Goal: Information Seeking & Learning: Compare options

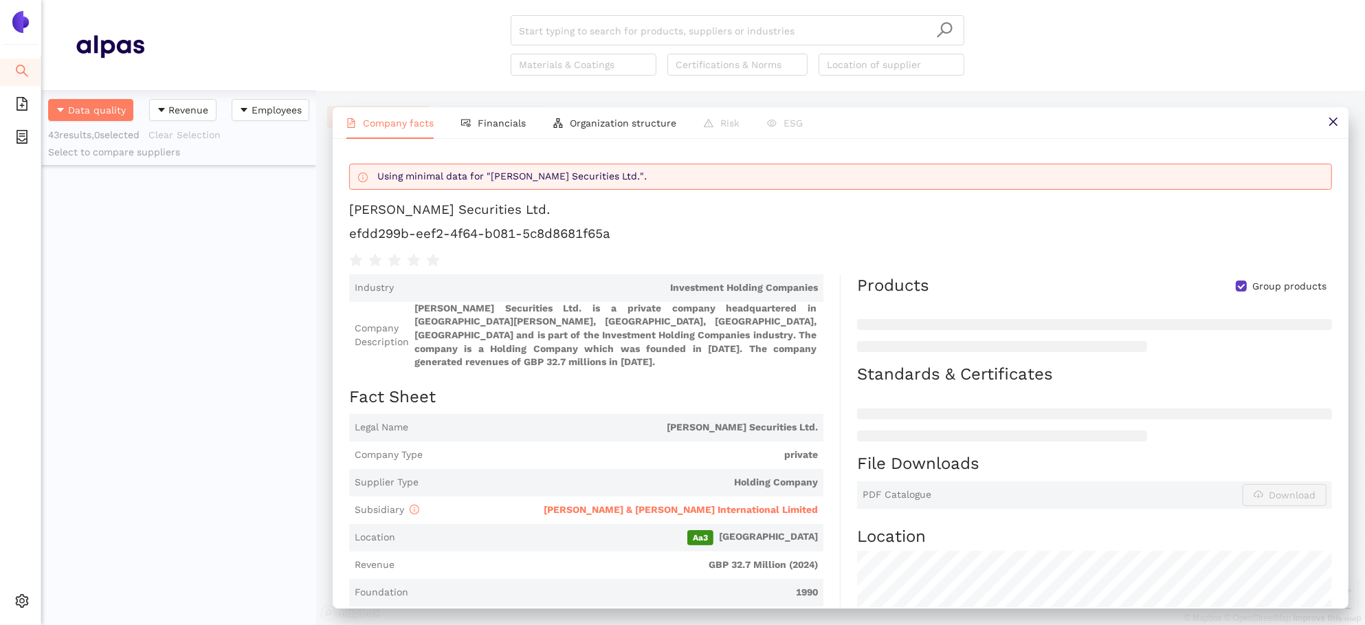
scroll to position [533, 275]
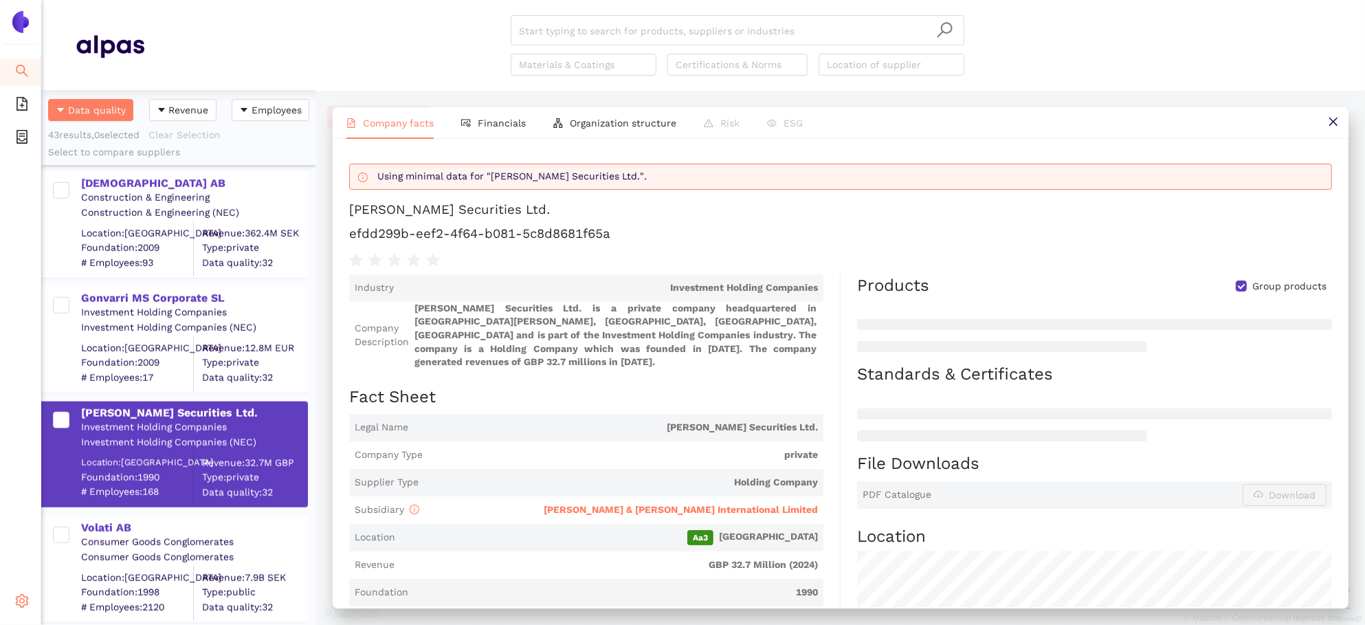
click at [15, 603] on icon "setting" at bounding box center [22, 601] width 14 height 14
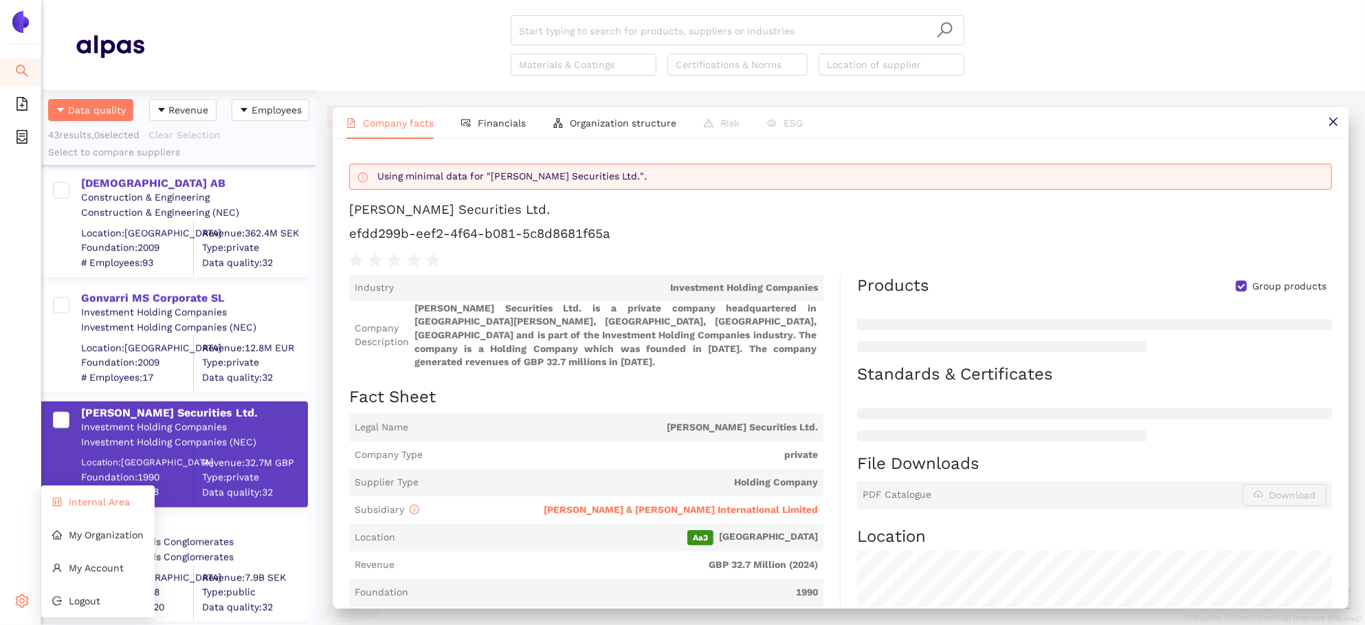
click at [110, 506] on span "Internal Area" at bounding box center [99, 501] width 61 height 11
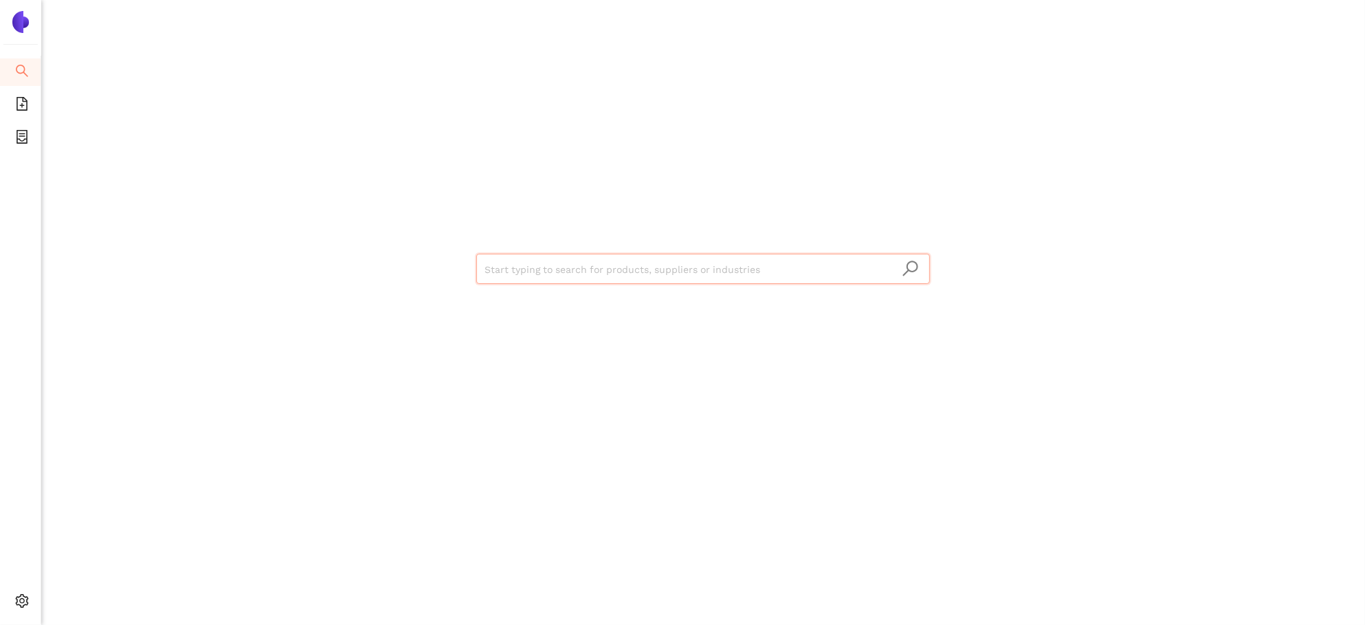
click at [552, 264] on input "search" at bounding box center [702, 269] width 437 height 30
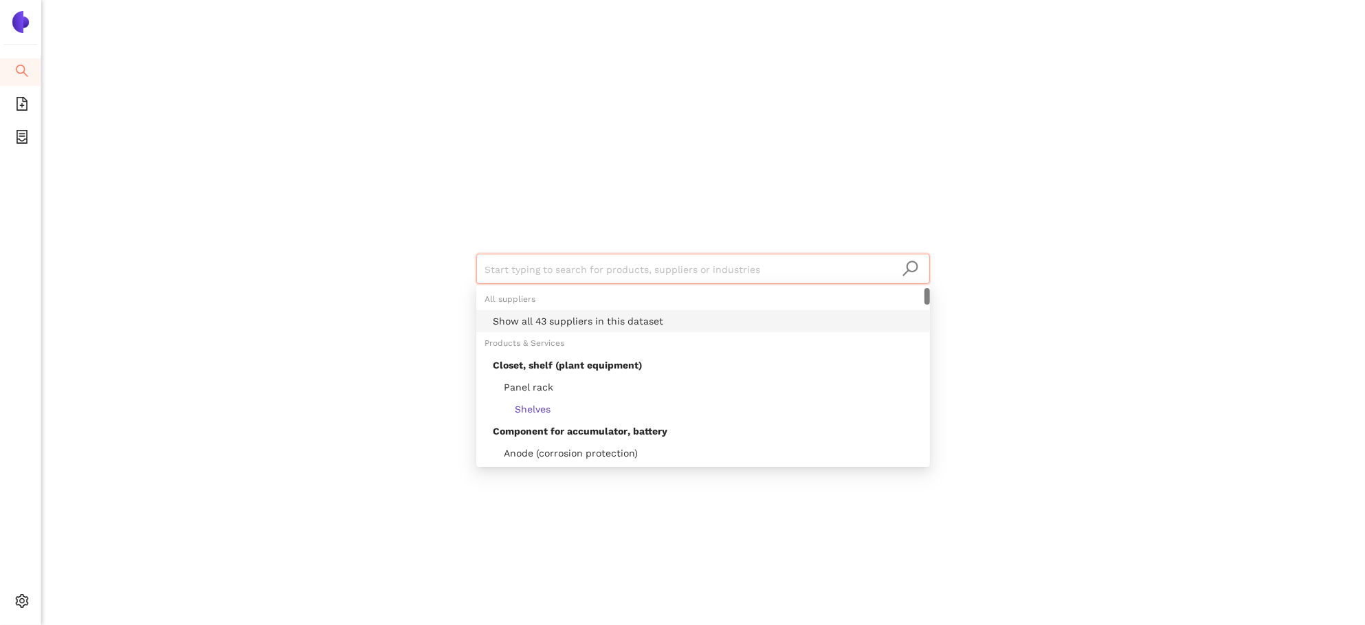
click at [626, 333] on div "Products & Services" at bounding box center [702, 343] width 453 height 22
click at [620, 324] on div "Show all 43 suppliers in this dataset" at bounding box center [707, 320] width 429 height 15
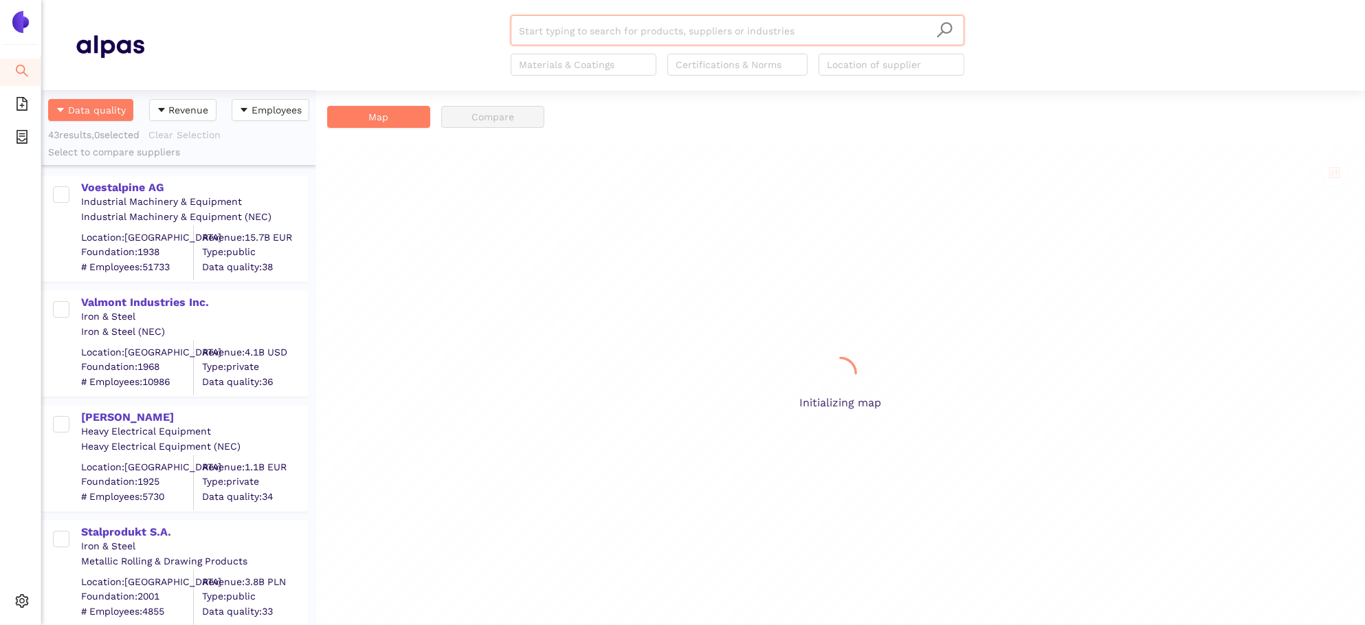
scroll to position [533, 275]
click at [120, 183] on div "Voestalpine AG" at bounding box center [193, 187] width 225 height 15
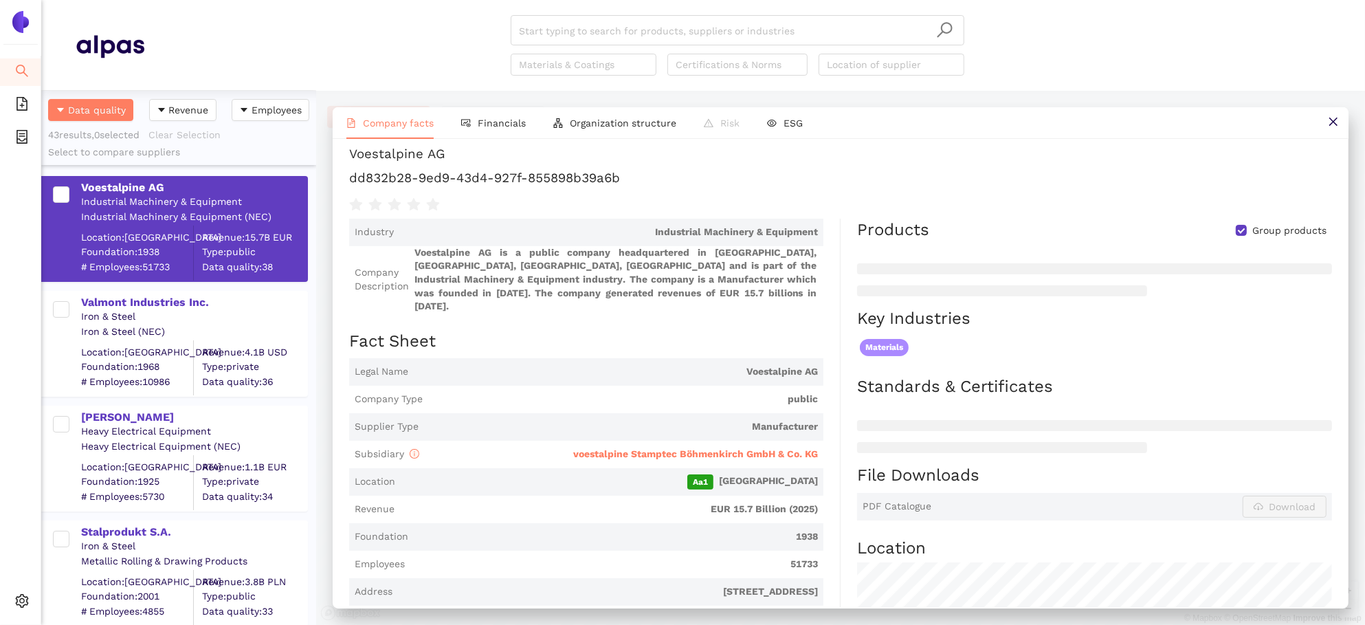
scroll to position [56, 0]
click at [484, 121] on span "Financials" at bounding box center [502, 122] width 48 height 11
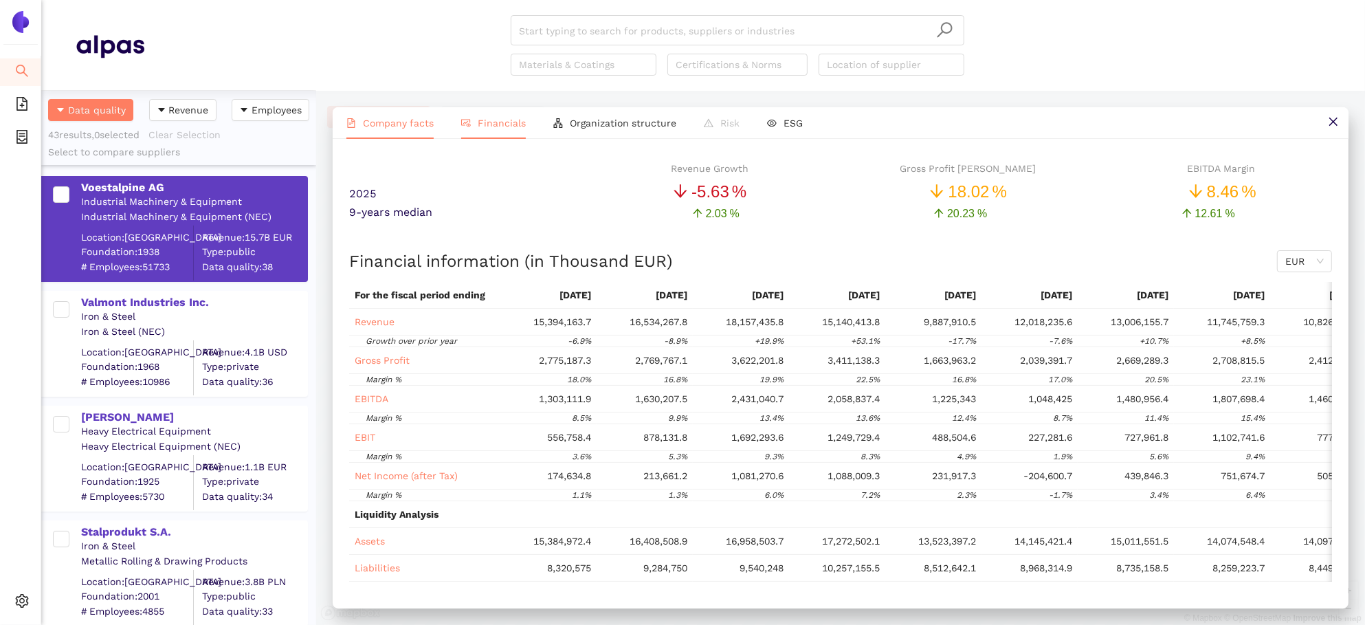
click at [381, 123] on span "Company facts" at bounding box center [398, 122] width 71 height 11
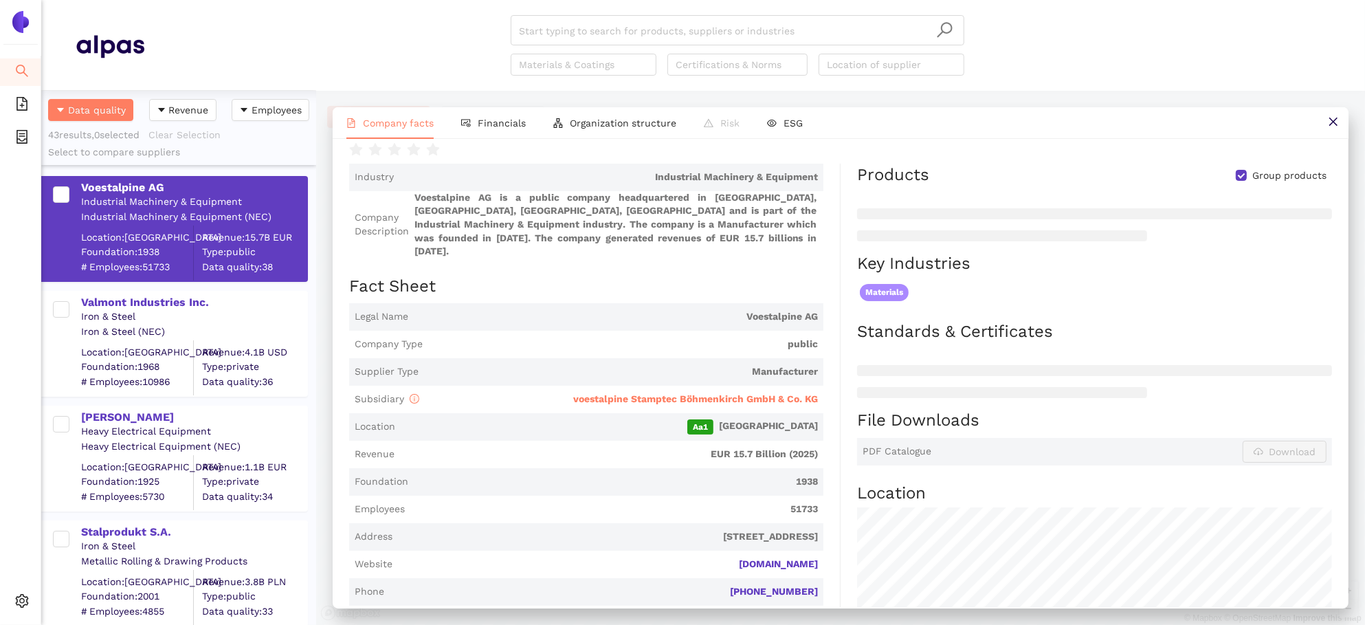
scroll to position [0, 0]
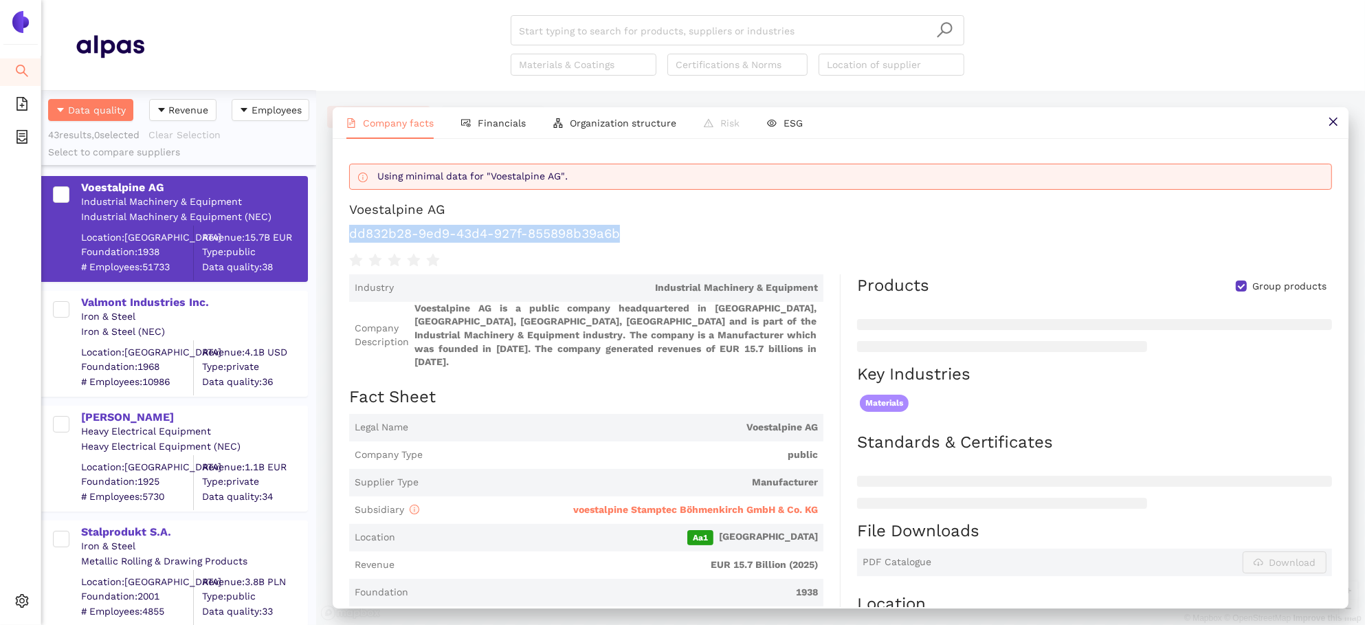
drag, startPoint x: 622, startPoint y: 232, endPoint x: 345, endPoint y: 235, distance: 276.9
click at [345, 235] on div "Using minimal data for "Voestalpine AG". Voestalpine AG dd832b28-9ed9-43d4-927f…" at bounding box center [841, 373] width 1016 height 468
copy h1 "dd832b28-9ed9-43d4-927f-855898b39a6b"
click at [620, 504] on span "voestalpine Stamptec Böhmenkirch GmbH & Co. KG" at bounding box center [695, 509] width 245 height 11
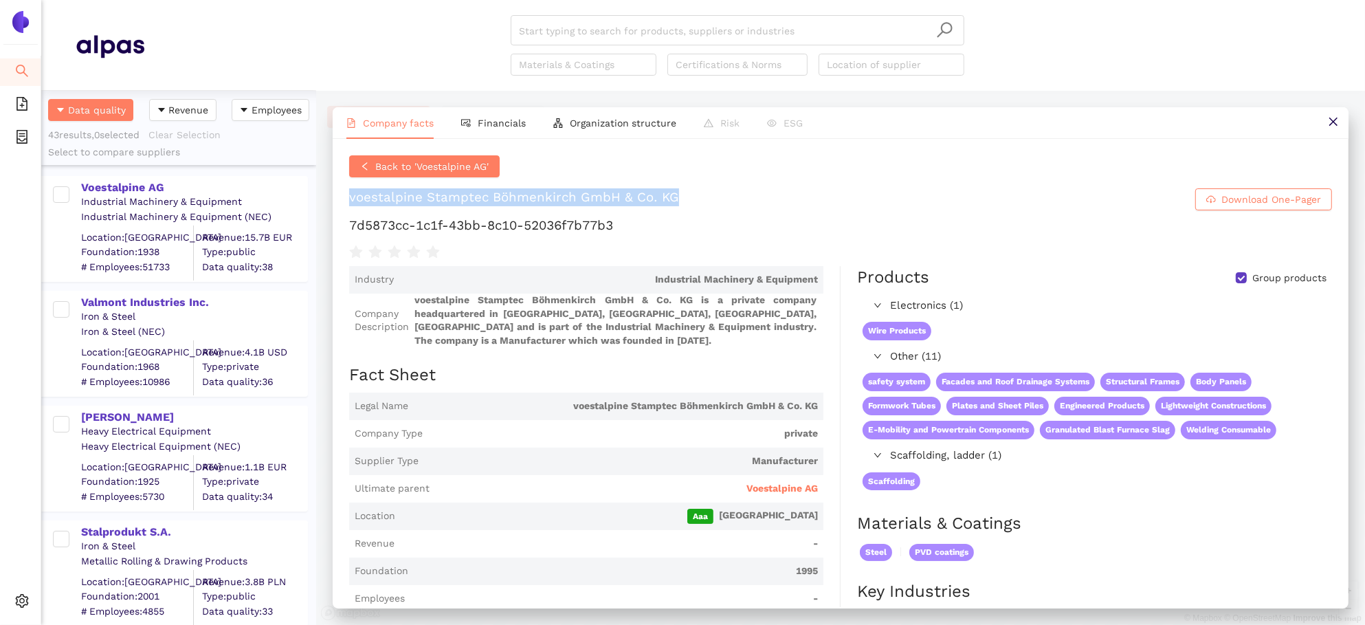
drag, startPoint x: 666, startPoint y: 195, endPoint x: 340, endPoint y: 203, distance: 325.8
click at [340, 203] on div "Back to 'Voestalpine AG' voestalpine Stamptec Böhmenkirch GmbH & Co. KG Downloa…" at bounding box center [841, 373] width 1016 height 468
copy div "voestalpine Stamptec Böhmenkirch GmbH & Co. KG"
click at [636, 215] on div "Back to 'Voestalpine AG' voestalpine Stamptec Böhmenkirch GmbH & Co. KG Downloa…" at bounding box center [840, 207] width 983 height 105
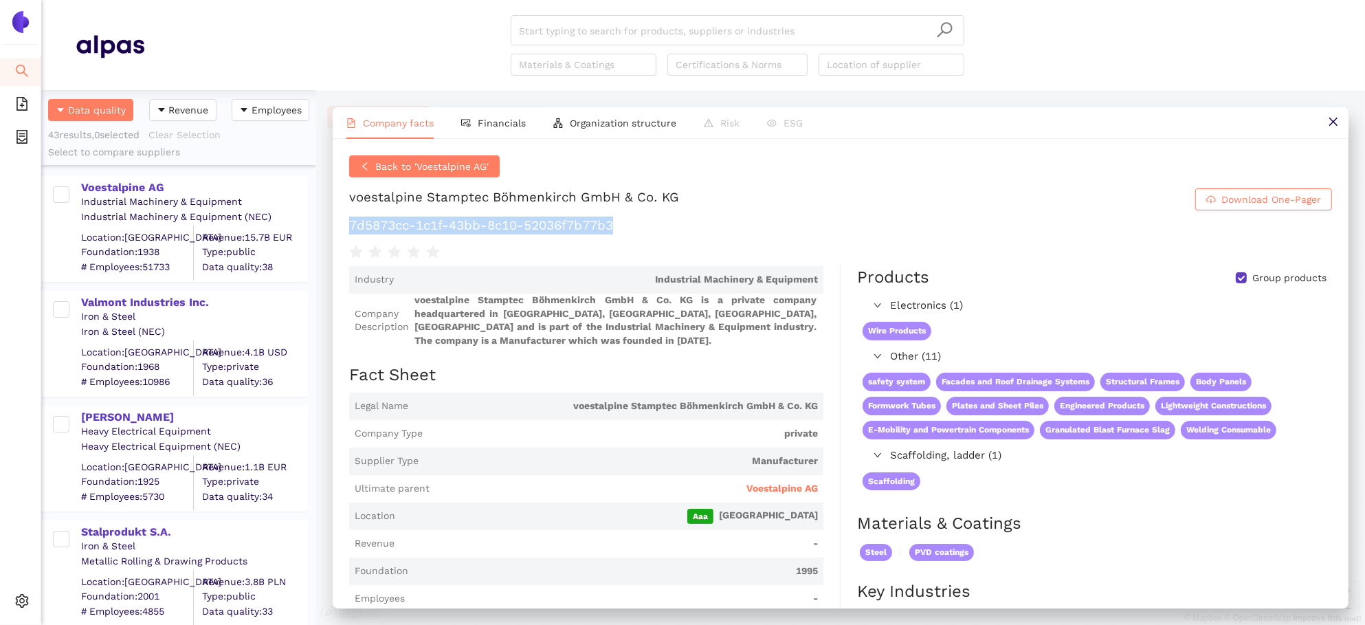
drag, startPoint x: 647, startPoint y: 228, endPoint x: 356, endPoint y: 216, distance: 291.6
click at [356, 216] on h1 "7d5873cc-1c1f-43bb-8c10-52036f7b77b3" at bounding box center [840, 225] width 983 height 18
copy h1 "7d5873cc-1c1f-43bb-8c10-52036f7b77b3"
click at [186, 295] on div "Valmont Industries Inc." at bounding box center [193, 302] width 225 height 15
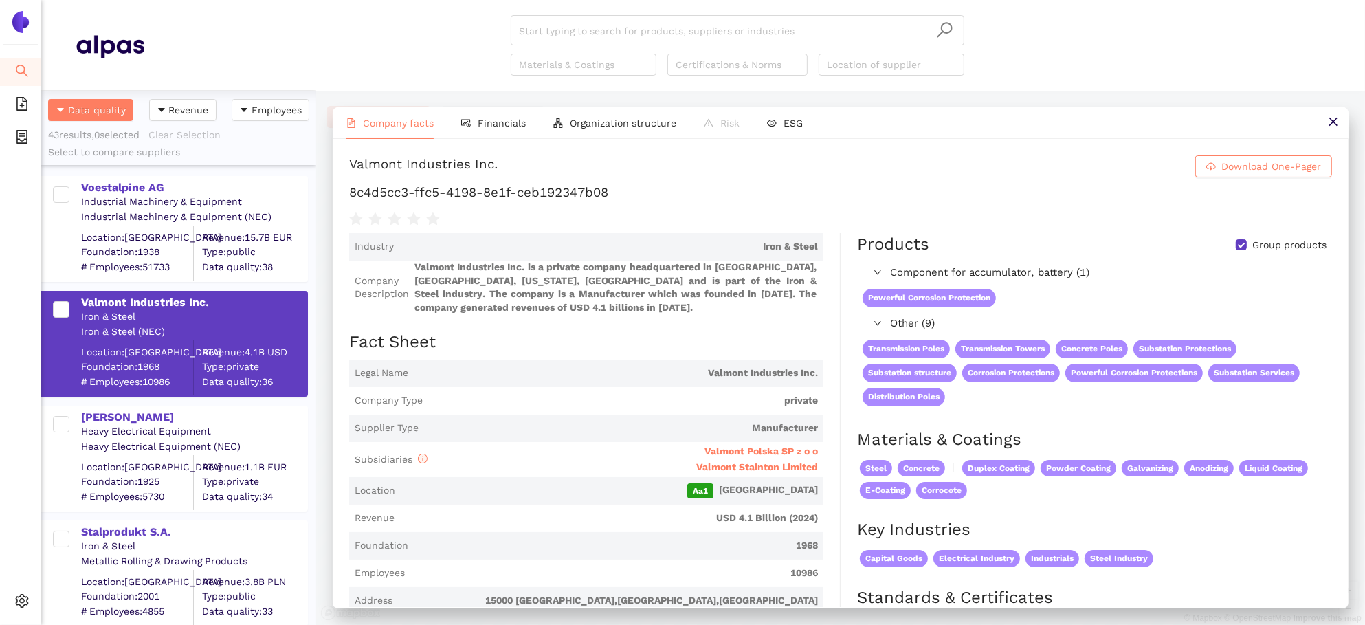
click at [485, 141] on div "Valmont Industries Inc. Download One-Pager 8c4d5cc3-ffc5-4198-8e1f-ceb192347b08…" at bounding box center [841, 373] width 1016 height 468
click at [480, 124] on span "Financials" at bounding box center [502, 122] width 48 height 11
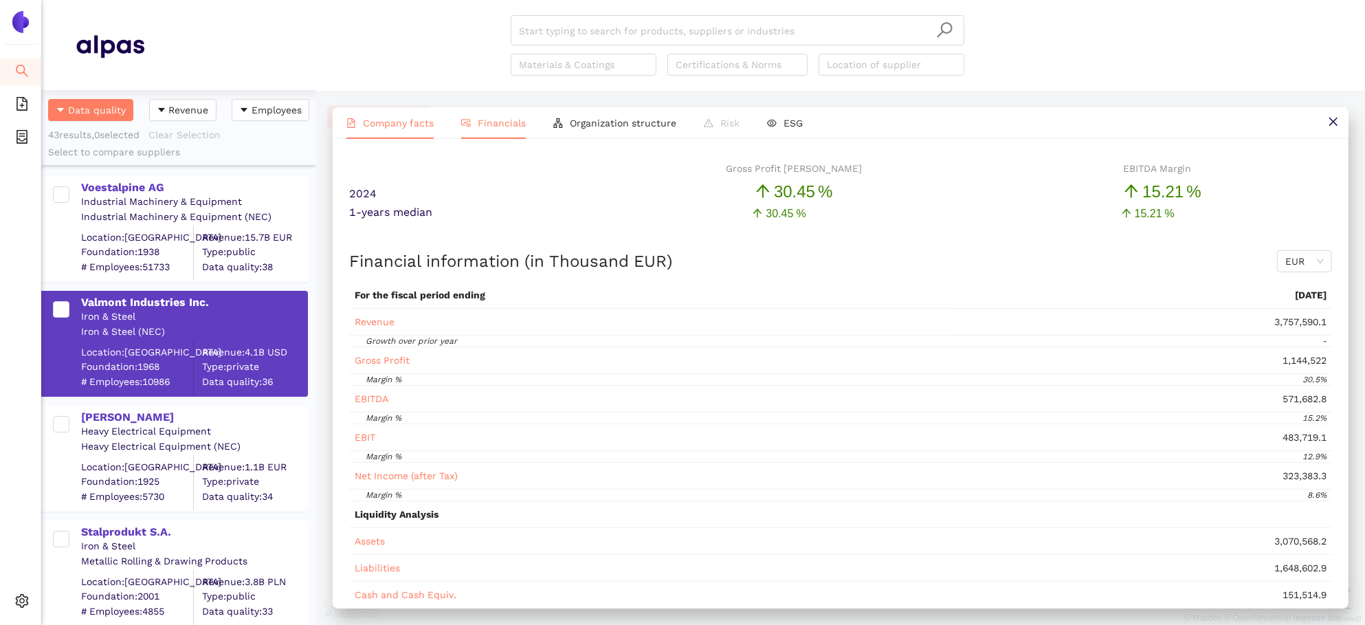
click at [409, 123] on span "Company facts" at bounding box center [398, 122] width 71 height 11
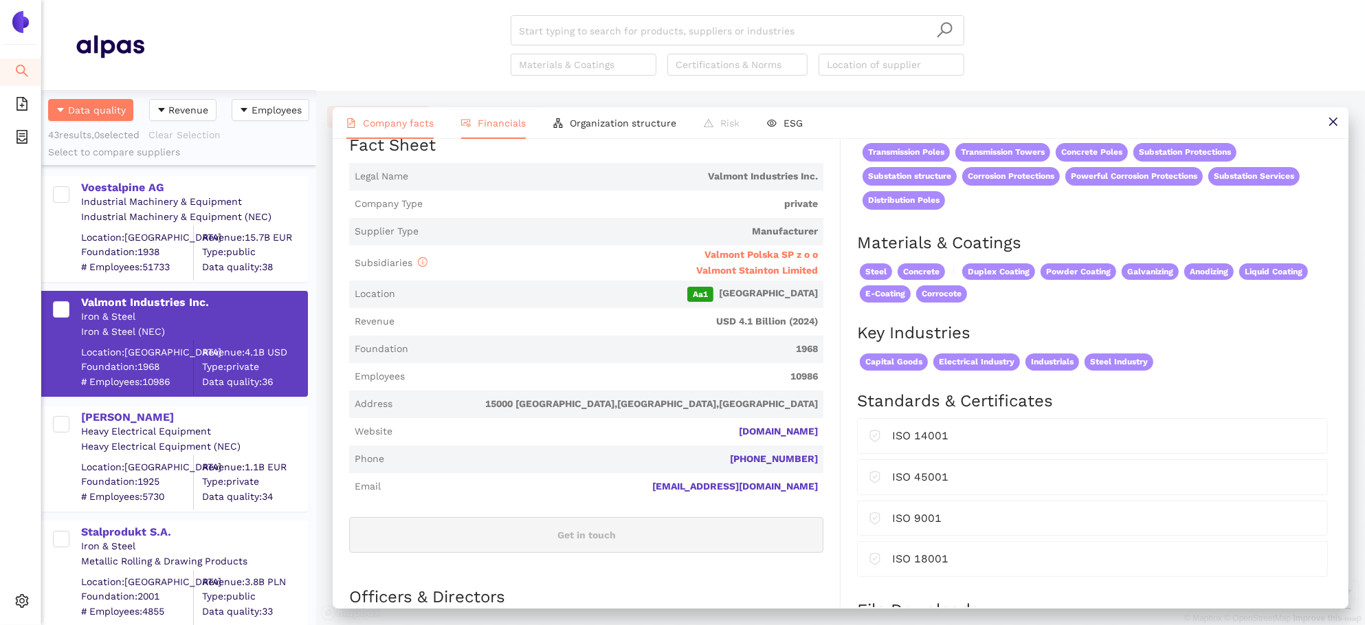
scroll to position [162, 0]
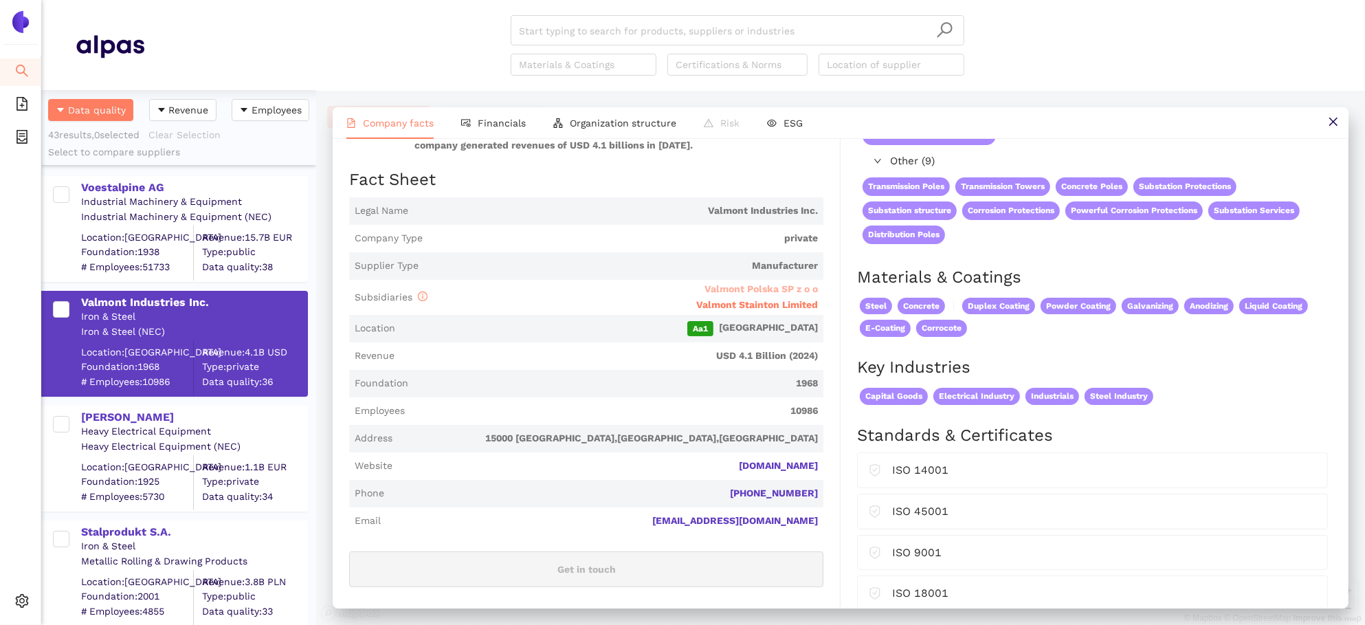
click at [763, 291] on span "Valmont Polska SP z o o" at bounding box center [760, 288] width 113 height 11
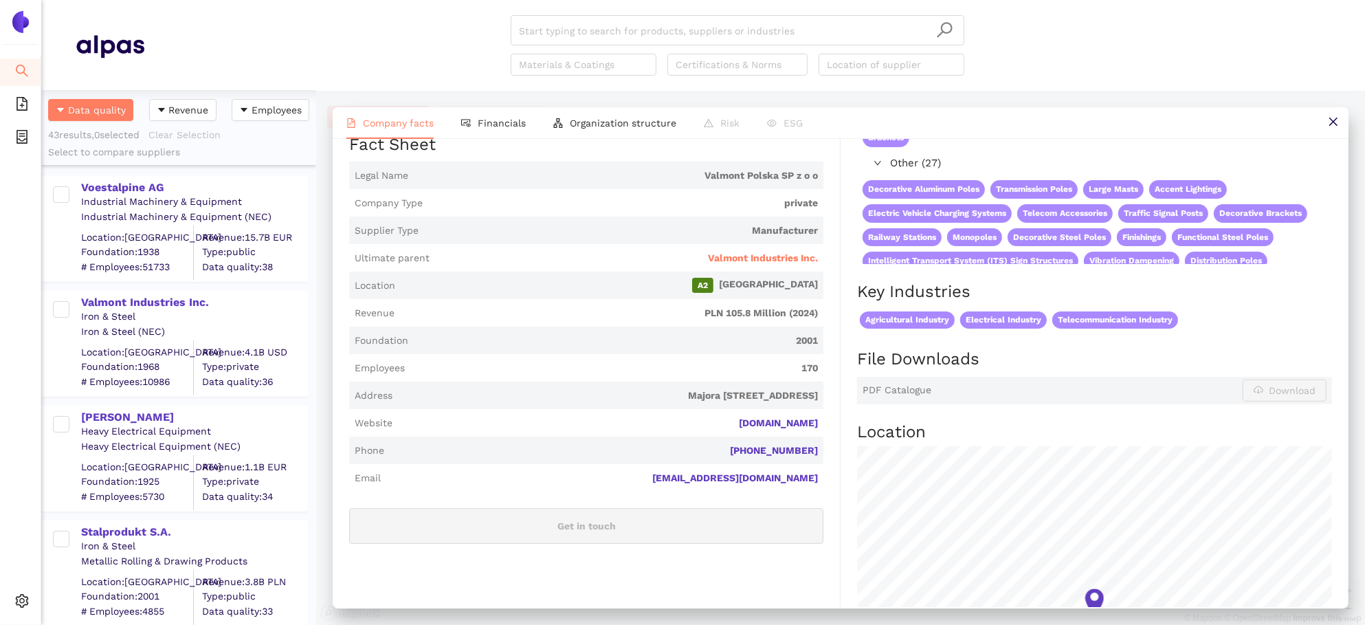
scroll to position [247, 0]
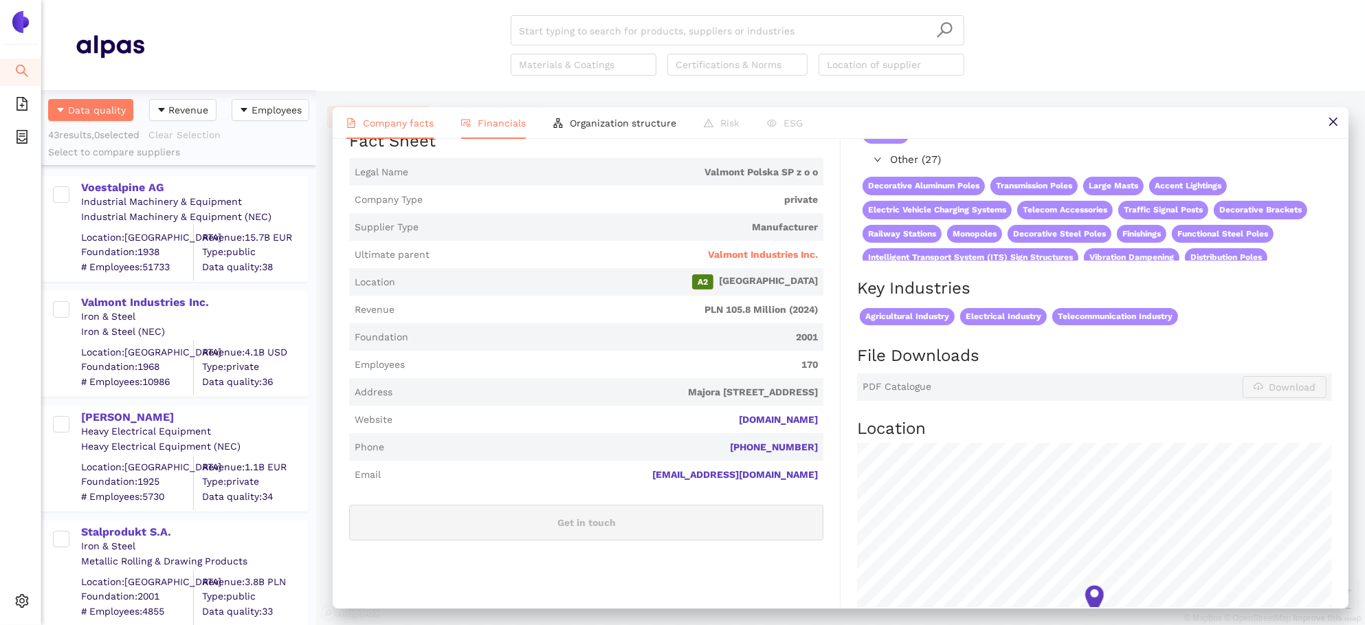
click at [495, 134] on li "Financials" at bounding box center [493, 123] width 92 height 32
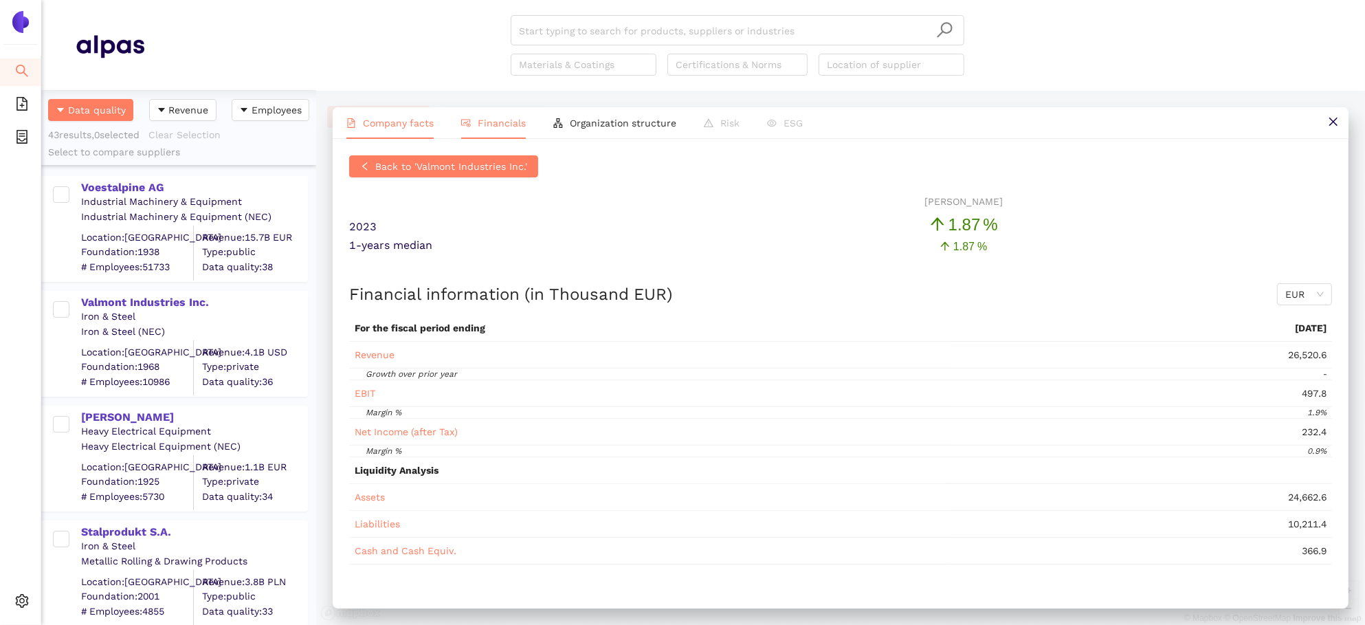
click at [376, 122] on span "Company facts" at bounding box center [398, 122] width 71 height 11
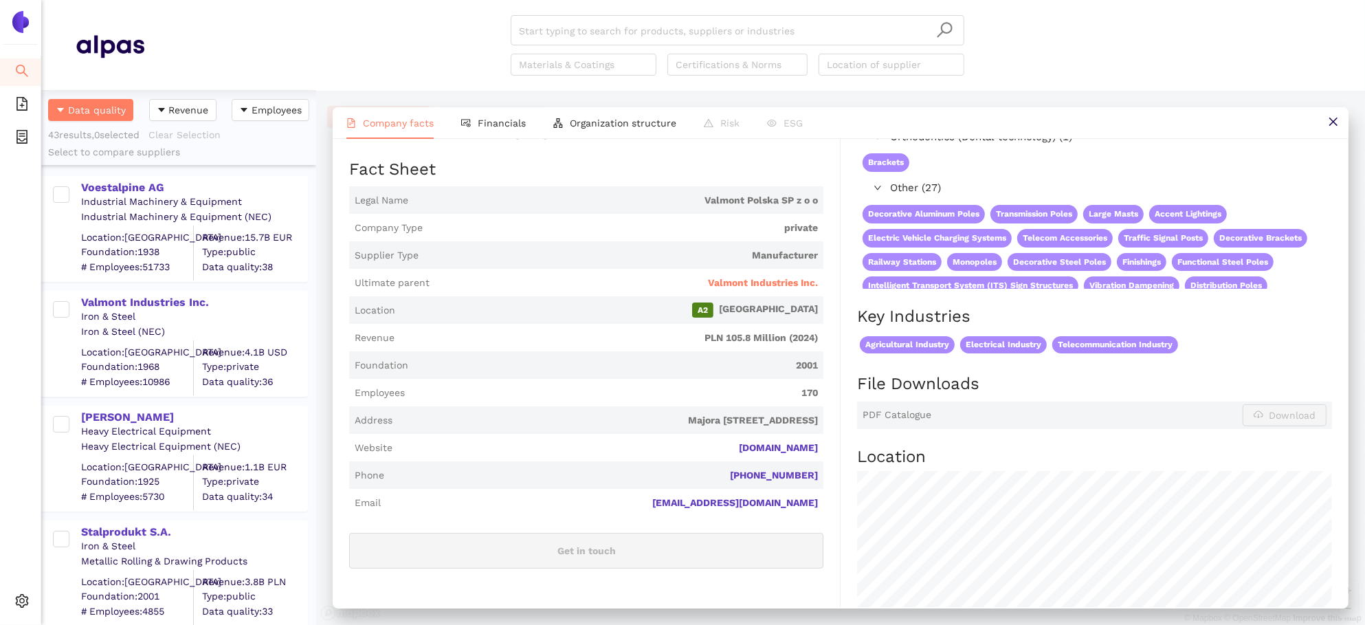
scroll to position [0, 0]
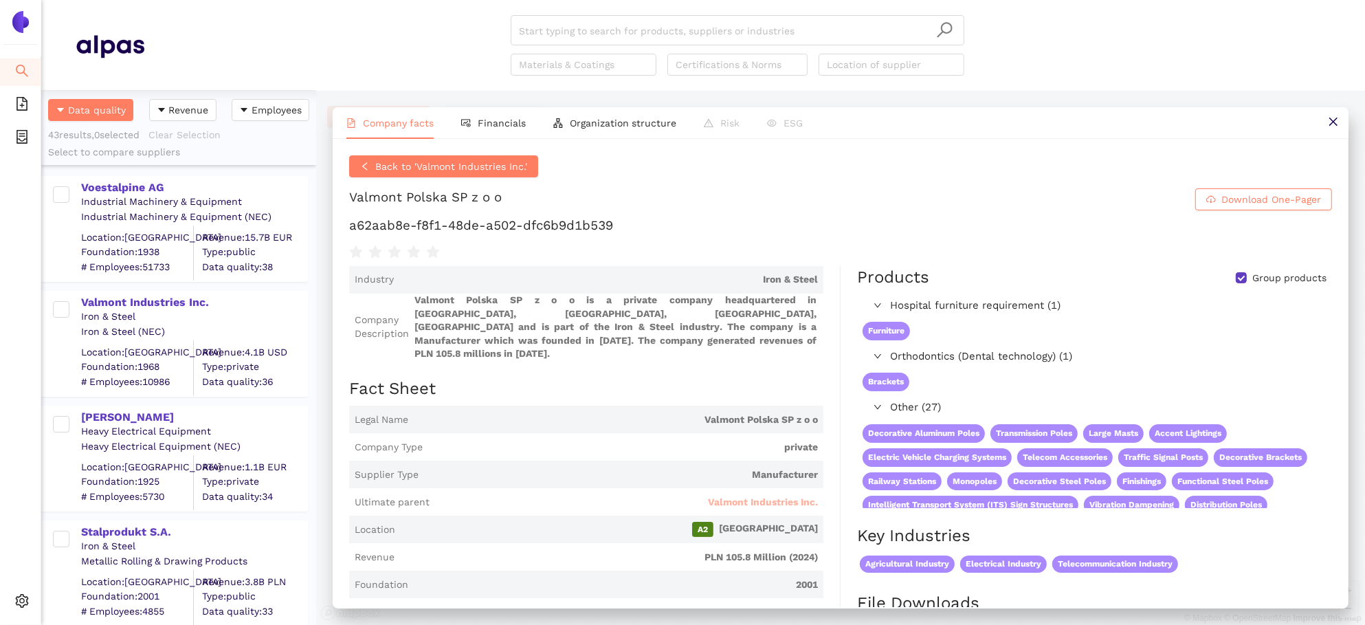
click at [770, 495] on span "Valmont Industries Inc." at bounding box center [763, 502] width 110 height 14
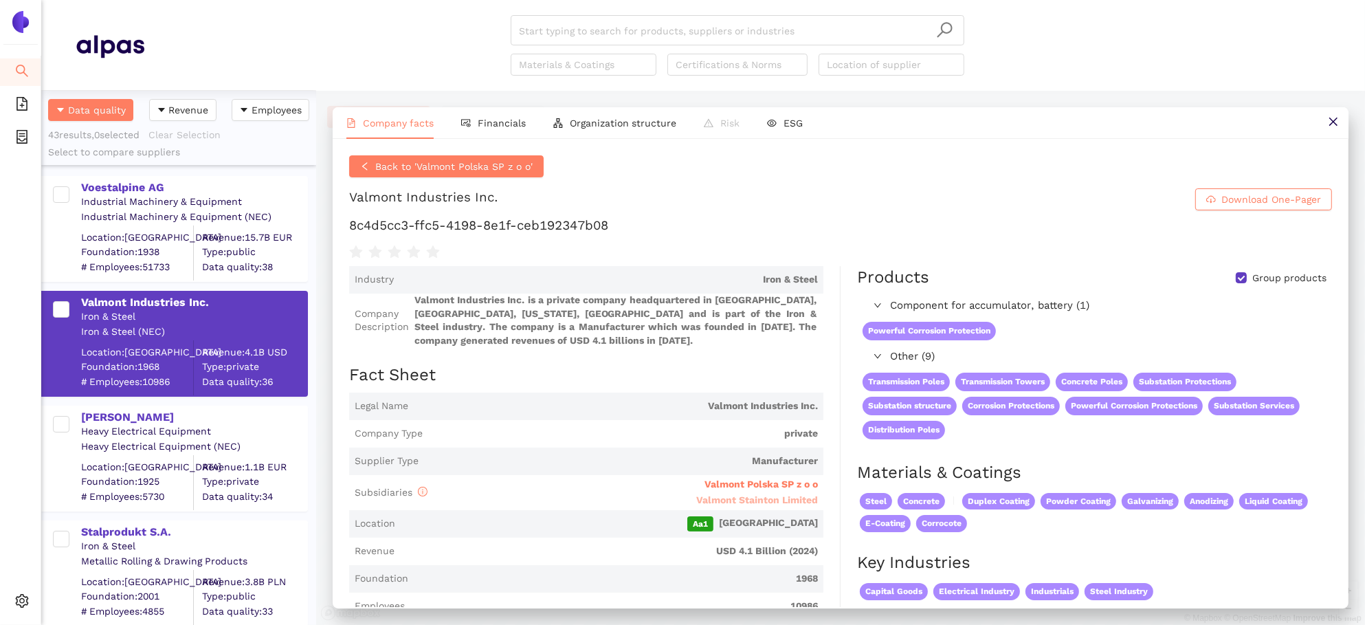
click at [790, 504] on span "Valmont Stainton Limited" at bounding box center [757, 499] width 122 height 11
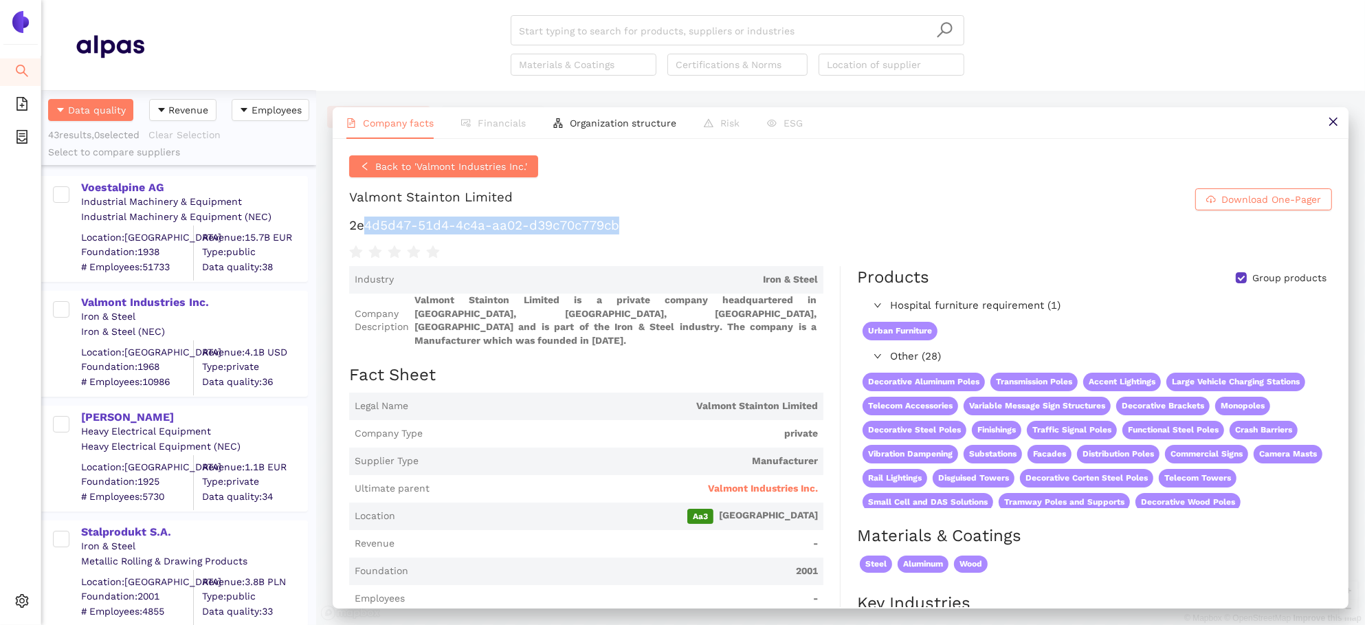
drag, startPoint x: 641, startPoint y: 227, endPoint x: 366, endPoint y: 224, distance: 274.9
click at [366, 224] on h1 "2e4d5d47-51d4-4c4a-aa02-d39c70c779cb" at bounding box center [840, 225] width 983 height 18
click at [791, 482] on span "Valmont Industries Inc." at bounding box center [763, 489] width 110 height 14
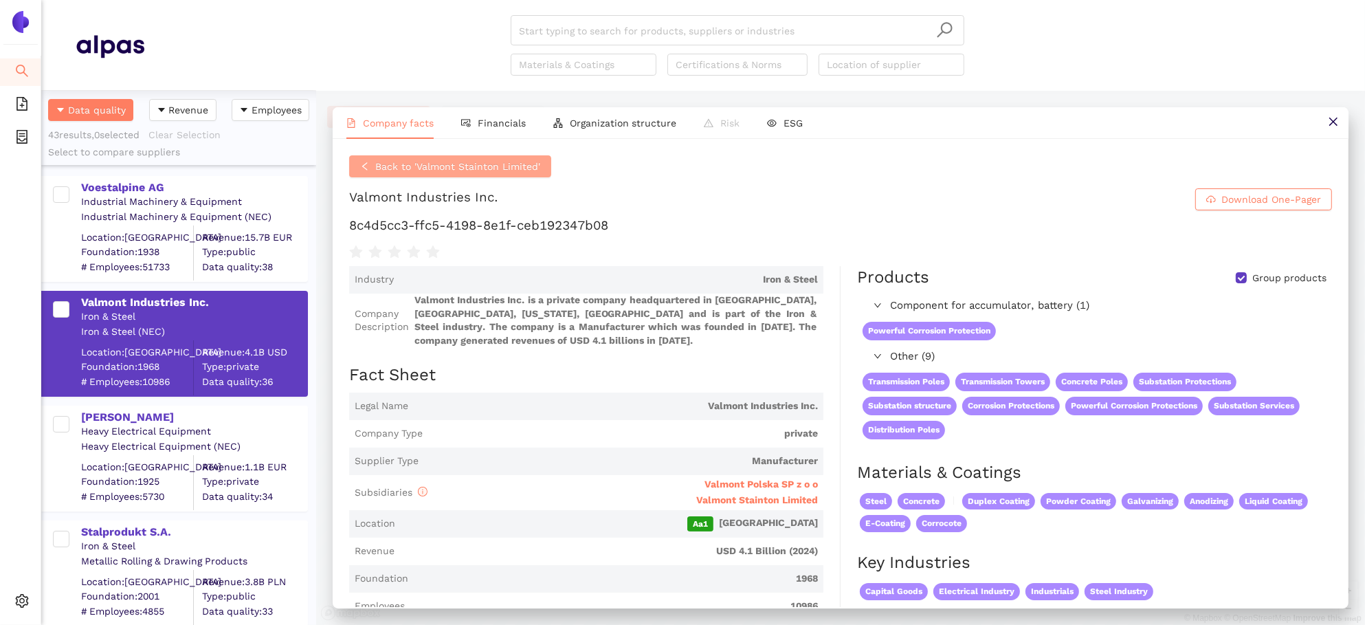
click at [436, 164] on span "Back to 'Valmont Stainton Limited'" at bounding box center [457, 166] width 165 height 15
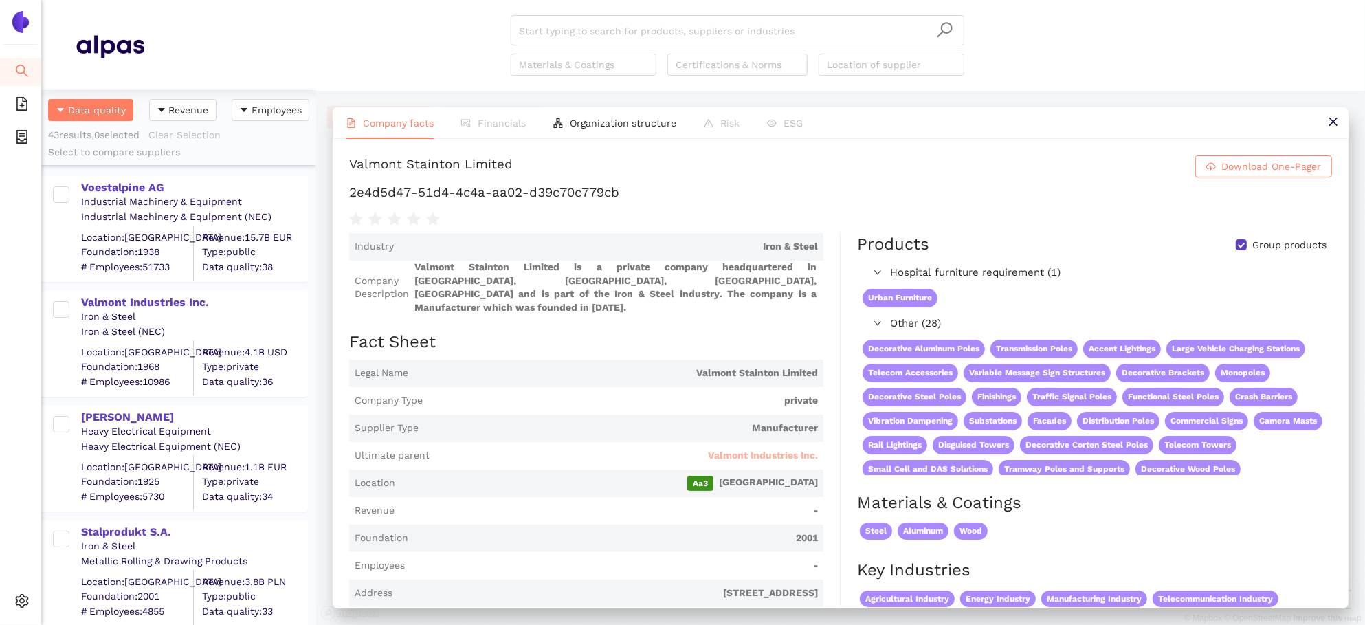
click at [727, 449] on span "Valmont Industries Inc." at bounding box center [763, 456] width 110 height 14
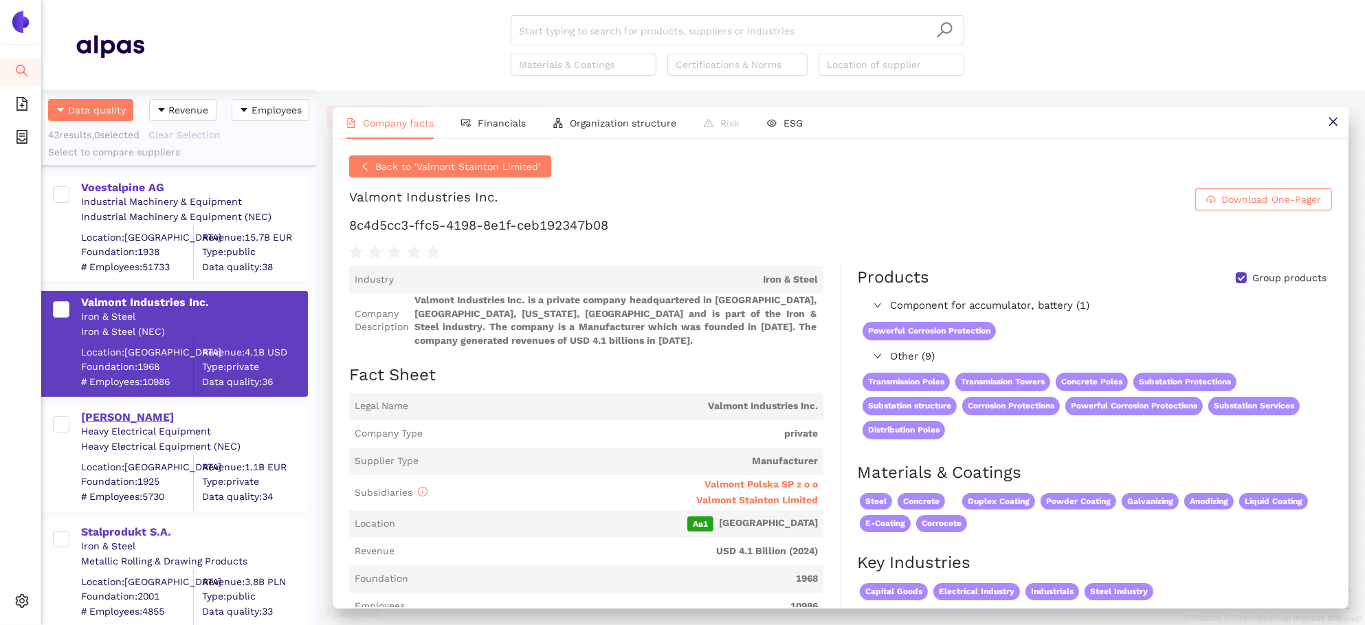
click at [128, 412] on div "[PERSON_NAME]" at bounding box center [193, 417] width 225 height 15
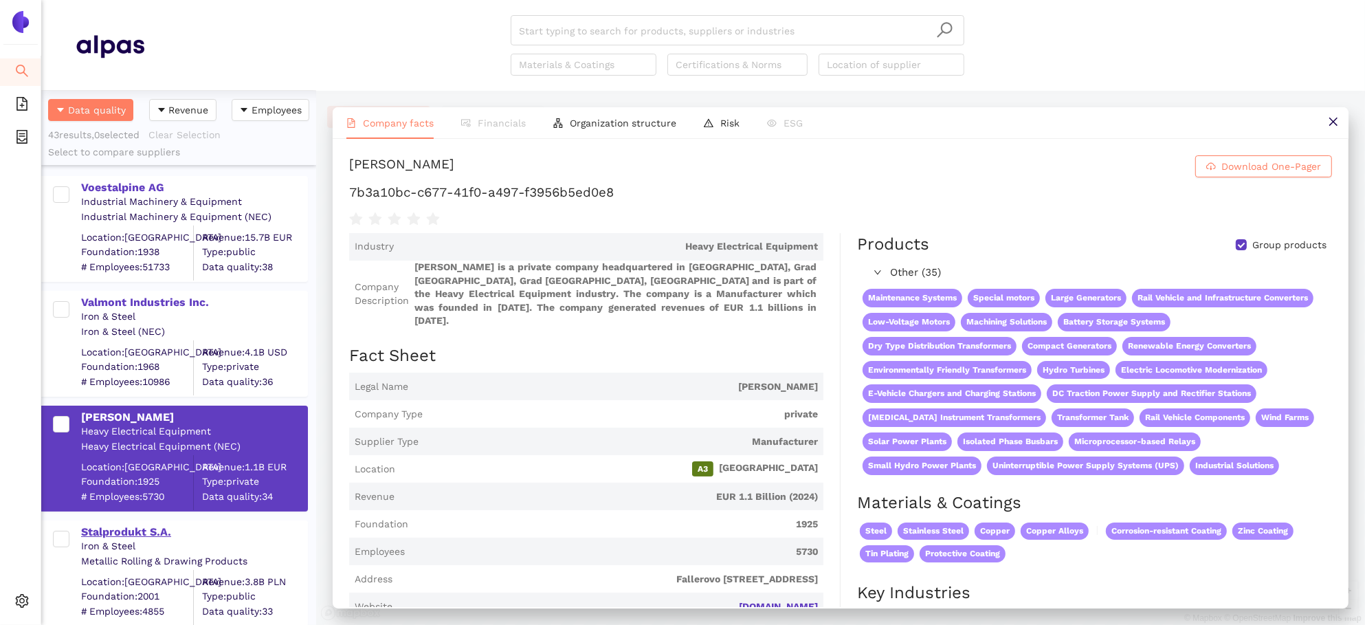
click at [148, 534] on div "Stalprodukt S.A." at bounding box center [193, 531] width 225 height 15
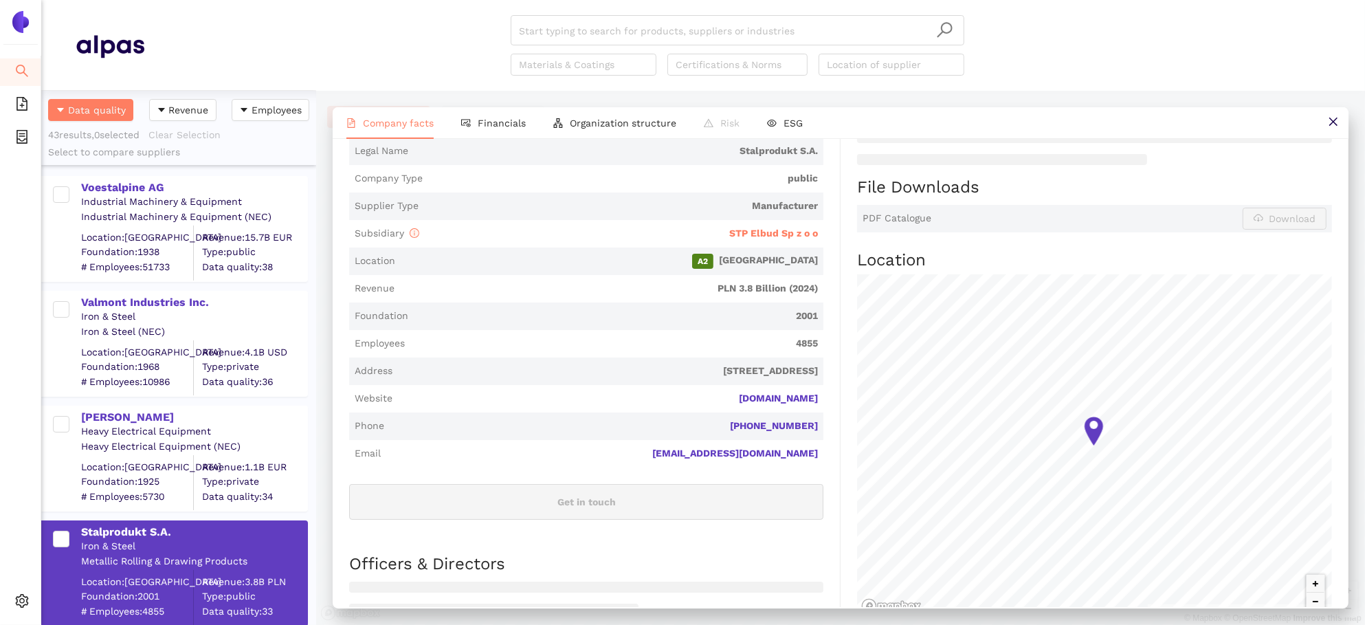
scroll to position [188, 0]
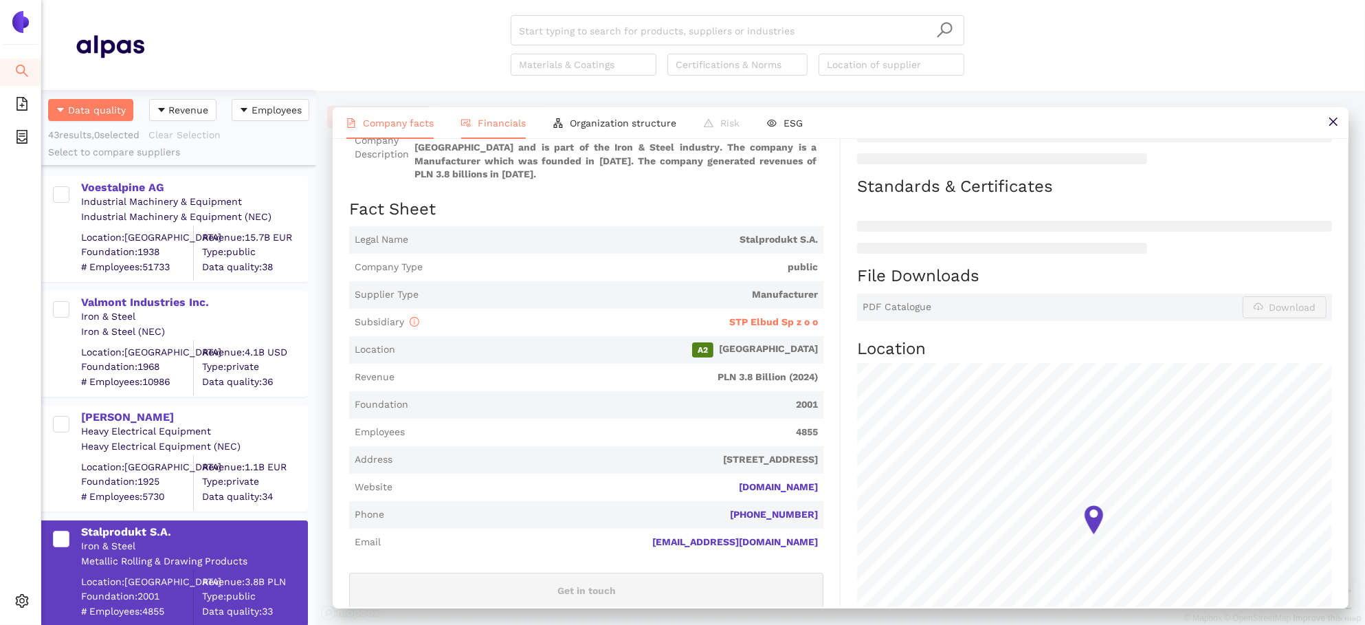
click at [488, 134] on li "Financials" at bounding box center [493, 123] width 92 height 32
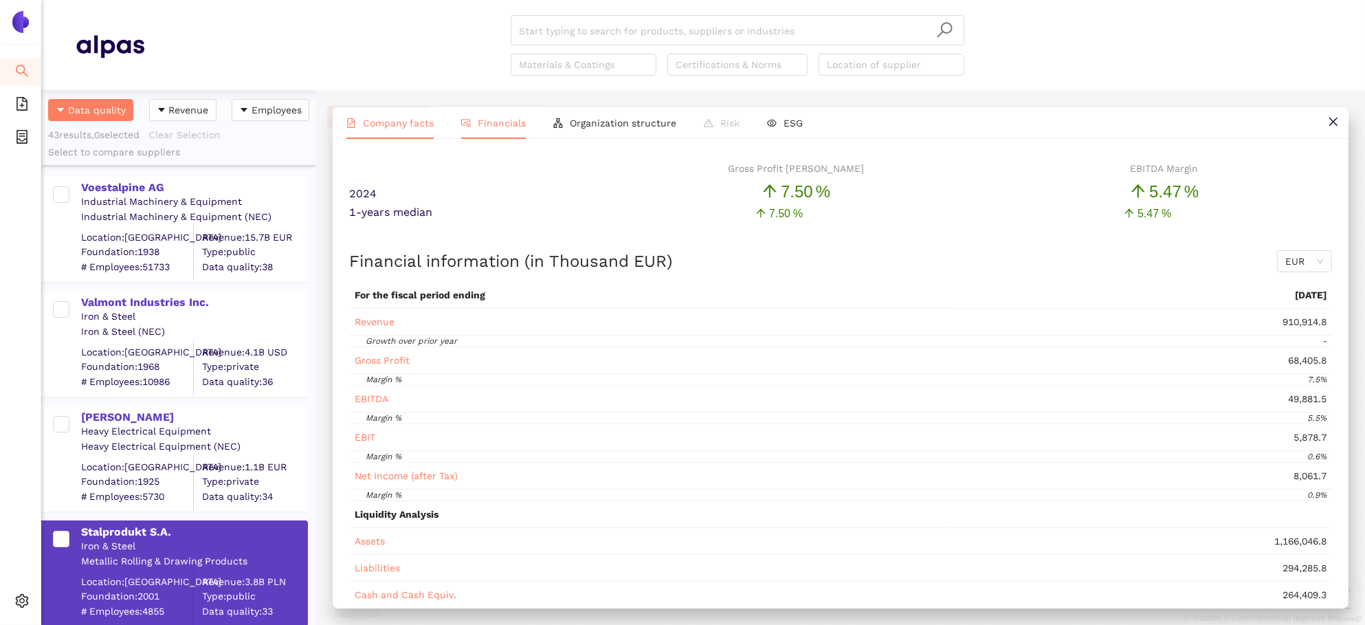
click at [402, 122] on span "Company facts" at bounding box center [398, 122] width 71 height 11
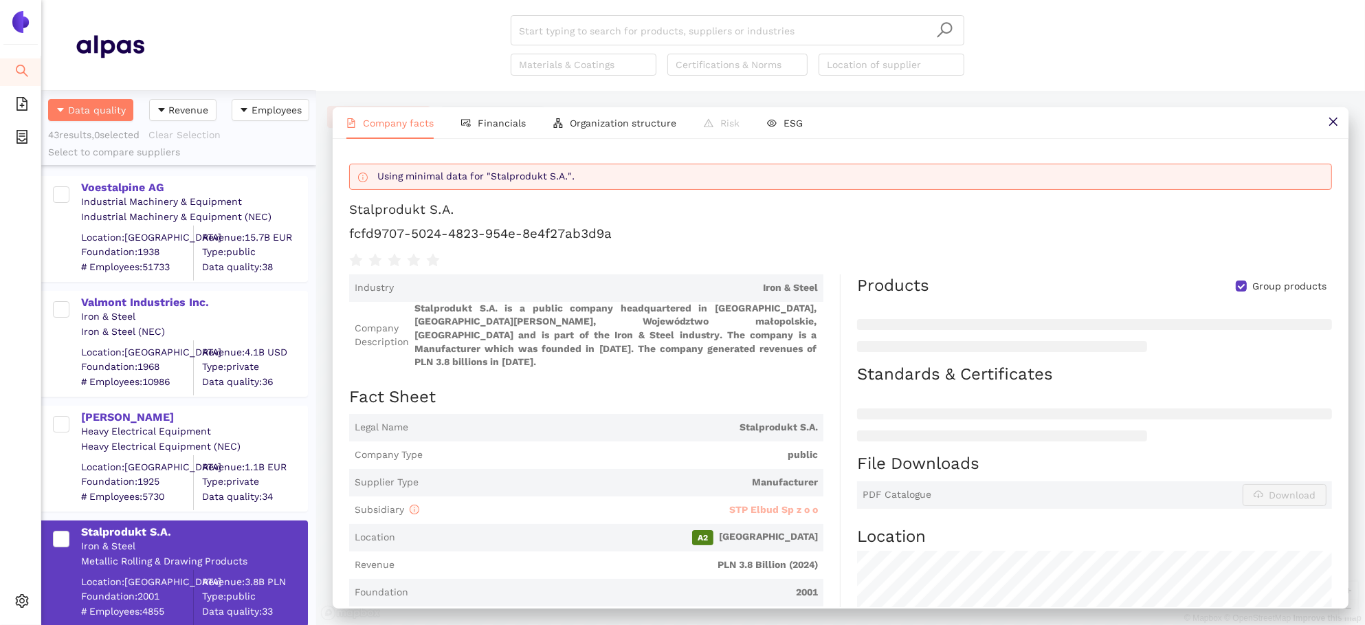
click at [783, 504] on span "STP Elbud Sp z o o" at bounding box center [773, 509] width 89 height 11
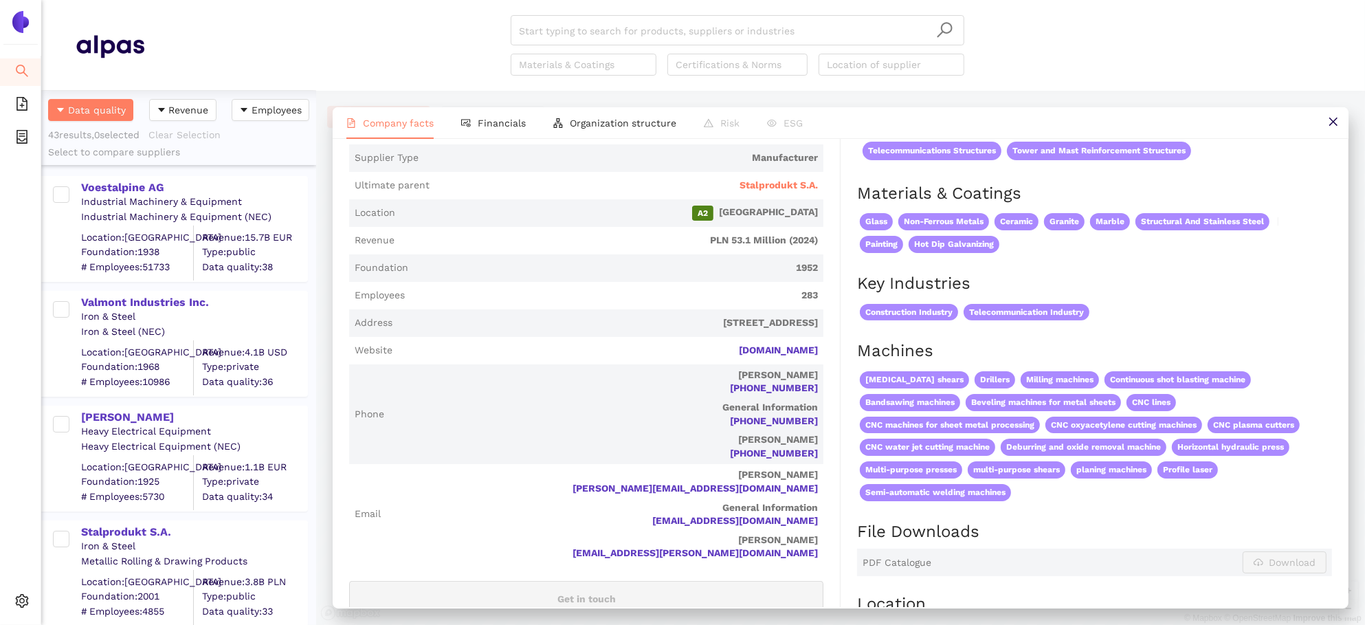
scroll to position [229, 0]
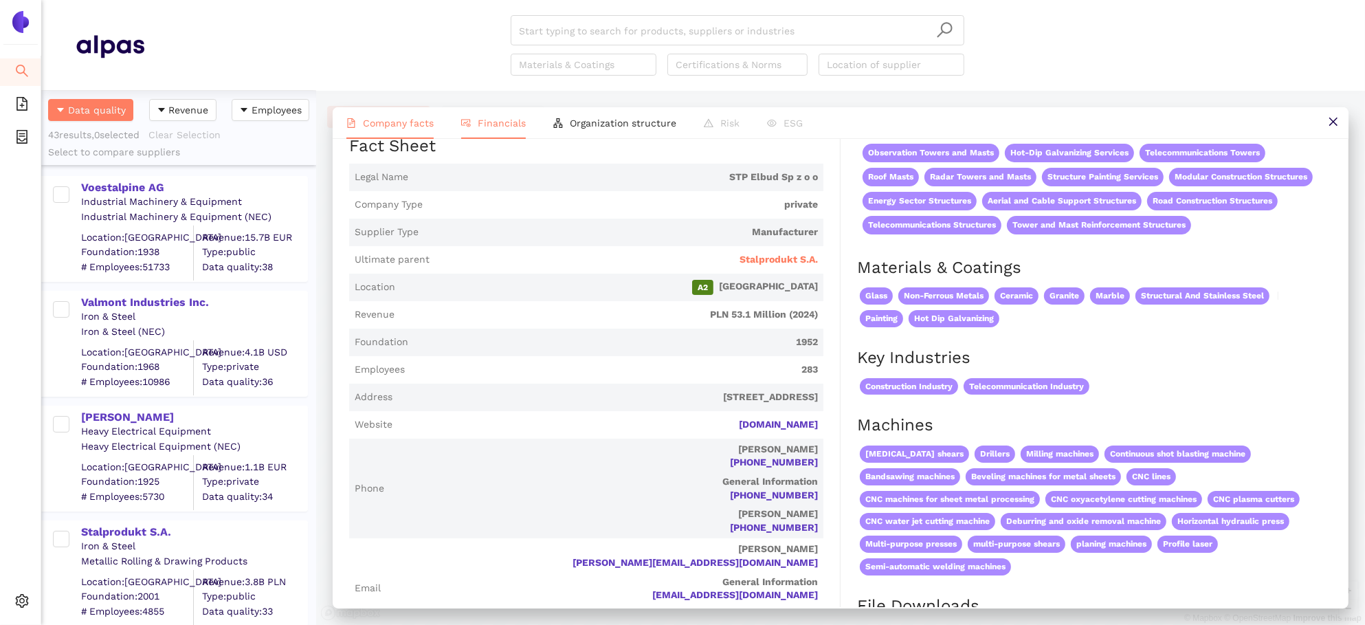
click at [506, 128] on li "Financials" at bounding box center [493, 123] width 92 height 32
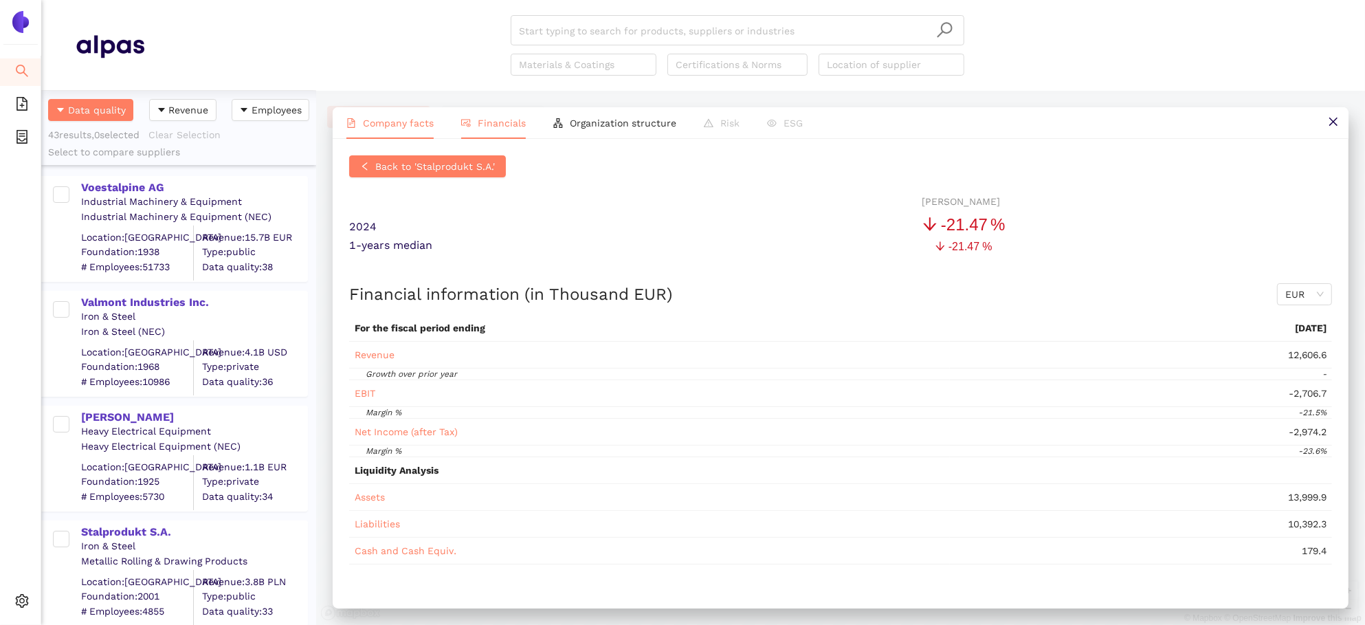
click at [402, 113] on li "Company facts" at bounding box center [390, 123] width 115 height 32
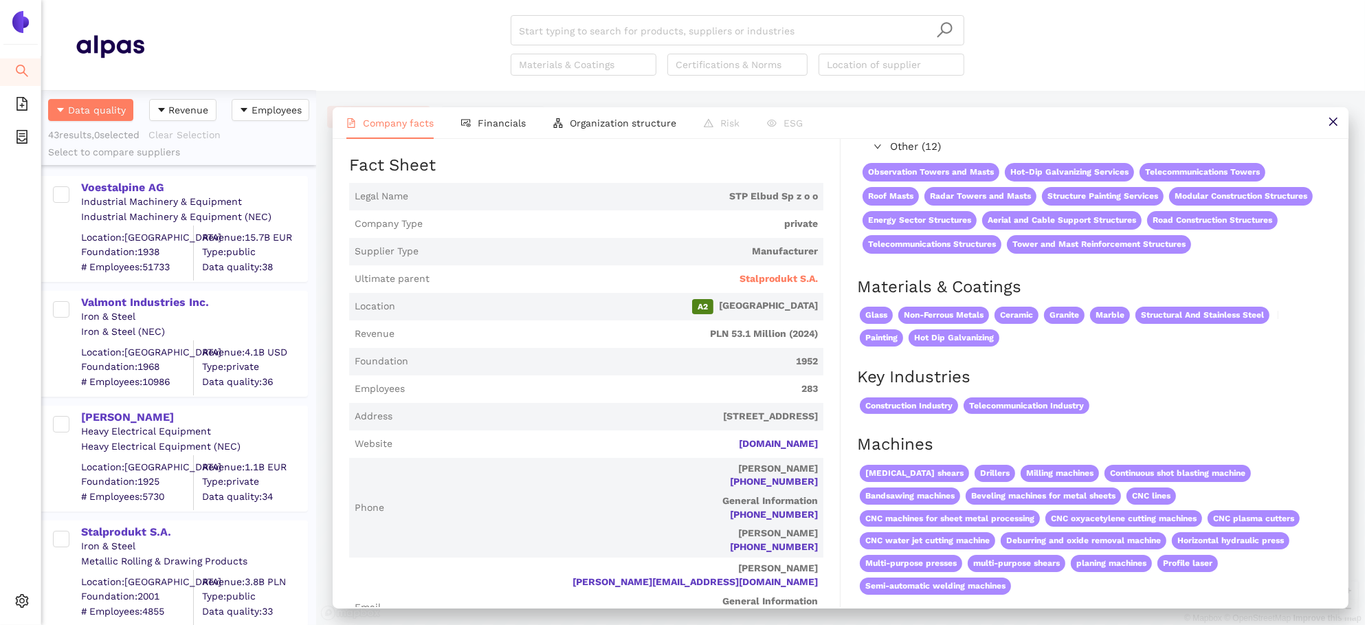
scroll to position [227, 0]
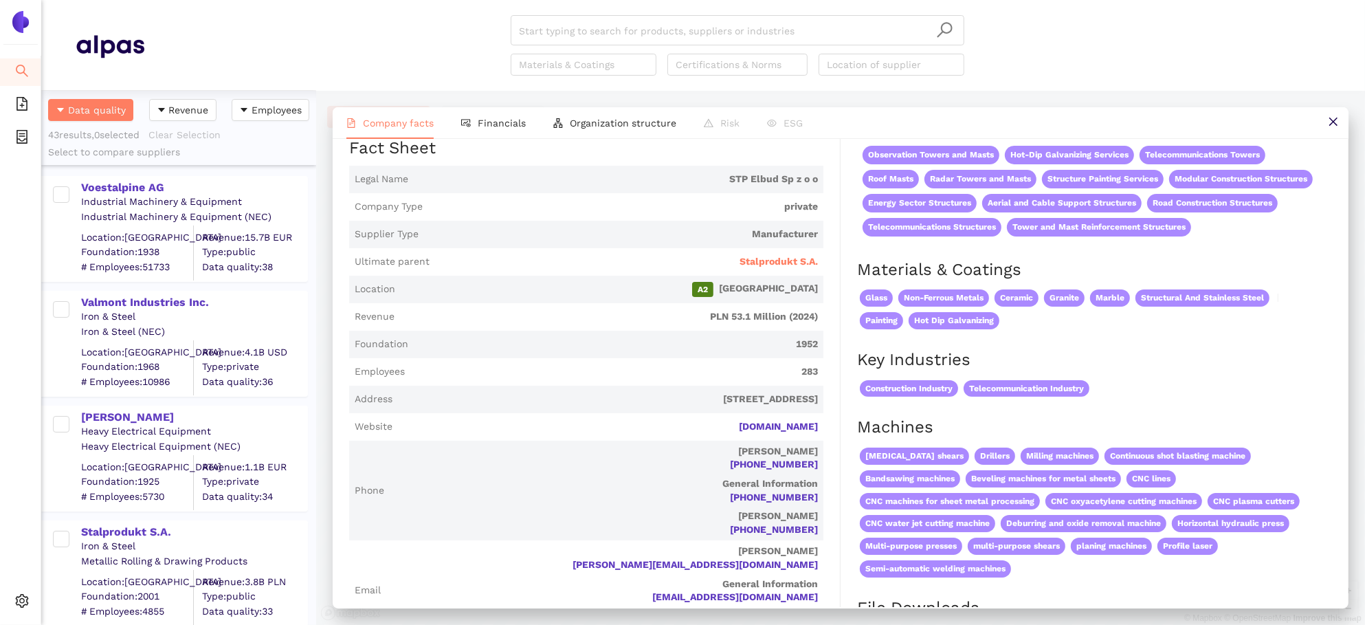
drag, startPoint x: 832, startPoint y: 427, endPoint x: 734, endPoint y: 425, distance: 98.3
click at [734, 426] on div "Industry Iron & Steel Company Description STP Elbud Sp z o o is a private compa…" at bounding box center [594, 547] width 491 height 1016
copy link "[DOMAIN_NAME]"
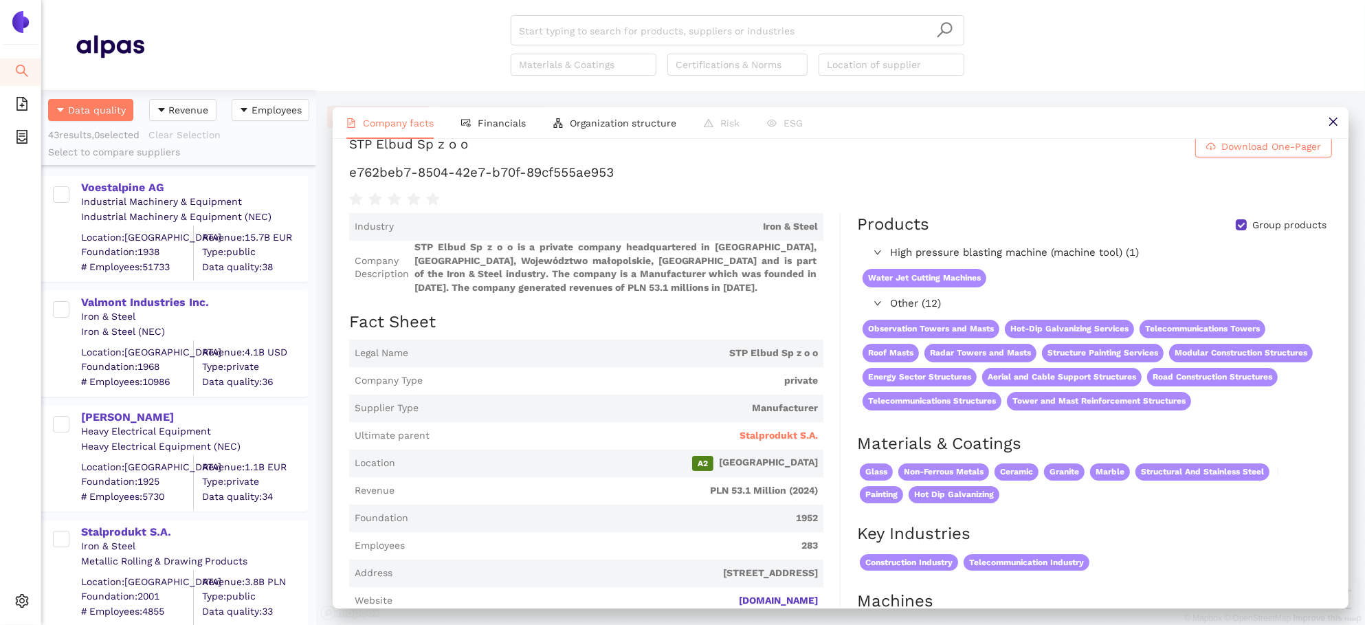
scroll to position [0, 0]
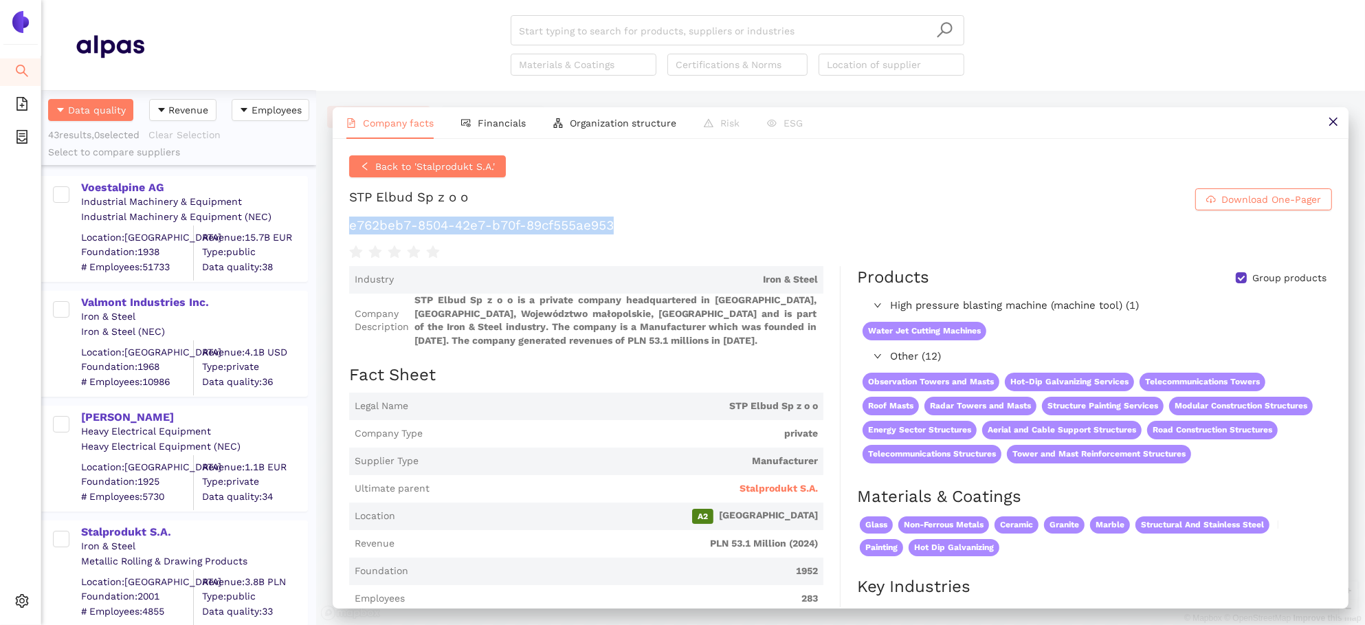
drag, startPoint x: 658, startPoint y: 231, endPoint x: 342, endPoint y: 230, distance: 315.4
click at [342, 230] on div "Back to 'Stalprodukt S.A.' STP Elbud Sp z o o Download One-Pager e762beb7-8504-…" at bounding box center [841, 373] width 1016 height 468
copy h1 "e762beb7-8504-42e7-b70f-89cf555ae953"
click at [418, 177] on div "Back to 'Stalprodukt S.A.' STP Elbud Sp z o o Download One-Pager e762beb7-8504-…" at bounding box center [840, 207] width 983 height 105
click at [415, 166] on span "Back to 'Stalprodukt S.A.'" at bounding box center [435, 166] width 120 height 15
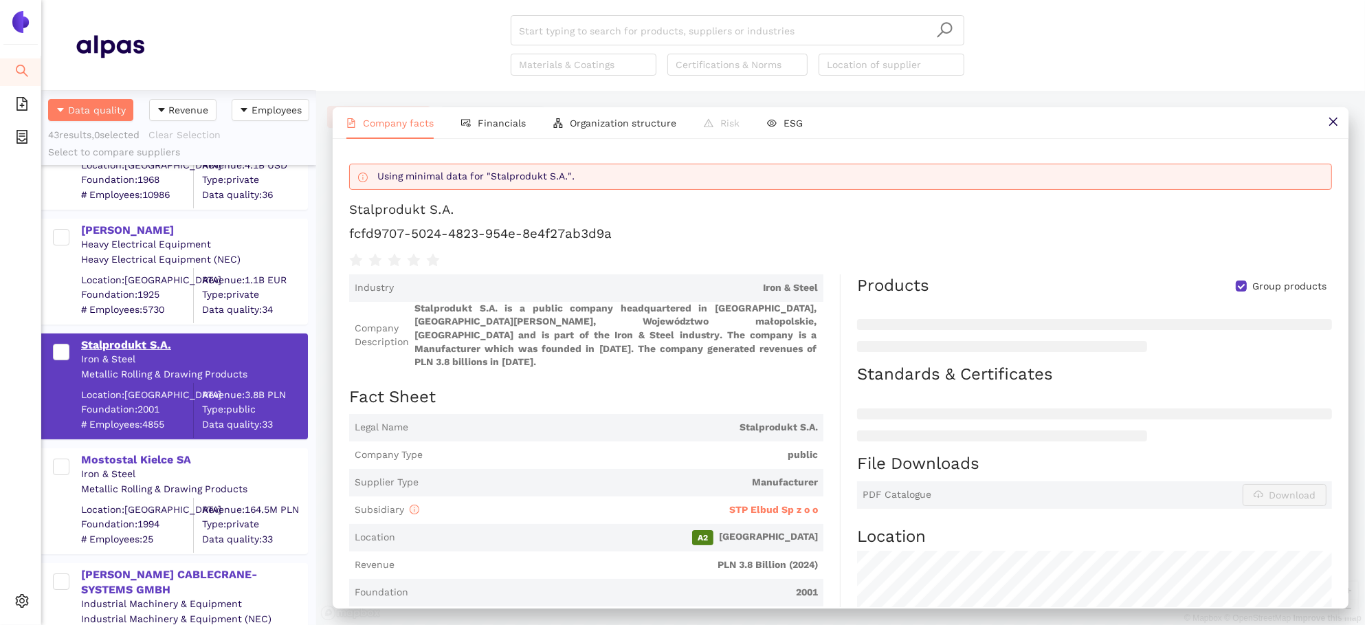
scroll to position [196, 0]
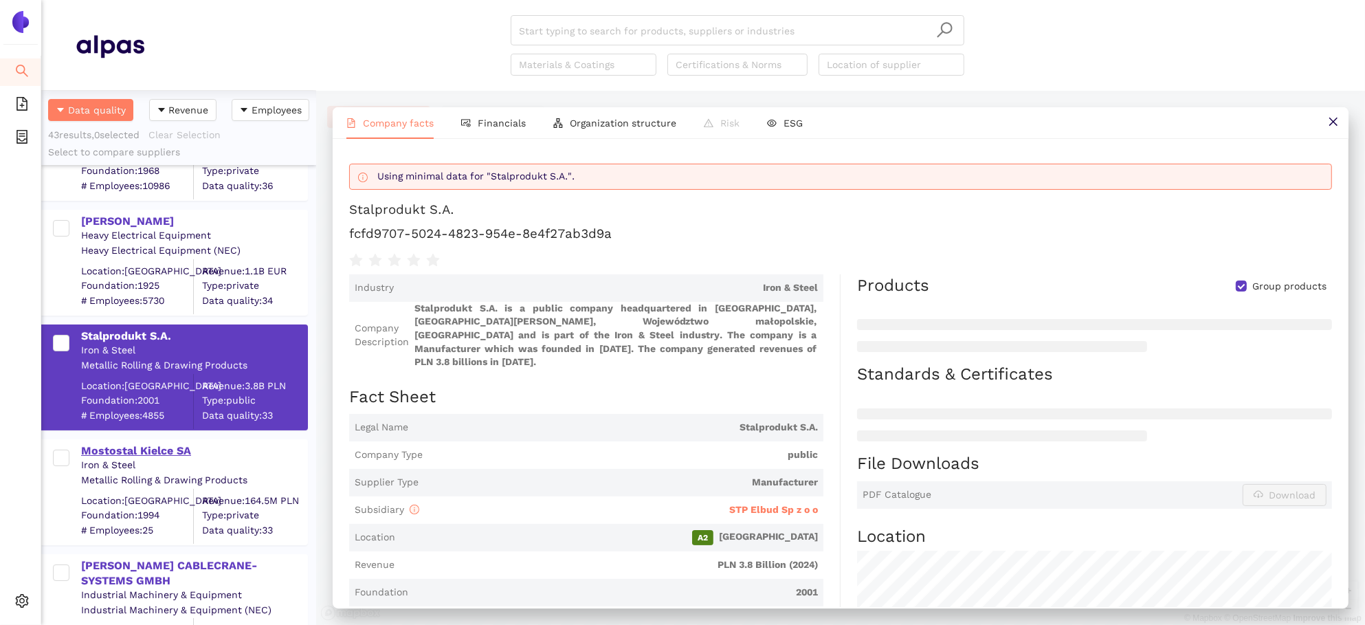
click at [162, 453] on div "Mostostal Kielce SA" at bounding box center [193, 450] width 225 height 15
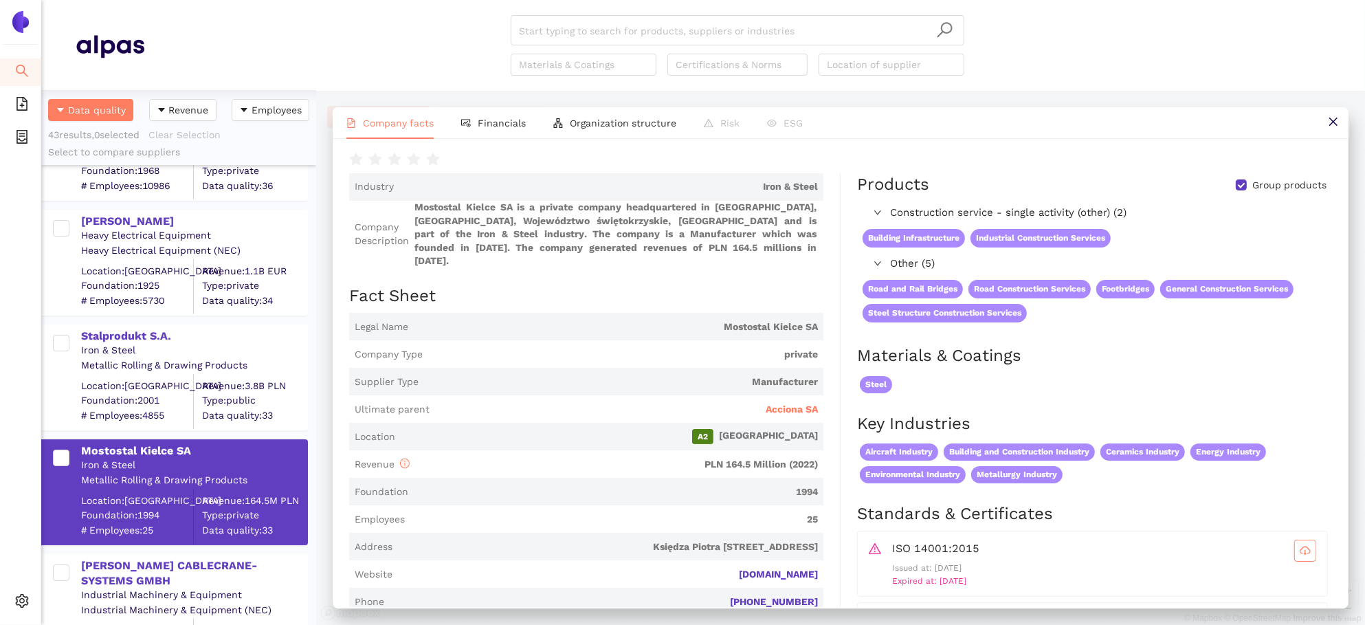
scroll to position [63, 0]
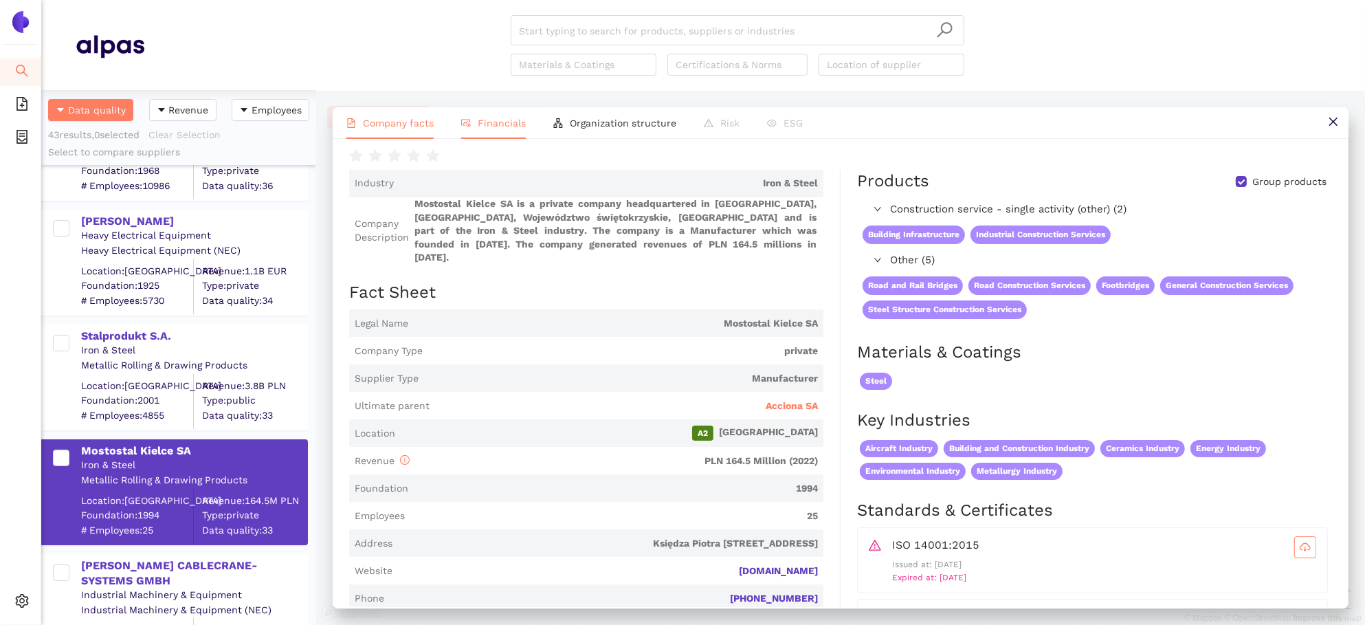
click at [500, 116] on li "Financials" at bounding box center [493, 123] width 92 height 32
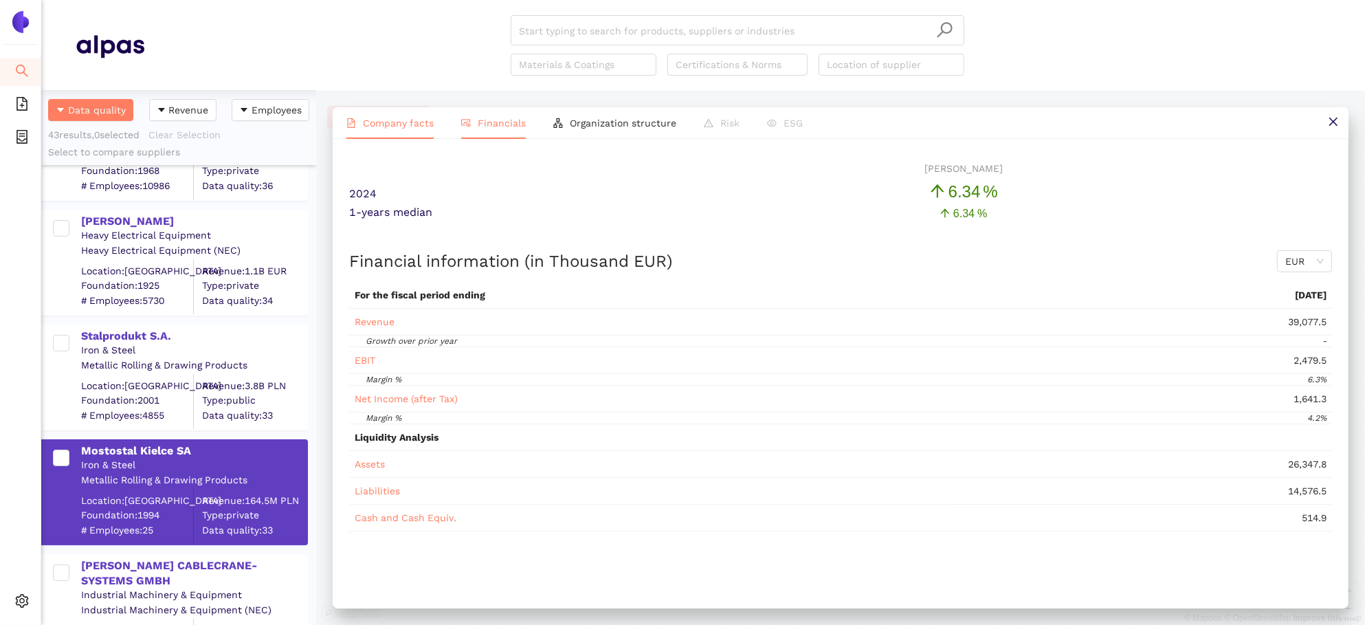
click at [390, 131] on li "Company facts" at bounding box center [390, 123] width 115 height 32
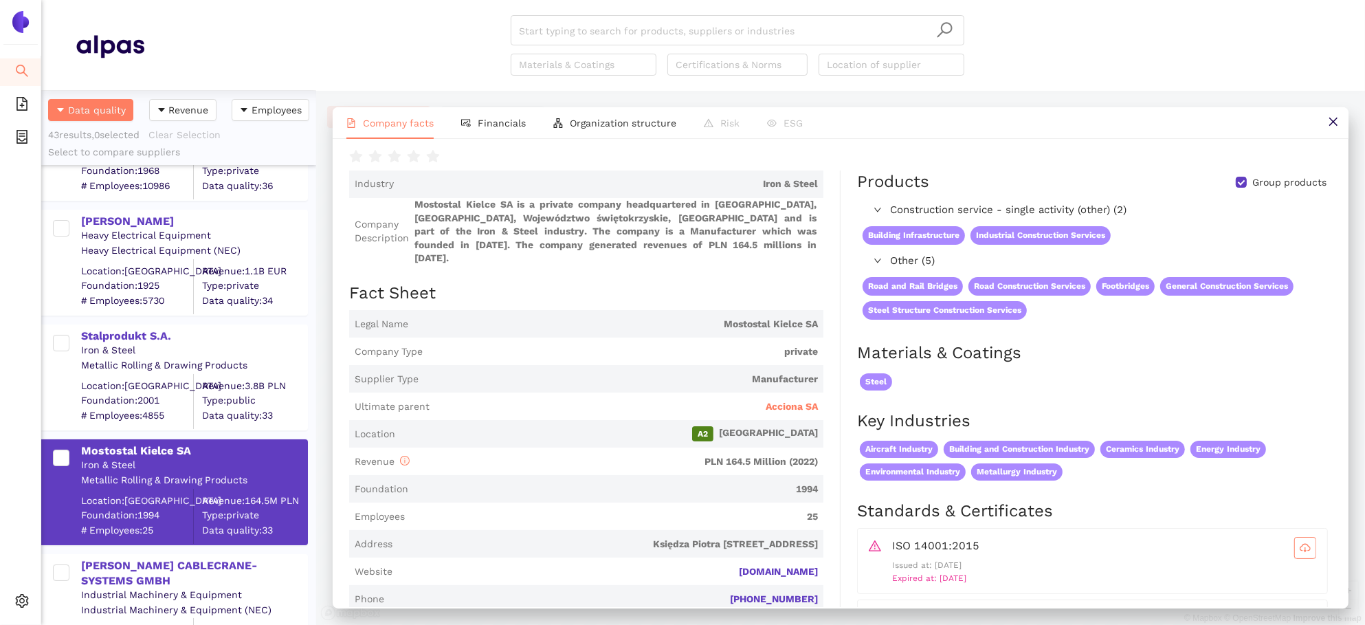
scroll to position [0, 0]
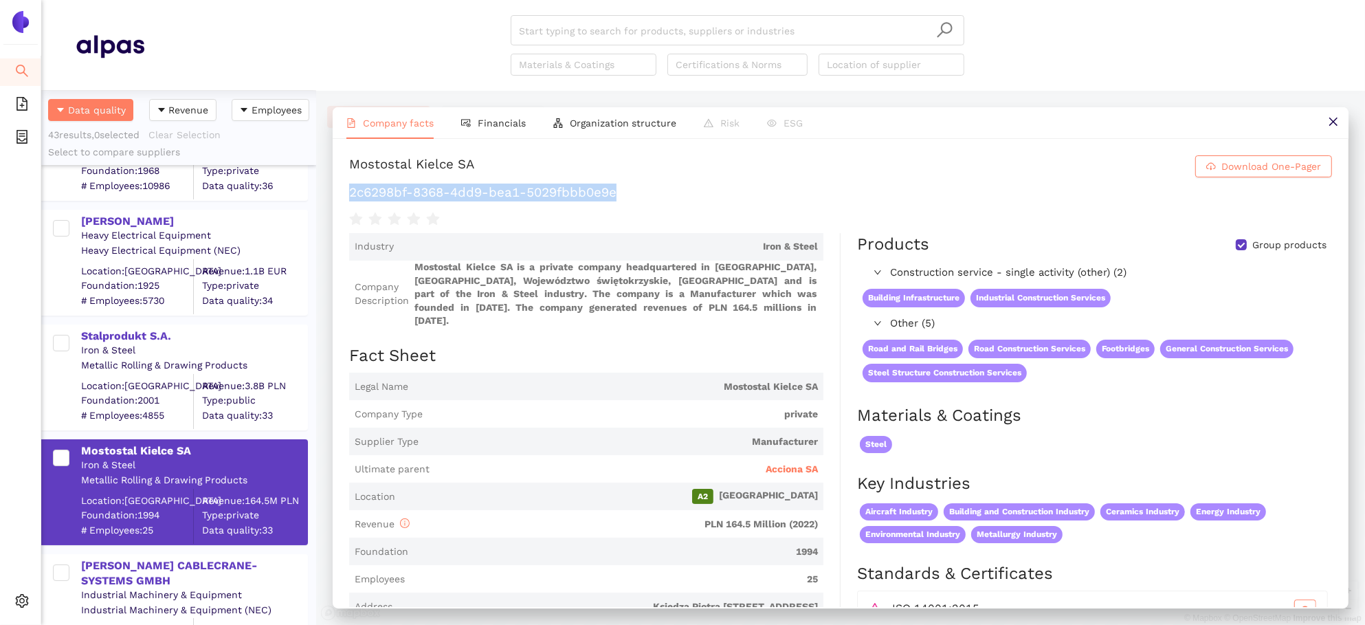
drag, startPoint x: 628, startPoint y: 196, endPoint x: 350, endPoint y: 193, distance: 278.3
click at [350, 193] on h1 "2c6298bf-8368-4dd9-bea1-5029fbbb0e9e" at bounding box center [840, 192] width 983 height 18
copy h1 "2c6298bf-8368-4dd9-bea1-5029fbbb0e9e"
click at [469, 123] on icon "fund-view" at bounding box center [469, 124] width 4 height 3
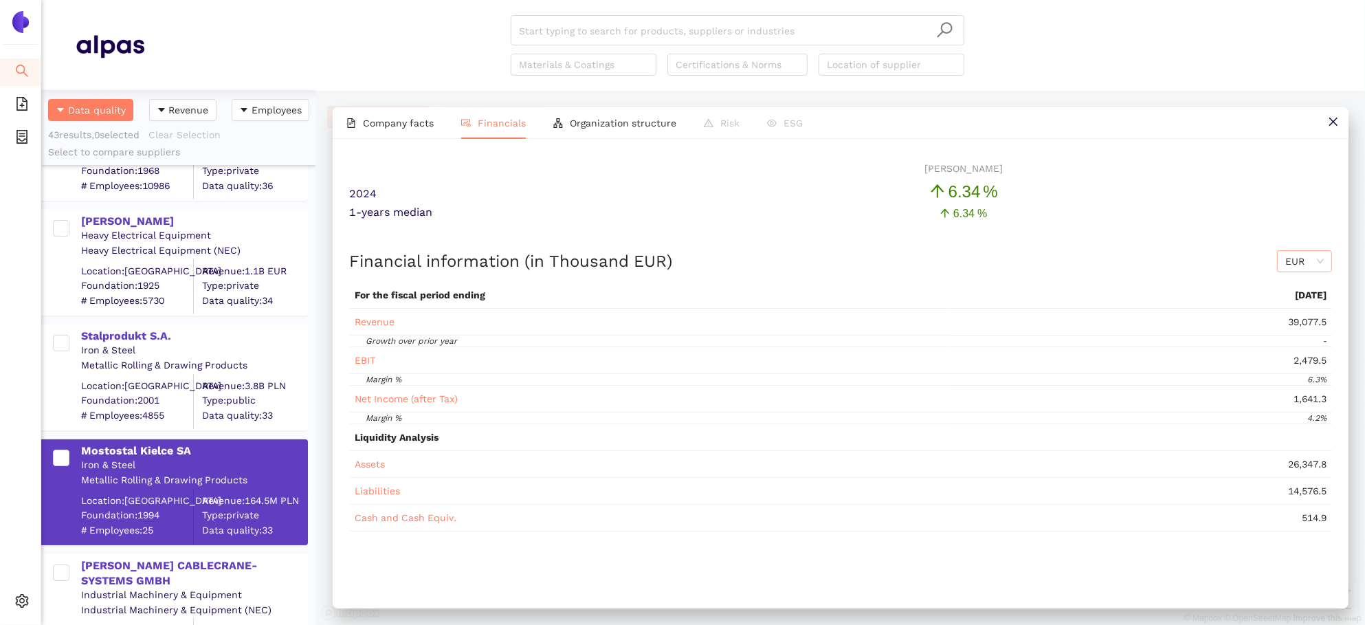
click at [1296, 262] on span "EUR" at bounding box center [1304, 261] width 38 height 21
click at [1169, 189] on div "EBIT Margin 6 .34 %" at bounding box center [963, 183] width 737 height 44
click at [404, 128] on span "Company facts" at bounding box center [398, 122] width 71 height 11
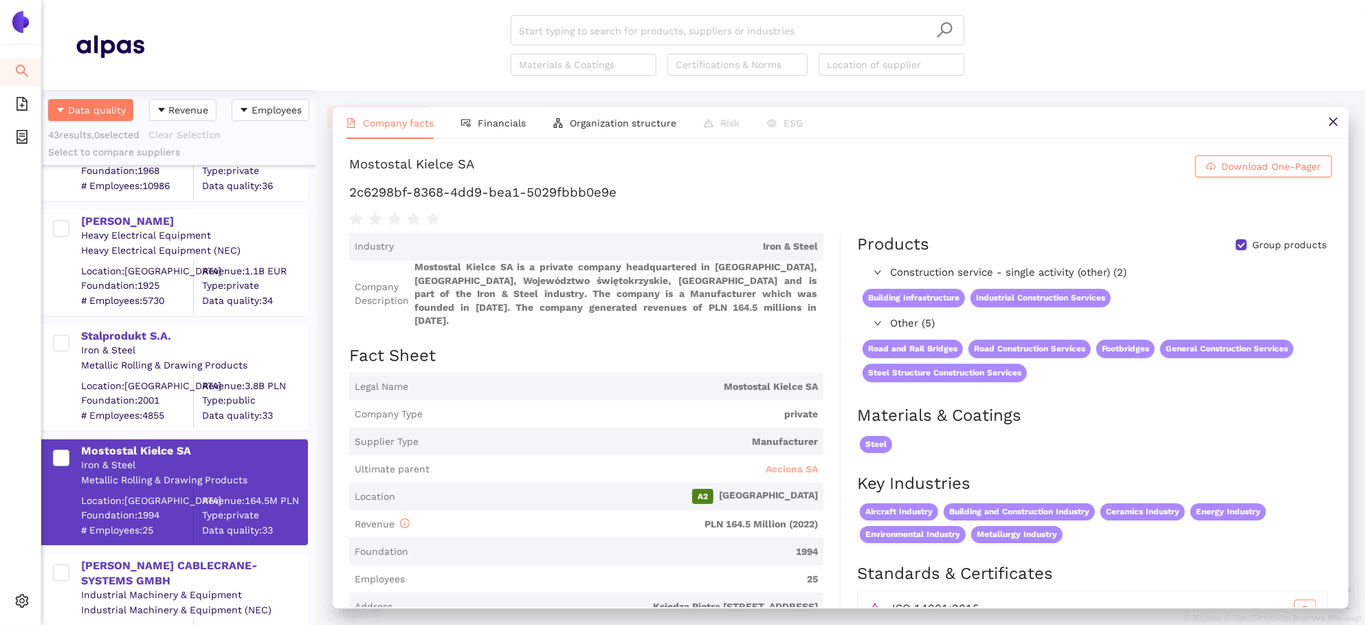
click at [798, 462] on span "Acciona SA" at bounding box center [791, 469] width 52 height 14
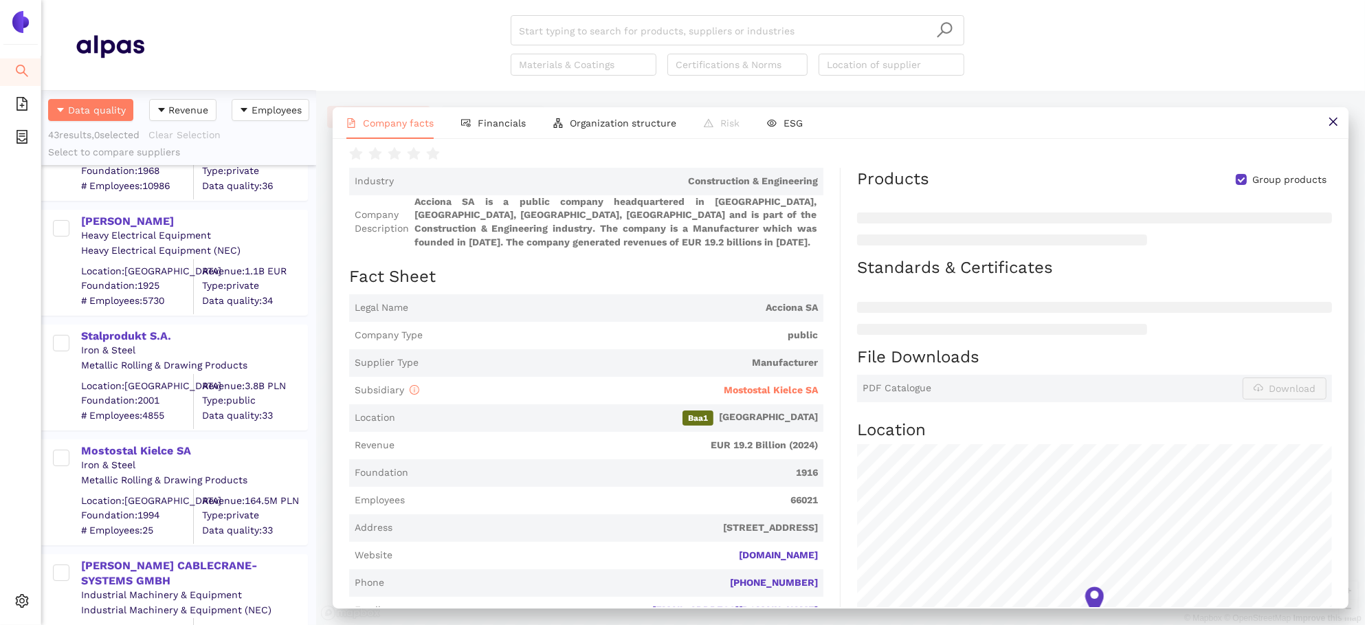
scroll to position [173, 0]
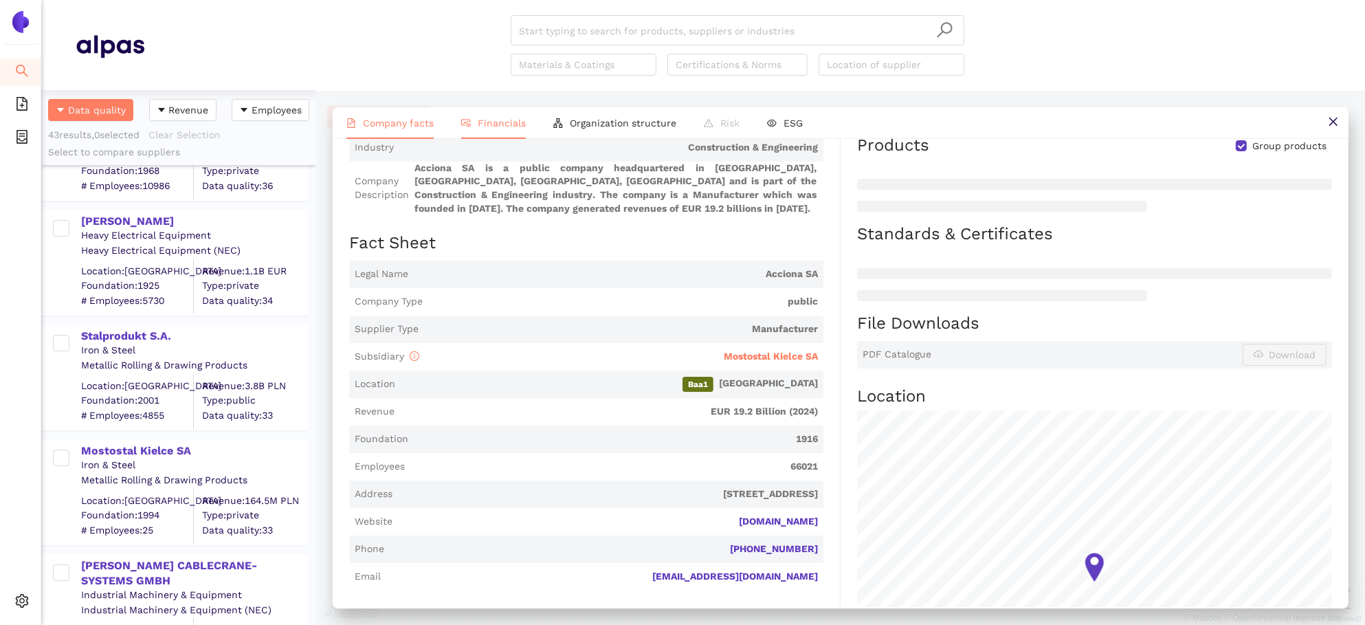
click at [489, 124] on span "Financials" at bounding box center [502, 122] width 48 height 11
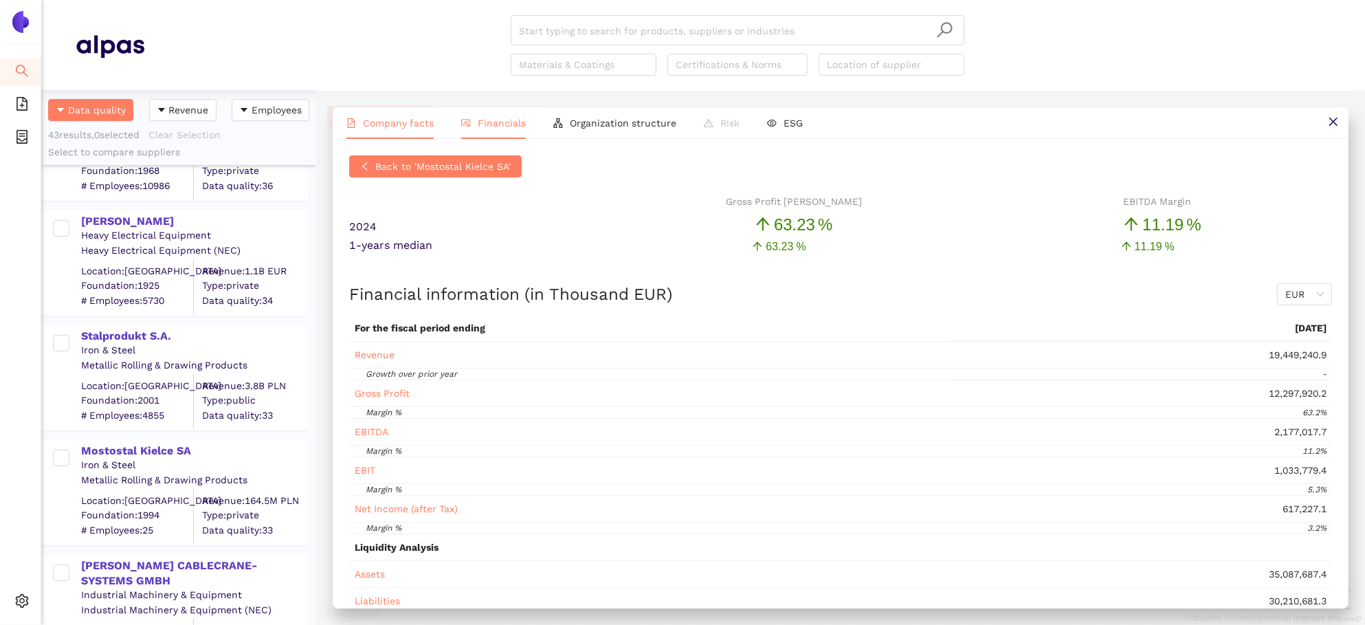
click at [388, 125] on span "Company facts" at bounding box center [398, 122] width 71 height 11
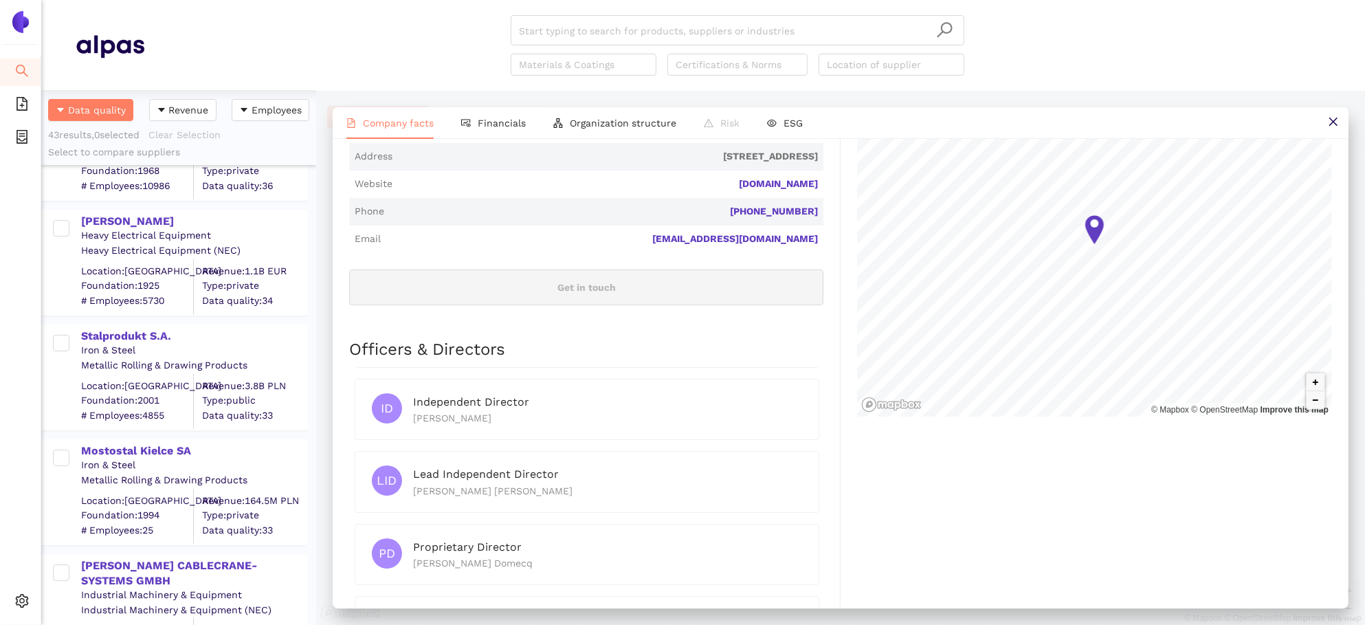
scroll to position [0, 0]
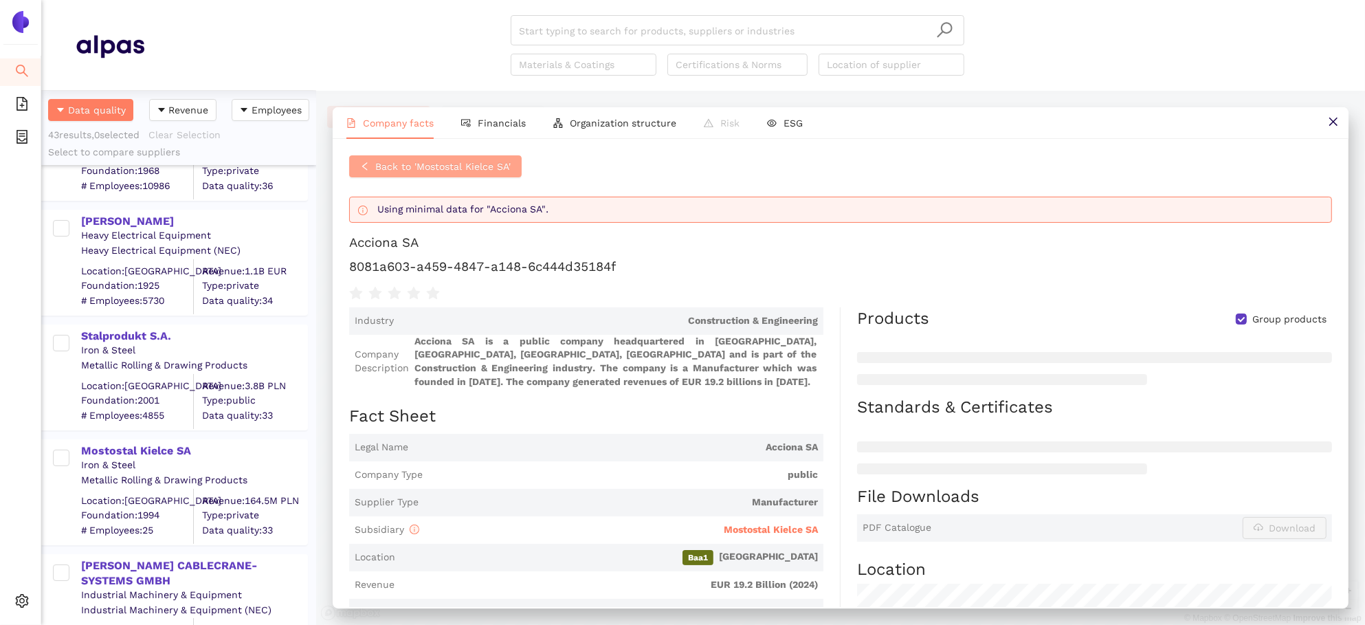
click at [370, 172] on button "Back to 'Mostostal Kielce SA'" at bounding box center [435, 166] width 172 height 22
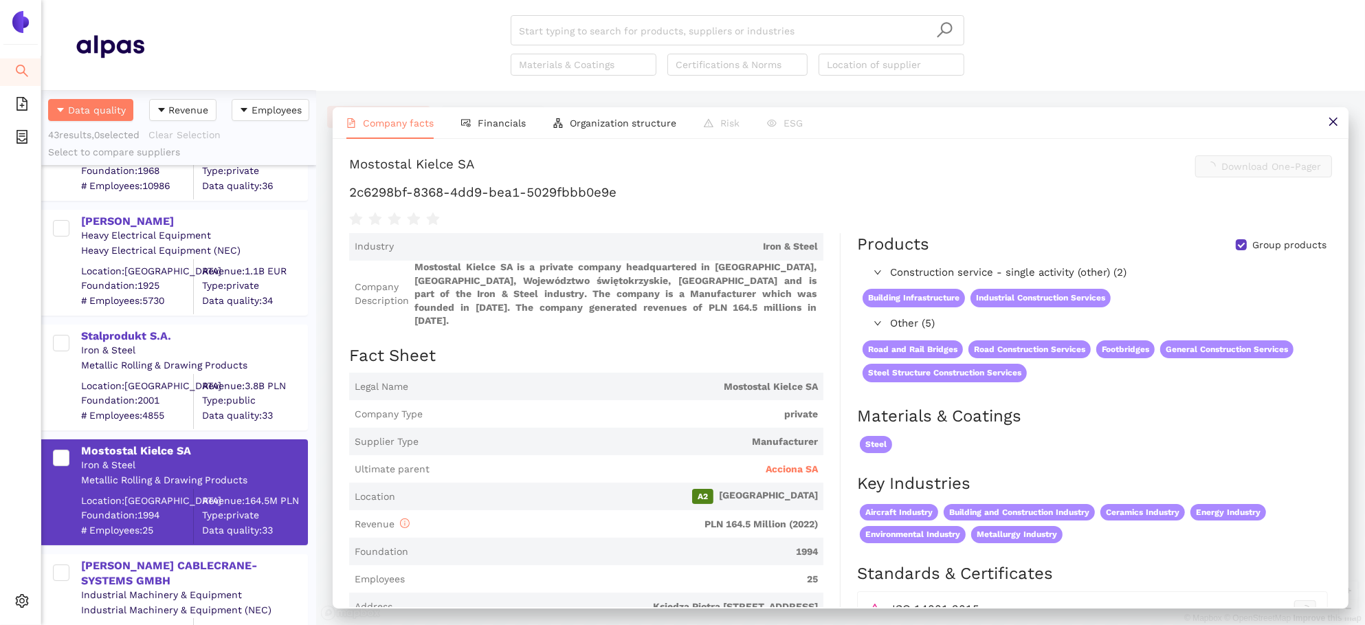
scroll to position [23, 0]
click at [113, 563] on div "[PERSON_NAME] CABLECRANE-SYSTEMS GMBH" at bounding box center [193, 573] width 225 height 31
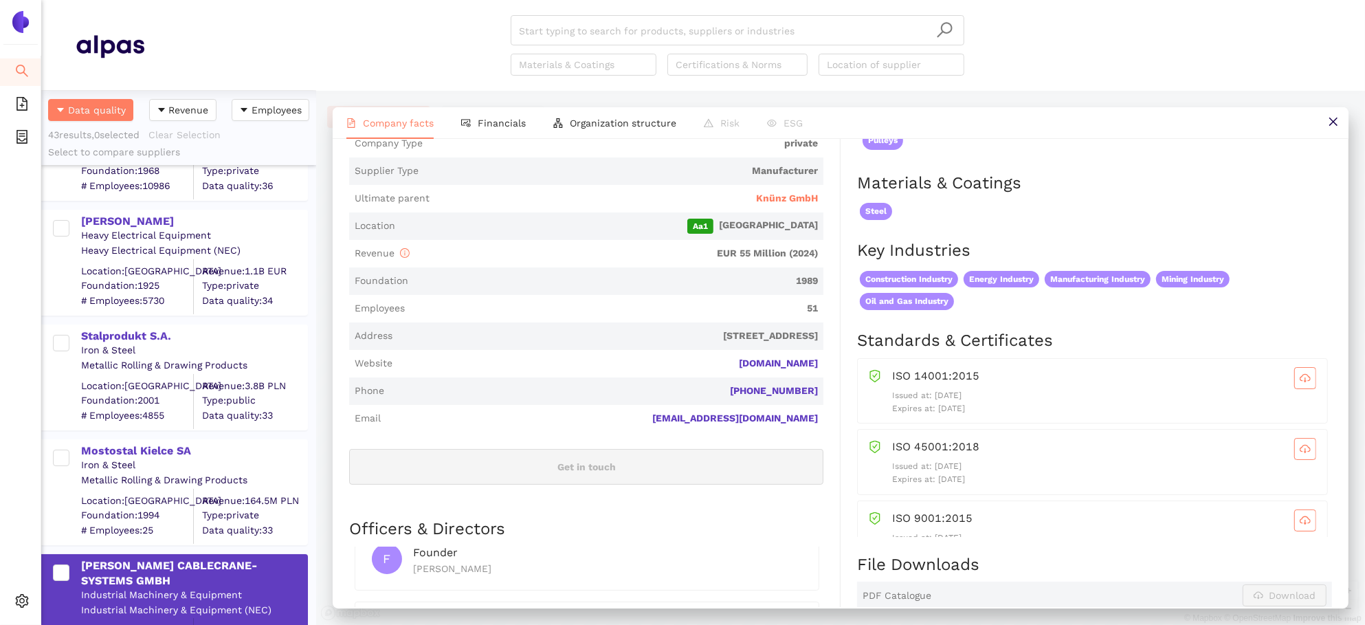
scroll to position [290, 0]
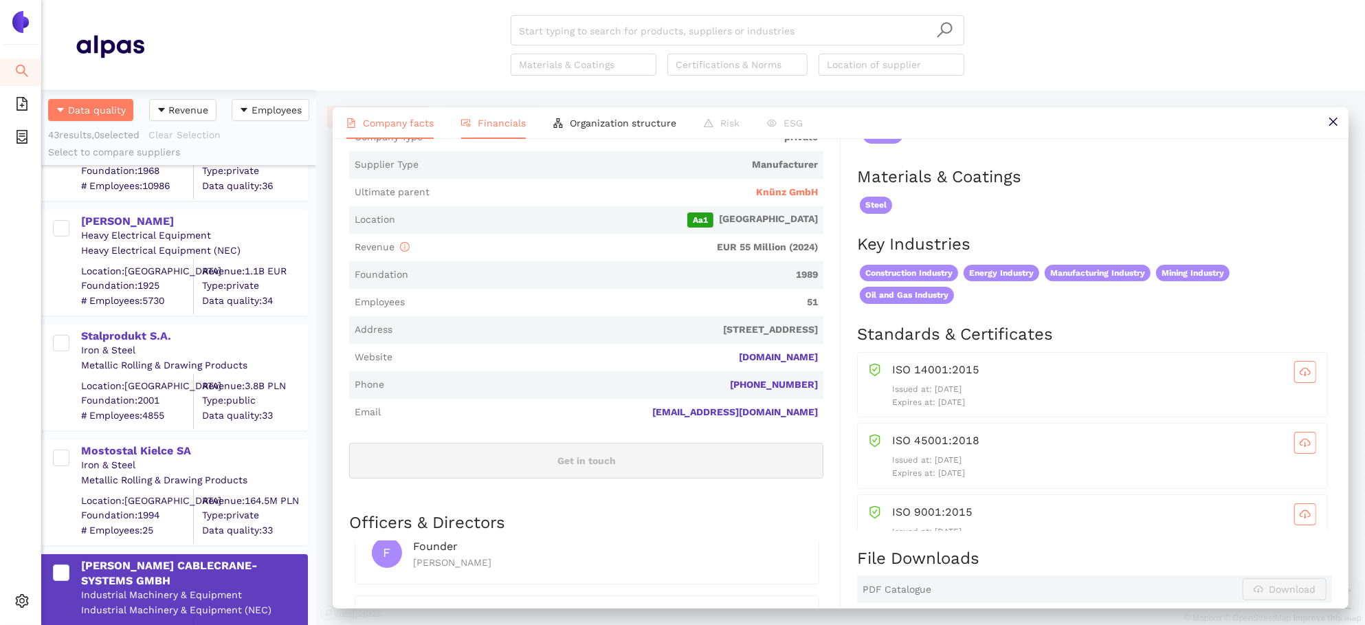
click at [499, 118] on span "Financials" at bounding box center [502, 122] width 48 height 11
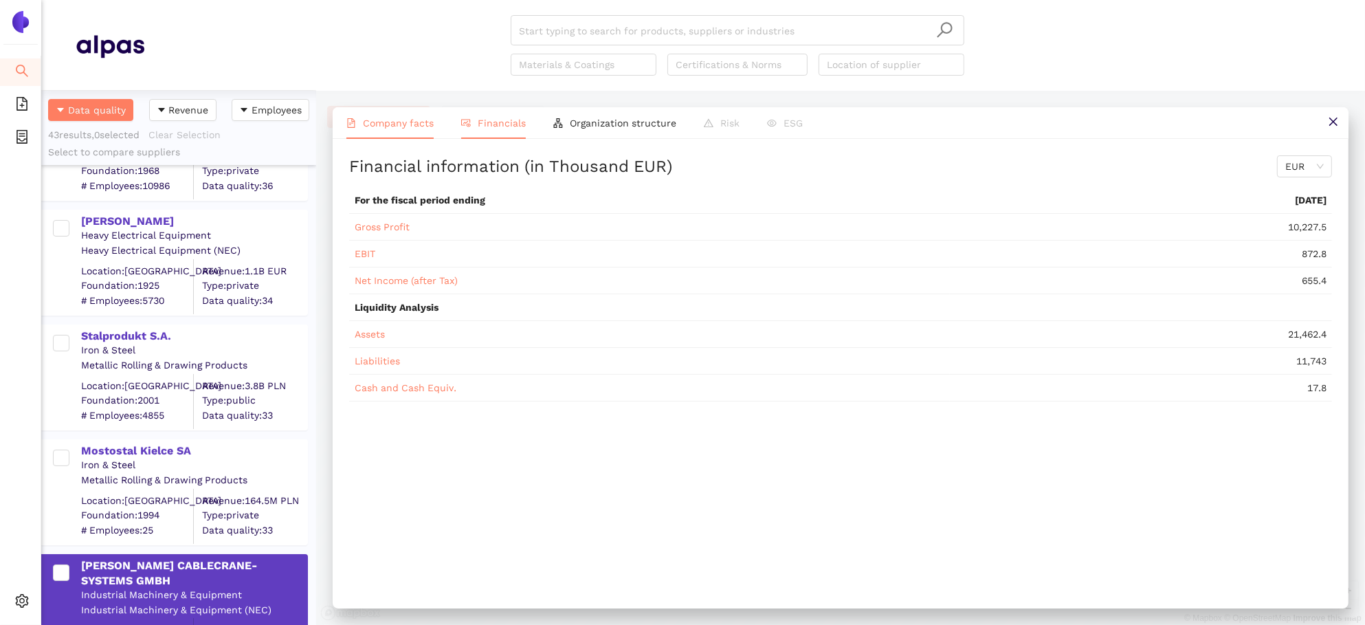
click at [386, 126] on span "Company facts" at bounding box center [398, 122] width 71 height 11
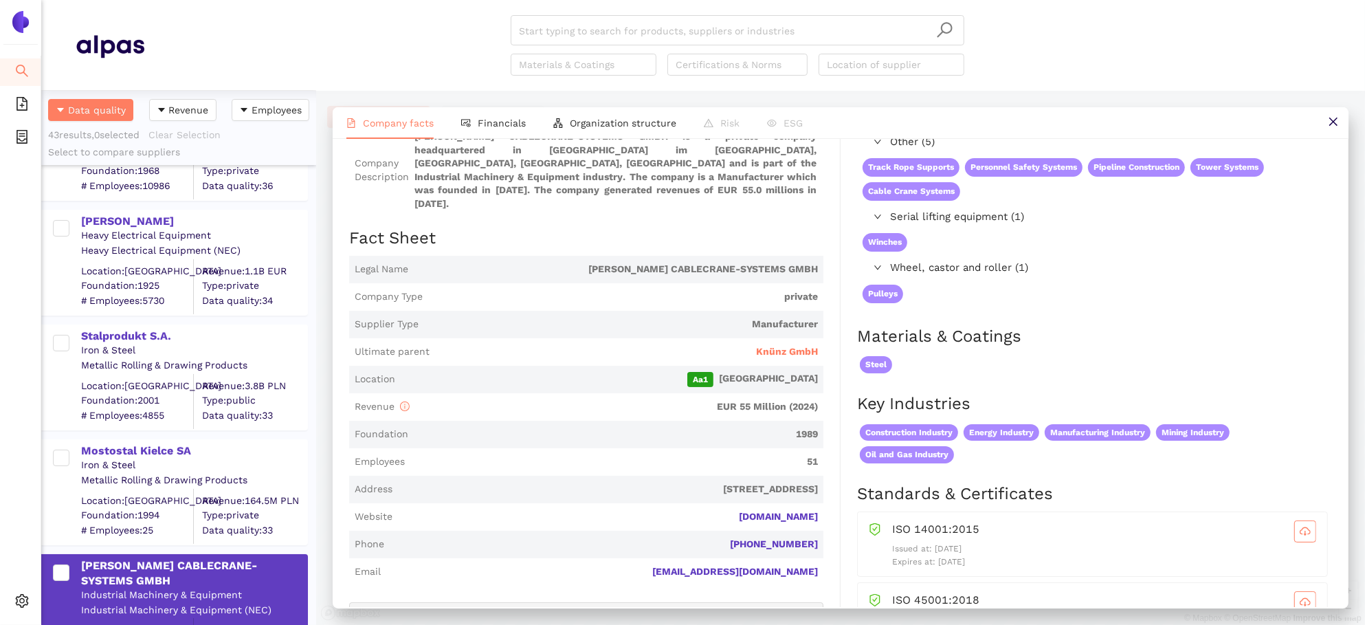
scroll to position [0, 0]
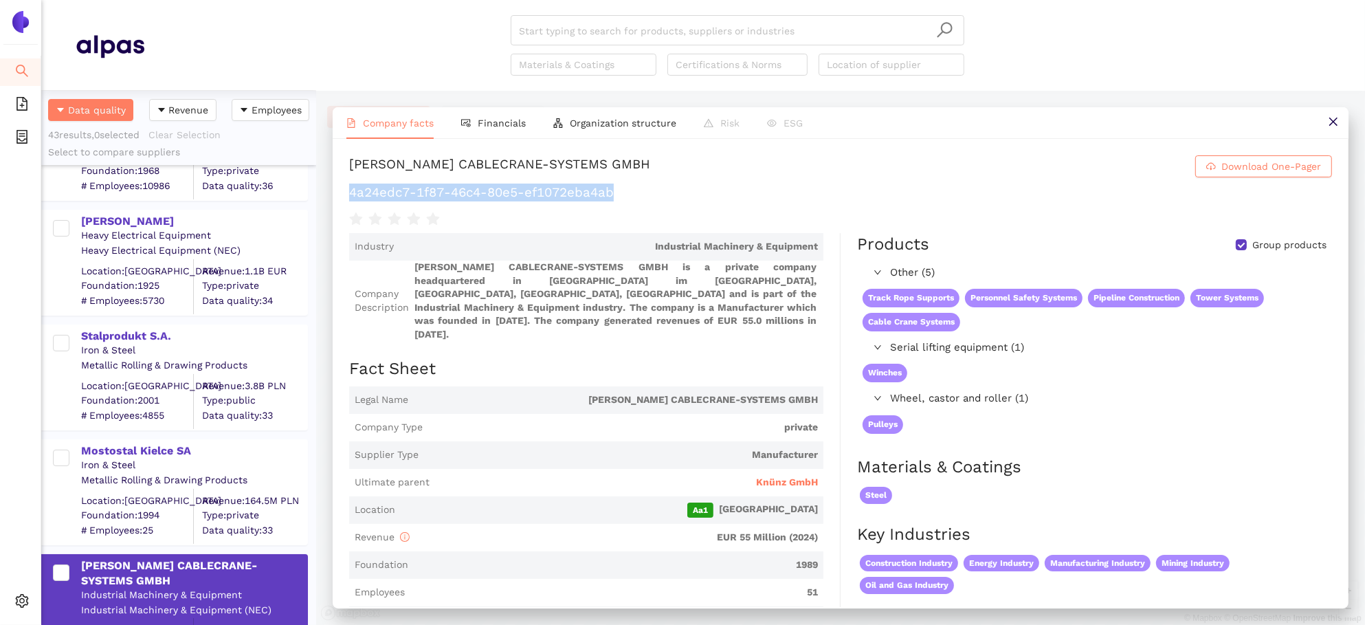
drag, startPoint x: 604, startPoint y: 192, endPoint x: 346, endPoint y: 188, distance: 258.4
click at [346, 188] on div "LUDESCHER CABLECRANE-SYSTEMS GMBH Download One-Pager 4a24edc7-1f87-46c4-80e5-ef…" at bounding box center [841, 373] width 1016 height 468
copy h1 "4a24edc7-1f87-46c4-80e5-ef1072eba4ab"
click at [811, 475] on span "Knünz GmbH" at bounding box center [787, 482] width 62 height 14
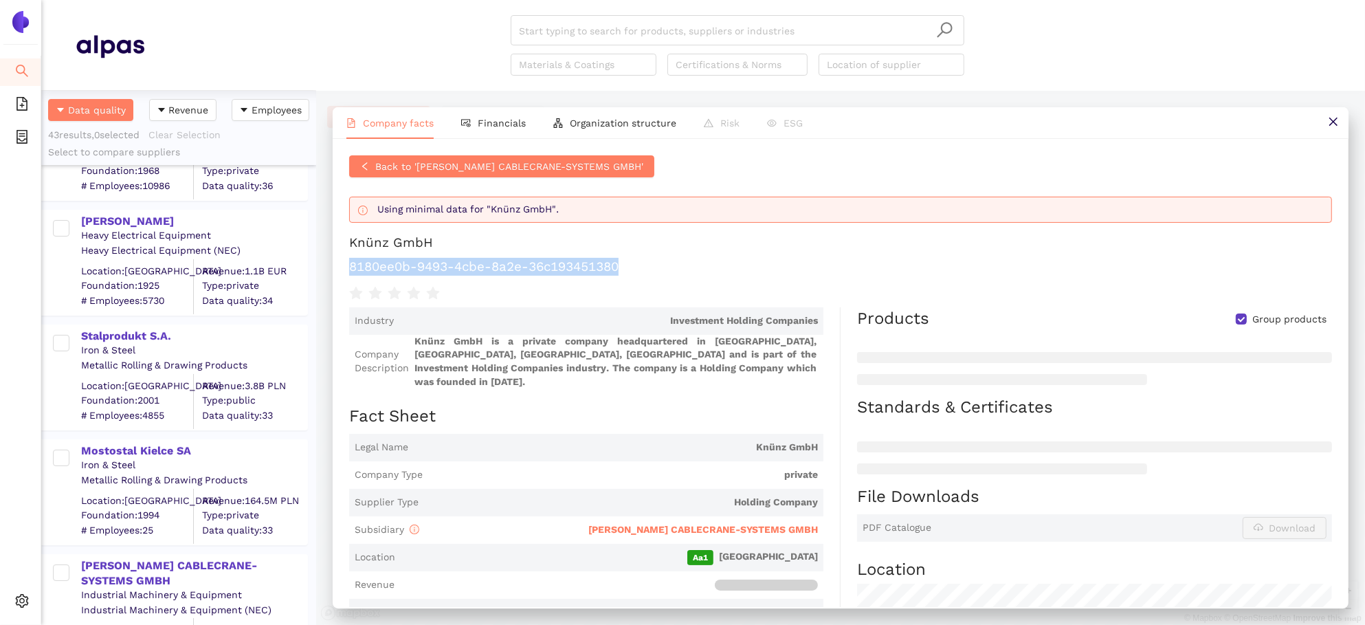
drag, startPoint x: 633, startPoint y: 273, endPoint x: 346, endPoint y: 265, distance: 287.3
click at [346, 265] on div "Back to 'LUDESCHER CABLECRANE-SYSTEMS GMBH' Using minimal data for "Knünz GmbH"…" at bounding box center [841, 373] width 1016 height 468
copy h1 "8180ee0b-9493-4cbe-8a2e-36c193451380"
click at [473, 166] on span "Back to 'LUDESCHER CABLECRANE-SYSTEMS GMBH'" at bounding box center [509, 166] width 268 height 15
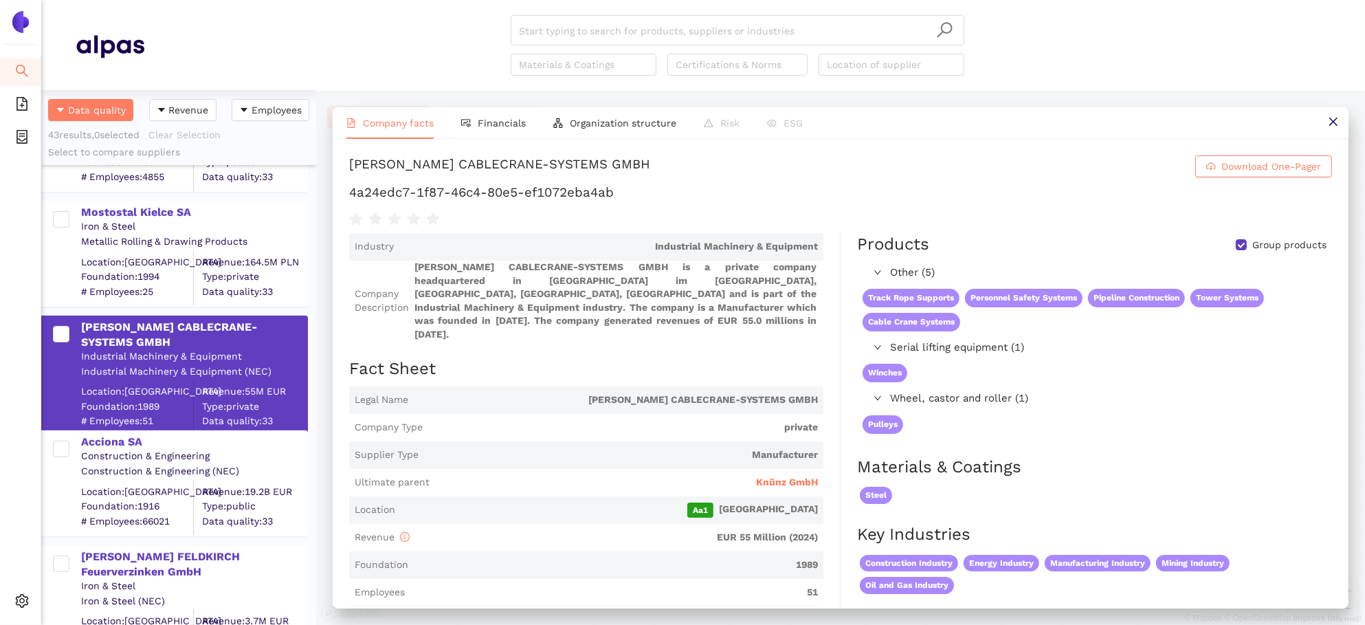
scroll to position [502, 0]
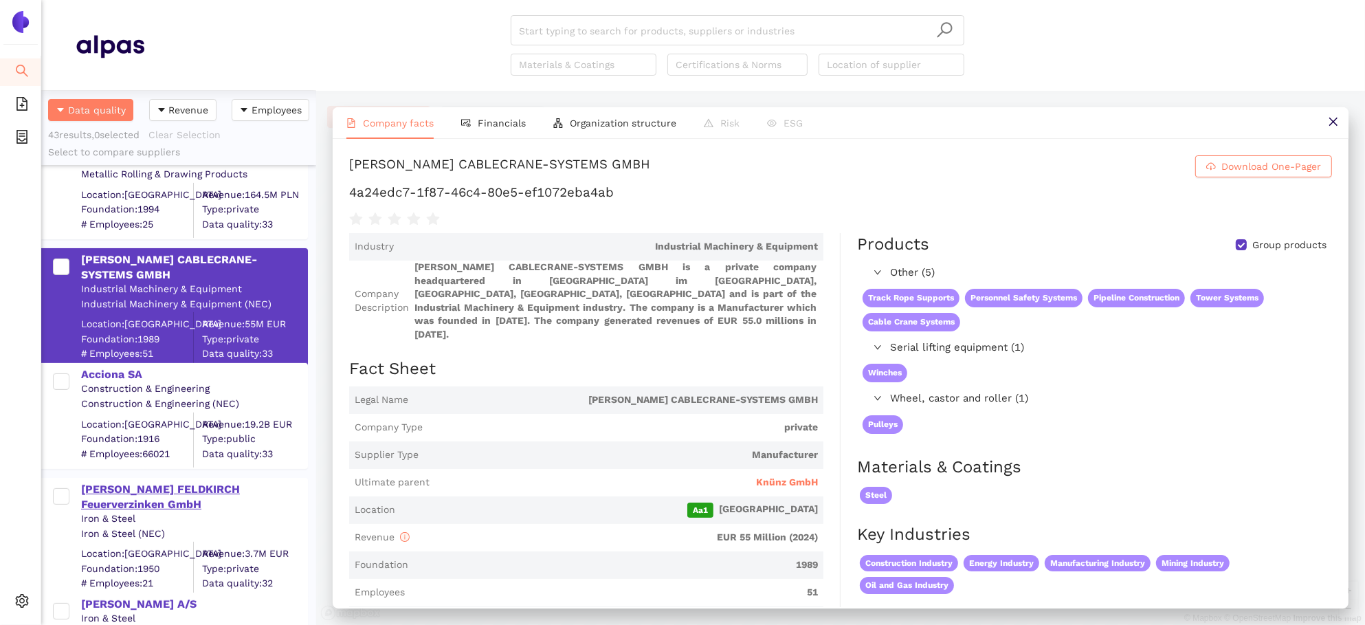
click at [139, 489] on div "WIEGEL FELDKIRCH Feuerverzinken GmbH" at bounding box center [193, 497] width 225 height 31
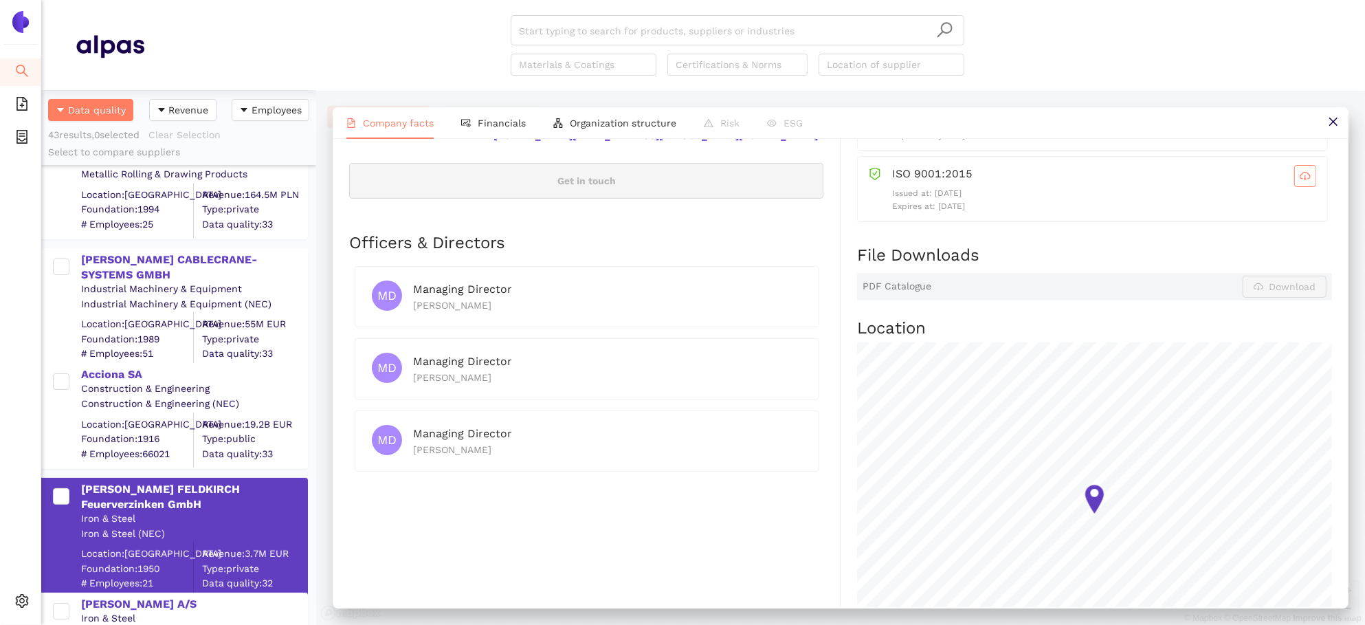
scroll to position [0, 0]
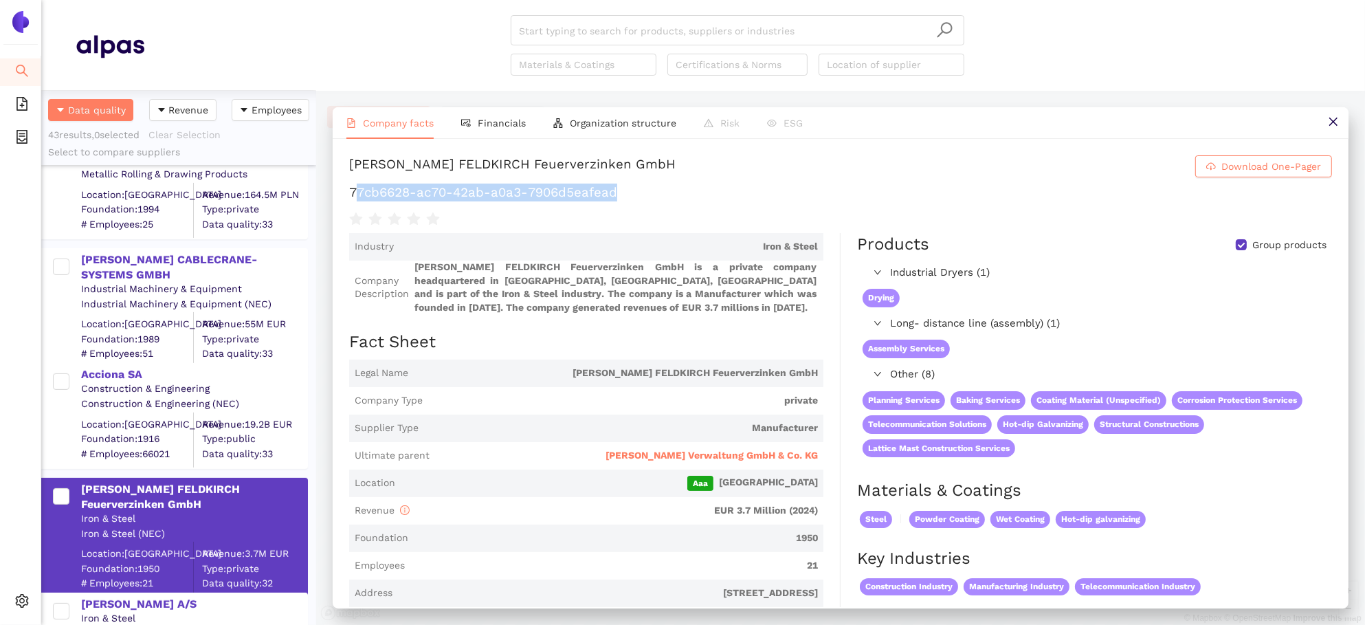
drag, startPoint x: 623, startPoint y: 187, endPoint x: 356, endPoint y: 192, distance: 266.6
click at [356, 192] on h1 "77cb6628-ac70-42ab-a0a3-7906d5eafead" at bounding box center [840, 192] width 983 height 18
drag, startPoint x: 348, startPoint y: 191, endPoint x: 620, endPoint y: 188, distance: 271.4
click at [620, 188] on div "WIEGEL FELDKIRCH Feuerverzinken GmbH Download One-Pager 77cb6628-ac70-42ab-a0a3…" at bounding box center [841, 373] width 1016 height 468
copy h1 "77cb6628-ac70-42ab-a0a3-7906d5eafead"
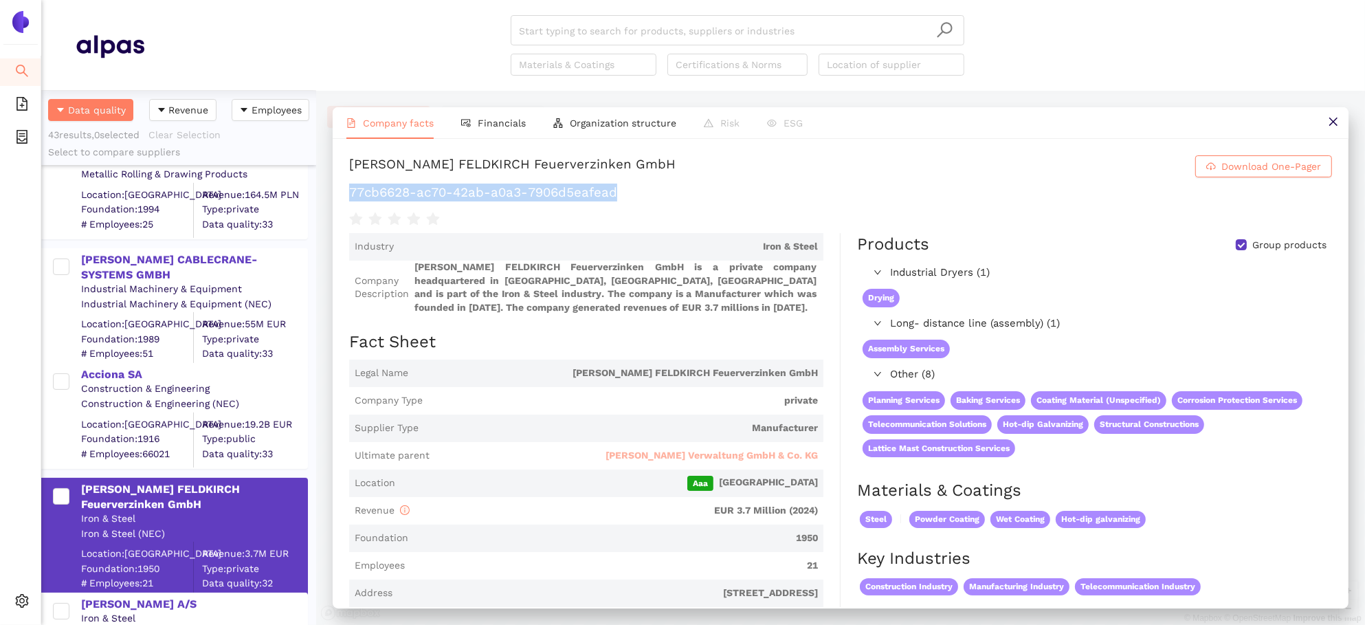
click at [758, 454] on span "Hofmann Verwaltung GmbH & Co. KG" at bounding box center [711, 456] width 212 height 14
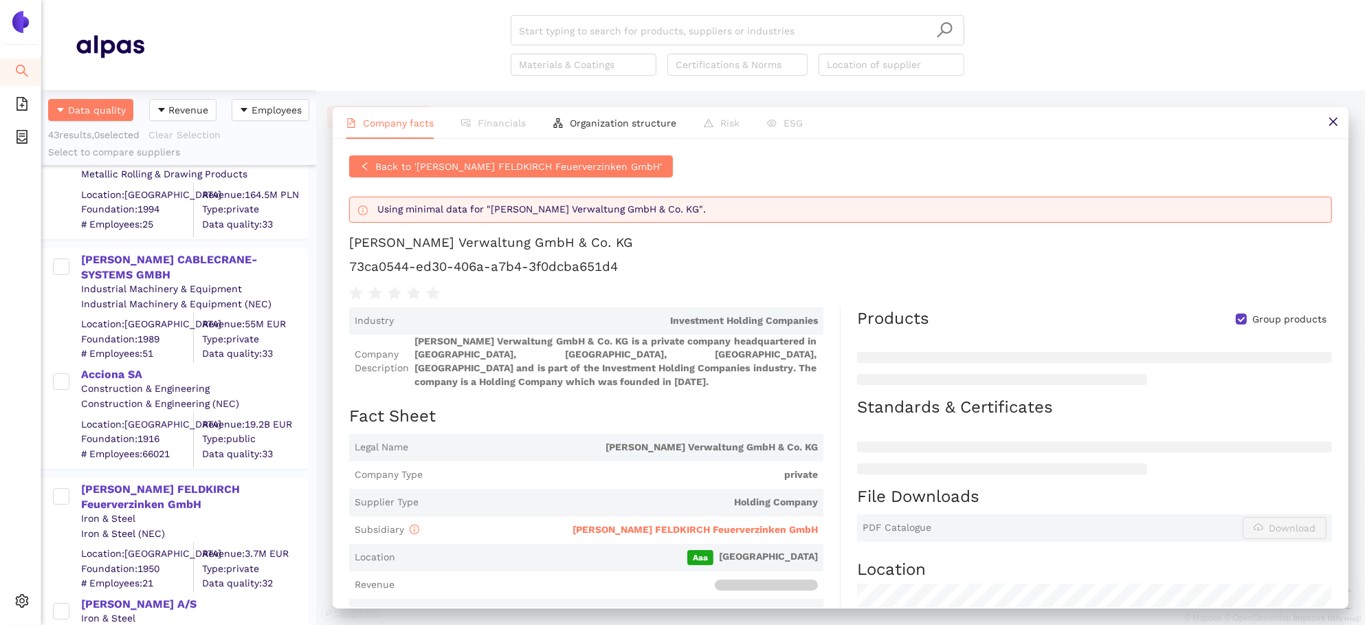
click at [624, 271] on h1 "73ca0544-ed30-406a-a7b4-3f0dcba651d4" at bounding box center [840, 267] width 983 height 18
click at [403, 170] on span "Back to 'WIEGEL FELDKIRCH Feuerverzinken GmbH'" at bounding box center [518, 166] width 287 height 15
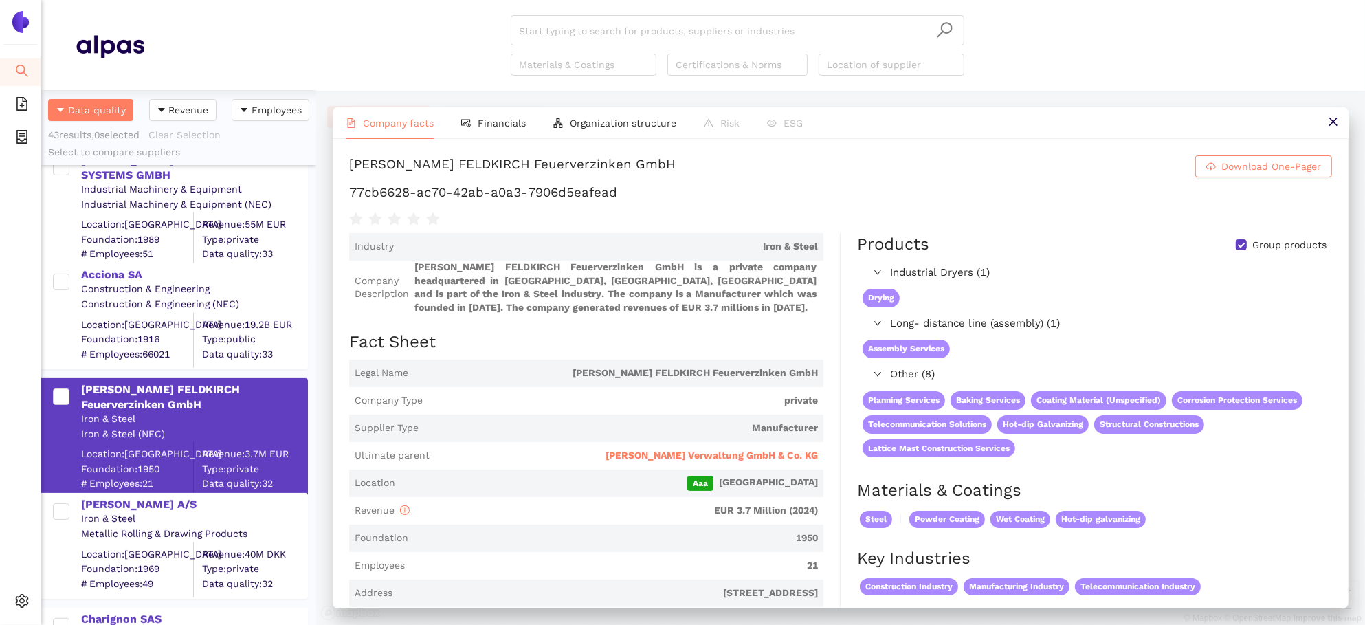
scroll to position [613, 0]
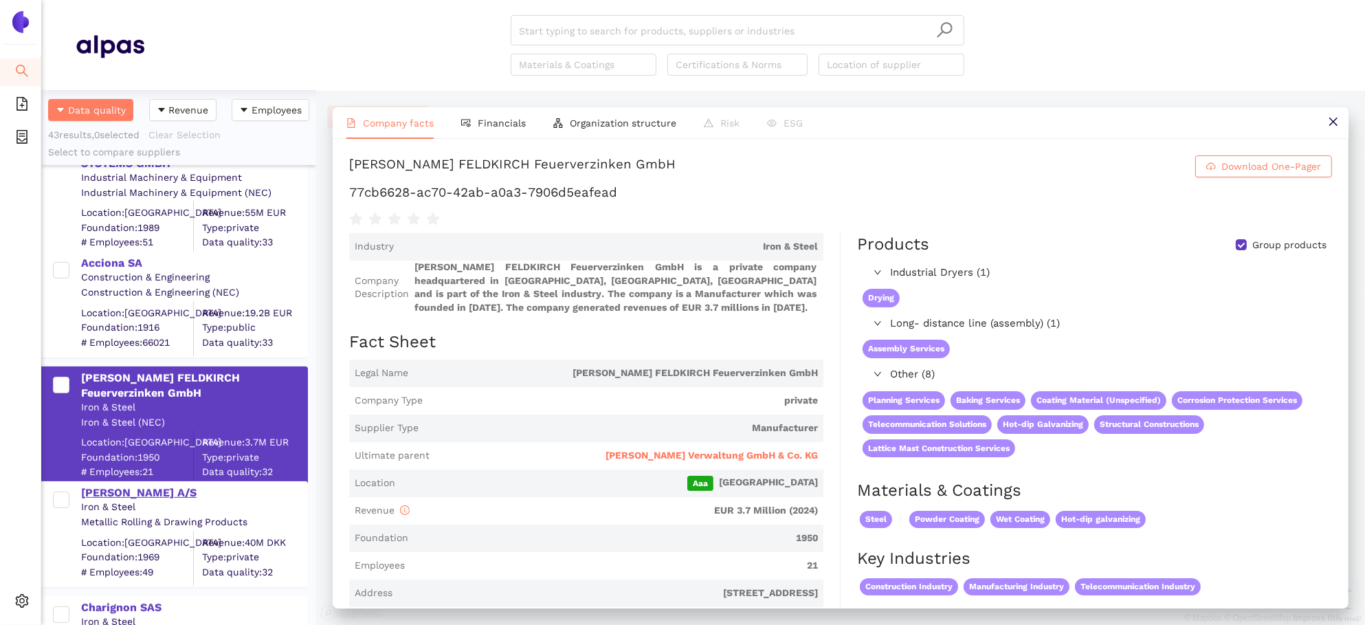
click at [120, 491] on div "[PERSON_NAME] A/S" at bounding box center [193, 492] width 225 height 15
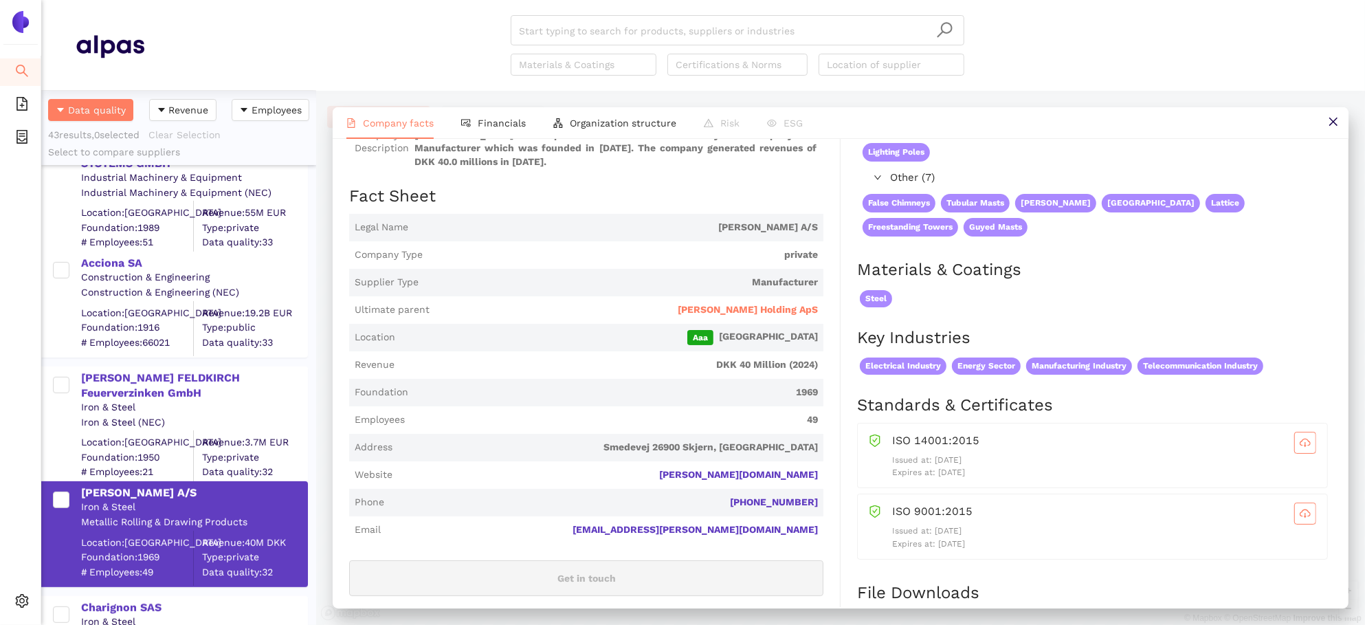
scroll to position [148, 0]
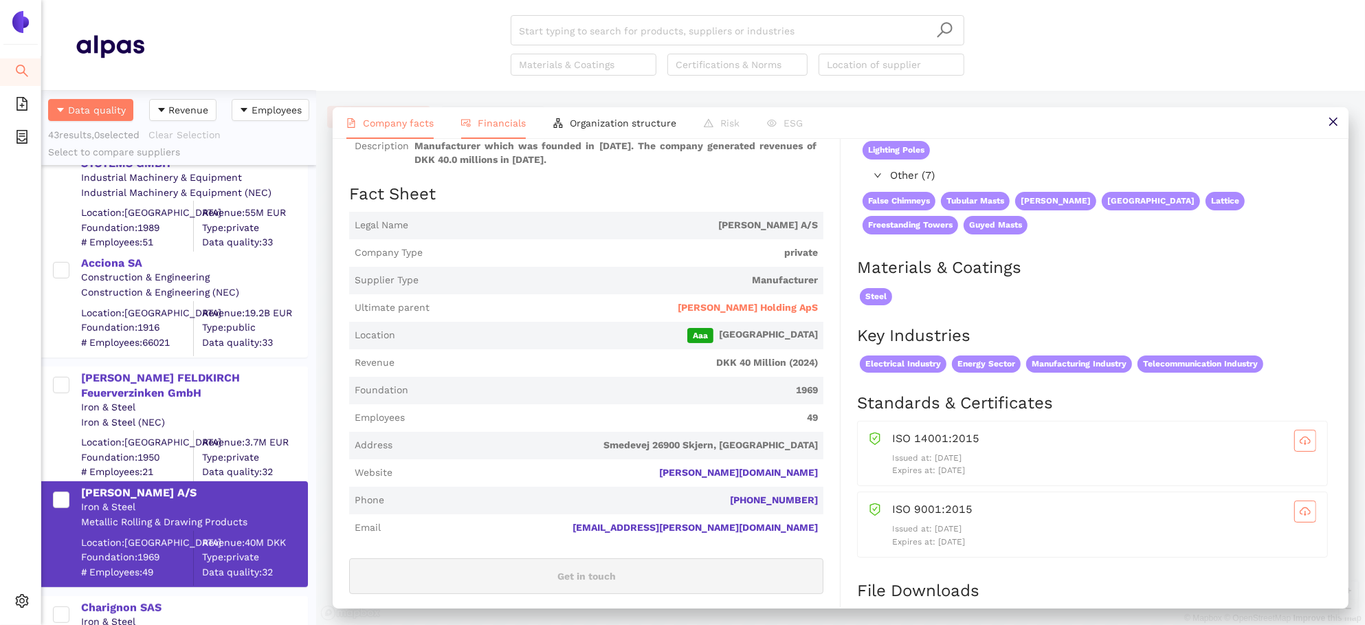
click at [519, 126] on span "Financials" at bounding box center [502, 122] width 48 height 11
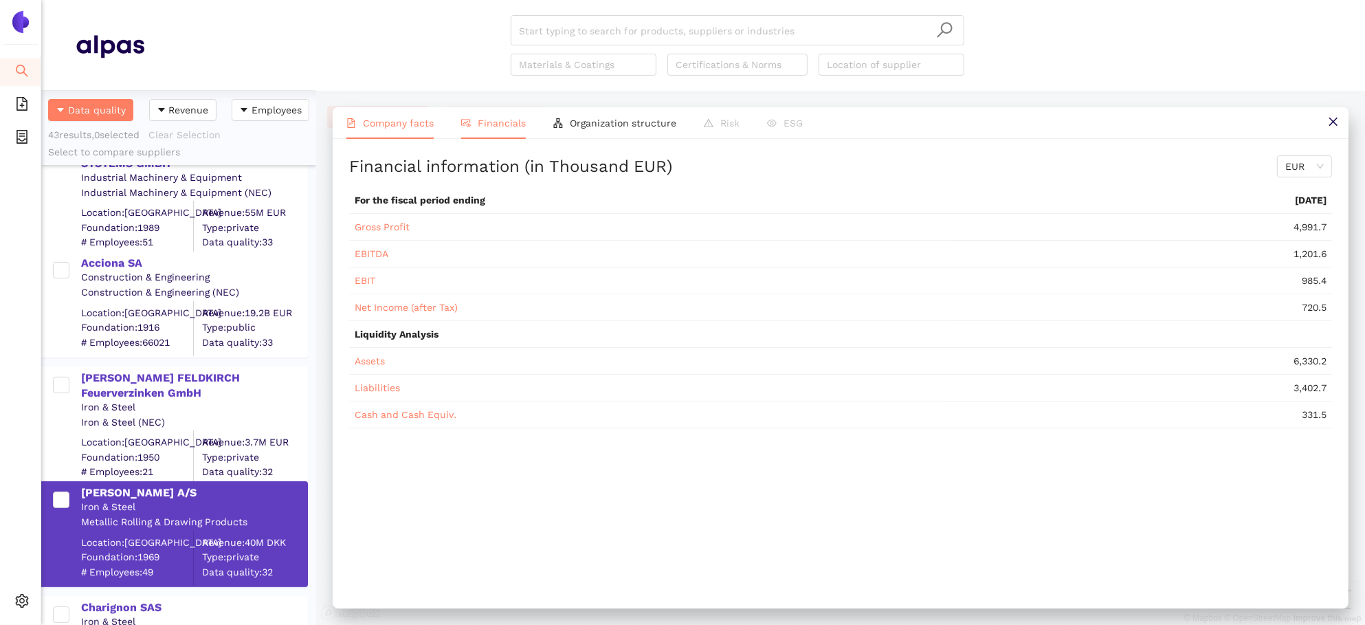
click at [400, 121] on span "Company facts" at bounding box center [398, 122] width 71 height 11
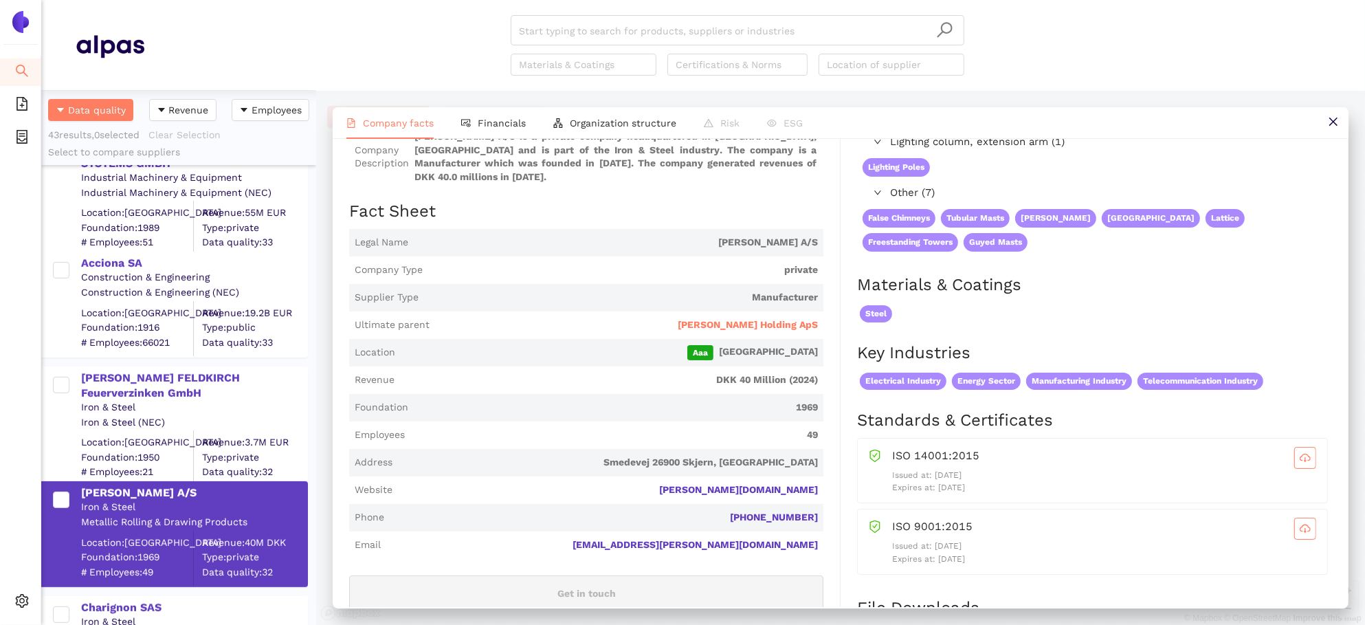
scroll to position [0, 0]
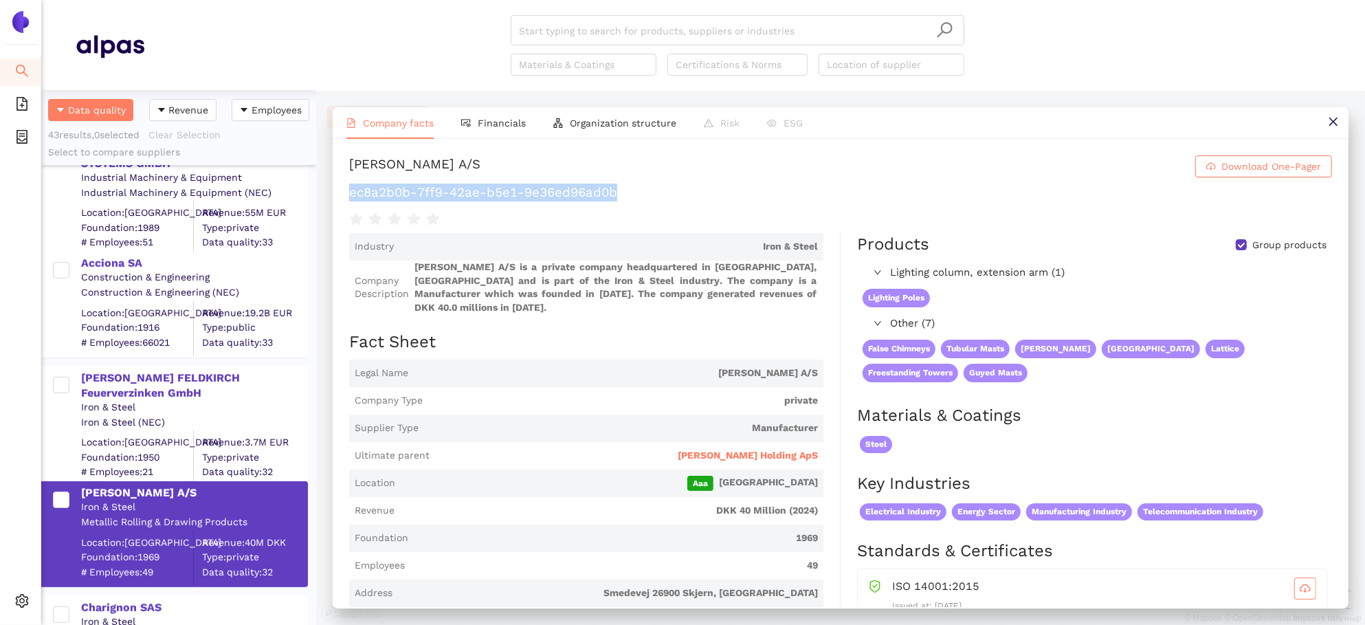
drag, startPoint x: 633, startPoint y: 190, endPoint x: 337, endPoint y: 193, distance: 295.5
click at [338, 193] on div "Carl C. A/S Download One-Pager ec8a2b0b-7ff9-42ae-b5e1-9e36ed96ad0b Industry Ir…" at bounding box center [841, 373] width 1016 height 468
click at [803, 449] on span "Carl C. Holding ApS" at bounding box center [747, 456] width 140 height 14
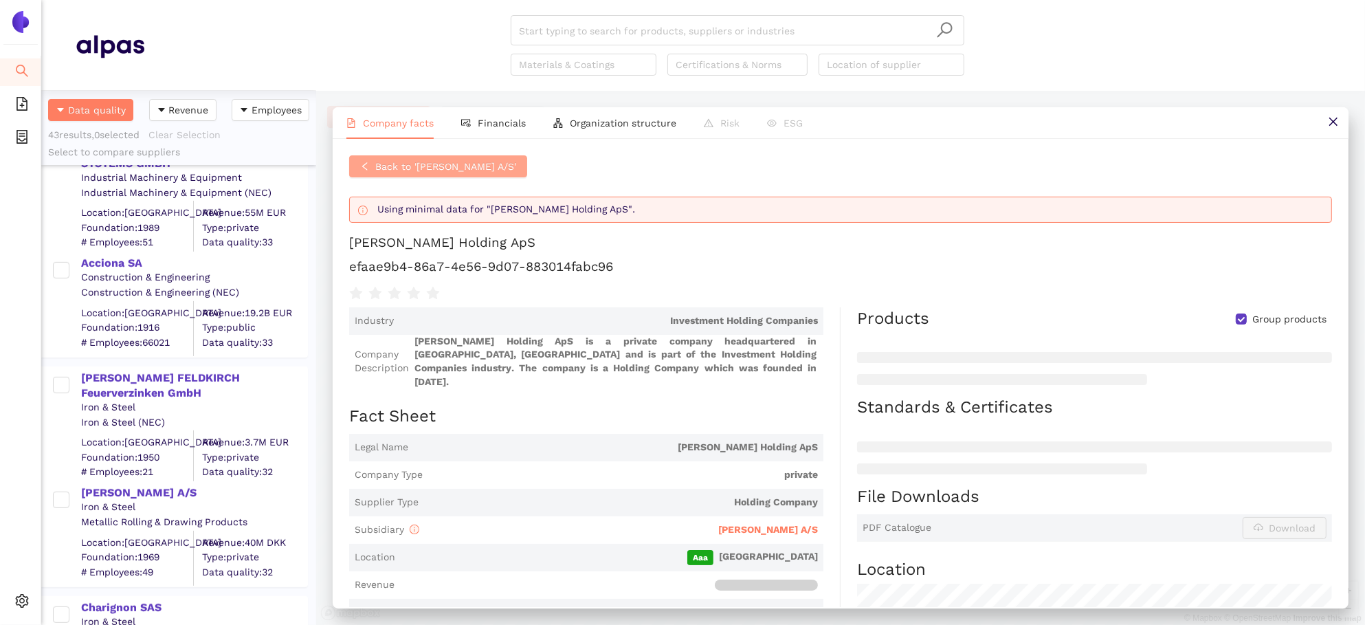
click at [427, 168] on span "Back to 'Carl C. A/S'" at bounding box center [445, 166] width 141 height 15
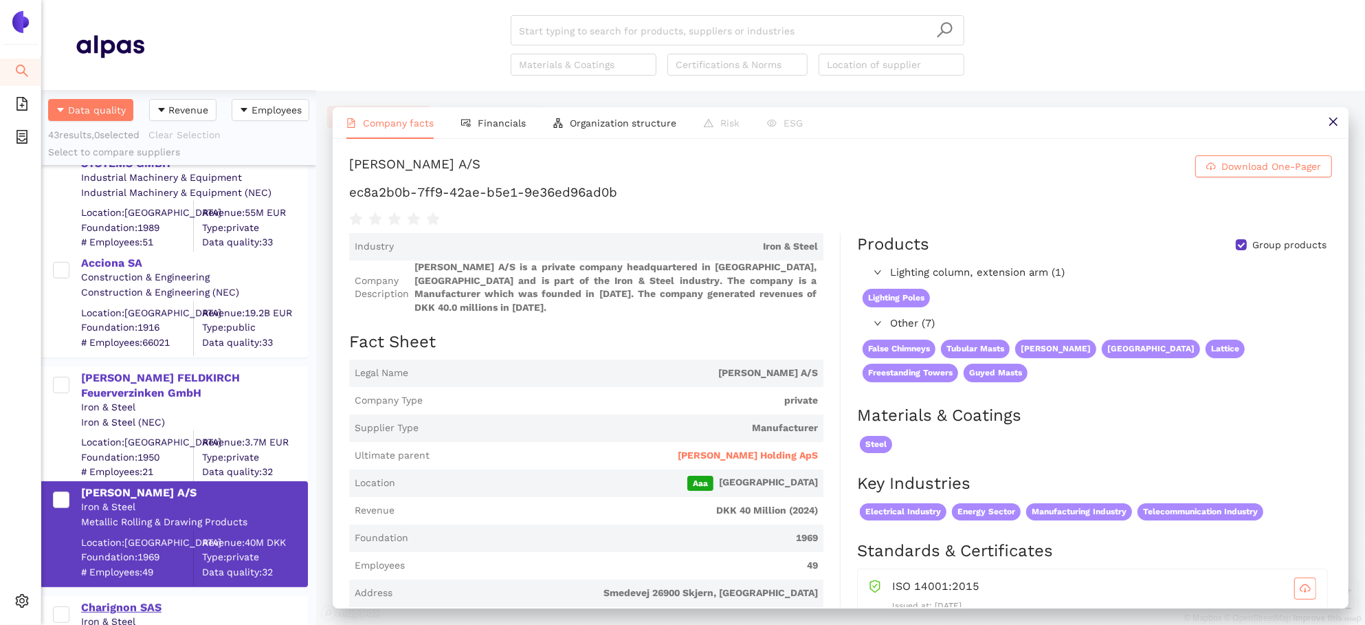
click at [126, 604] on div "Charignon SAS" at bounding box center [193, 607] width 225 height 15
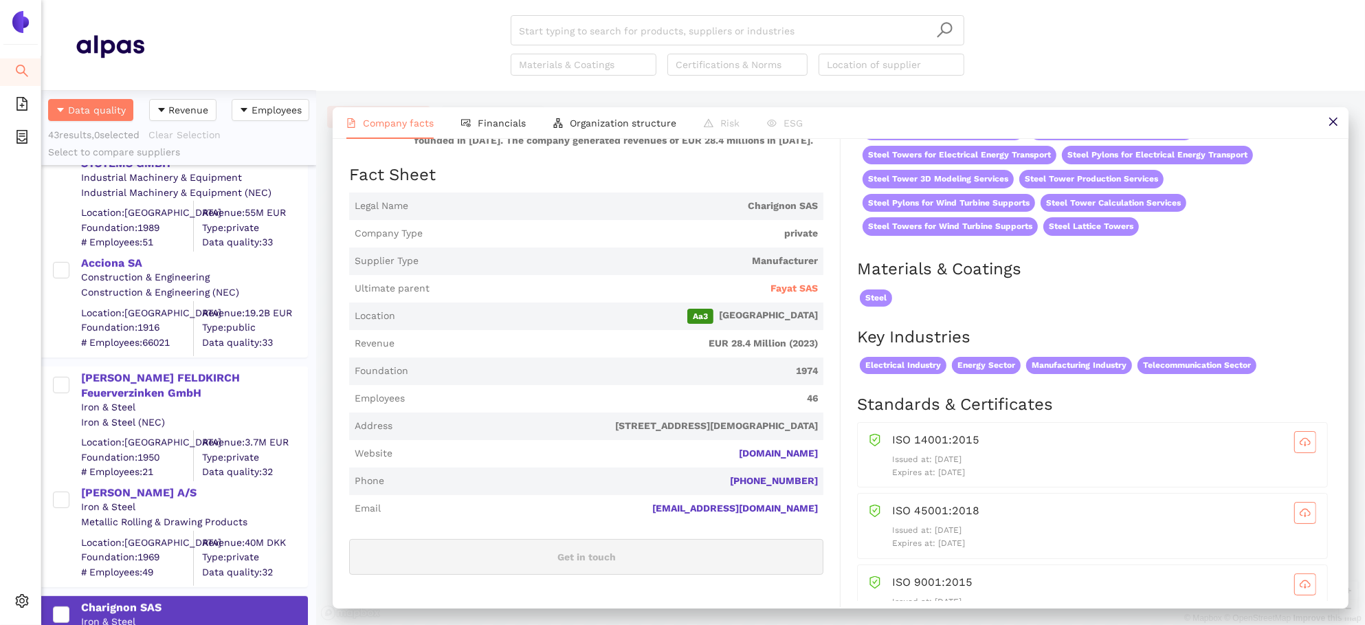
scroll to position [149, 0]
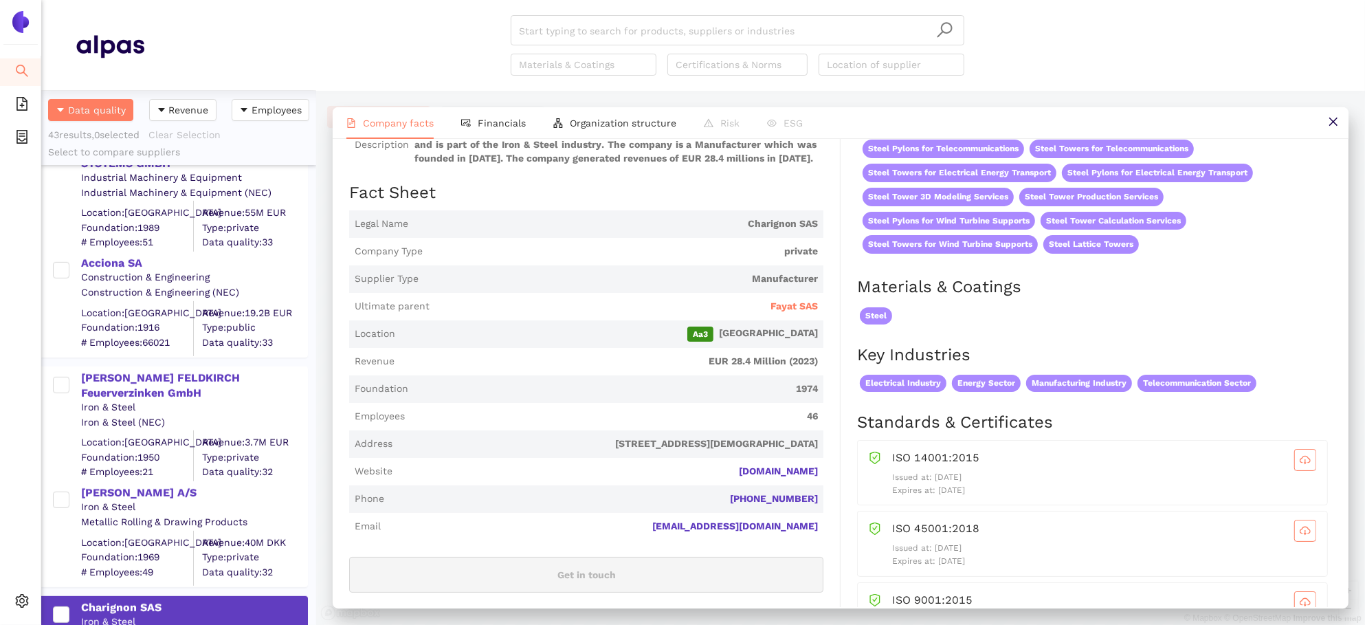
click at [539, 144] on span "Charignon SAS is a private company headquartered in Chatuzange-le-Goubet, Drôme…" at bounding box center [615, 138] width 403 height 54
click at [515, 122] on span "Financials" at bounding box center [502, 122] width 48 height 11
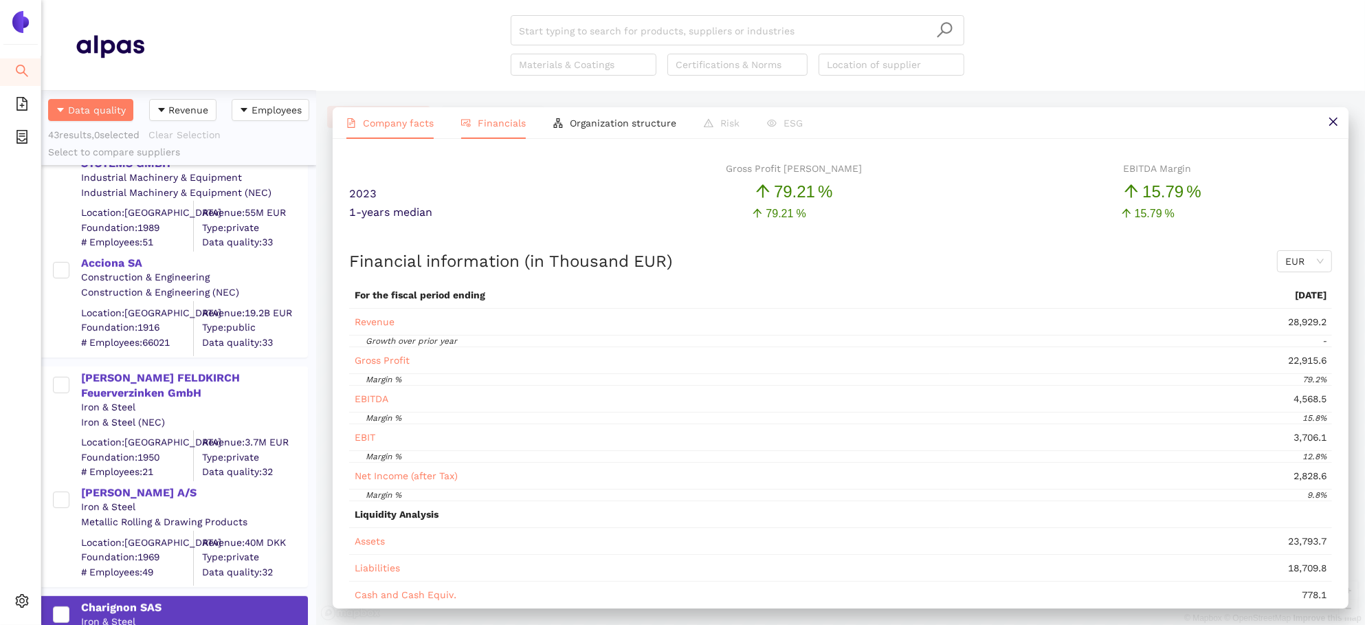
click at [399, 124] on span "Company facts" at bounding box center [398, 122] width 71 height 11
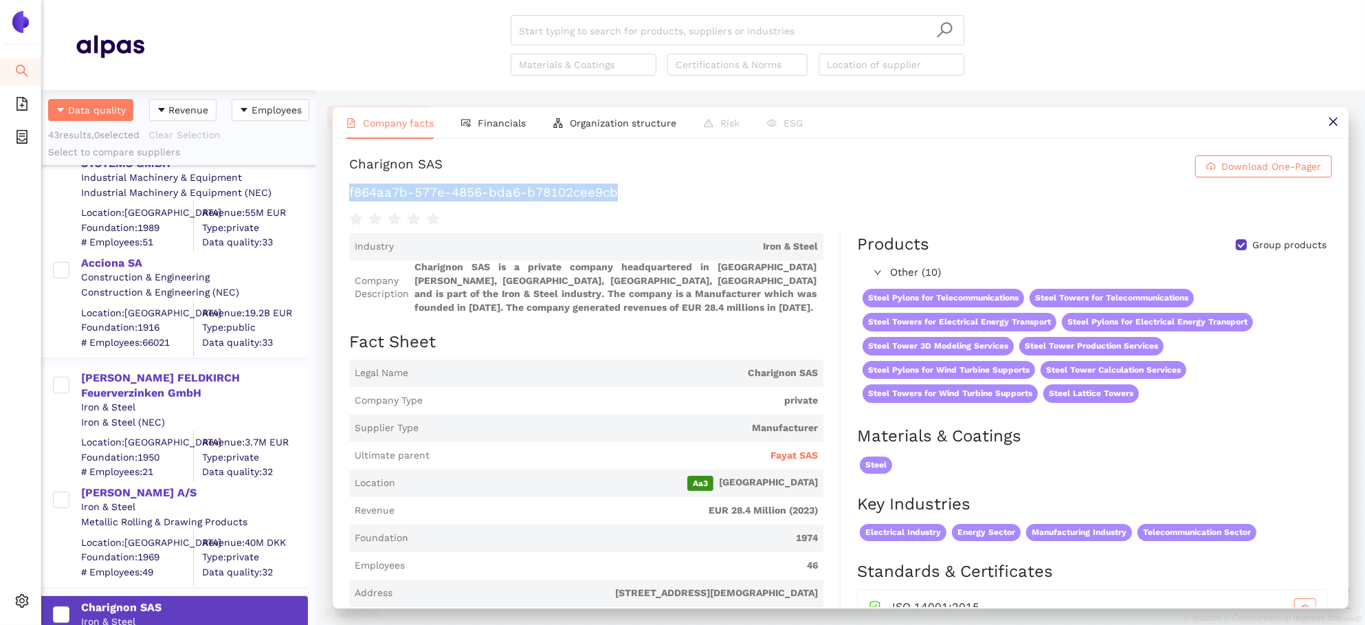
drag, startPoint x: 631, startPoint y: 192, endPoint x: 343, endPoint y: 186, distance: 288.6
click at [343, 186] on div "Charignon SAS Download One-Pager f864aa7b-577e-4856-bda6-b78102cee9cb Industry …" at bounding box center [841, 373] width 1016 height 468
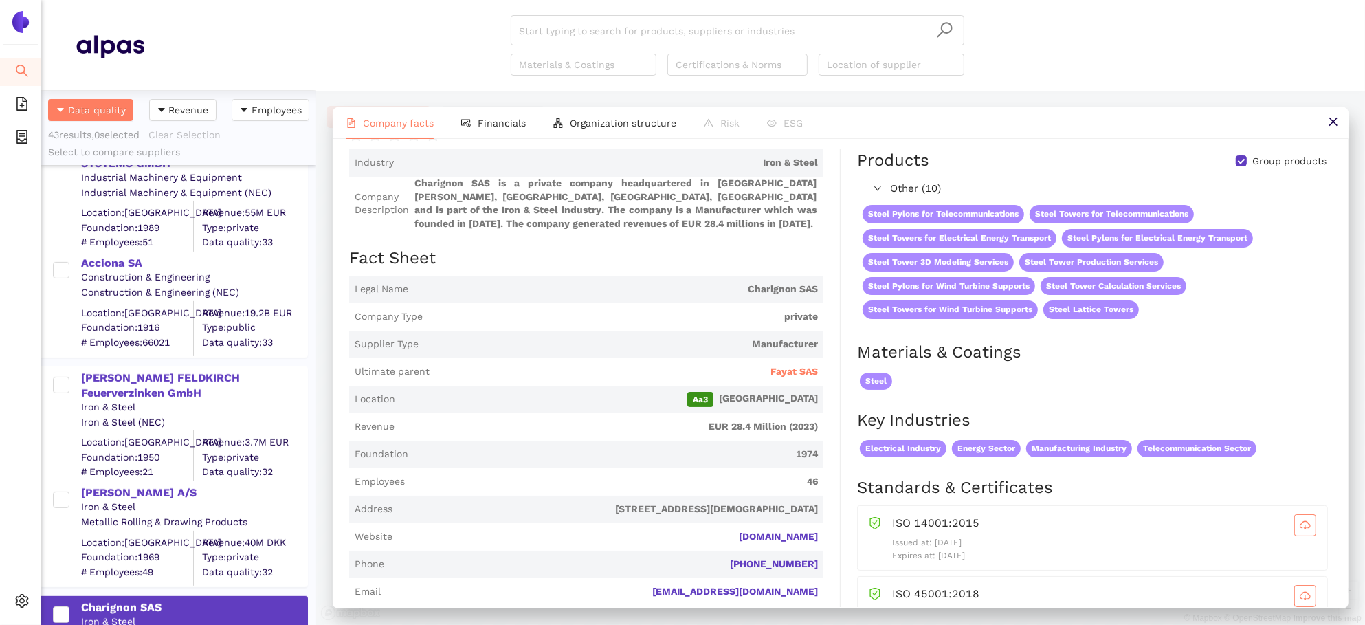
scroll to position [104, 0]
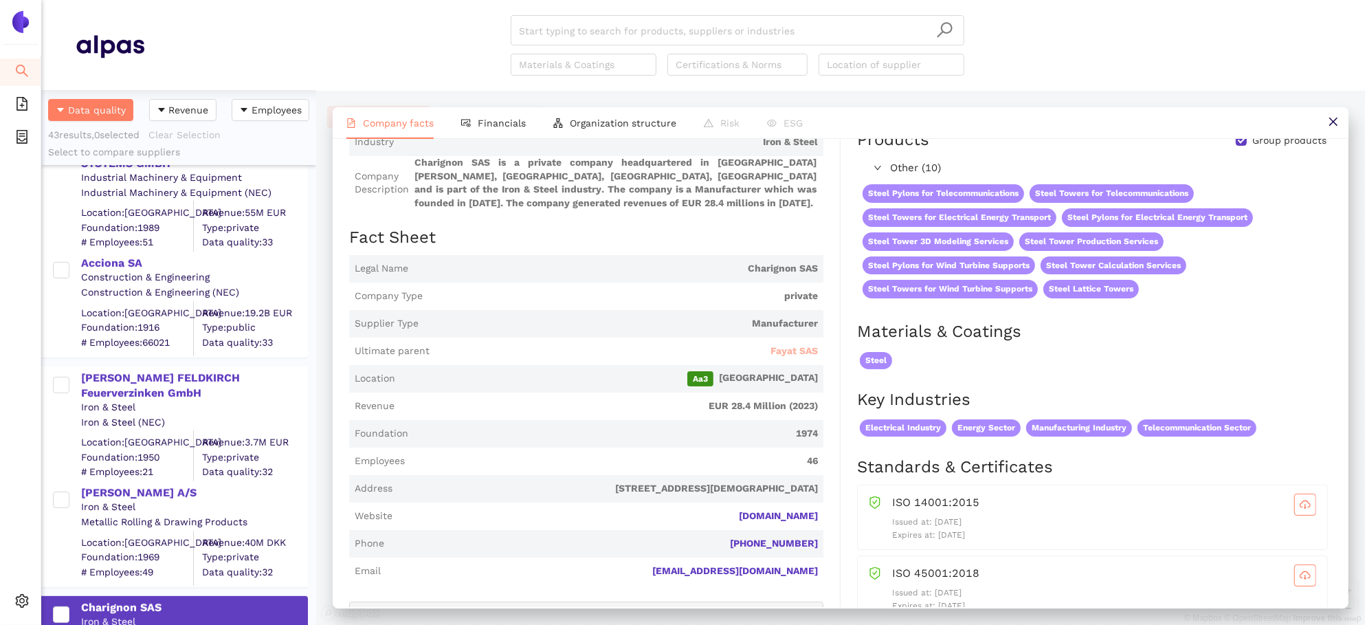
click at [805, 349] on span "Fayat SAS" at bounding box center [793, 351] width 47 height 14
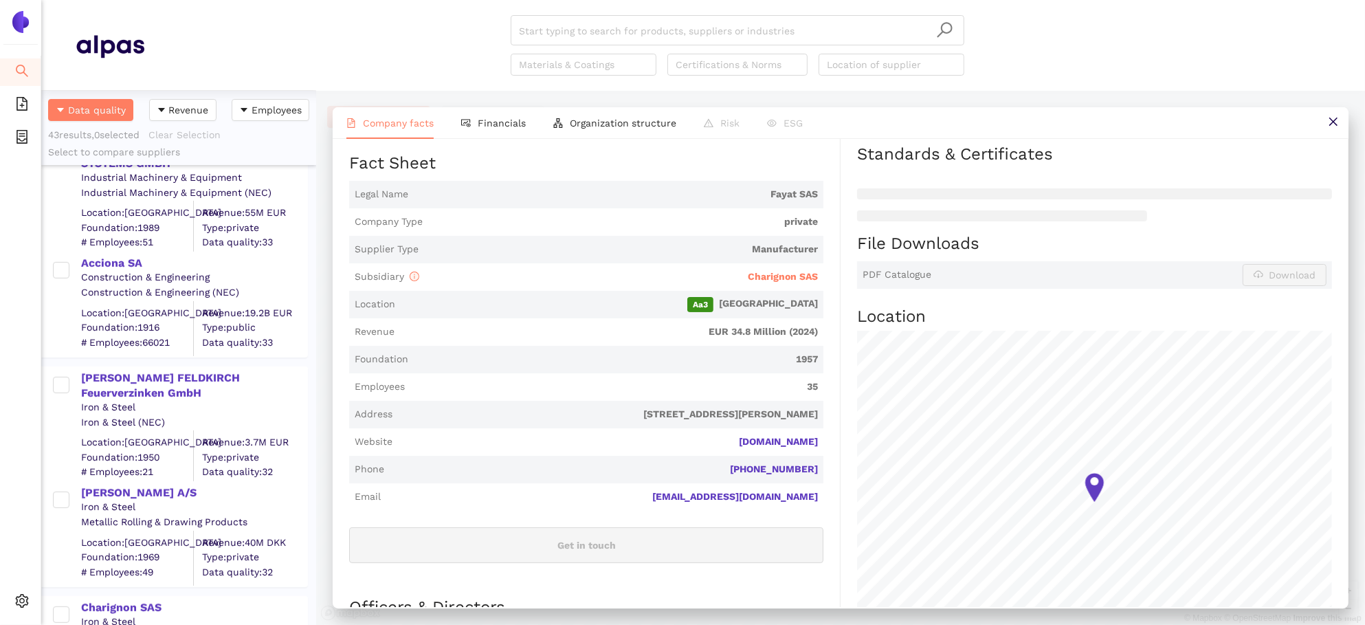
scroll to position [293, 0]
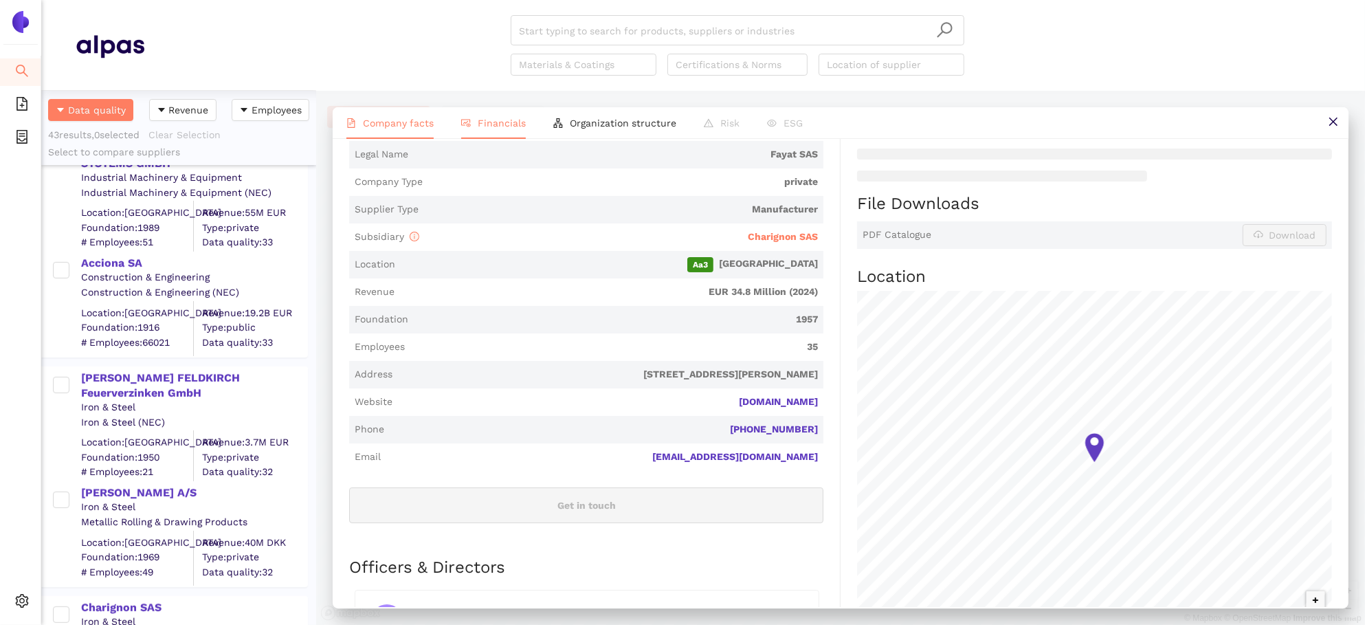
click at [469, 111] on li "Financials" at bounding box center [493, 123] width 92 height 32
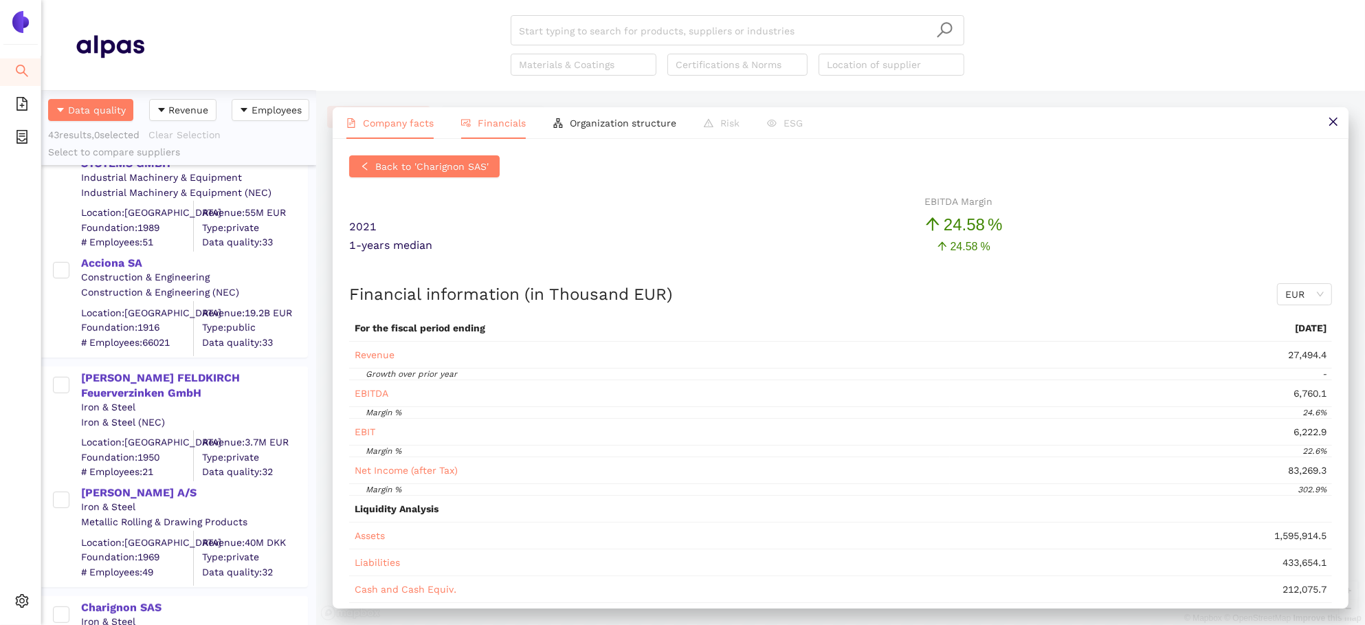
click at [383, 130] on li "Company facts" at bounding box center [390, 123] width 115 height 32
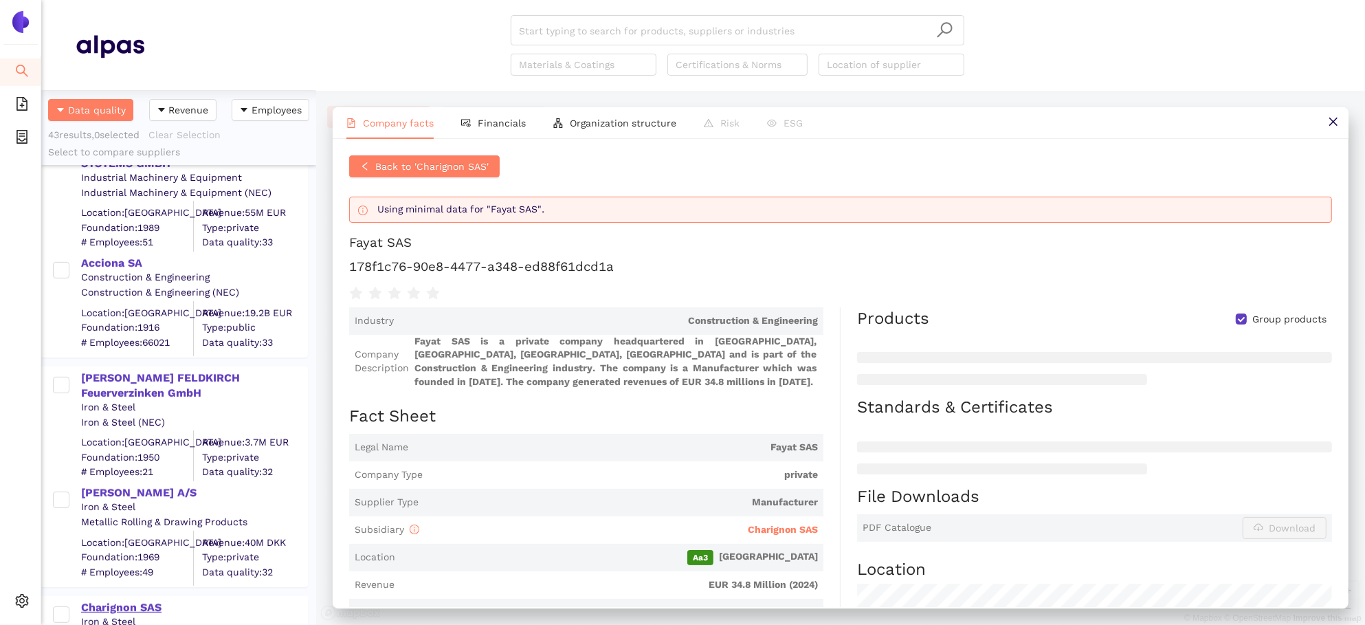
scroll to position [633, 0]
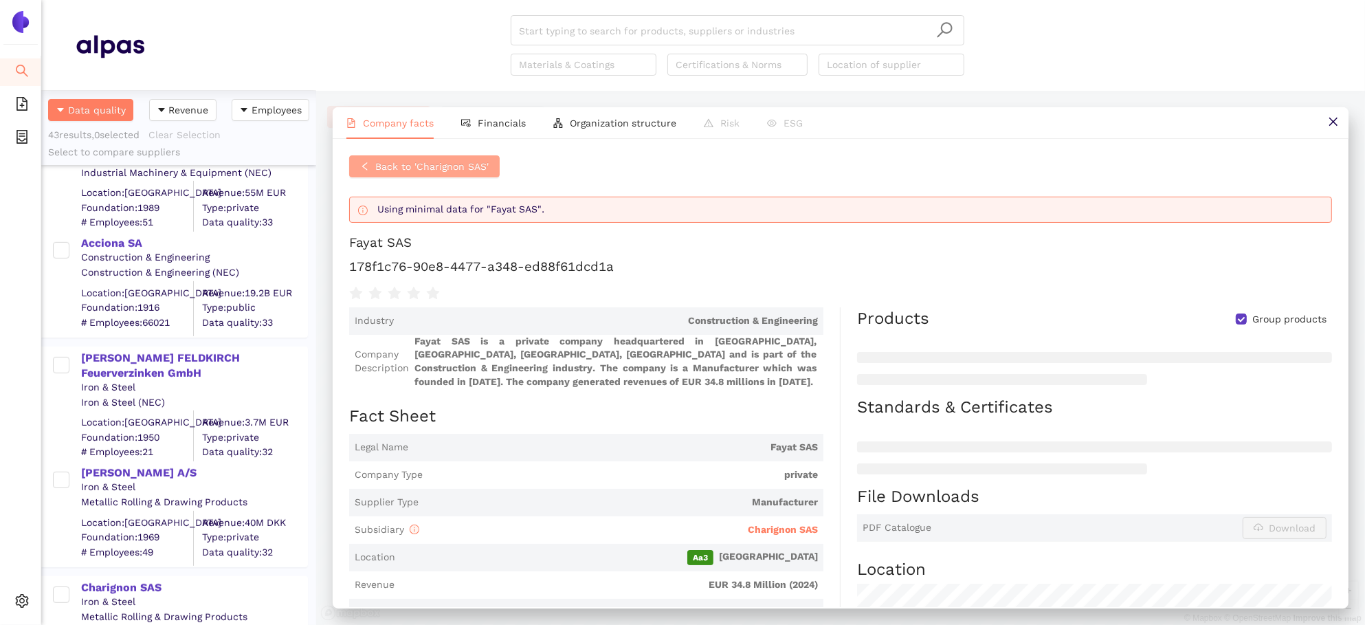
click at [395, 176] on button "Back to 'Charignon SAS'" at bounding box center [424, 166] width 150 height 22
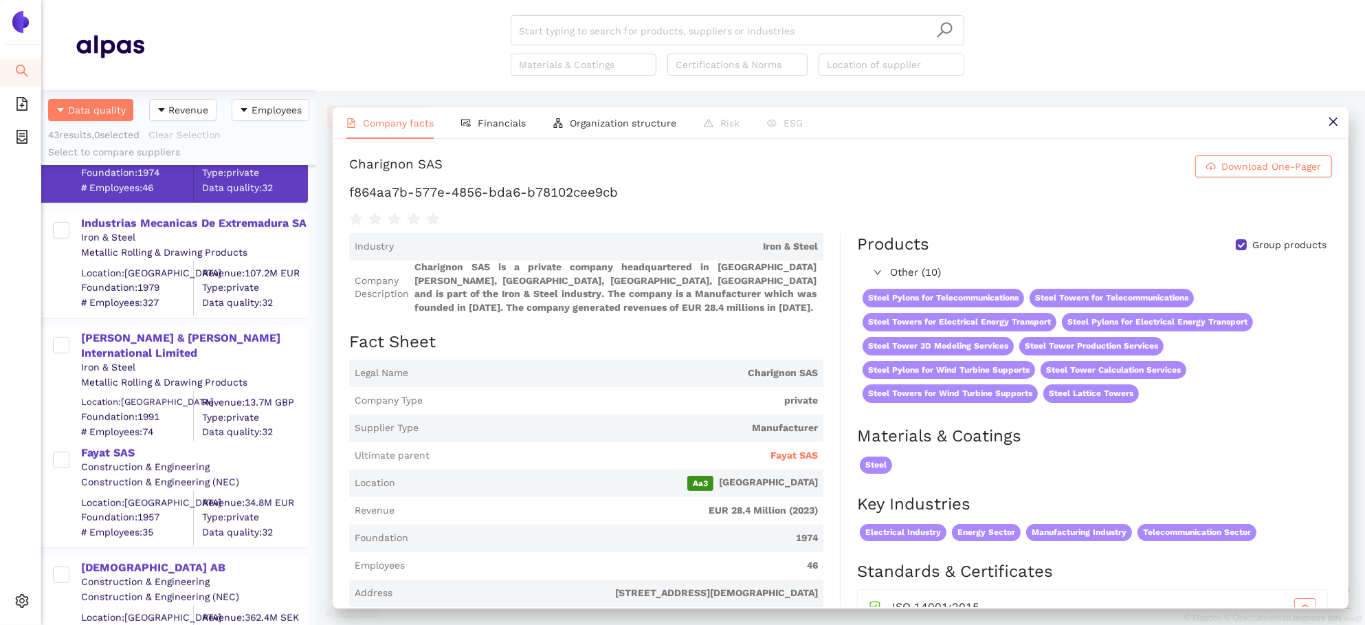
scroll to position [1107, 0]
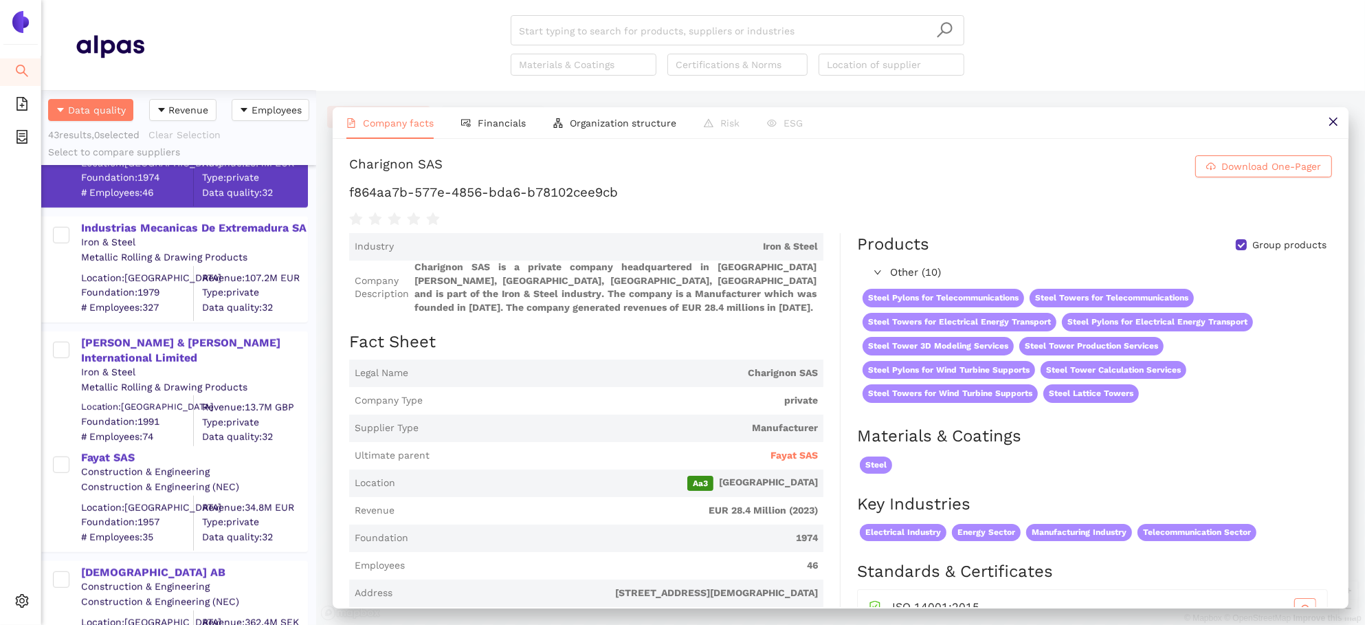
click at [629, 394] on span "private" at bounding box center [623, 401] width 390 height 14
click at [194, 227] on div "Industrias Mecanicas De Extremadura SA" at bounding box center [193, 228] width 225 height 15
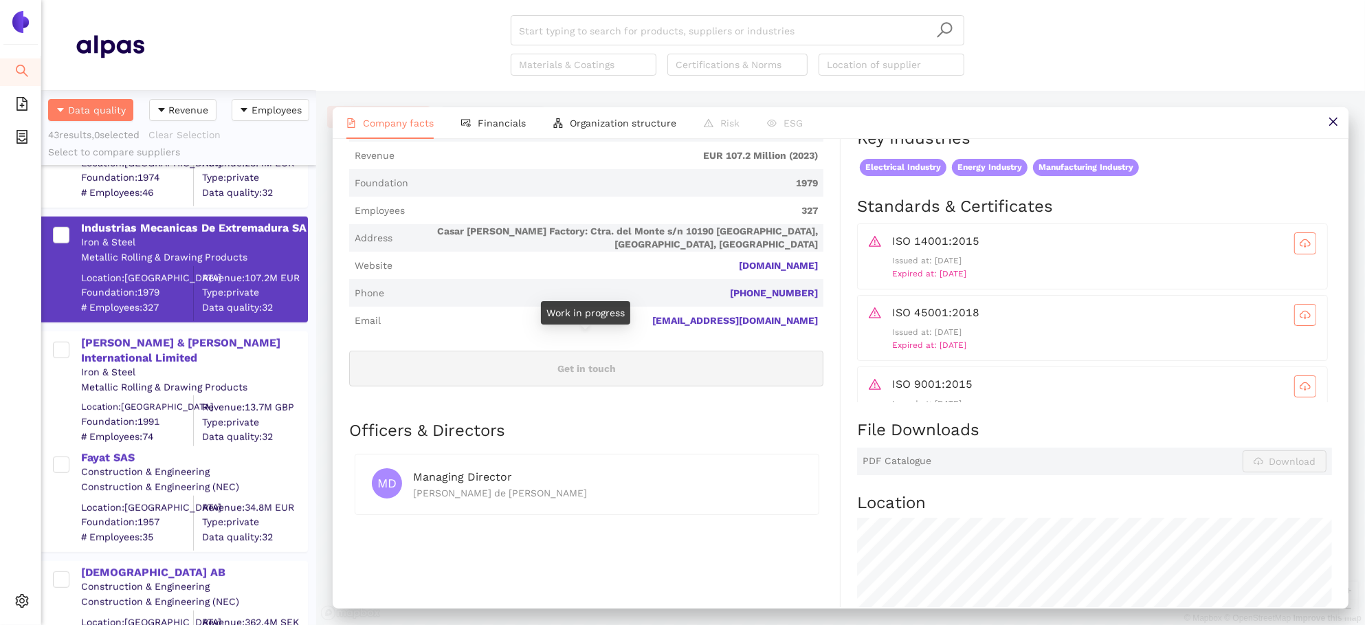
scroll to position [160, 0]
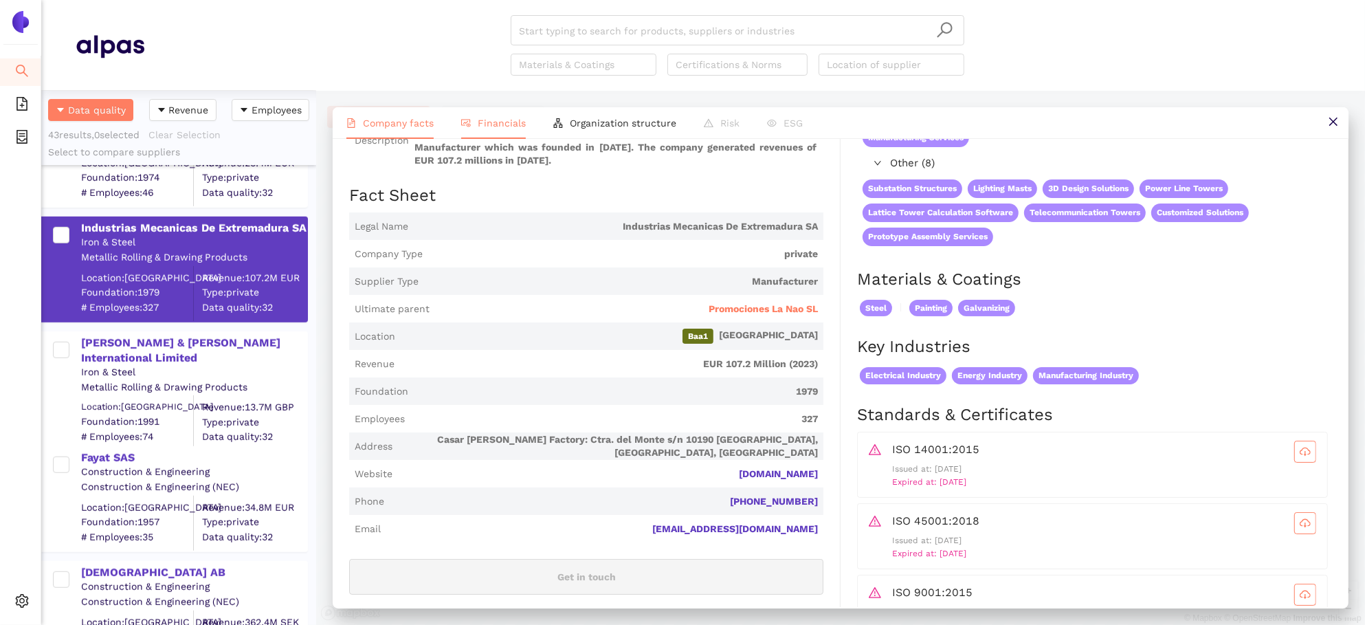
click at [482, 114] on li "Financials" at bounding box center [493, 123] width 92 height 32
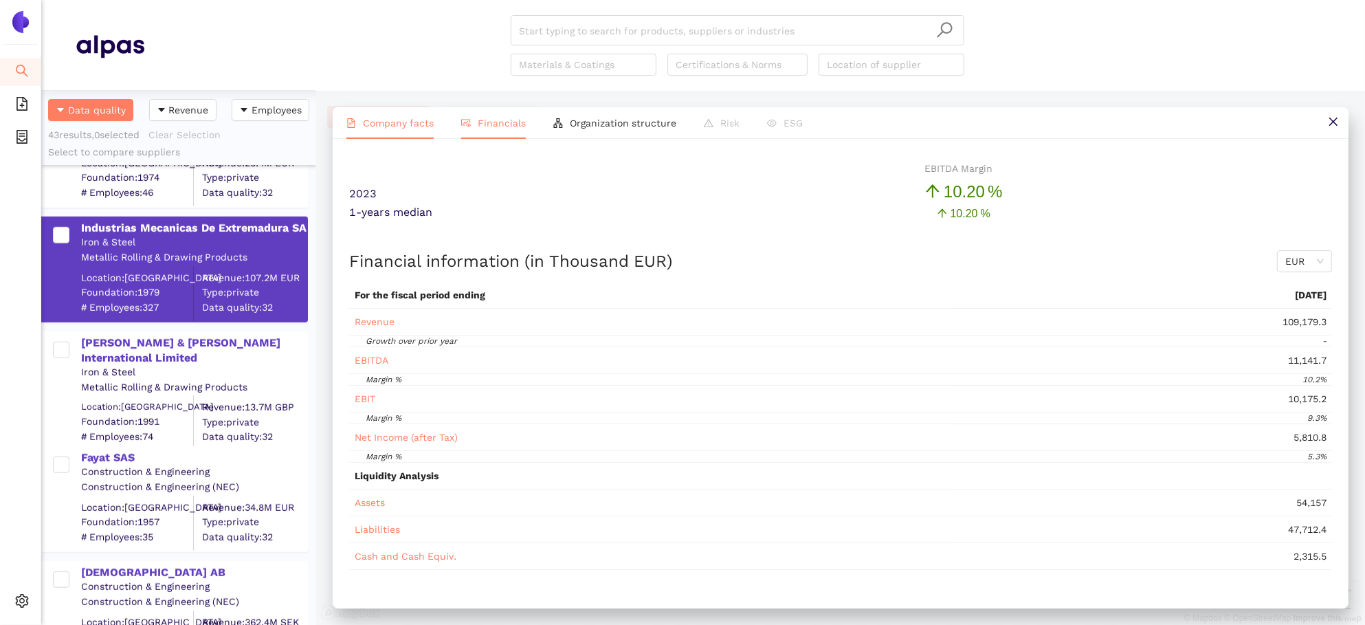
click at [395, 123] on span "Company facts" at bounding box center [398, 122] width 71 height 11
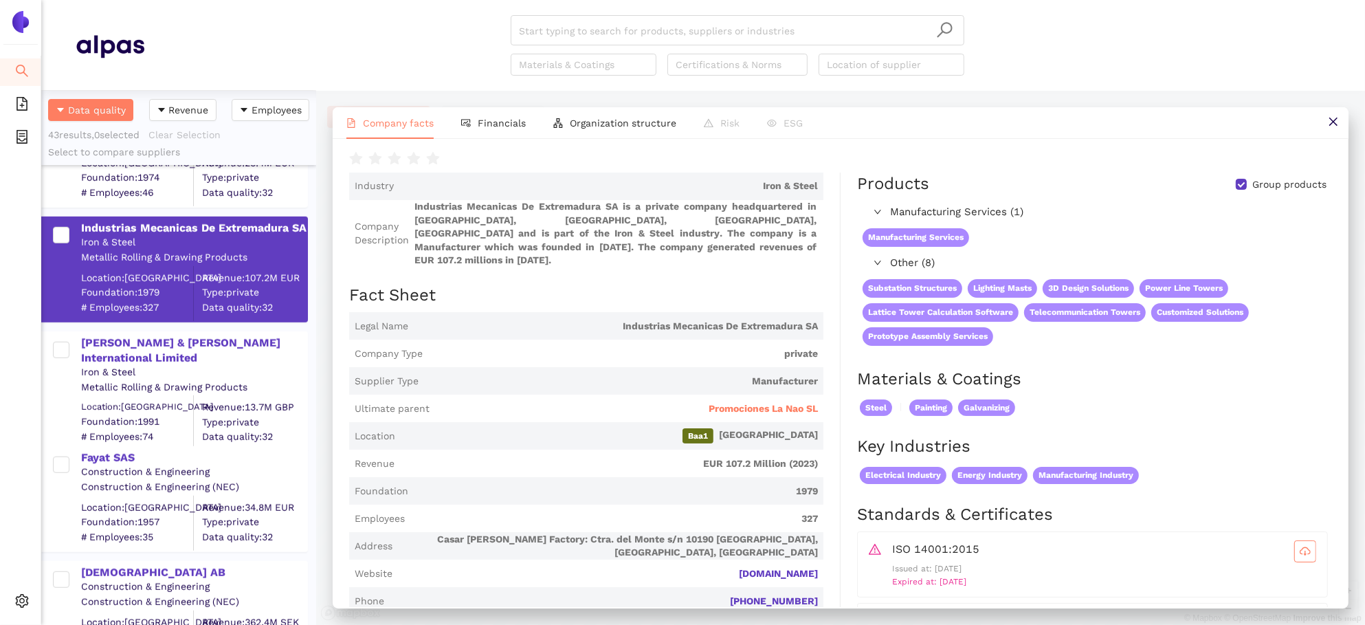
scroll to position [0, 0]
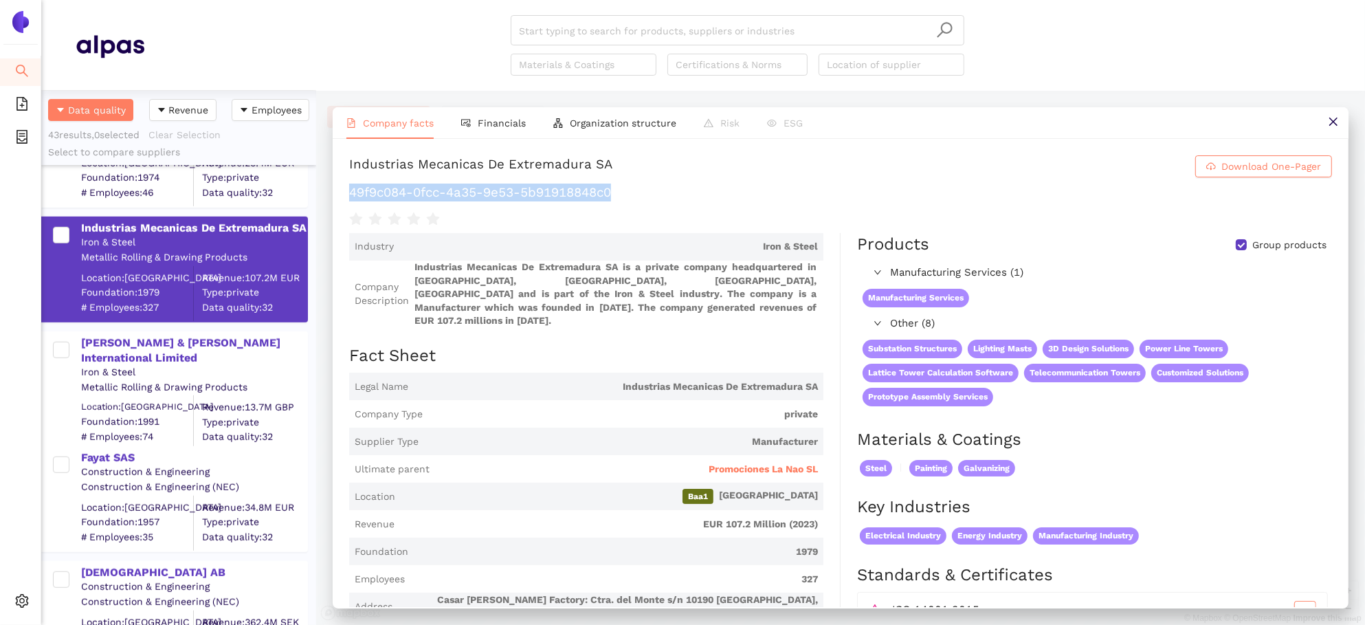
drag, startPoint x: 620, startPoint y: 197, endPoint x: 352, endPoint y: 195, distance: 268.0
click at [352, 195] on h1 "49f9c084-0fcc-4a35-9e53-5b91918848c0" at bounding box center [840, 192] width 983 height 18
click at [798, 462] on span "Promociones La Nao SL" at bounding box center [762, 469] width 109 height 14
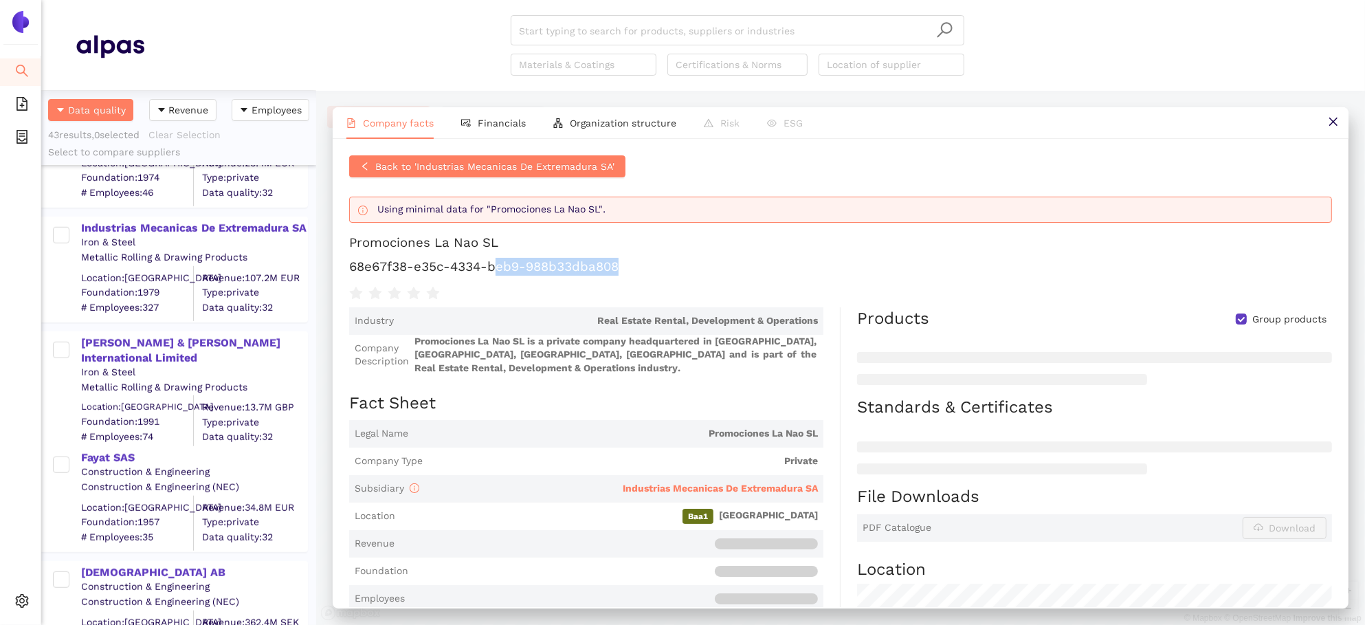
drag, startPoint x: 643, startPoint y: 267, endPoint x: 496, endPoint y: 265, distance: 147.0
click at [496, 265] on h1 "68e67f38-e35c-4334-beb9-988b33dba808" at bounding box center [840, 267] width 983 height 18
drag, startPoint x: 498, startPoint y: 238, endPoint x: 336, endPoint y: 248, distance: 162.4
click at [336, 248] on div "Back to 'Industrias Mecanicas De Extremadura SA' Using minimal data for "Promoc…" at bounding box center [841, 373] width 1016 height 468
click at [459, 150] on div "Back to 'Industrias Mecanicas De Extremadura SA' Using minimal data for "Promoc…" at bounding box center [841, 373] width 1016 height 468
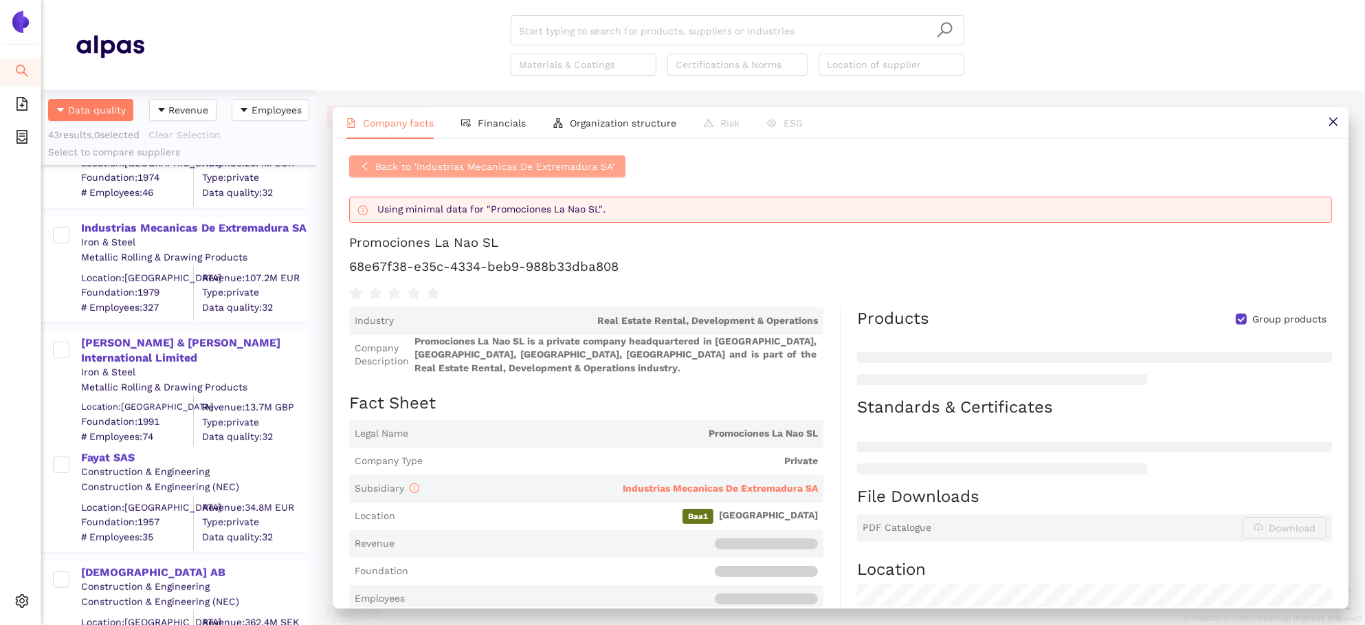
click at [462, 166] on span "Back to 'Industrias Mecanicas De Extremadura SA'" at bounding box center [494, 166] width 239 height 15
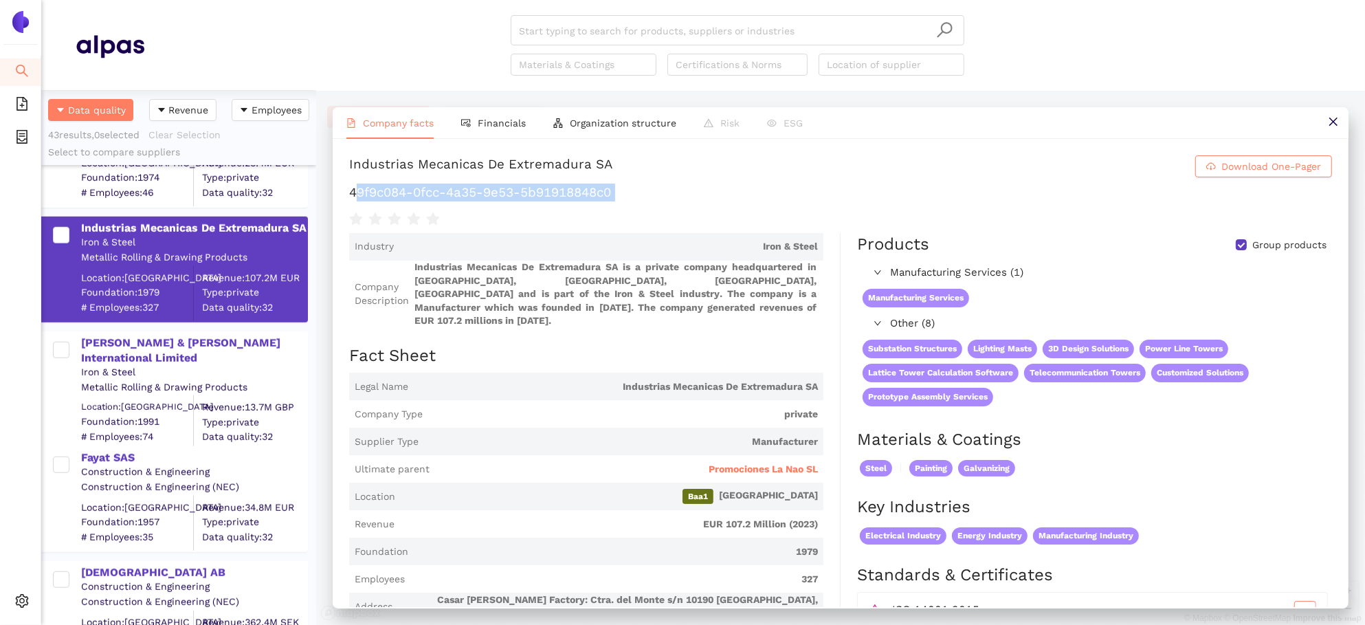
drag, startPoint x: 627, startPoint y: 202, endPoint x: 352, endPoint y: 189, distance: 274.5
click at [352, 189] on div "Industrias Mecanicas De Extremadura SA Download One-Pager 49f9c084-0fcc-4a35-9e…" at bounding box center [840, 191] width 983 height 72
drag, startPoint x: 343, startPoint y: 190, endPoint x: 645, endPoint y: 190, distance: 301.6
click at [645, 190] on div "Industrias Mecanicas De Extremadura SA Download One-Pager 49f9c084-0fcc-4a35-9e…" at bounding box center [841, 373] width 1016 height 468
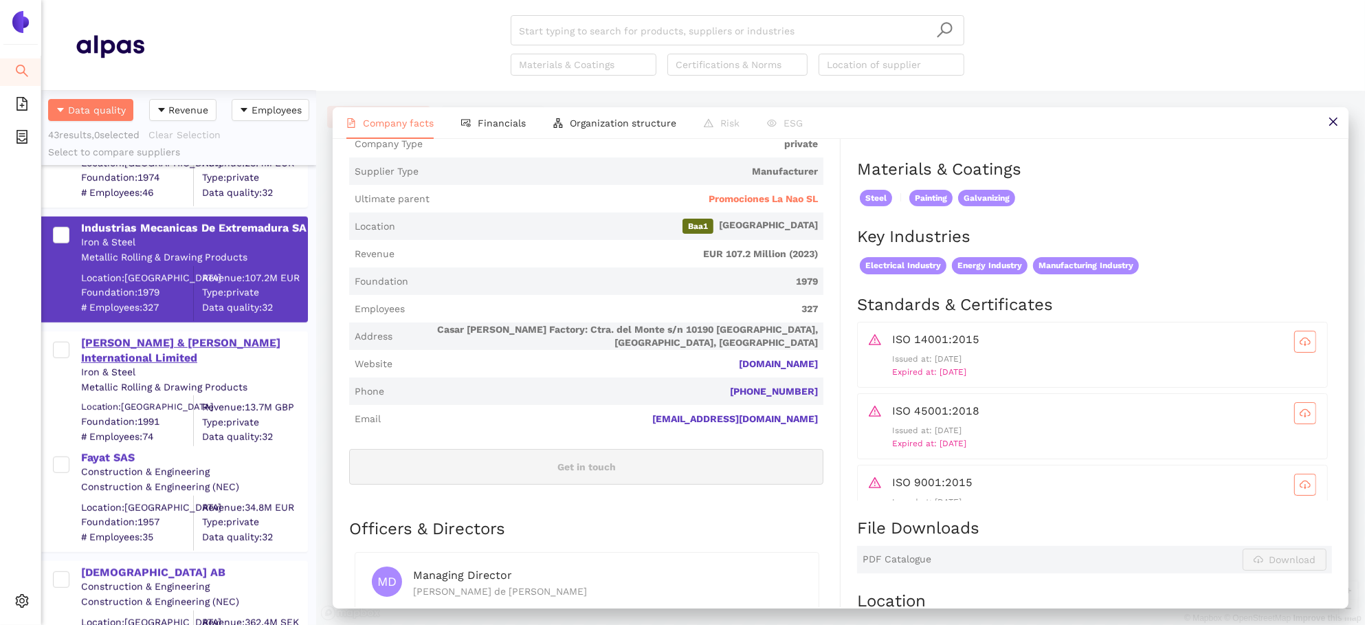
click at [111, 341] on div "[PERSON_NAME] & [PERSON_NAME] International Limited" at bounding box center [193, 350] width 225 height 31
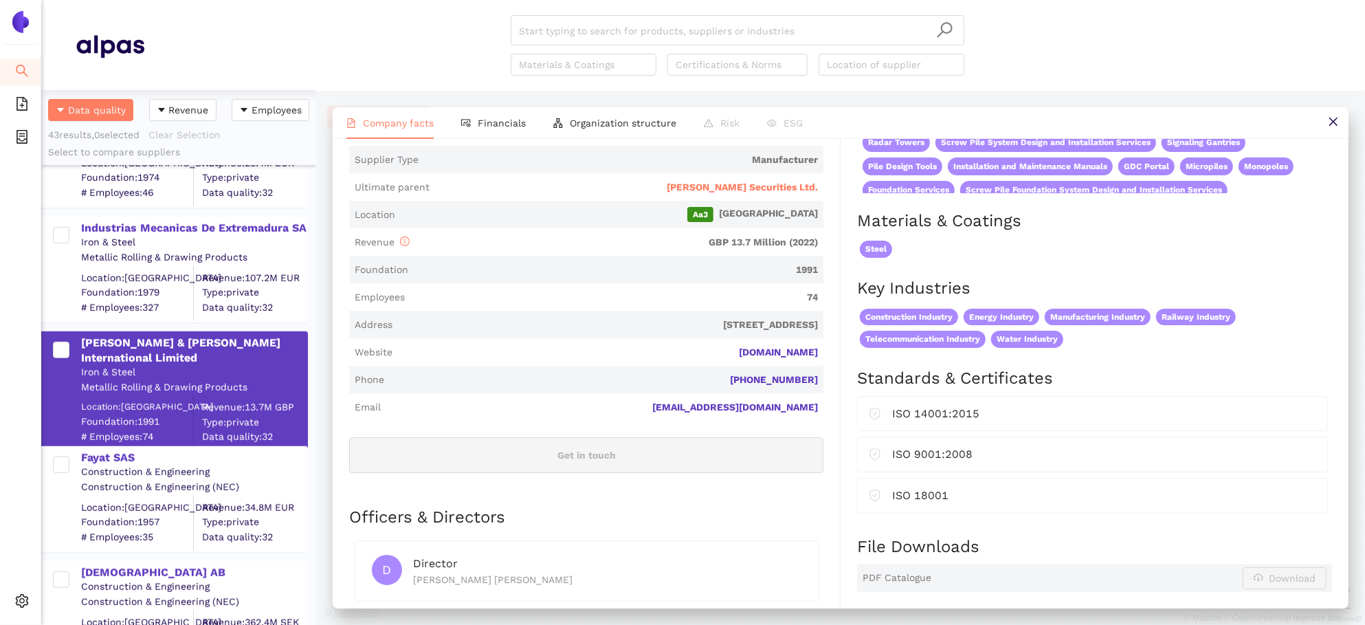
scroll to position [291, 0]
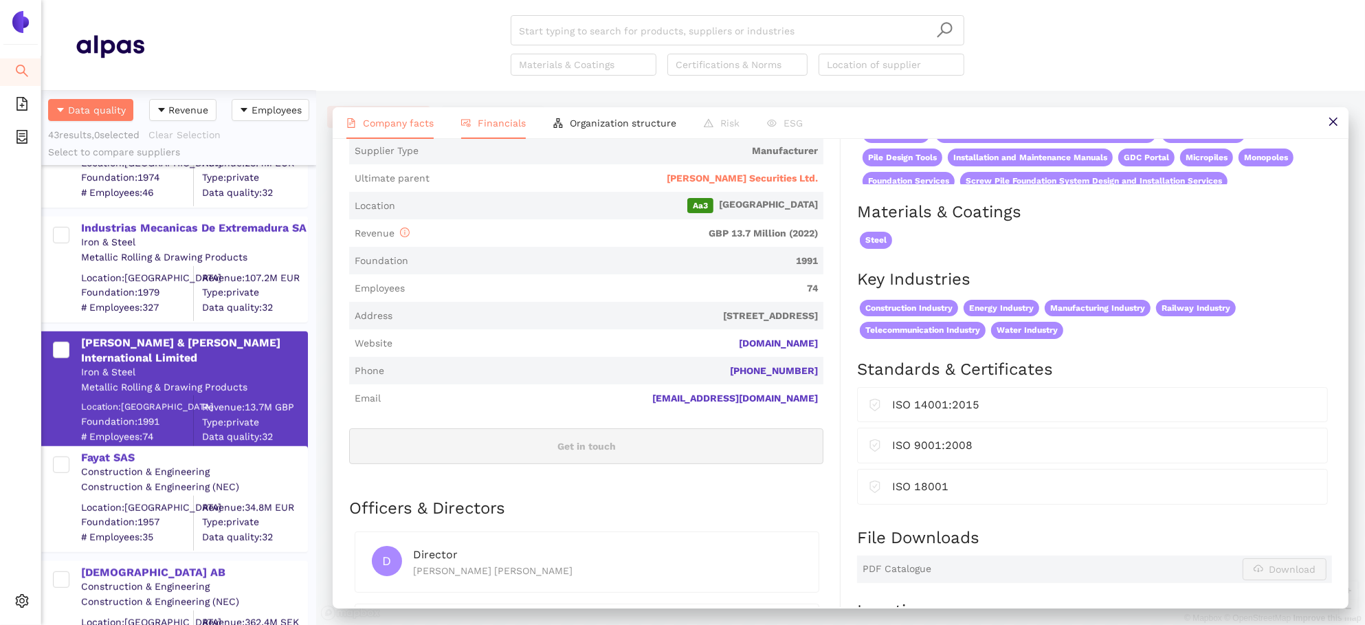
click at [520, 125] on span "Financials" at bounding box center [502, 122] width 48 height 11
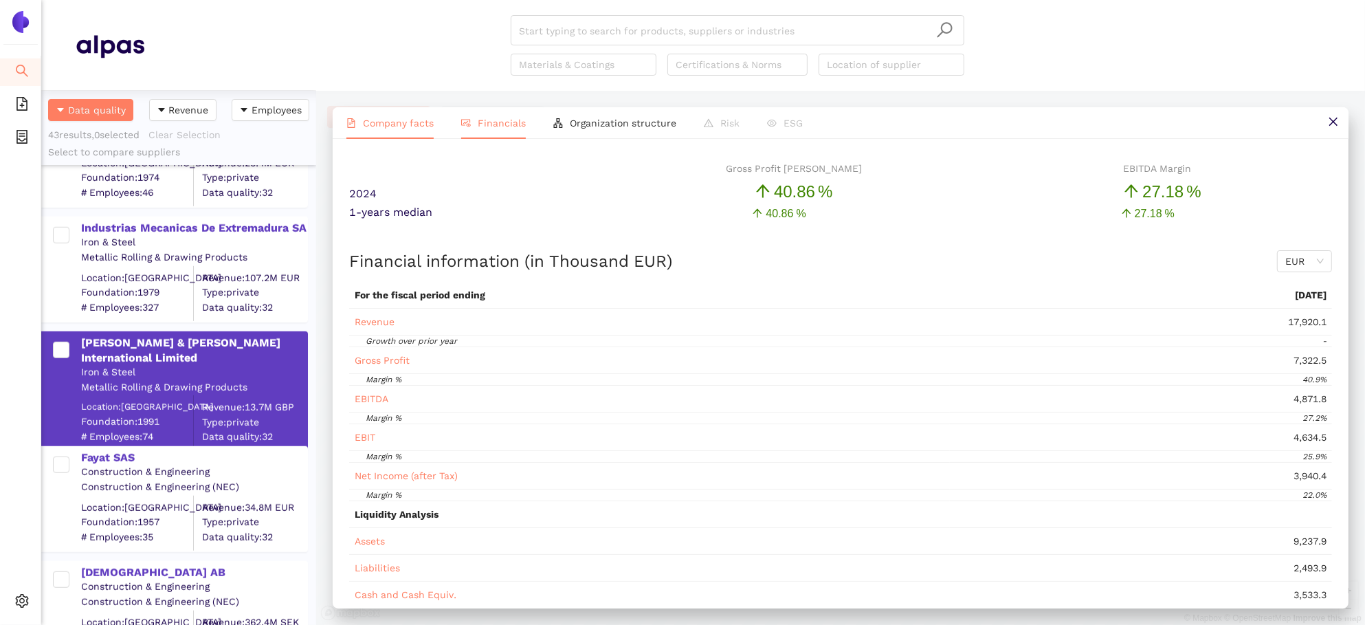
click at [411, 124] on span "Company facts" at bounding box center [398, 122] width 71 height 11
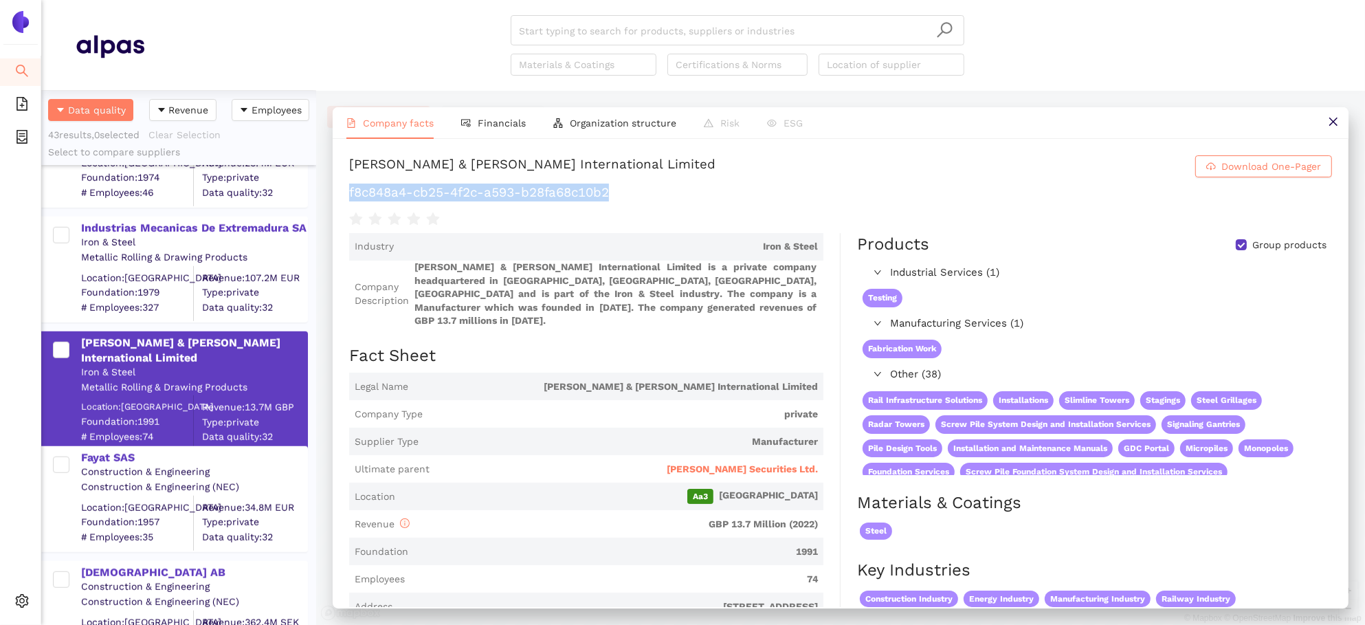
drag, startPoint x: 638, startPoint y: 193, endPoint x: 348, endPoint y: 194, distance: 290.0
click at [348, 194] on div "Francis & Lewis International Limited Download One-Pager f8c848a4-cb25-4f2c-a59…" at bounding box center [841, 373] width 1016 height 468
click at [785, 462] on span "[PERSON_NAME] Securities Ltd." at bounding box center [741, 469] width 151 height 14
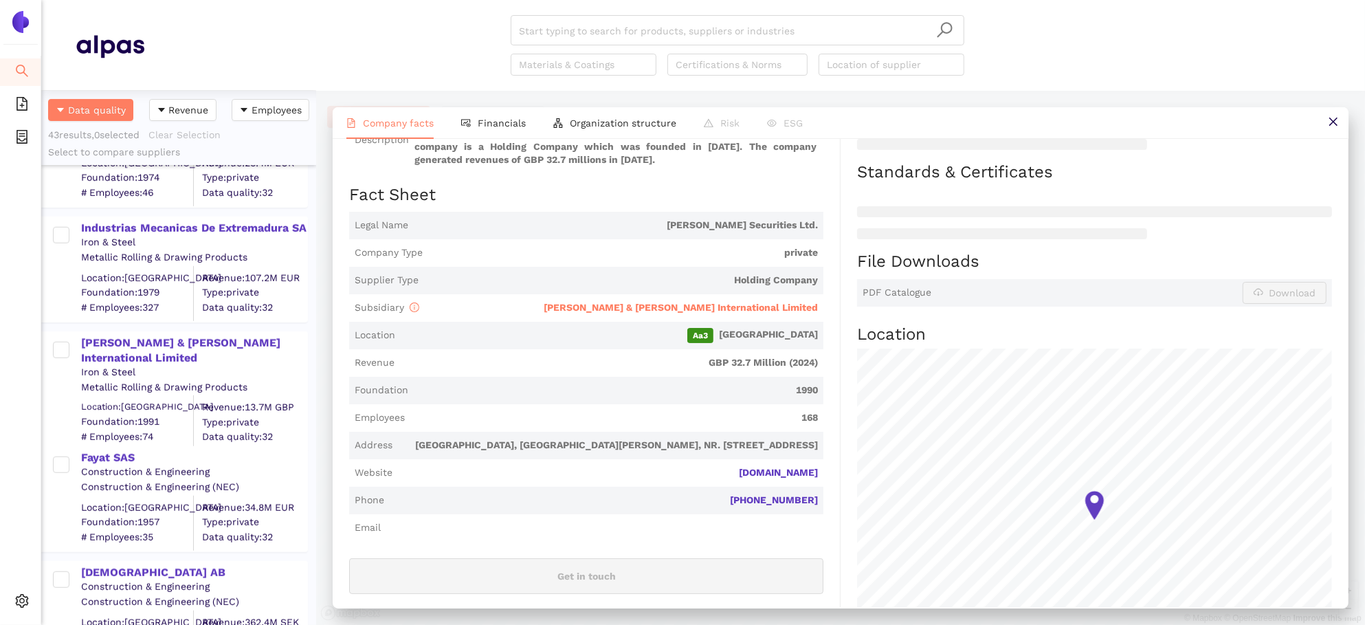
scroll to position [243, 0]
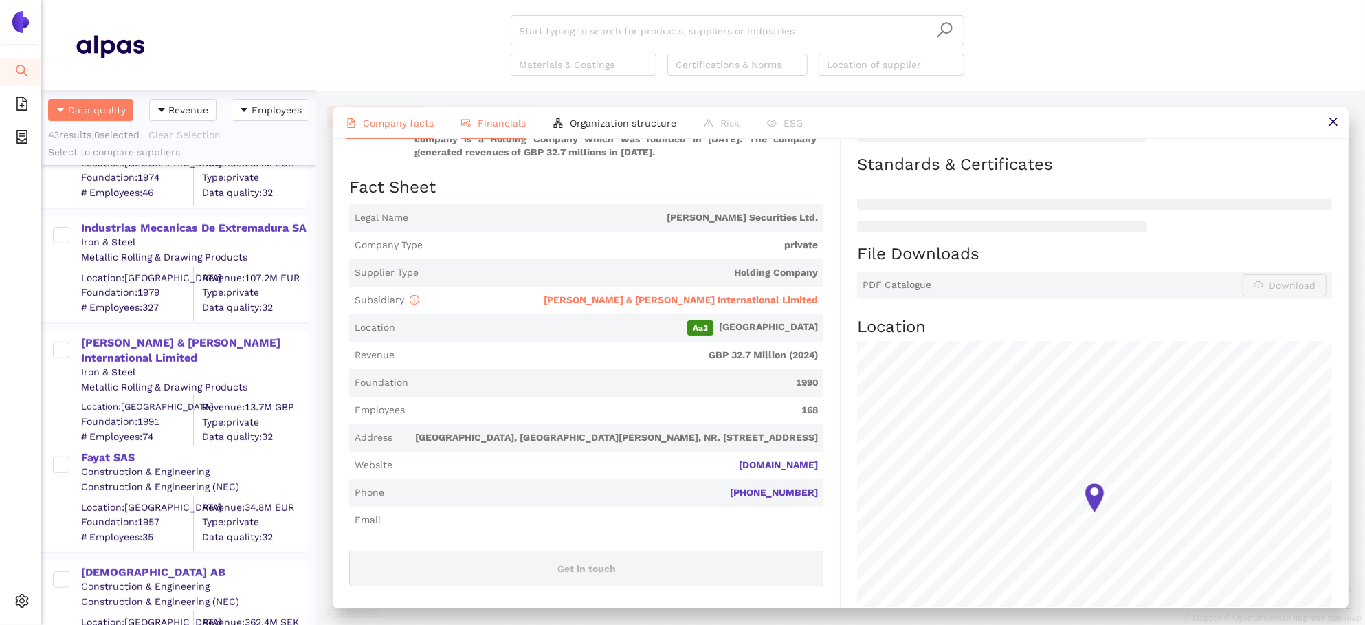
click at [495, 122] on span "Financials" at bounding box center [502, 122] width 48 height 11
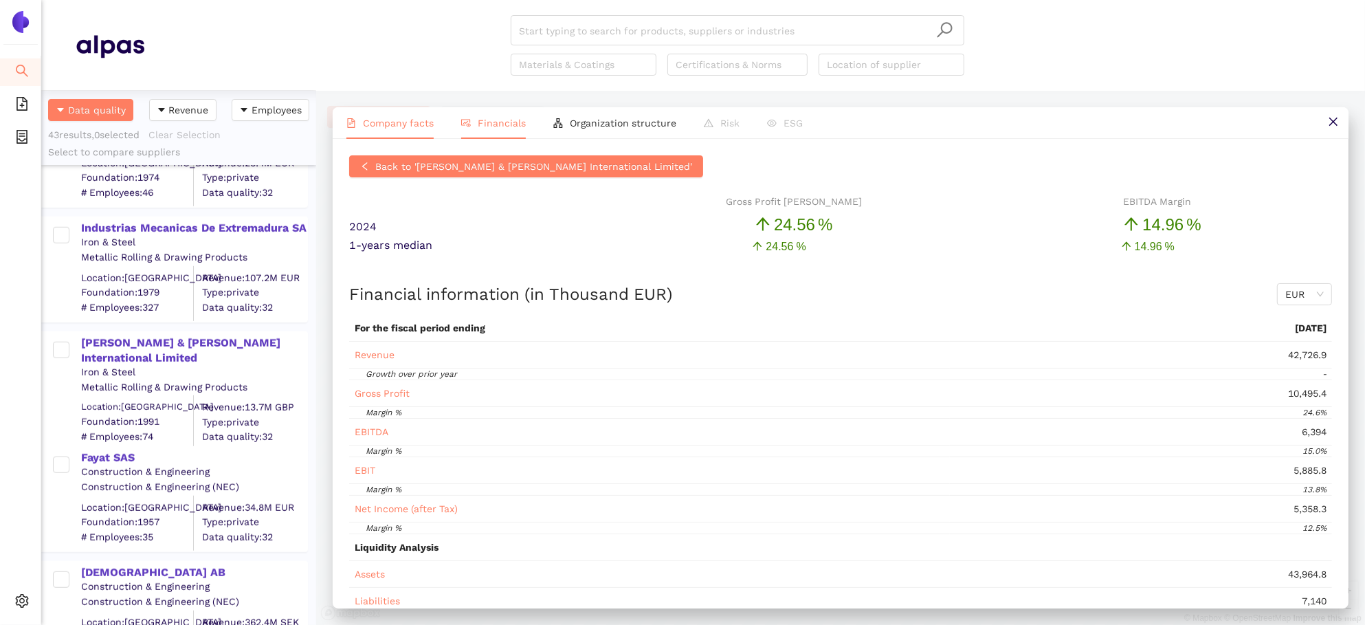
click at [388, 120] on span "Company facts" at bounding box center [398, 122] width 71 height 11
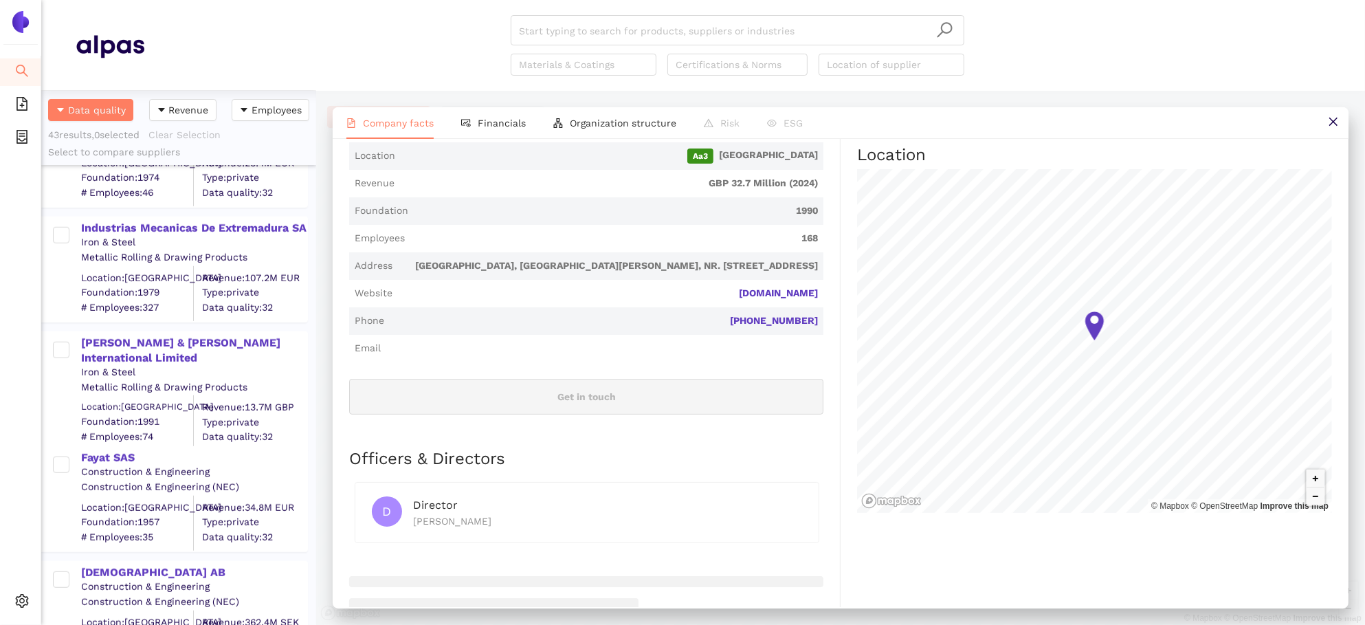
scroll to position [423, 0]
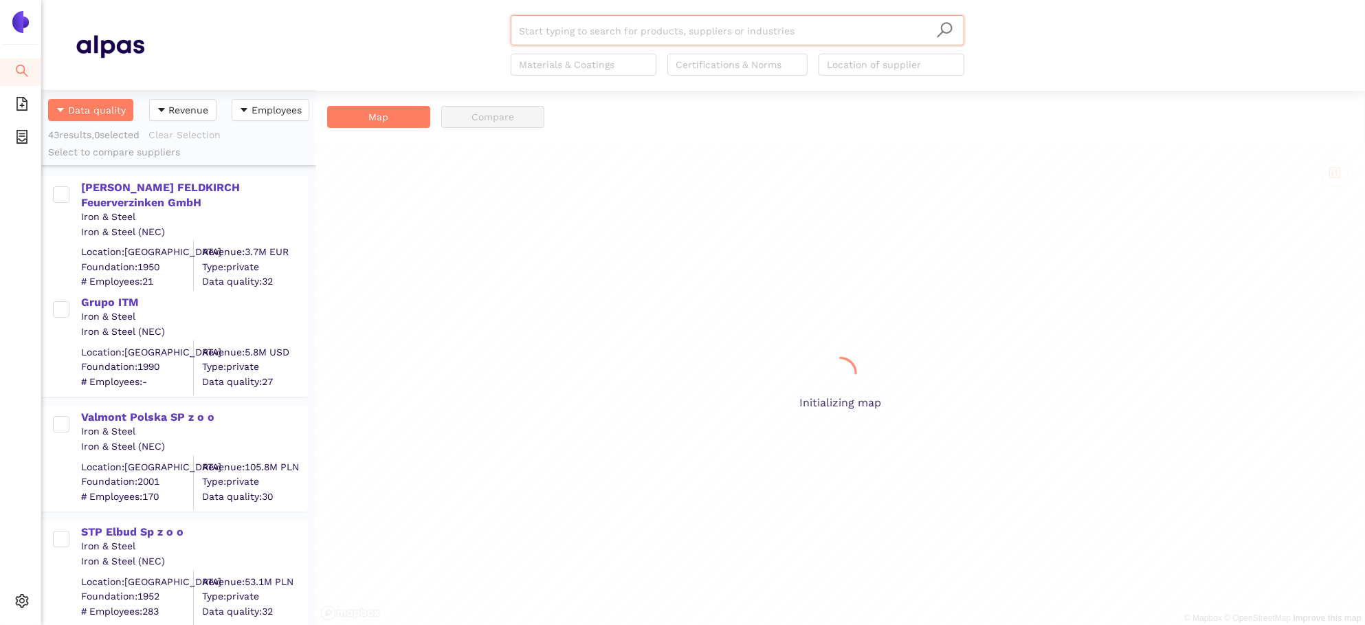
scroll to position [1, 1]
paste input "STP Elbud Sp z o o"
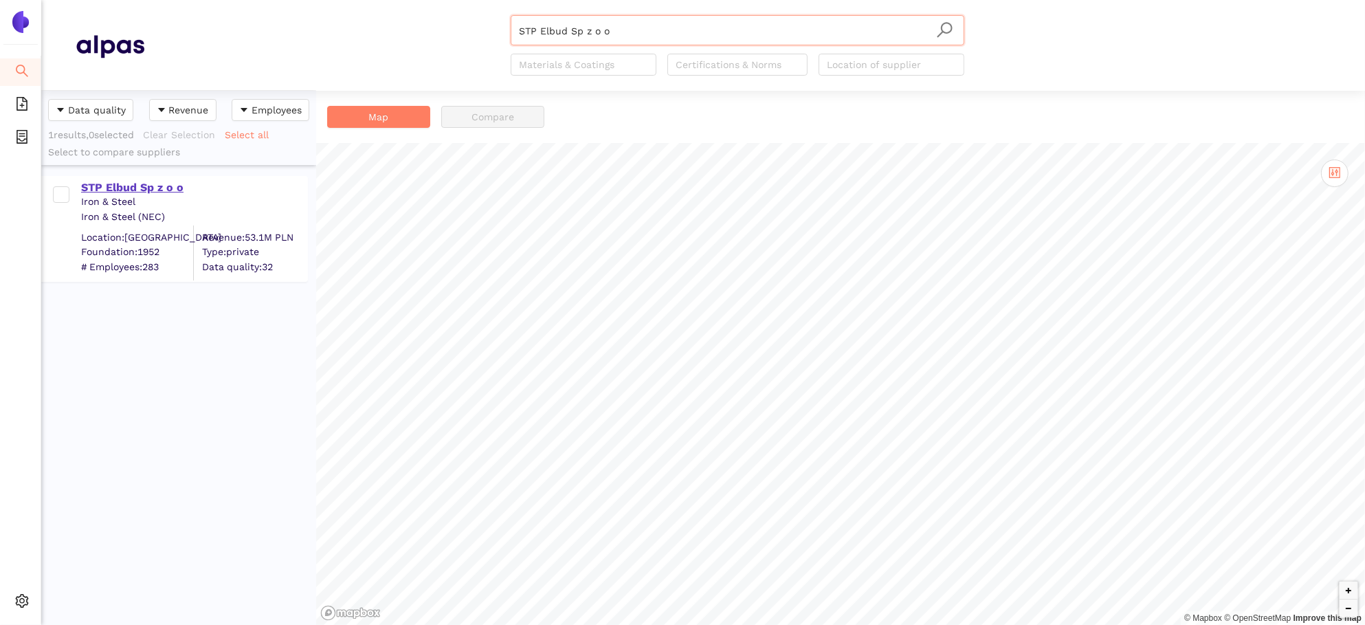
type input "STP Elbud Sp z o o"
click at [182, 183] on div "STP Elbud Sp z o o" at bounding box center [193, 187] width 225 height 15
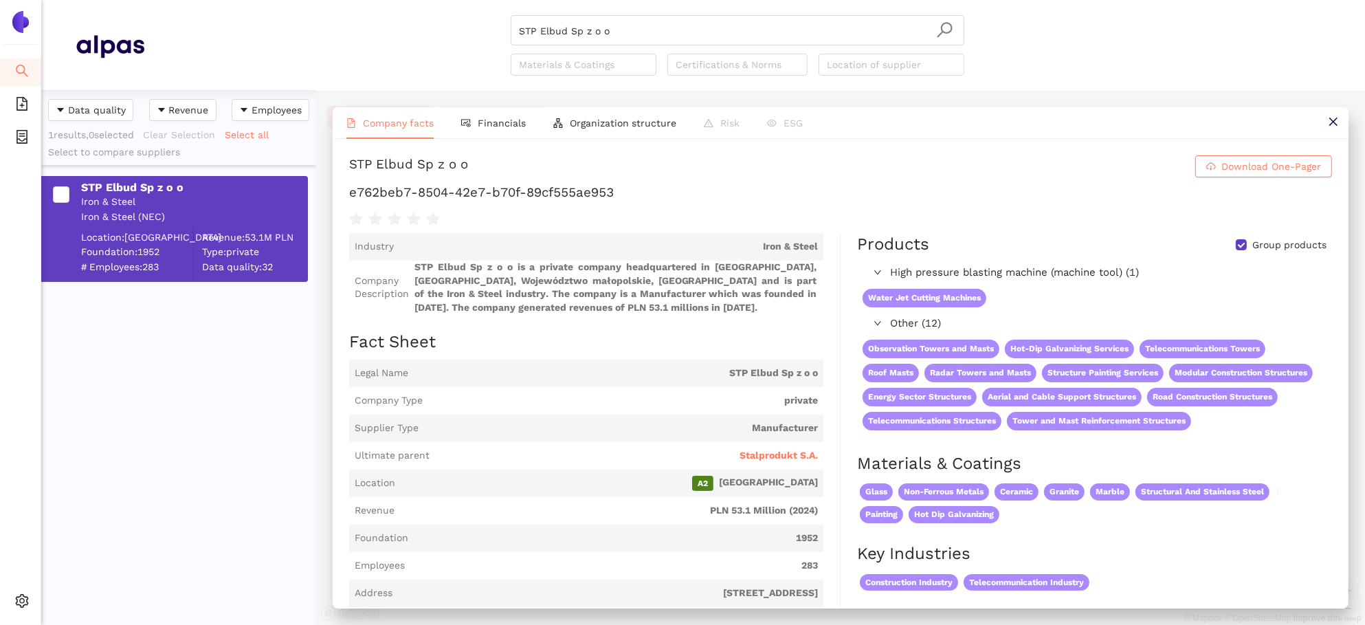
drag, startPoint x: 623, startPoint y: 35, endPoint x: 403, endPoint y: -25, distance: 227.2
click at [403, 0] on html "Search eSourcing Templates eSourcing Projects Settings STP Elbud Sp z o o Mater…" at bounding box center [682, 312] width 1365 height 625
click at [597, 40] on input "search" at bounding box center [737, 31] width 437 height 30
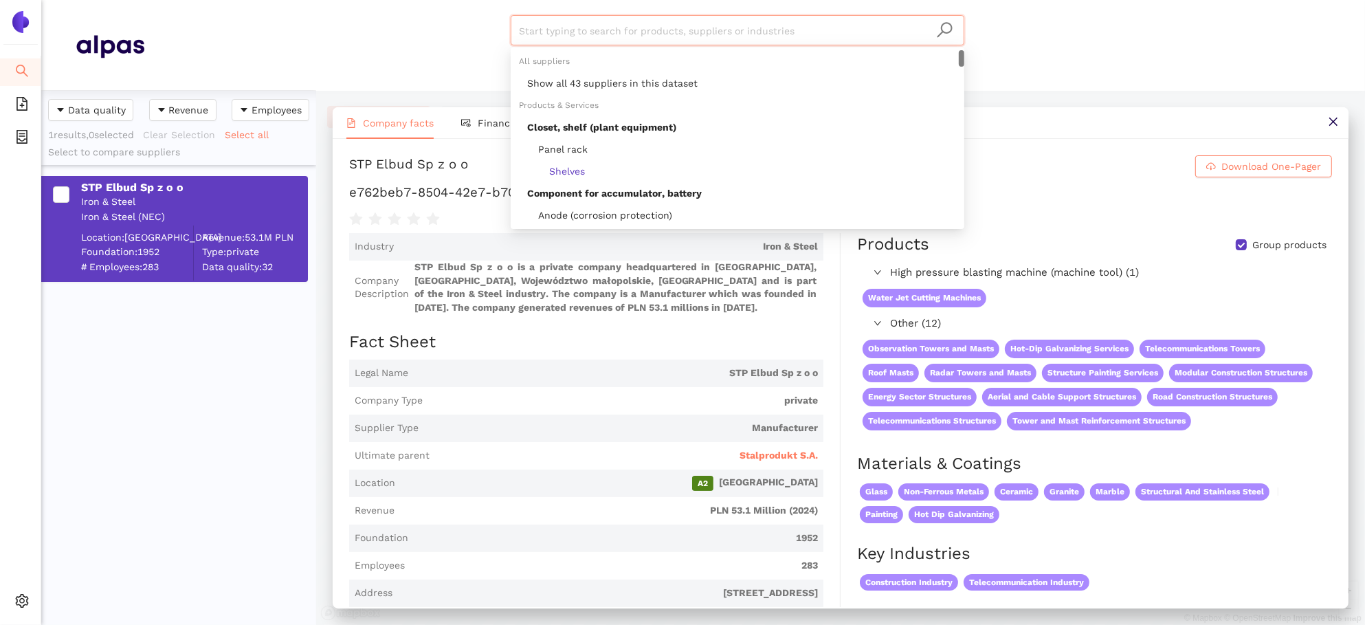
click at [636, 76] on div "Show all 43 suppliers in this dataset" at bounding box center [741, 83] width 429 height 15
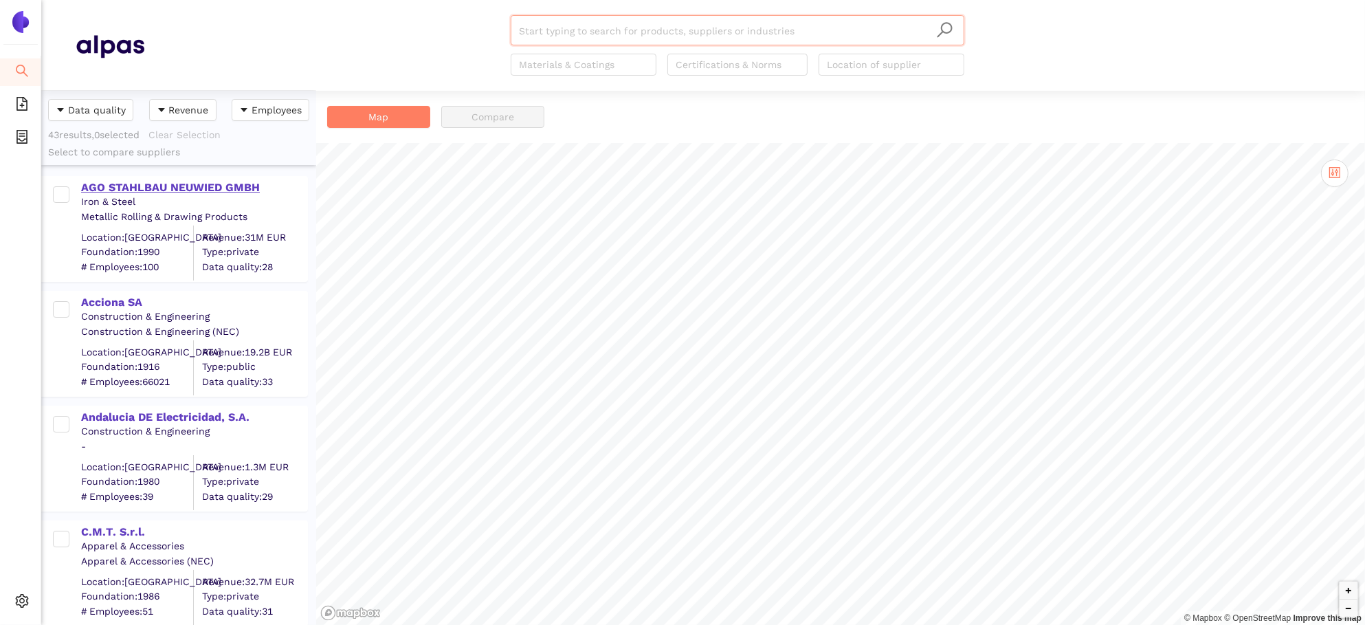
click at [131, 185] on div "AGO STAHLBAU NEUWIED GMBH" at bounding box center [193, 187] width 225 height 15
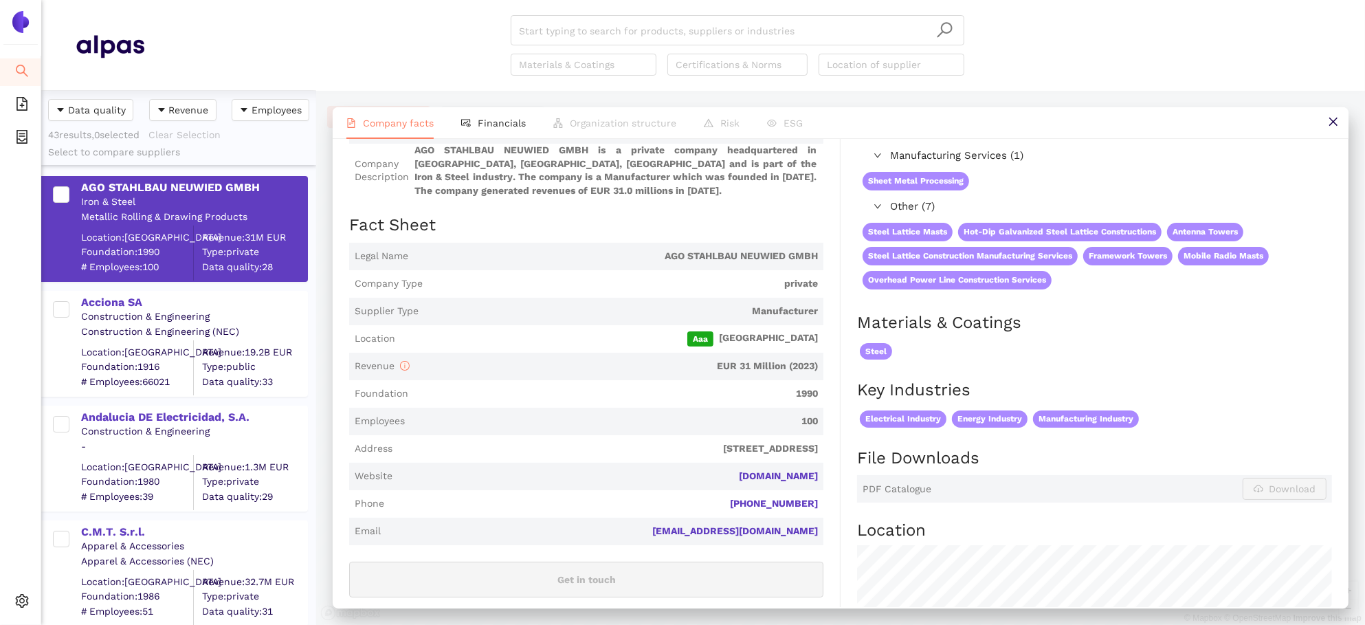
scroll to position [120, 0]
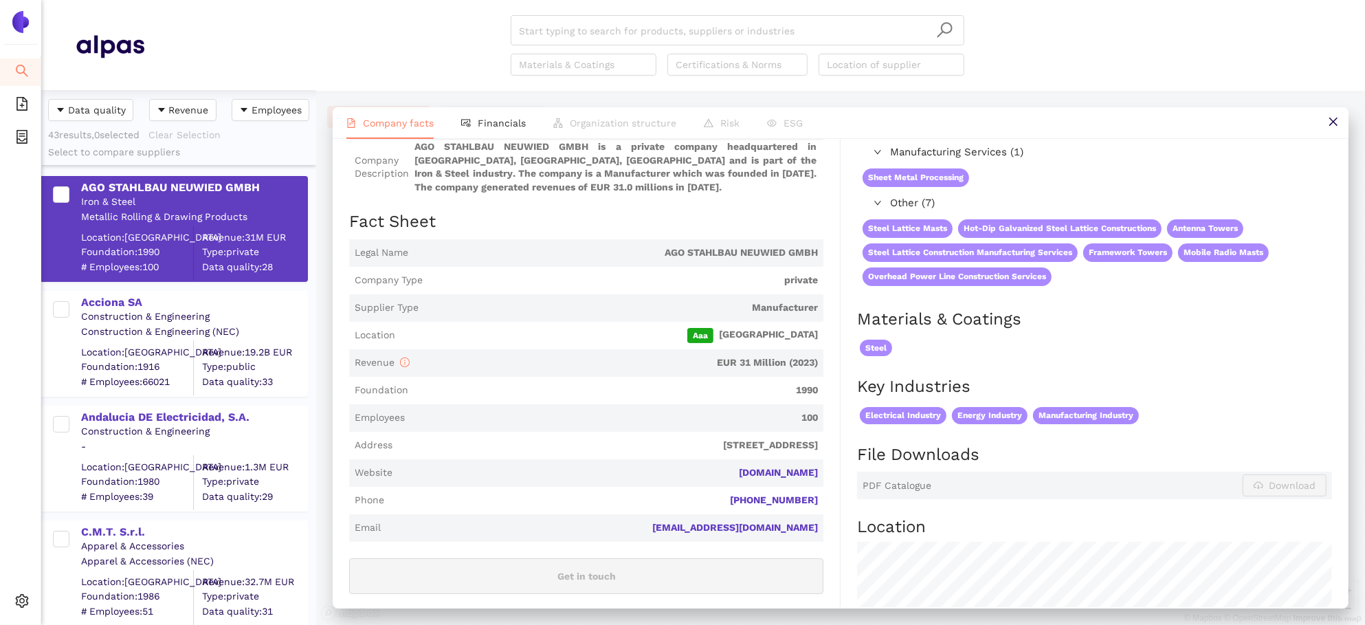
drag, startPoint x: 839, startPoint y: 473, endPoint x: 739, endPoint y: 471, distance: 100.3
click at [739, 471] on div "Industry Iron & Steel Company Description AGO STAHLBAU NEUWIED GMBH is a privat…" at bounding box center [594, 507] width 491 height 789
copy link "ago-stahlbau.de"
click at [493, 120] on span "Financials" at bounding box center [502, 122] width 48 height 11
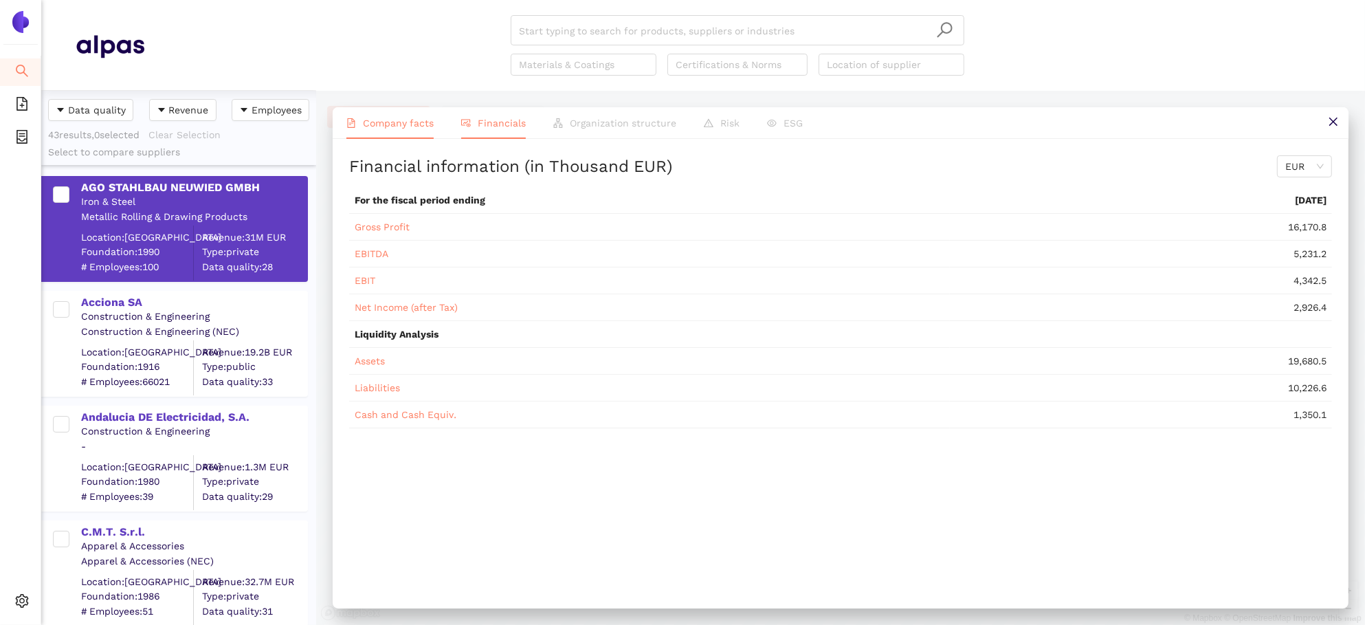
click at [400, 124] on span "Company facts" at bounding box center [398, 122] width 71 height 11
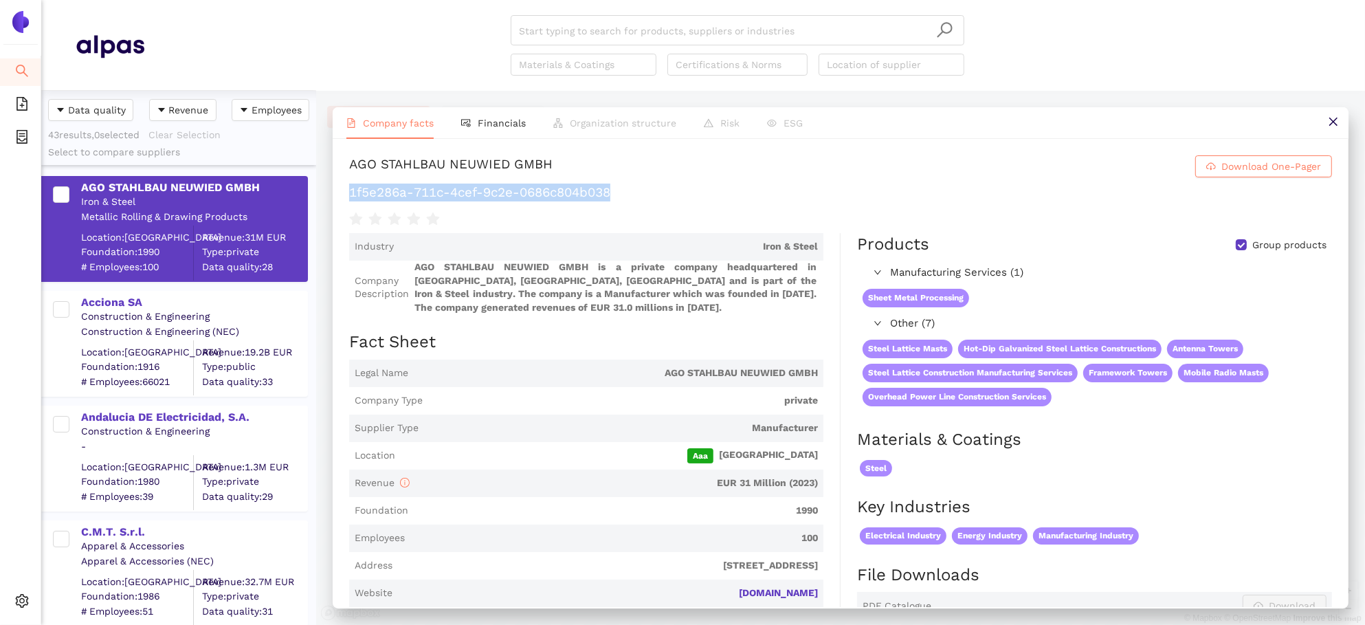
drag, startPoint x: 629, startPoint y: 191, endPoint x: 344, endPoint y: 186, distance: 285.2
click at [344, 186] on div "AGO STAHLBAU NEUWIED GMBH Download One-Pager 1f5e286a-711c-4cef-9c2e-0686c804b0…" at bounding box center [841, 373] width 1016 height 468
copy h1 "1f5e286a-711c-4cef-9c2e-0686c804b038"
click at [131, 421] on div "Andalucia DE Electricidad, S.A." at bounding box center [193, 417] width 225 height 15
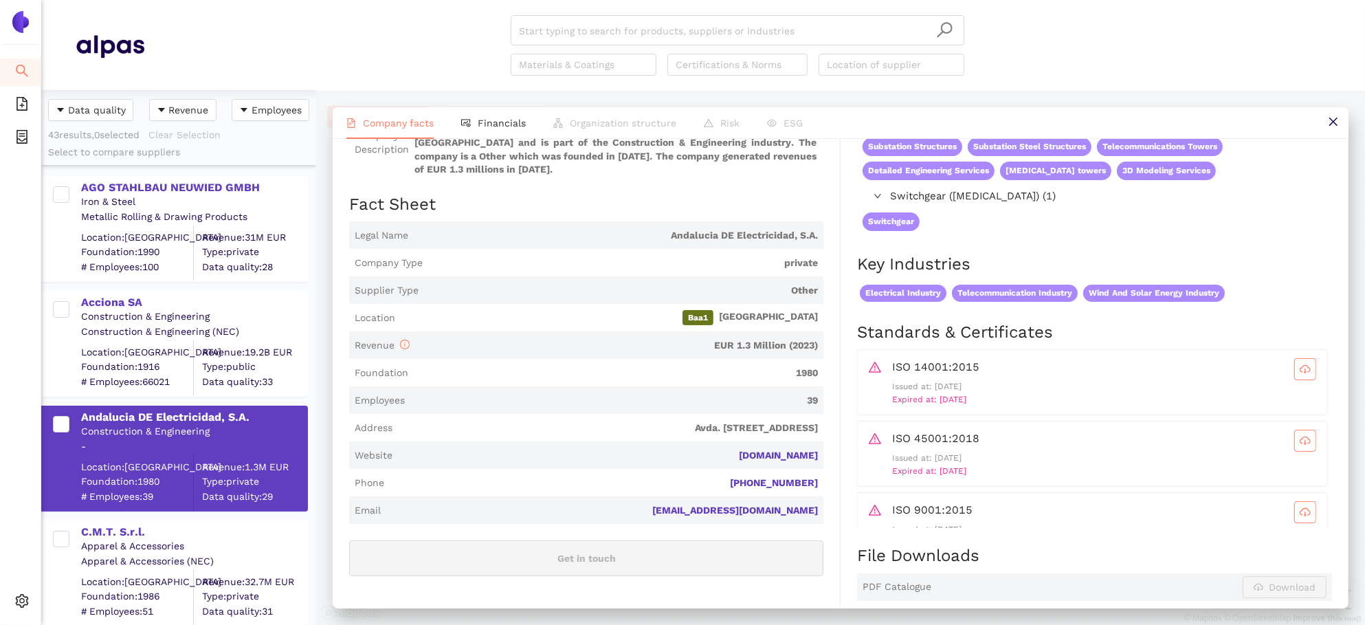
scroll to position [0, 0]
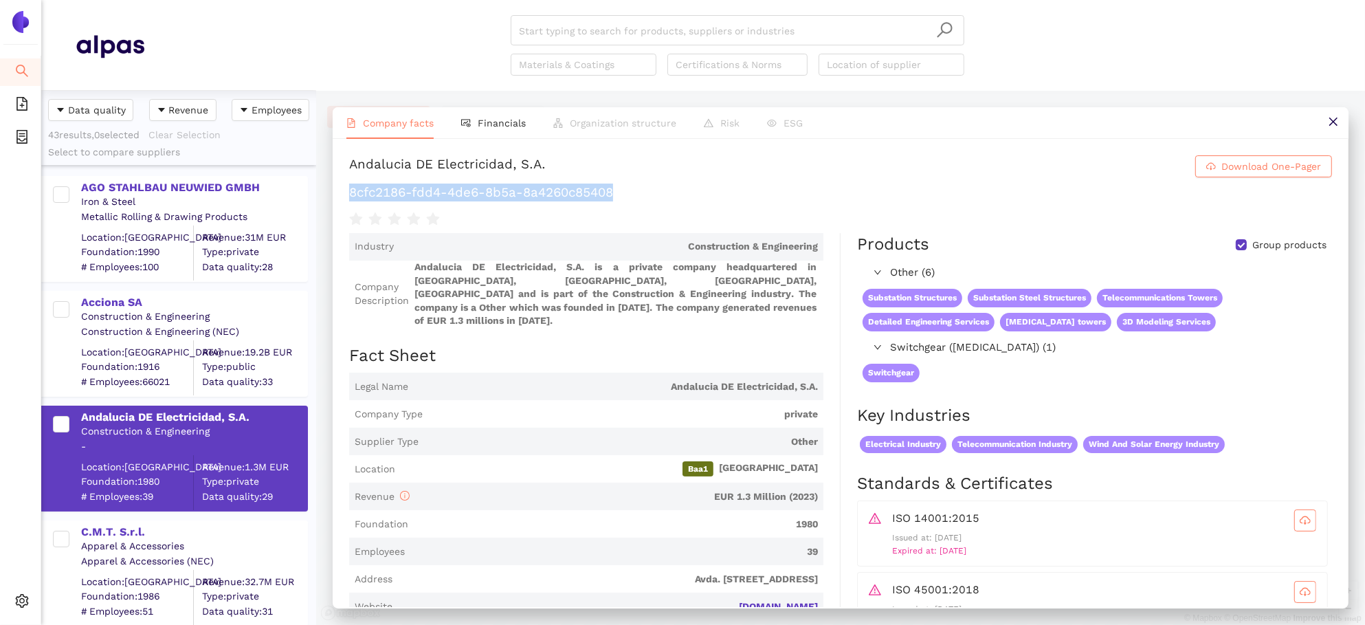
drag, startPoint x: 626, startPoint y: 192, endPoint x: 348, endPoint y: 190, distance: 277.6
click at [349, 190] on h1 "8cfc2186-fdd4-4de6-8b5a-8a4260c85408" at bounding box center [840, 192] width 983 height 18
click at [495, 122] on span "Financials" at bounding box center [502, 122] width 48 height 11
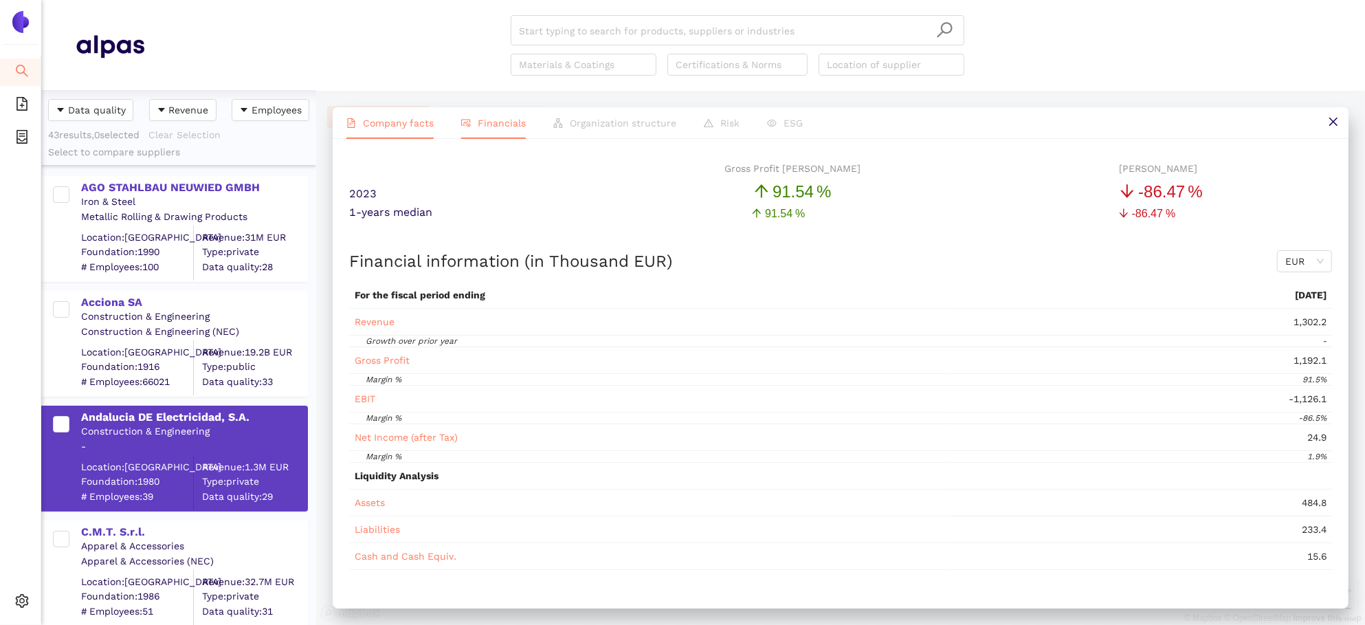
click at [386, 122] on span "Company facts" at bounding box center [398, 122] width 71 height 11
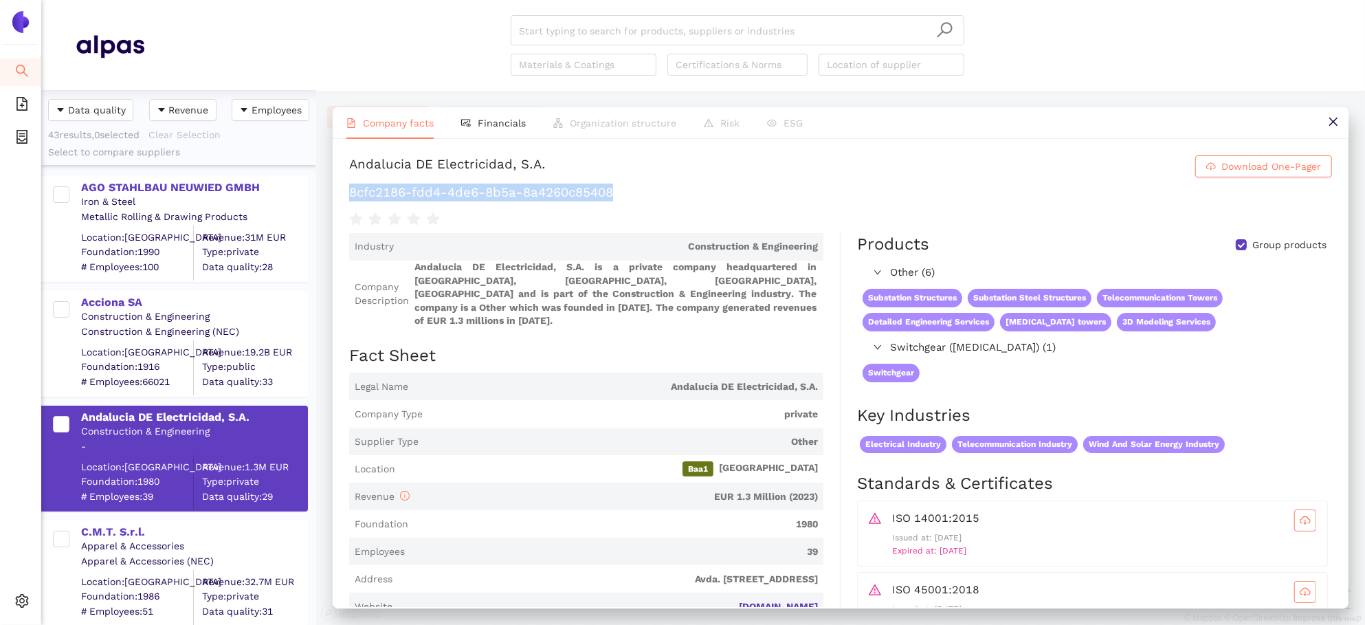
drag, startPoint x: 649, startPoint y: 190, endPoint x: 336, endPoint y: 190, distance: 313.3
click at [335, 190] on div "Andalucia DE Electricidad, S.A. Download One-Pager 8cfc2186-fdd4-4de6-8b5a-8a42…" at bounding box center [841, 373] width 1016 height 468
copy h1 "8cfc2186-fdd4-4de6-8b5a-8a4260c85408"
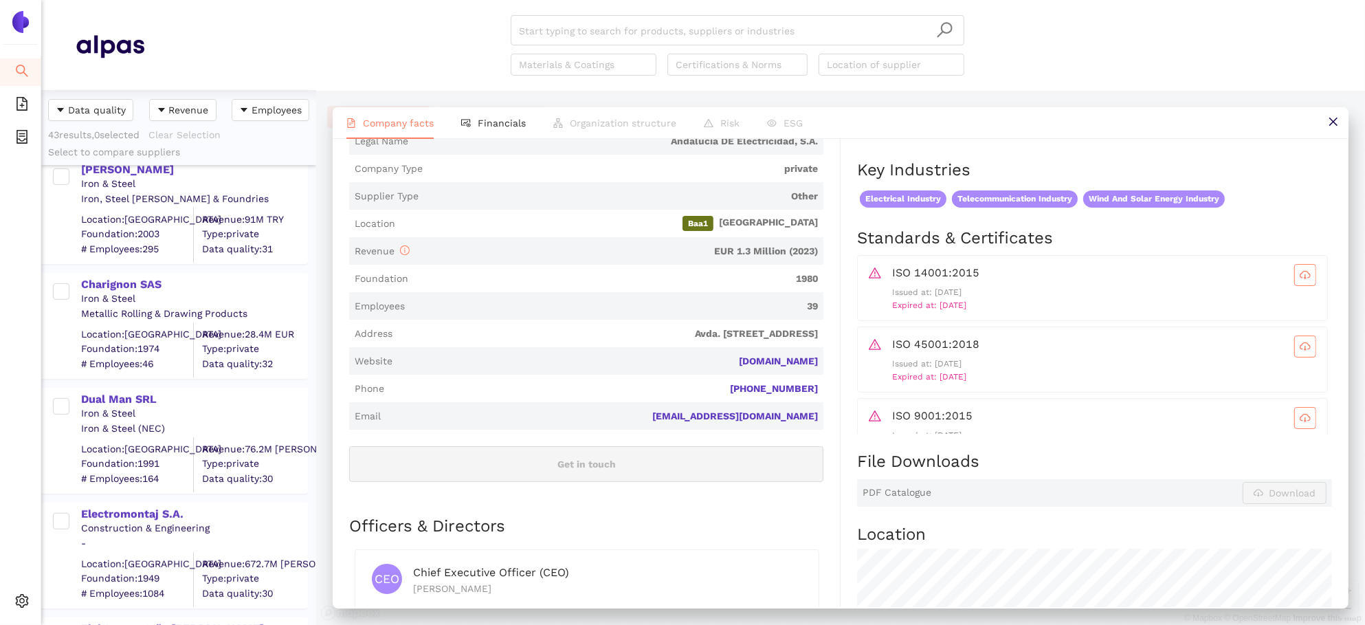
scroll to position [967, 0]
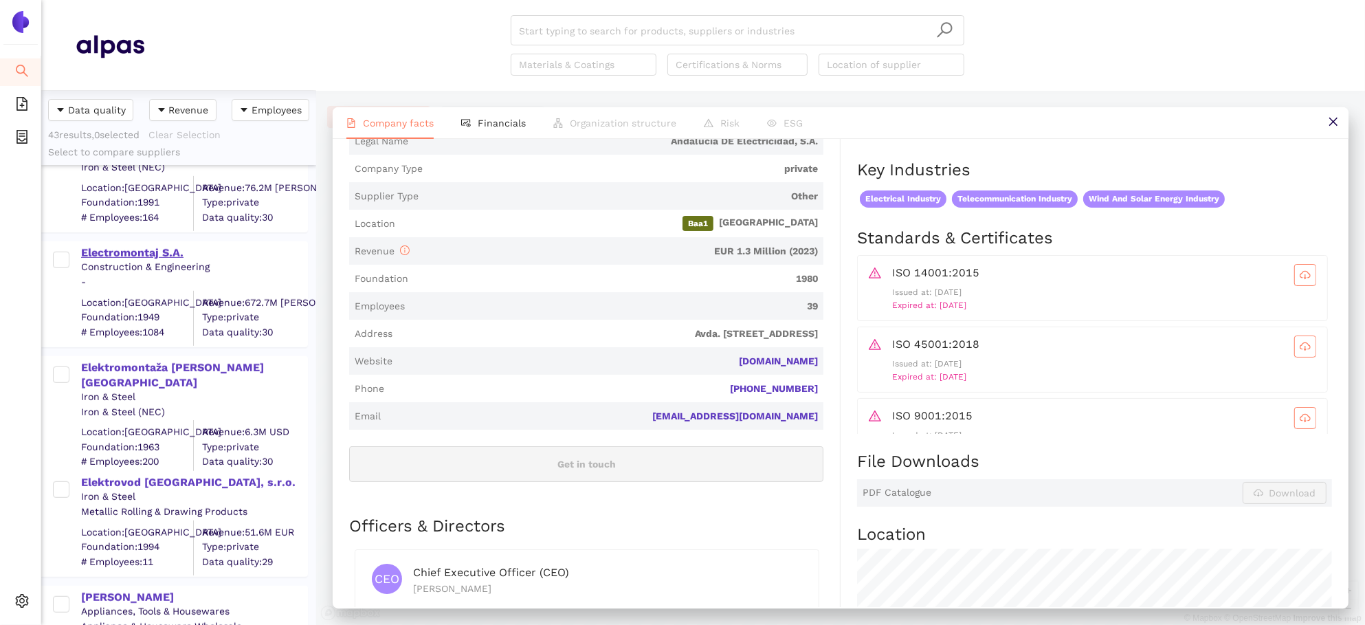
click at [120, 256] on div "Electromontaj S.A." at bounding box center [193, 252] width 225 height 15
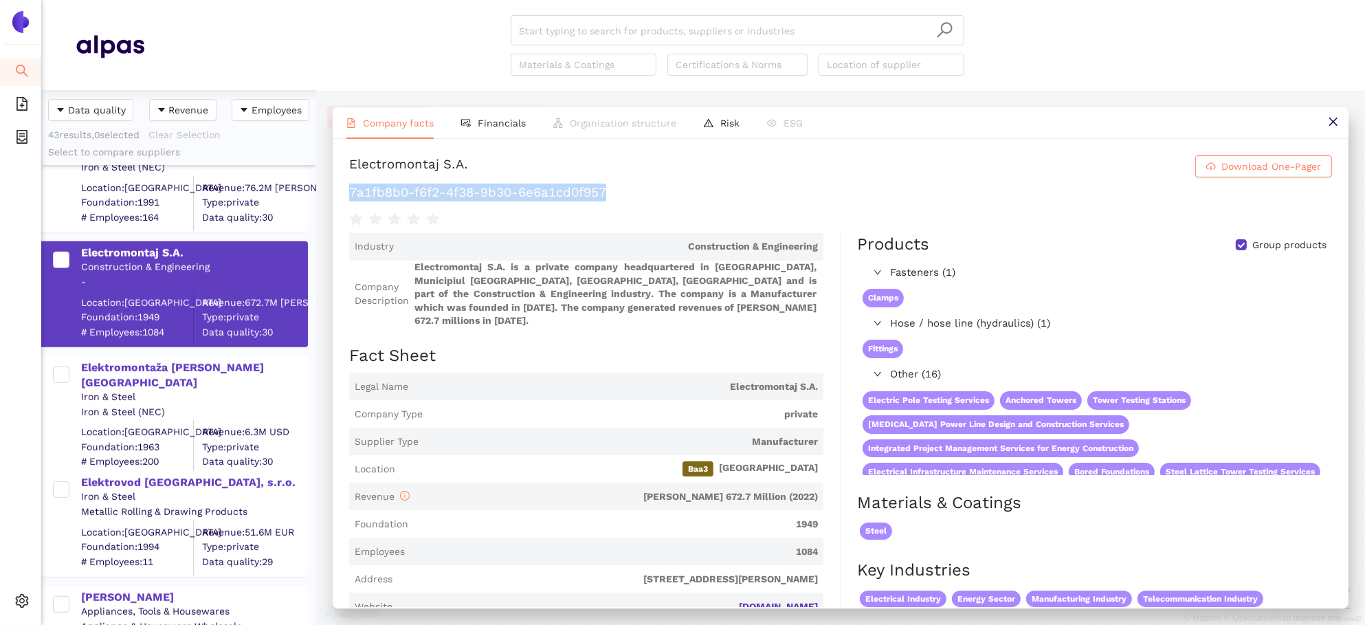
drag, startPoint x: 641, startPoint y: 196, endPoint x: 350, endPoint y: 191, distance: 290.7
click at [350, 191] on h1 "7a1fb8b0-f6f2-4f38-9b30-6e6a1cd0f957" at bounding box center [840, 192] width 983 height 18
copy h1 "7a1fb8b0-f6f2-4f38-9b30-6e6a1cd0f957"
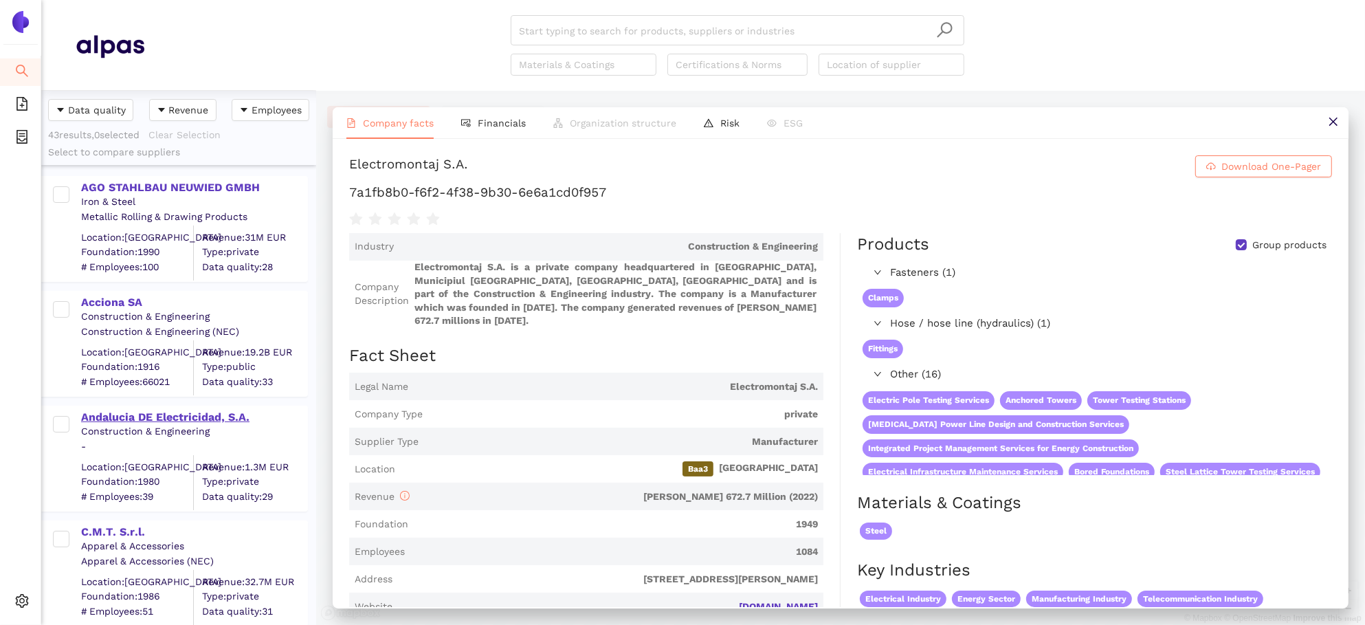
click at [210, 422] on div "Andalucia DE Electricidad, S.A." at bounding box center [193, 417] width 225 height 15
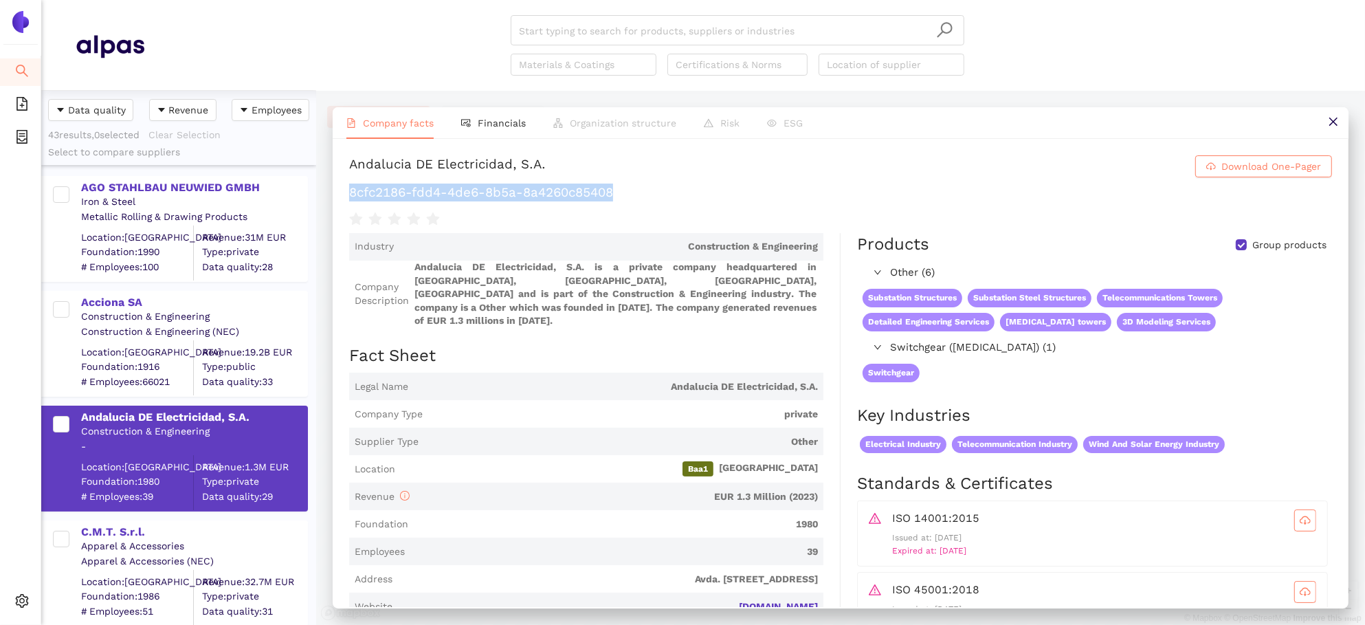
drag, startPoint x: 616, startPoint y: 192, endPoint x: 348, endPoint y: 190, distance: 268.0
click at [349, 190] on h1 "8cfc2186-fdd4-4de6-8b5a-8a4260c85408" at bounding box center [840, 192] width 983 height 18
copy h1 "8cfc2186-fdd4-4de6-8b5a-8a4260c85408"
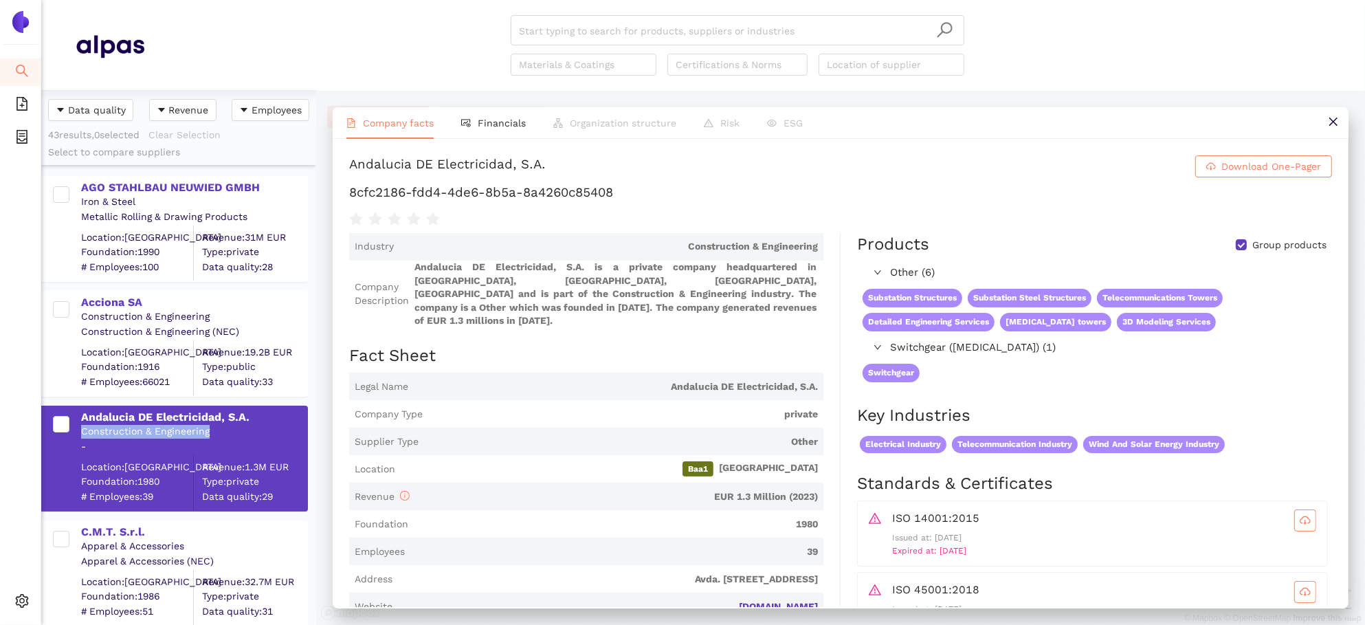
drag, startPoint x: 211, startPoint y: 432, endPoint x: 82, endPoint y: 429, distance: 129.2
click at [82, 429] on div "Construction & Engineering" at bounding box center [193, 432] width 225 height 14
copy div "Construction & Engineering"
click at [503, 121] on span "Financials" at bounding box center [502, 122] width 48 height 11
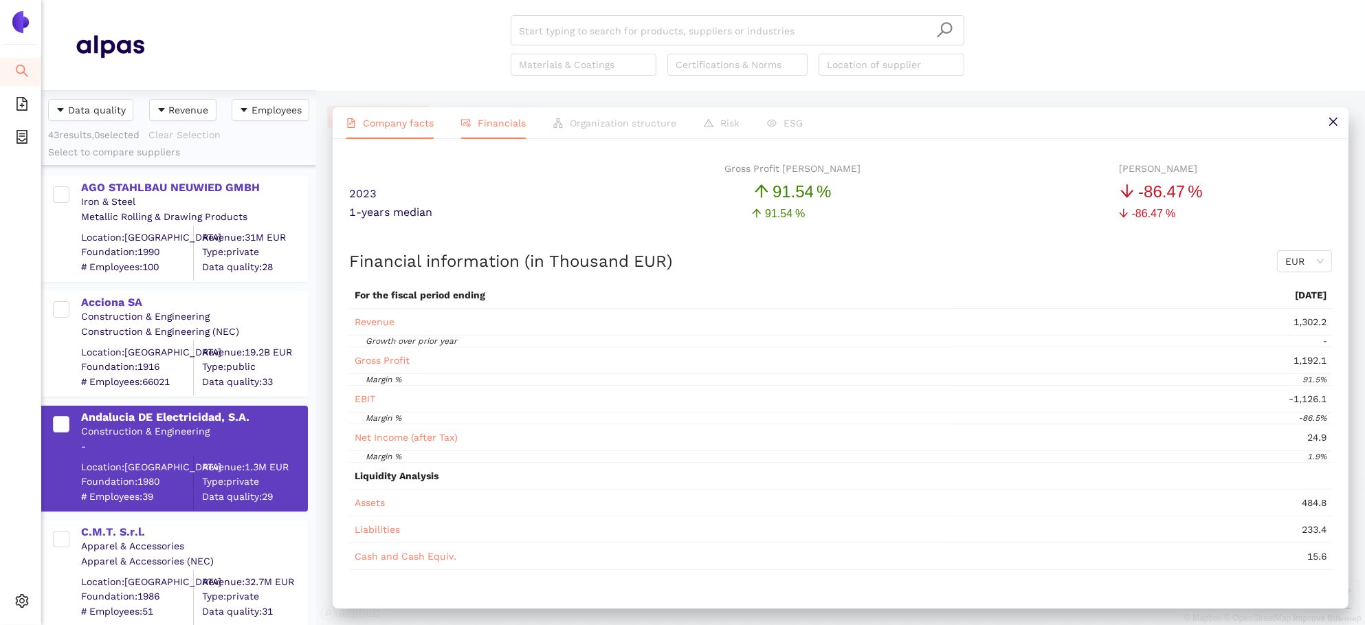
click at [396, 123] on span "Company facts" at bounding box center [398, 122] width 71 height 11
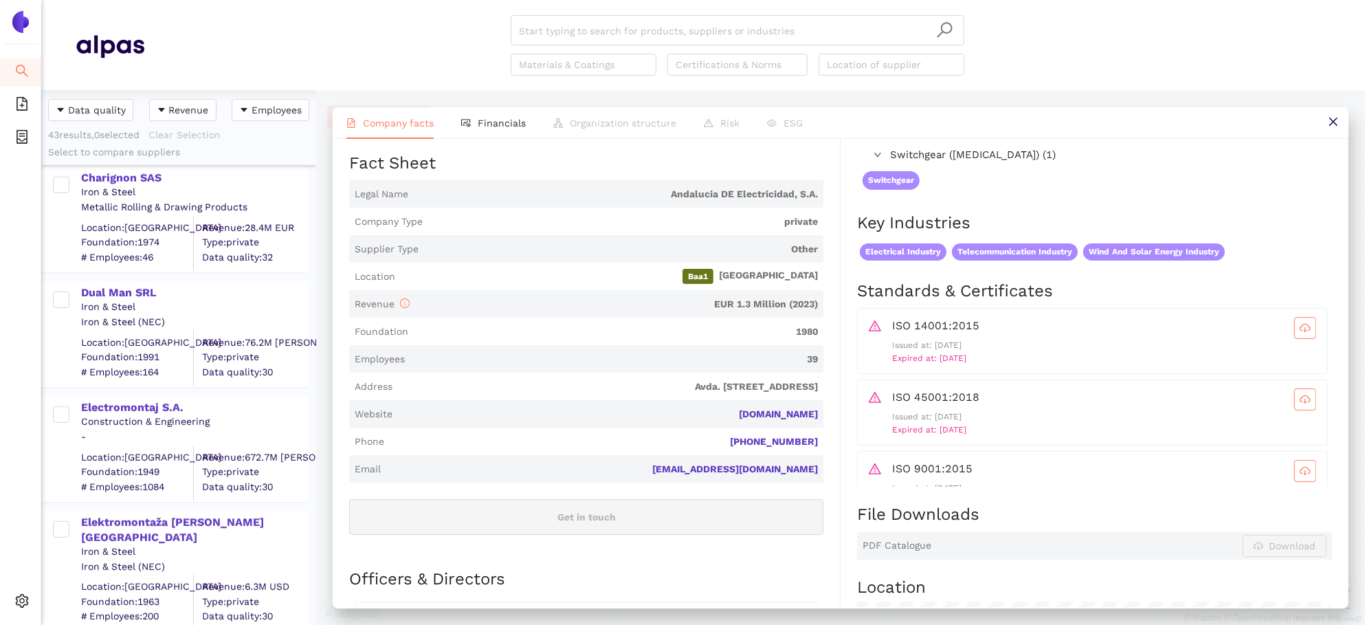
scroll to position [805, 0]
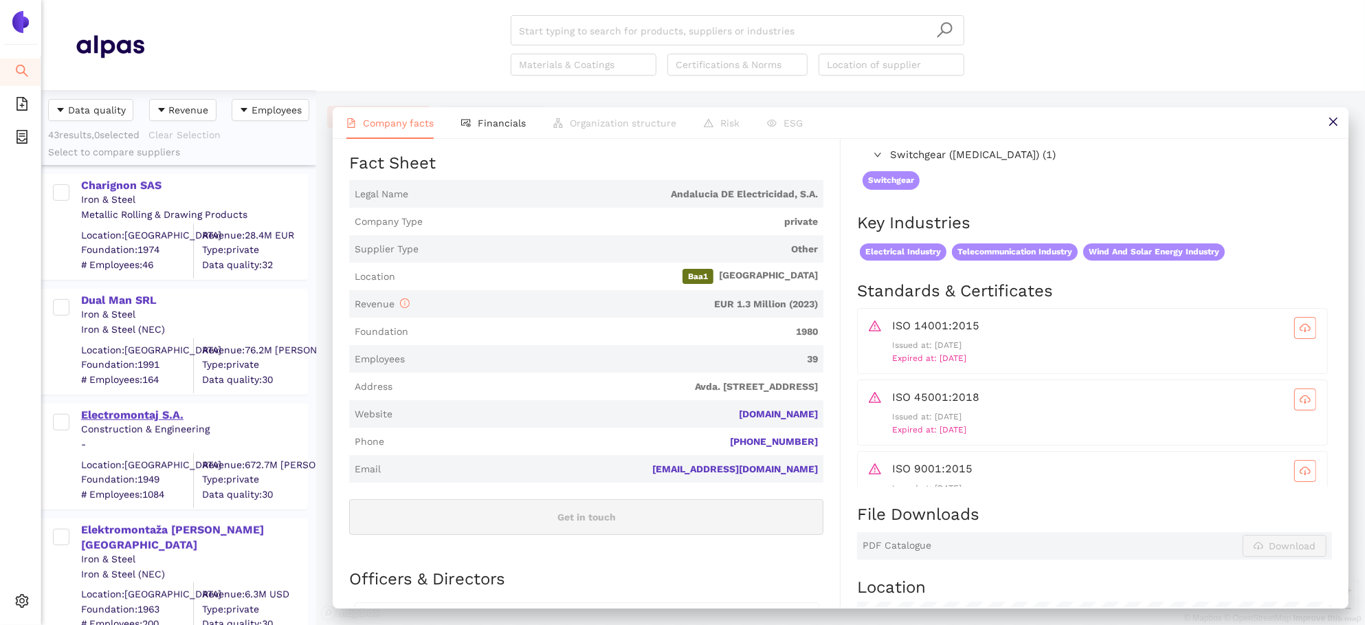
click at [166, 407] on div "Electromontaj S.A." at bounding box center [193, 414] width 225 height 15
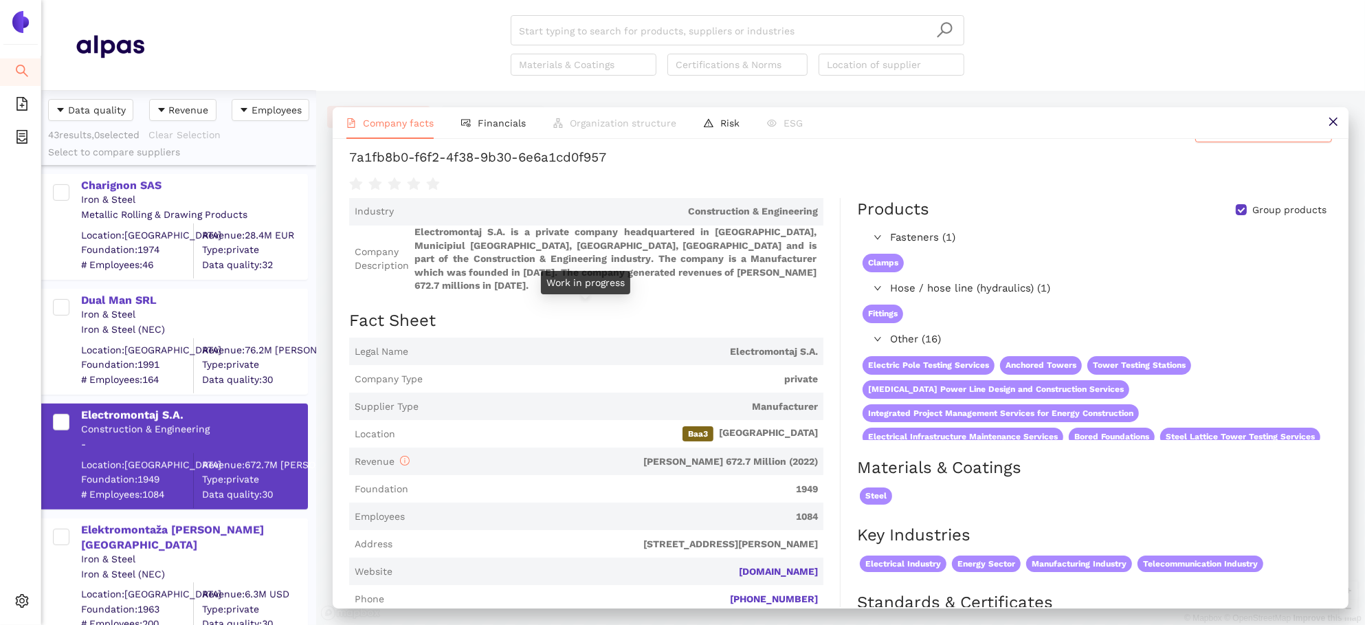
scroll to position [0, 0]
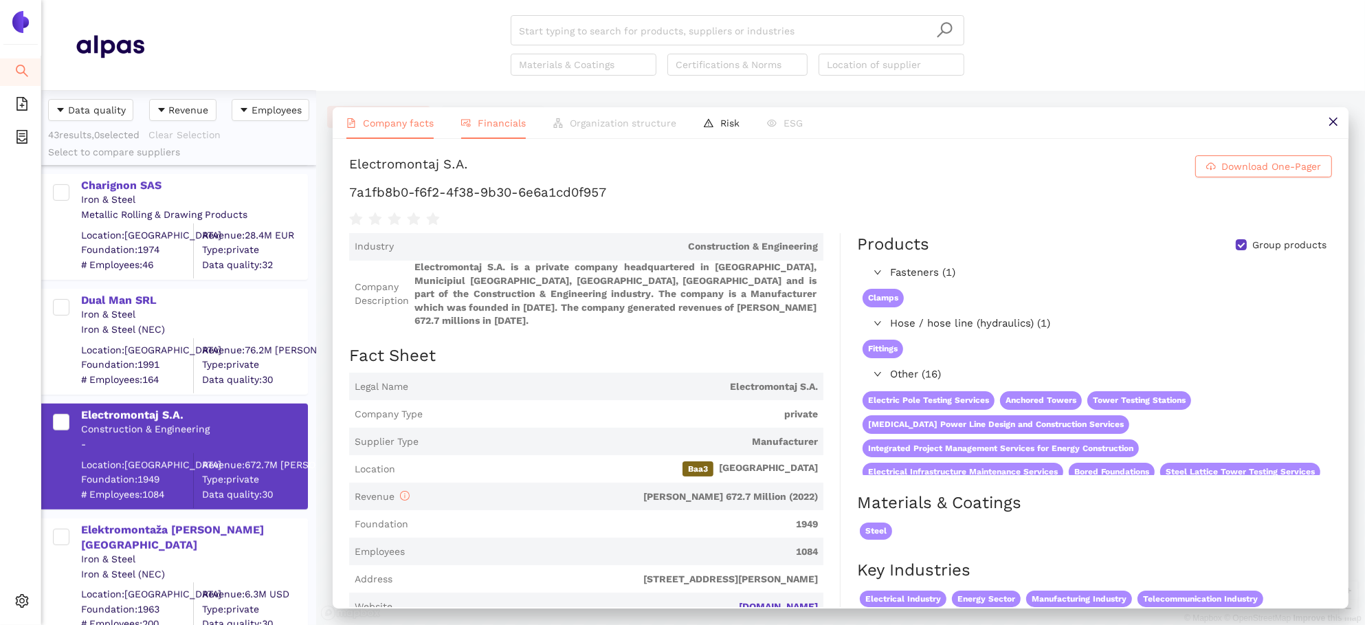
click at [491, 131] on li "Financials" at bounding box center [493, 123] width 92 height 32
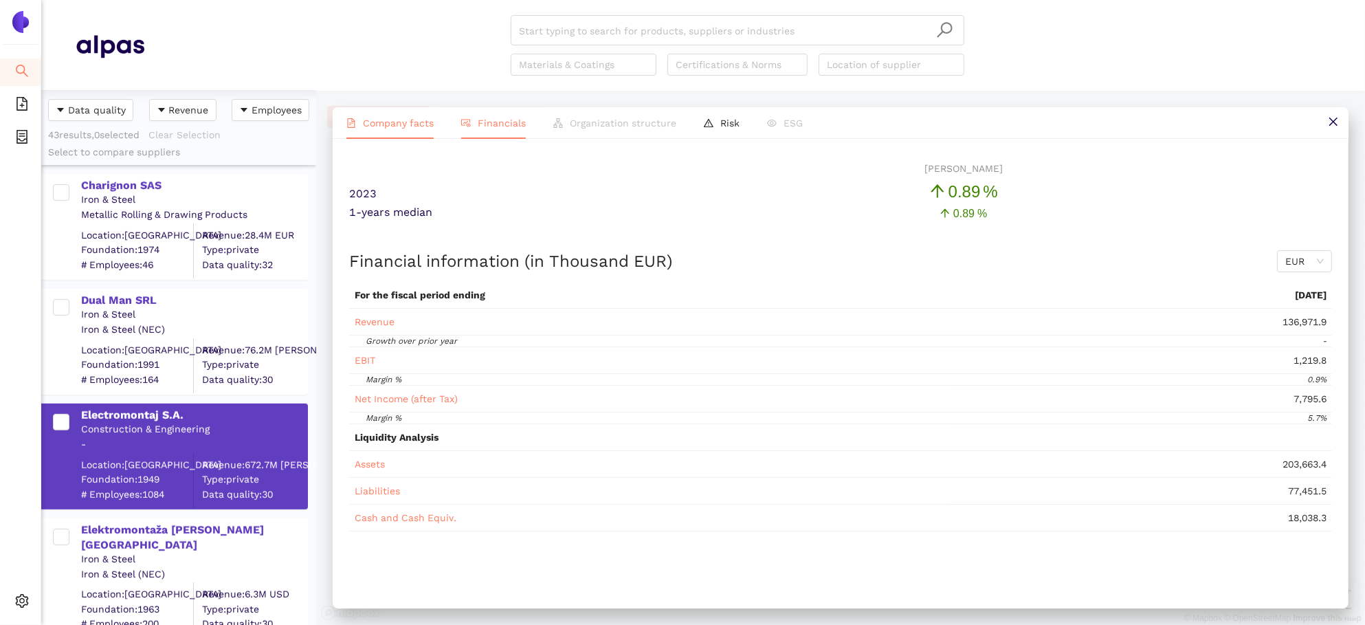
click at [401, 123] on span "Company facts" at bounding box center [398, 122] width 71 height 11
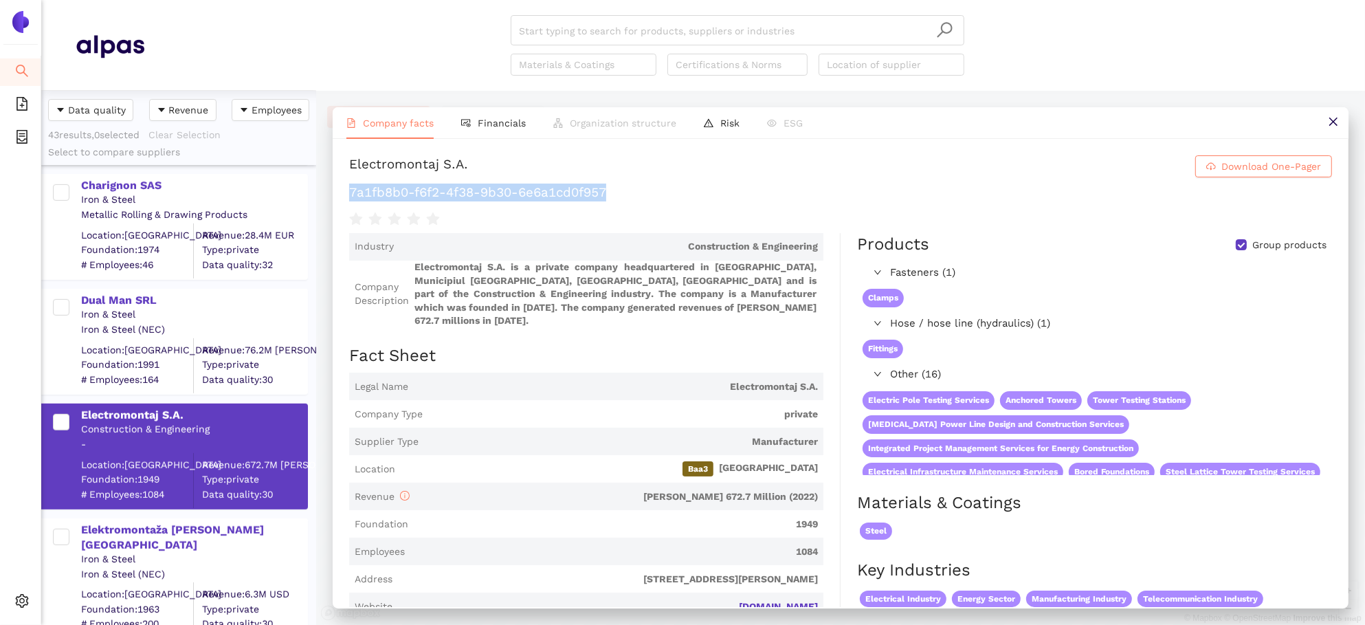
drag, startPoint x: 631, startPoint y: 192, endPoint x: 344, endPoint y: 191, distance: 286.5
click at [344, 191] on div "Electromontaj S.A. Download One-Pager 7a1fb8b0-f6f2-4f38-9b30-6e6a1cd0f957 Indu…" at bounding box center [841, 373] width 1016 height 468
copy h1 "7a1fb8b0-f6f2-4f38-9b30-6e6a1cd0f957"
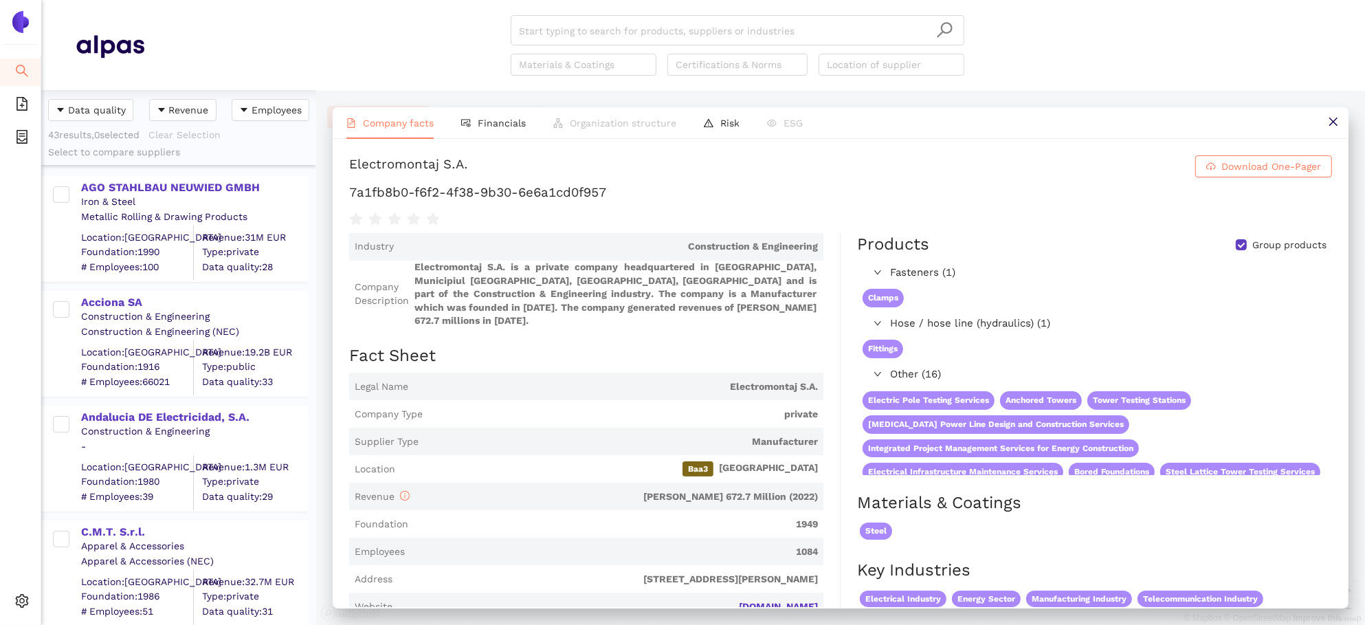
click at [124, 539] on div "Apparel & Accessories" at bounding box center [193, 546] width 225 height 14
click at [120, 526] on div "C.M.T. S.r.l." at bounding box center [193, 531] width 225 height 15
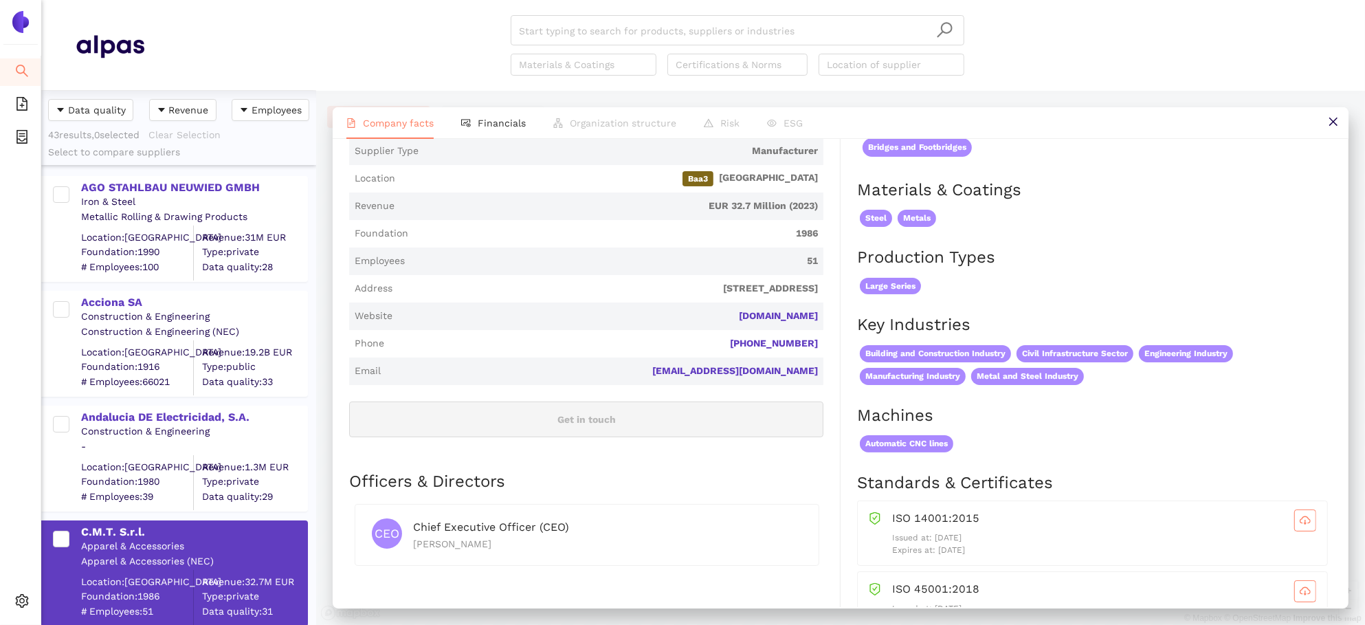
scroll to position [279, 0]
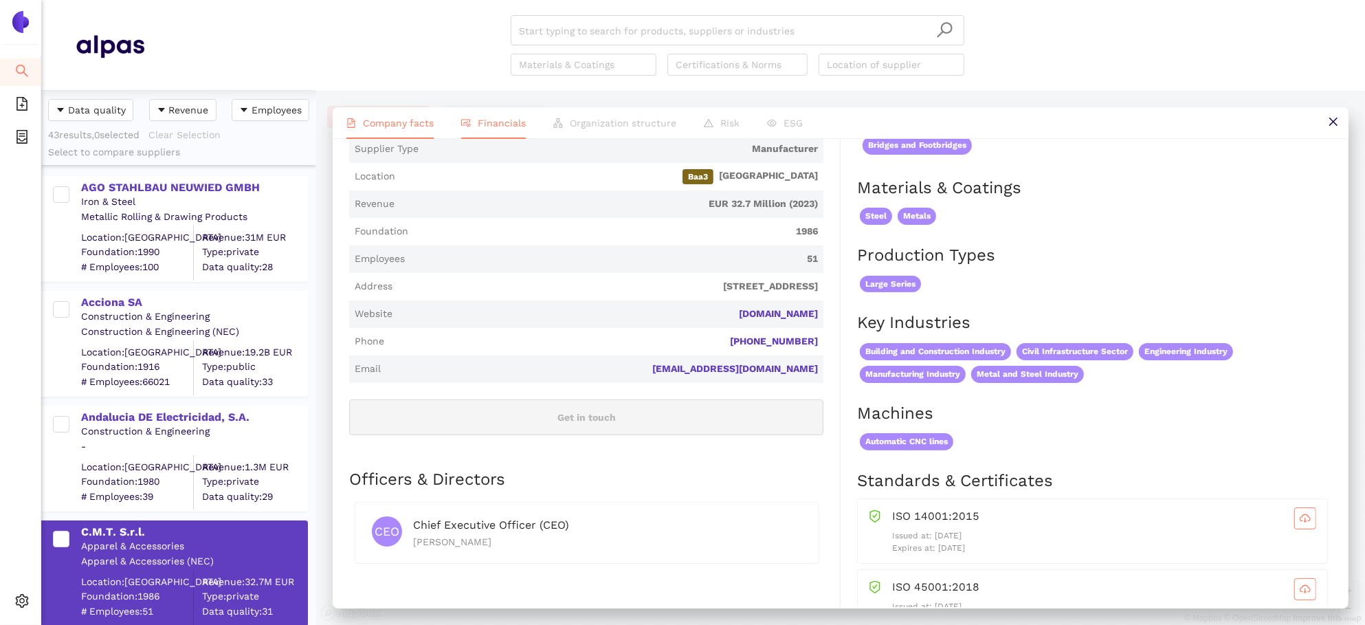
click at [490, 116] on li "Financials" at bounding box center [493, 123] width 92 height 32
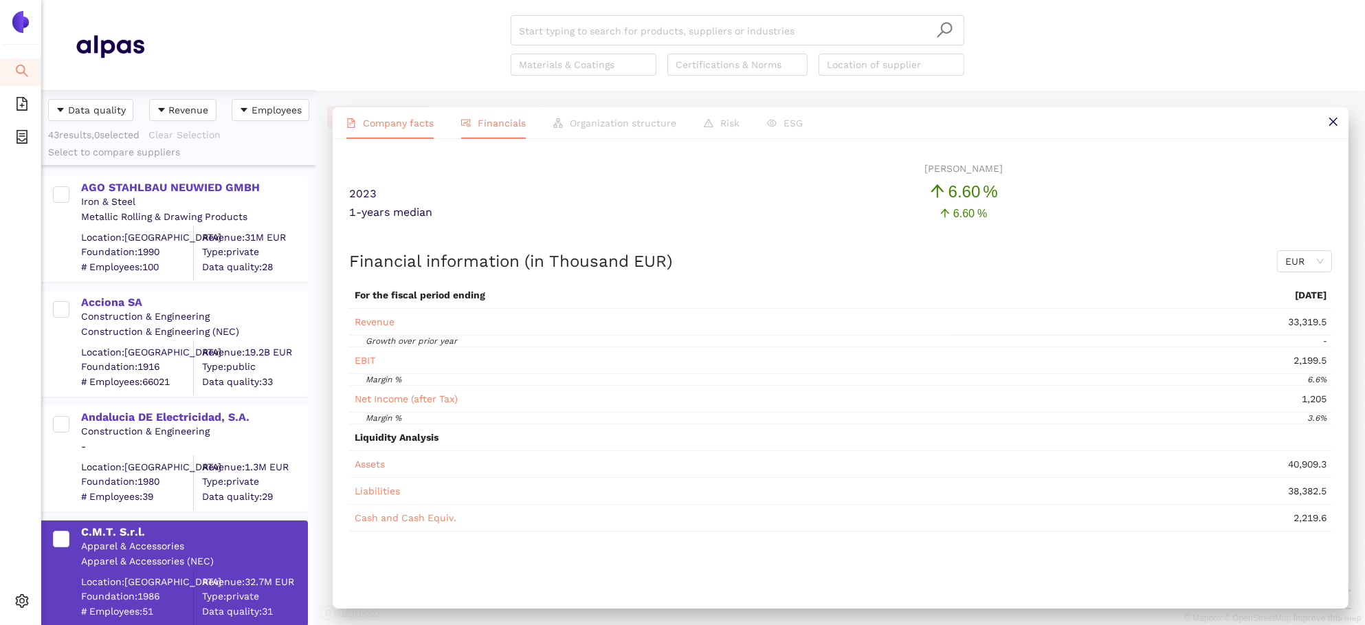
click at [398, 127] on span "Company facts" at bounding box center [398, 122] width 71 height 11
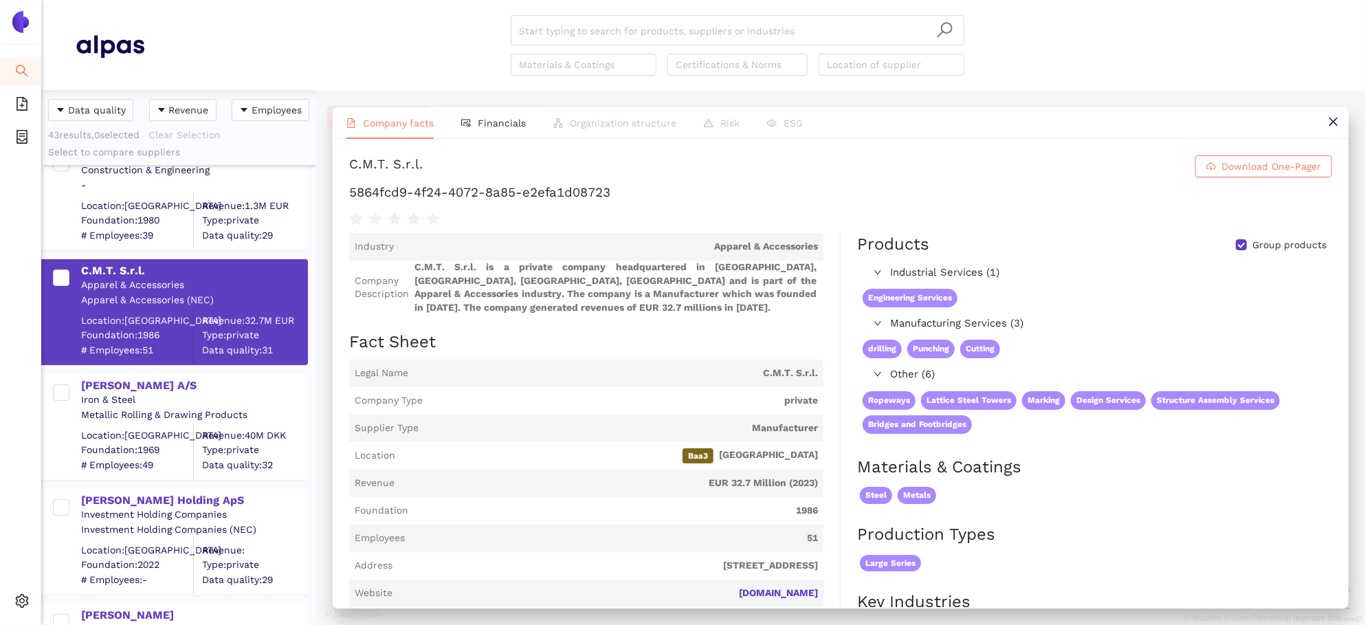
scroll to position [286, 0]
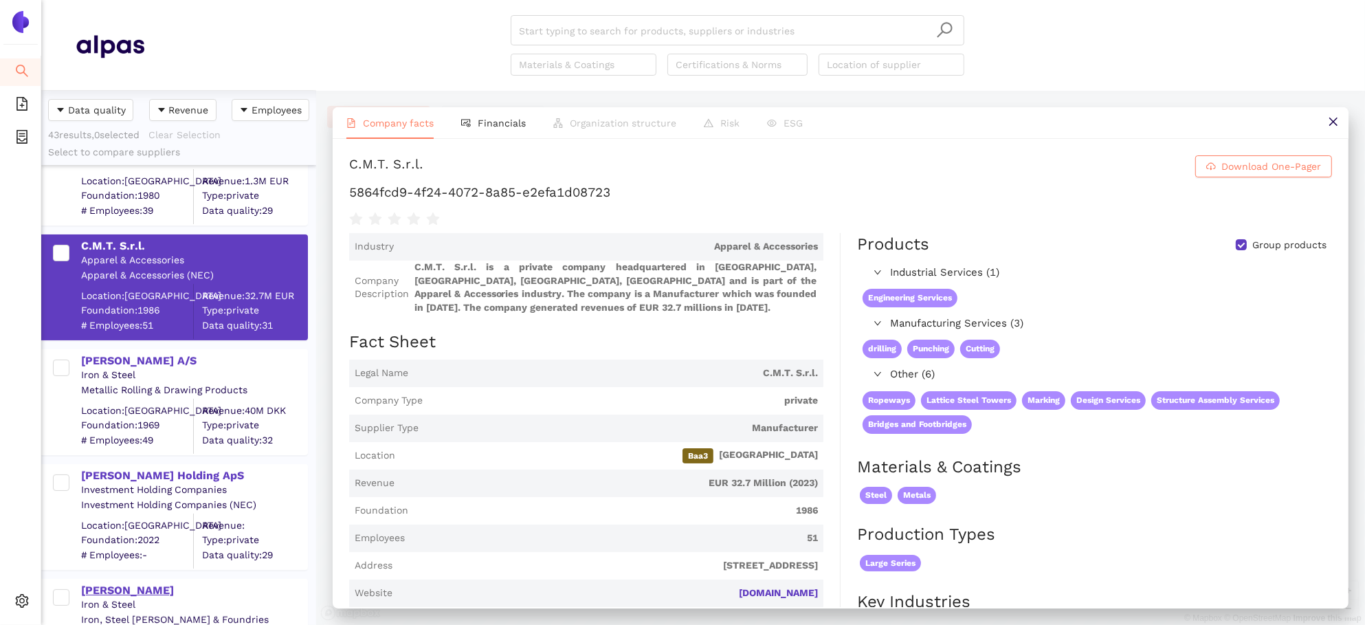
click at [128, 593] on div "[PERSON_NAME]" at bounding box center [193, 590] width 225 height 15
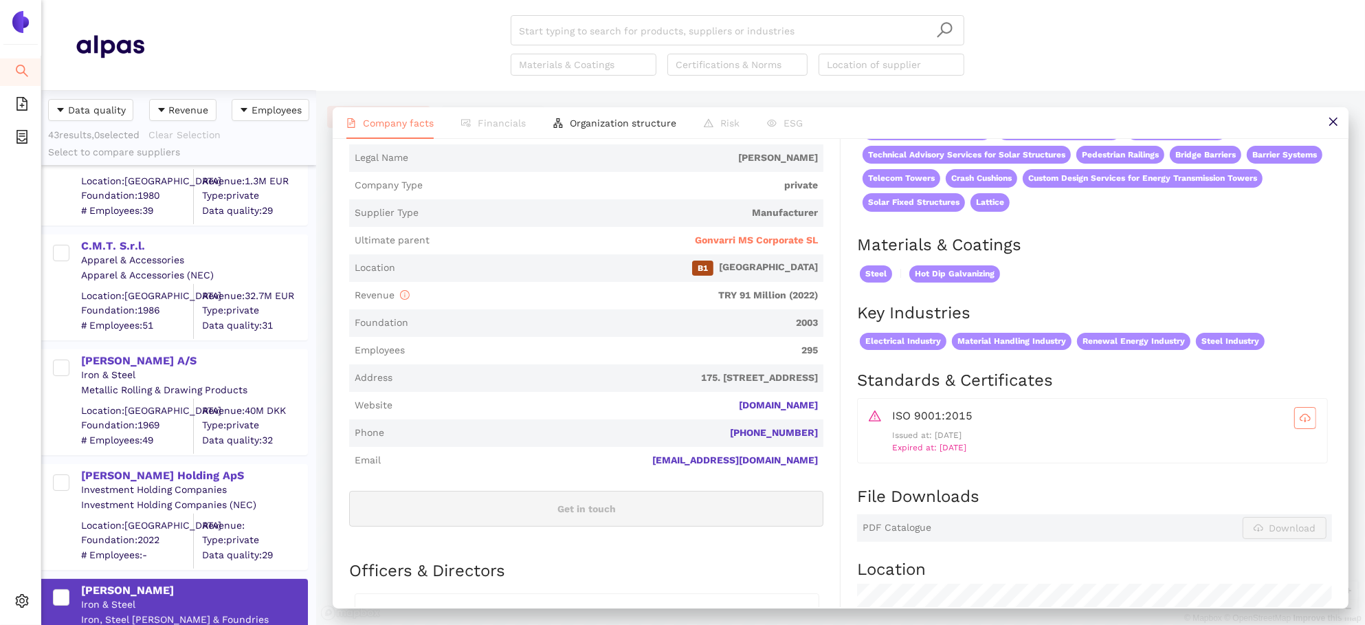
scroll to position [290, 0]
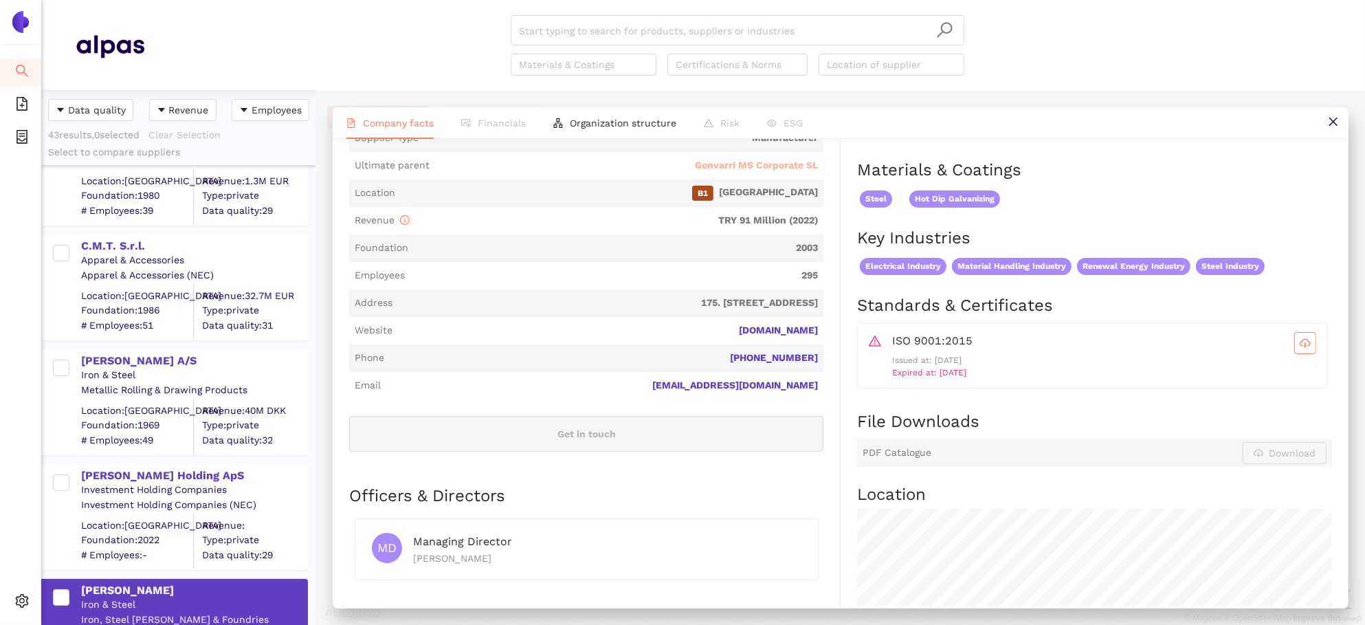
click at [773, 163] on span "Gonvarri MS Corporate SL" at bounding box center [756, 166] width 123 height 14
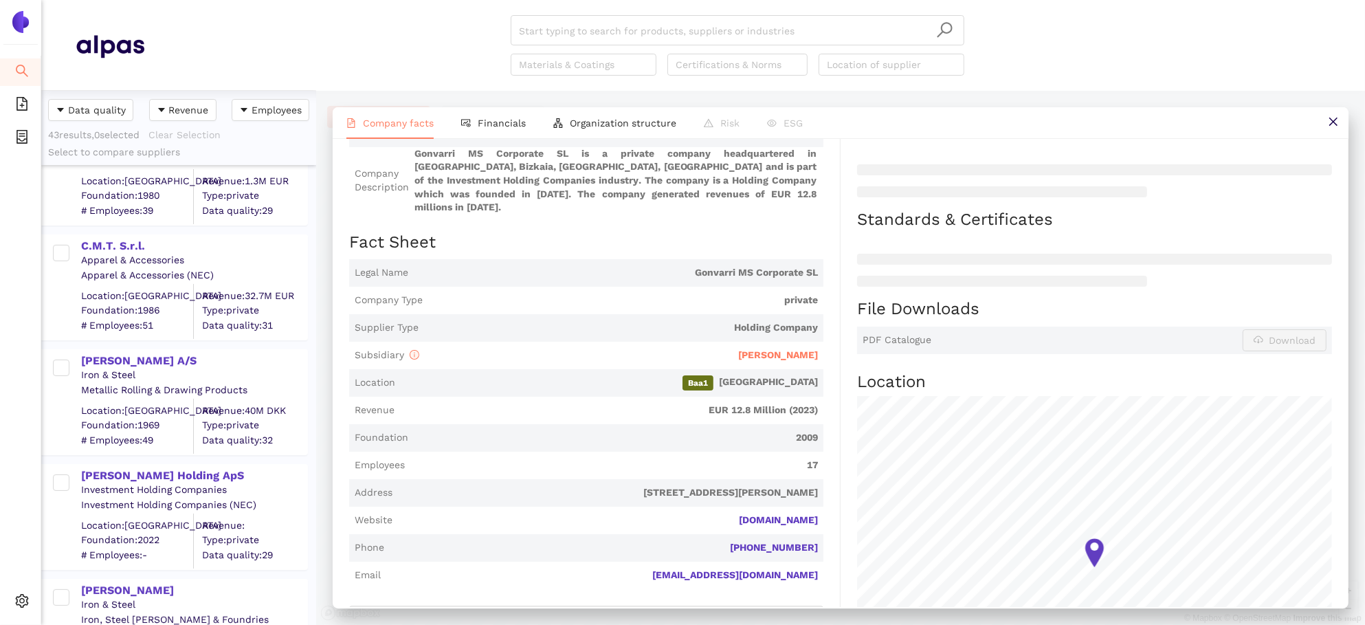
scroll to position [297, 0]
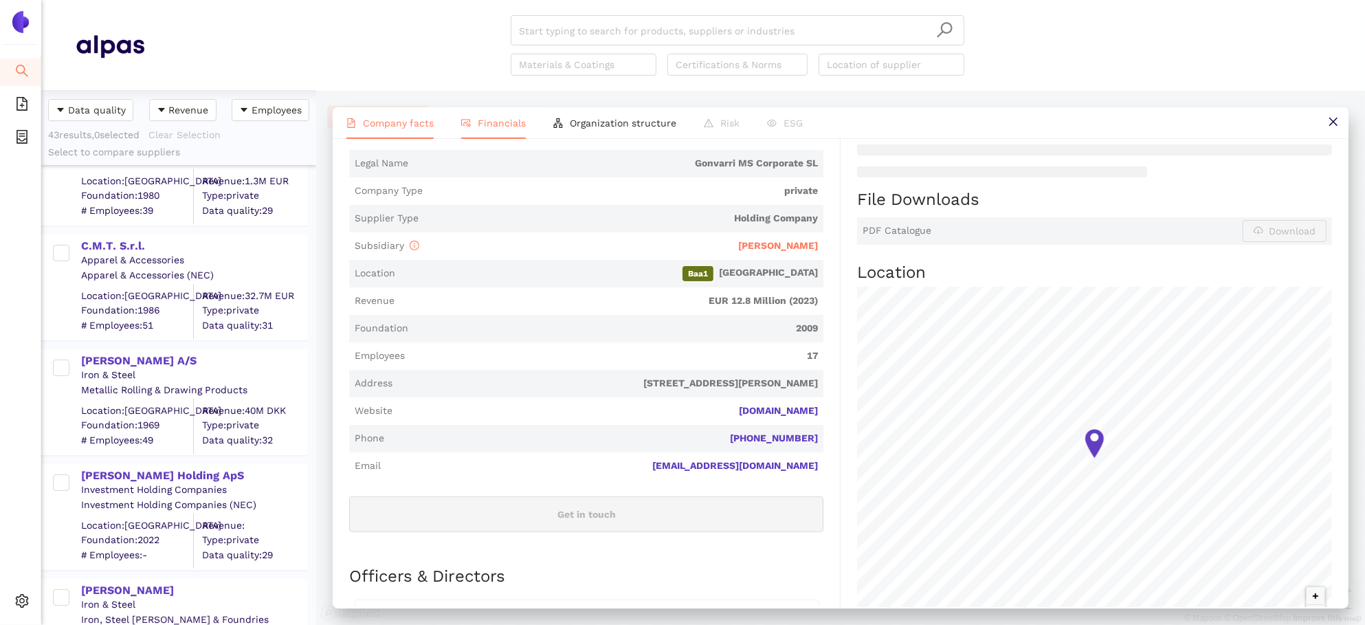
click at [509, 115] on li "Financials" at bounding box center [493, 123] width 92 height 32
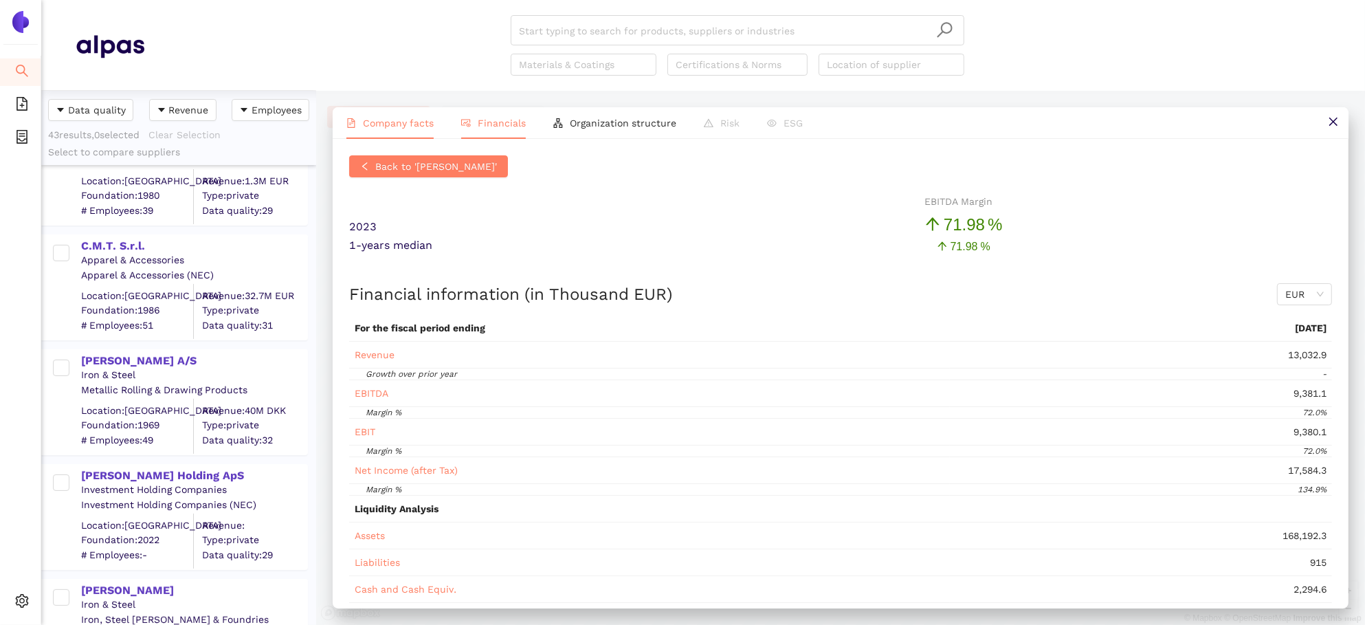
click at [393, 119] on span "Company facts" at bounding box center [398, 122] width 71 height 11
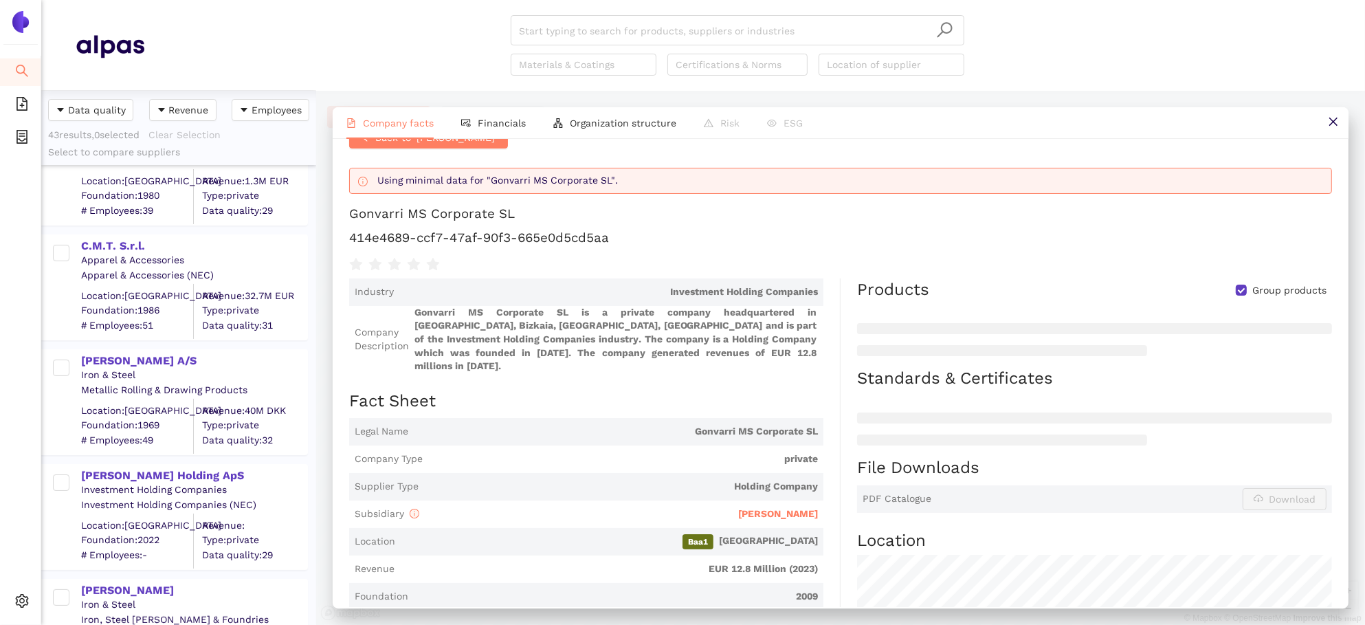
scroll to position [0, 0]
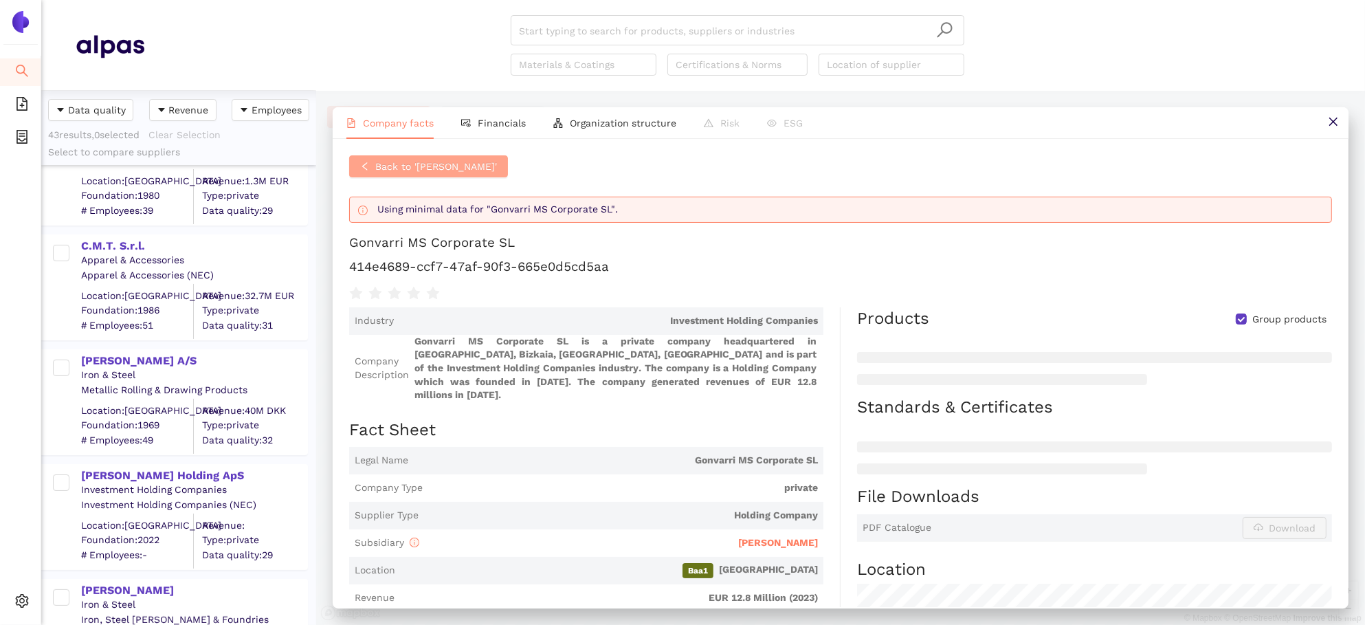
click at [431, 172] on span "Back to 'Cepaş Galvaniz'" at bounding box center [436, 166] width 122 height 15
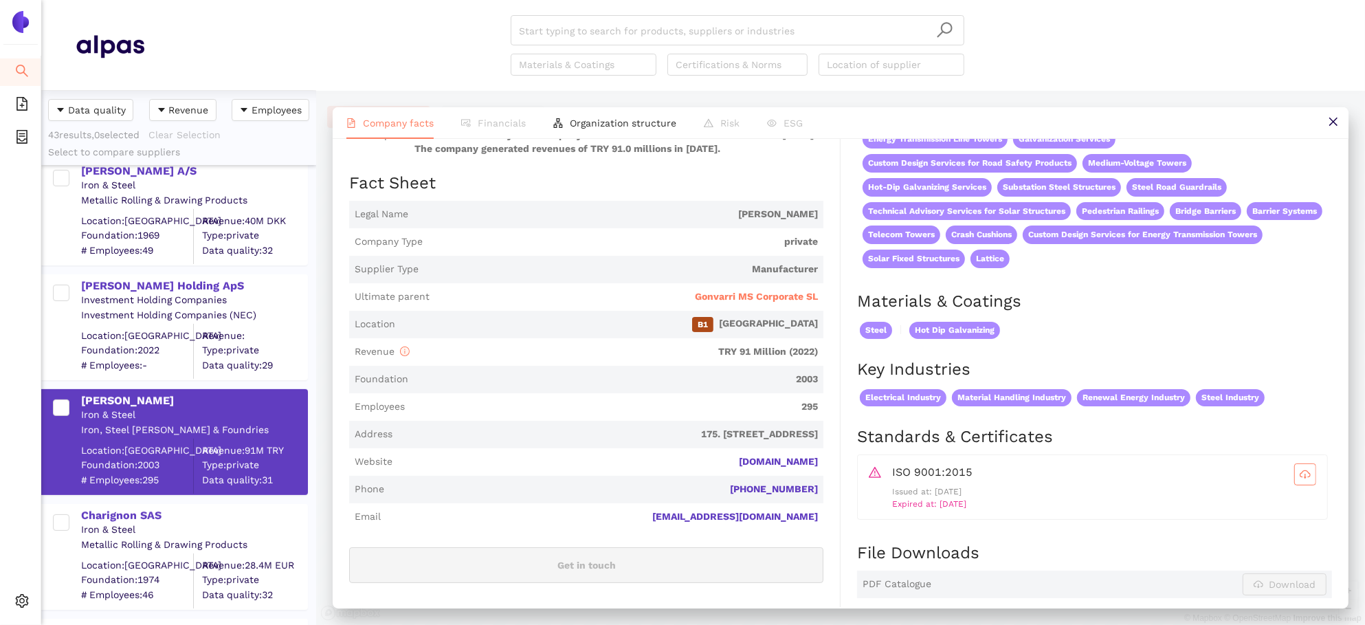
scroll to position [603, 0]
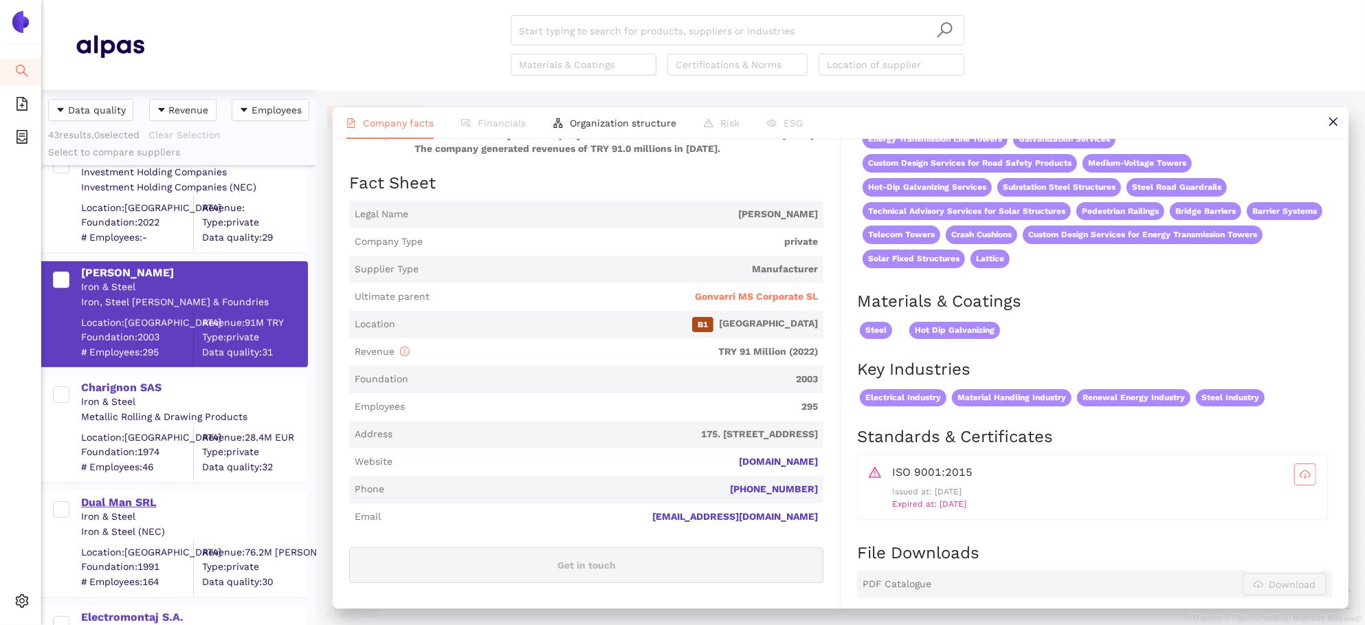
click at [133, 497] on div "Dual Man SRL" at bounding box center [193, 502] width 225 height 15
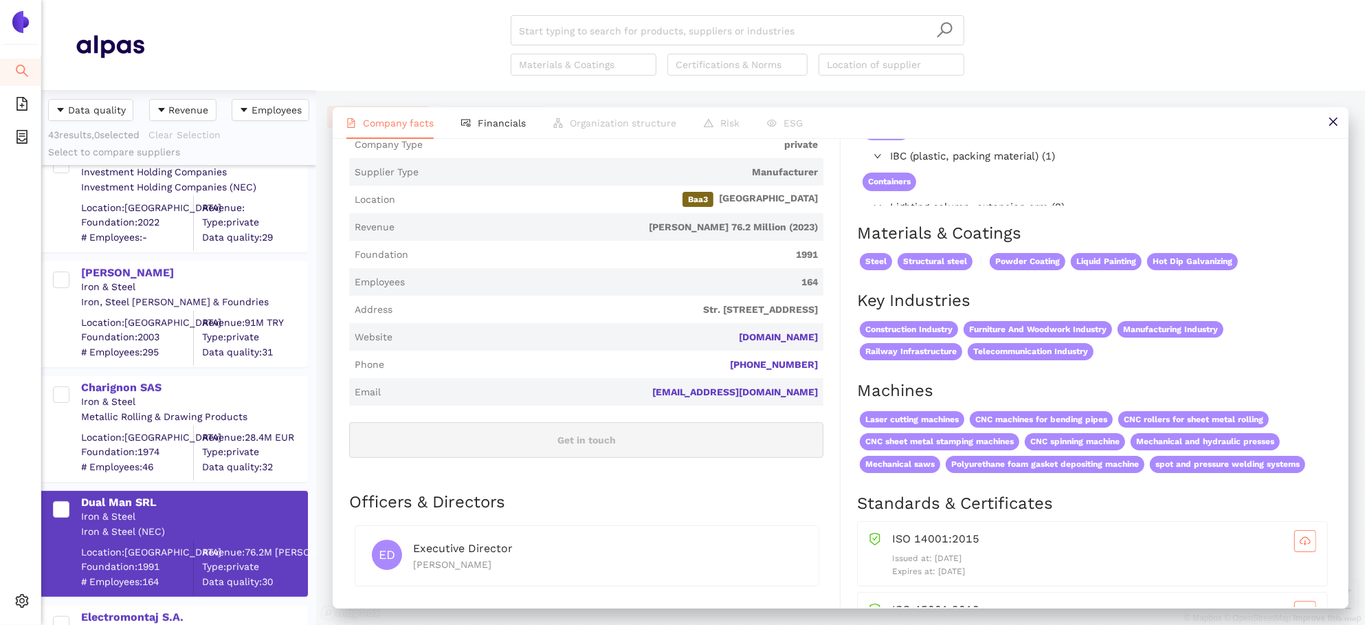
scroll to position [197, 0]
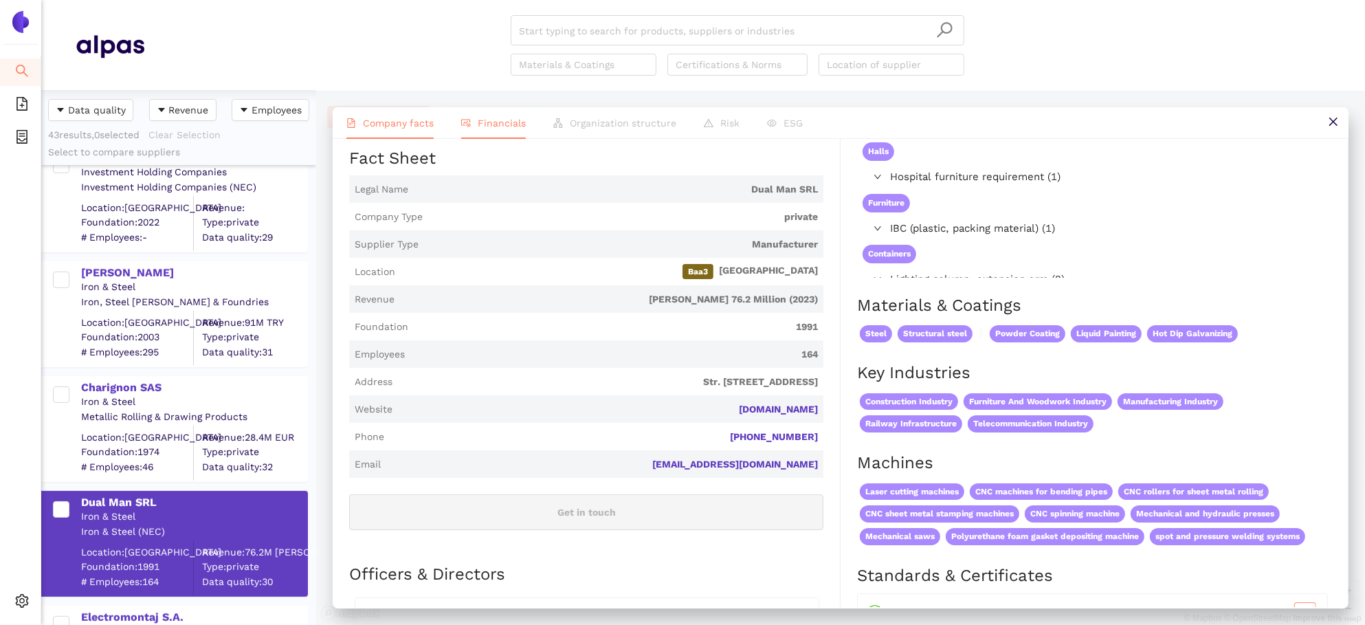
click at [496, 124] on span "Financials" at bounding box center [502, 122] width 48 height 11
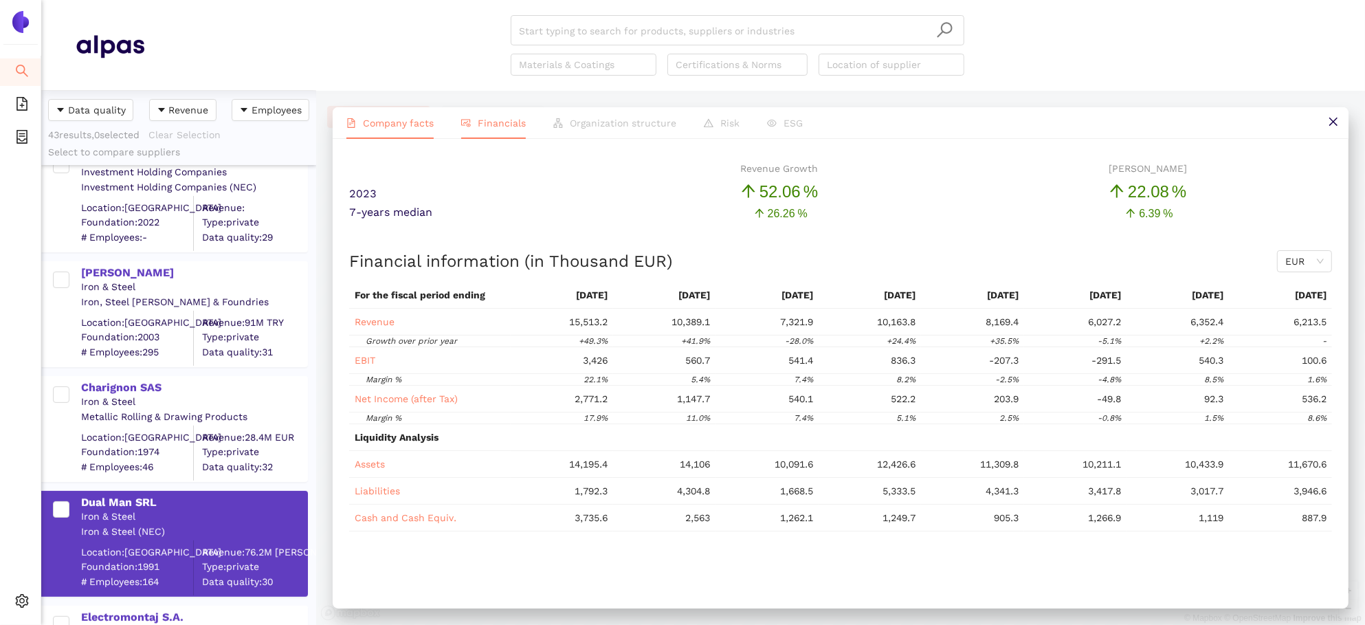
click at [391, 122] on span "Company facts" at bounding box center [398, 122] width 71 height 11
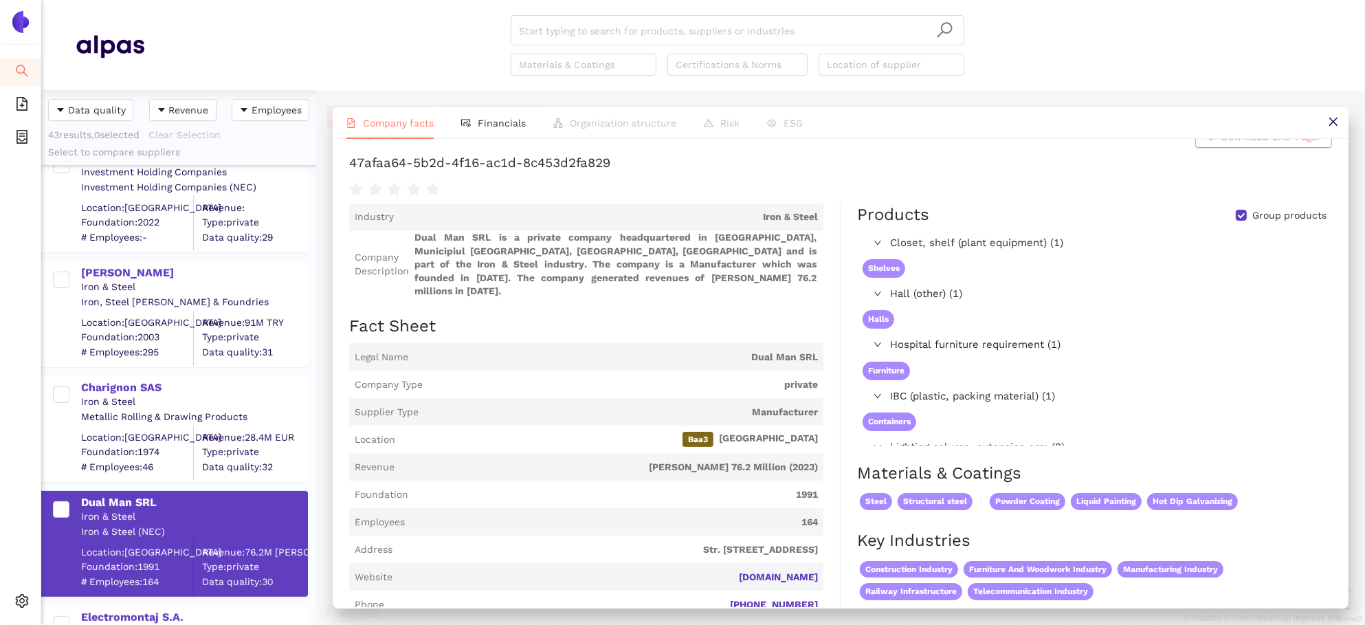
scroll to position [0, 0]
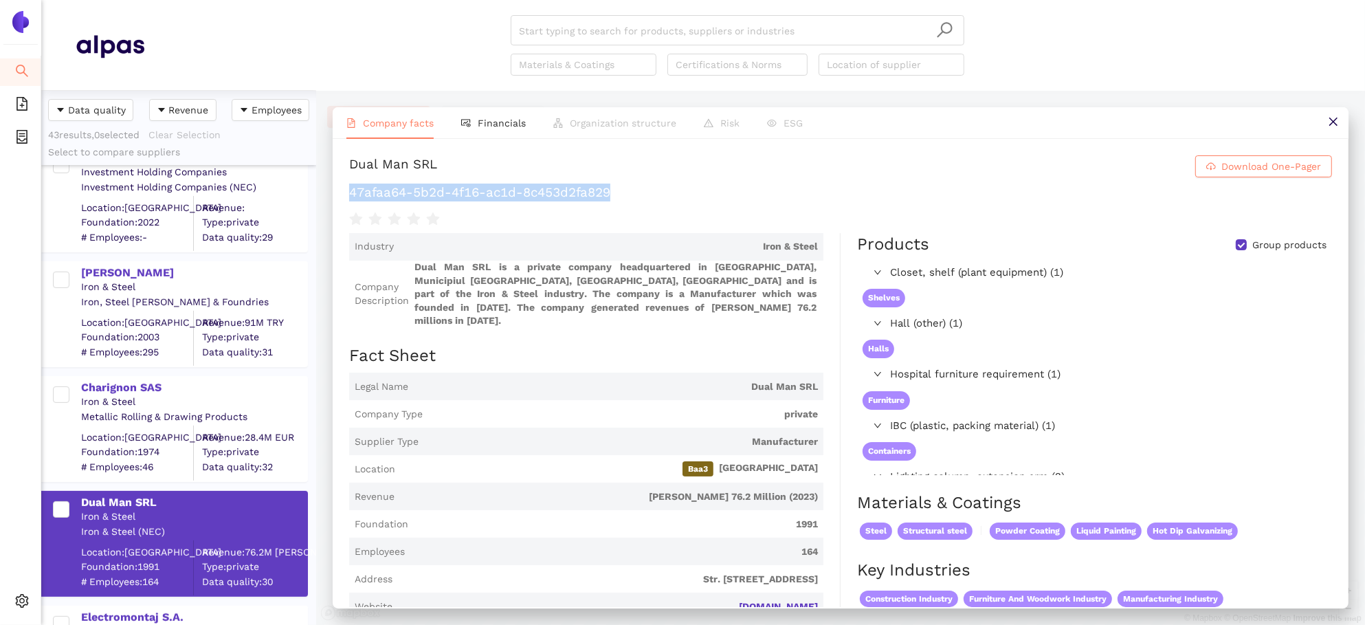
drag, startPoint x: 639, startPoint y: 178, endPoint x: 612, endPoint y: 200, distance: 34.7
click at [614, 201] on div "Dual Man SRL Download One-Pager 47afaa64-5b2d-4f16-ac1d-8c453d2fa829" at bounding box center [840, 191] width 983 height 72
copy h1 "47afaa64-5b2d-4f16-ac1d-8c453d2fa829"
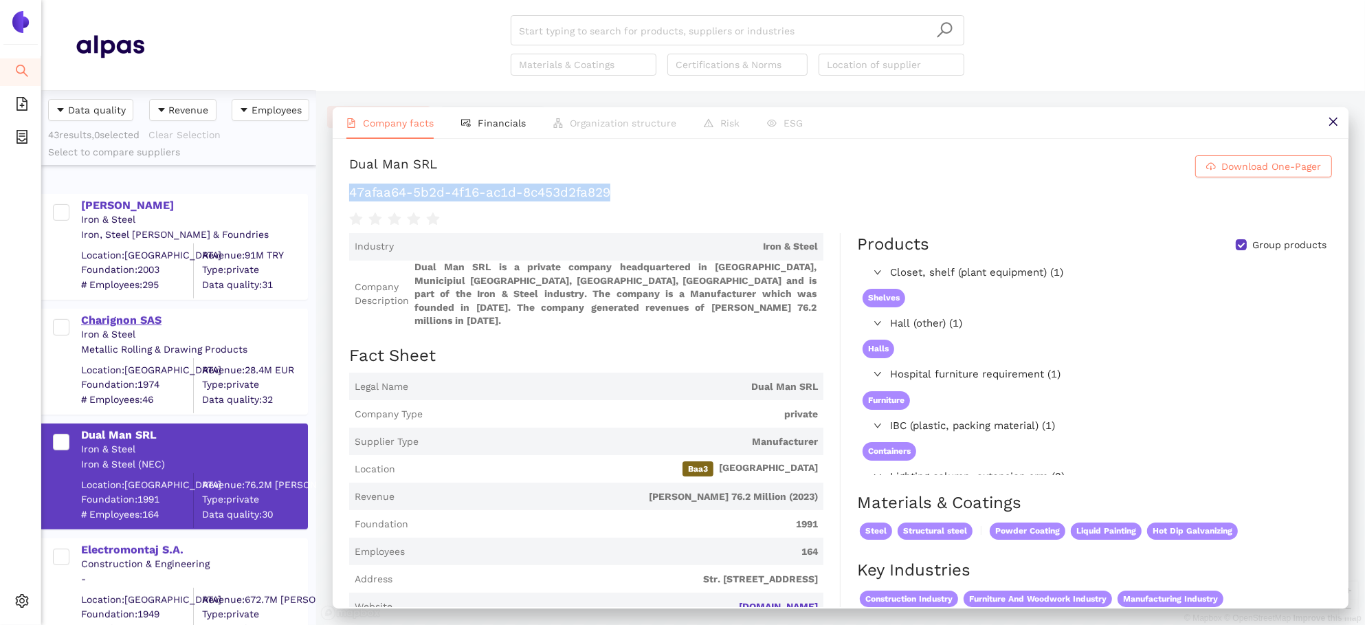
scroll to position [866, 0]
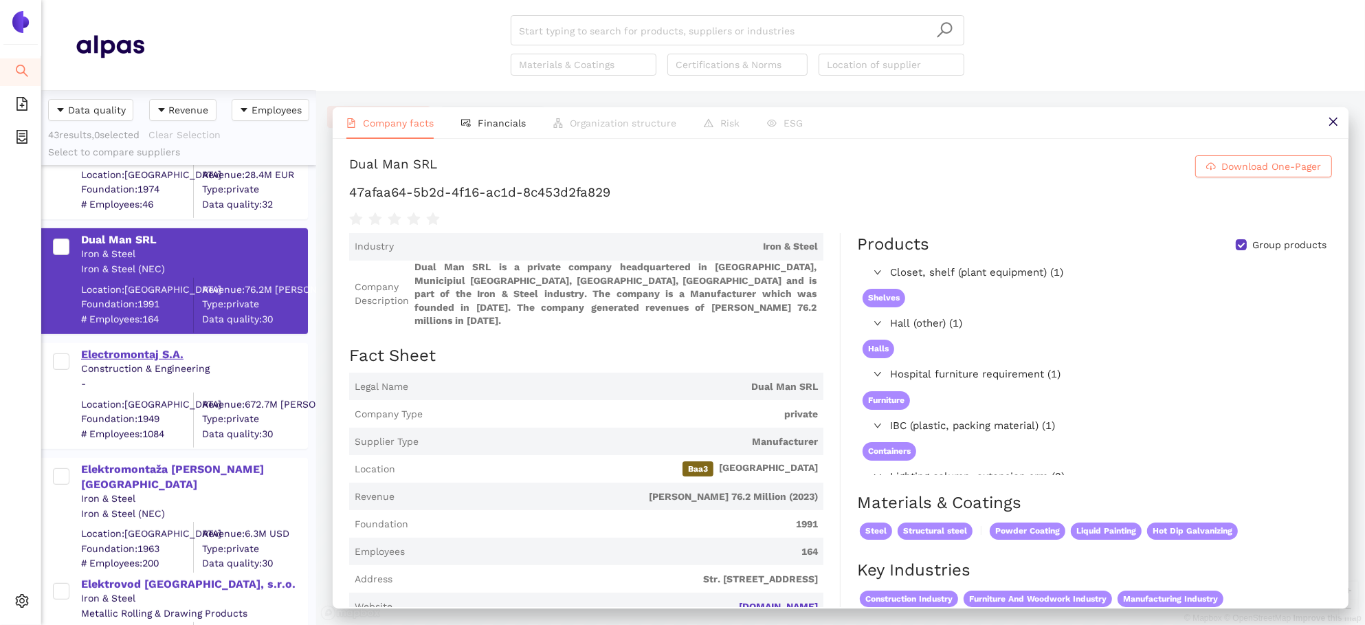
click at [128, 355] on div "Electromontaj S.A." at bounding box center [193, 354] width 225 height 15
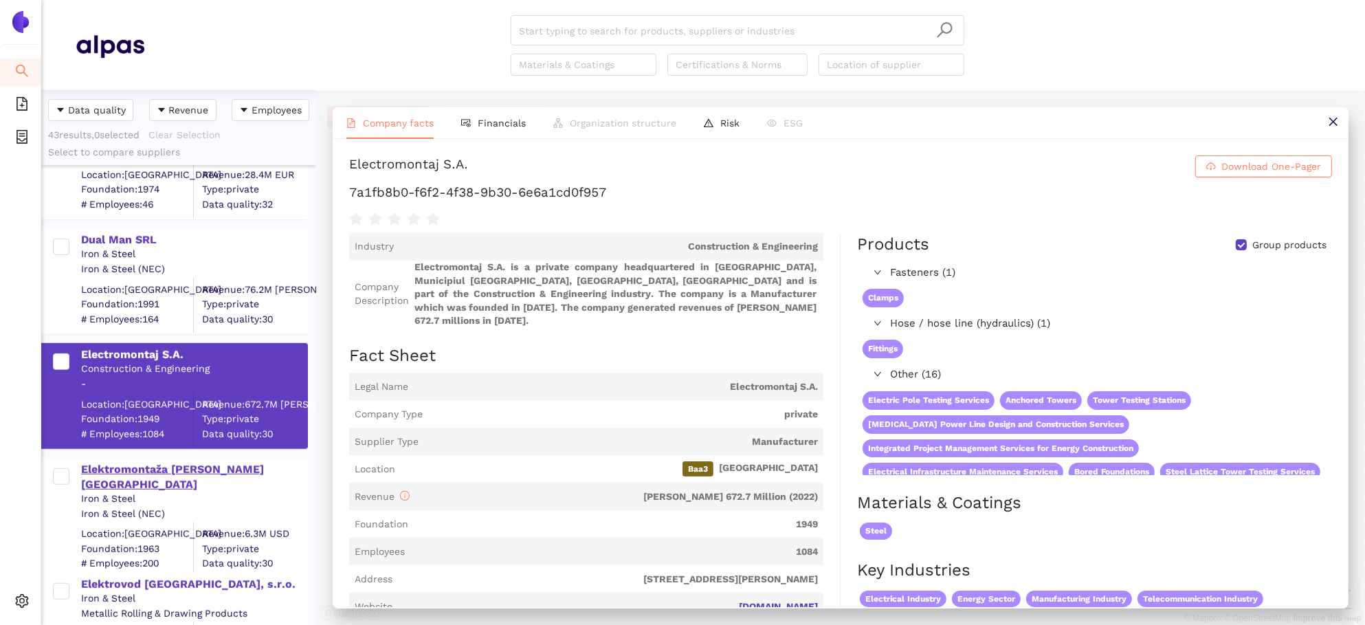
click at [190, 469] on div "Elektromontaža [PERSON_NAME][GEOGRAPHIC_DATA]" at bounding box center [193, 477] width 225 height 31
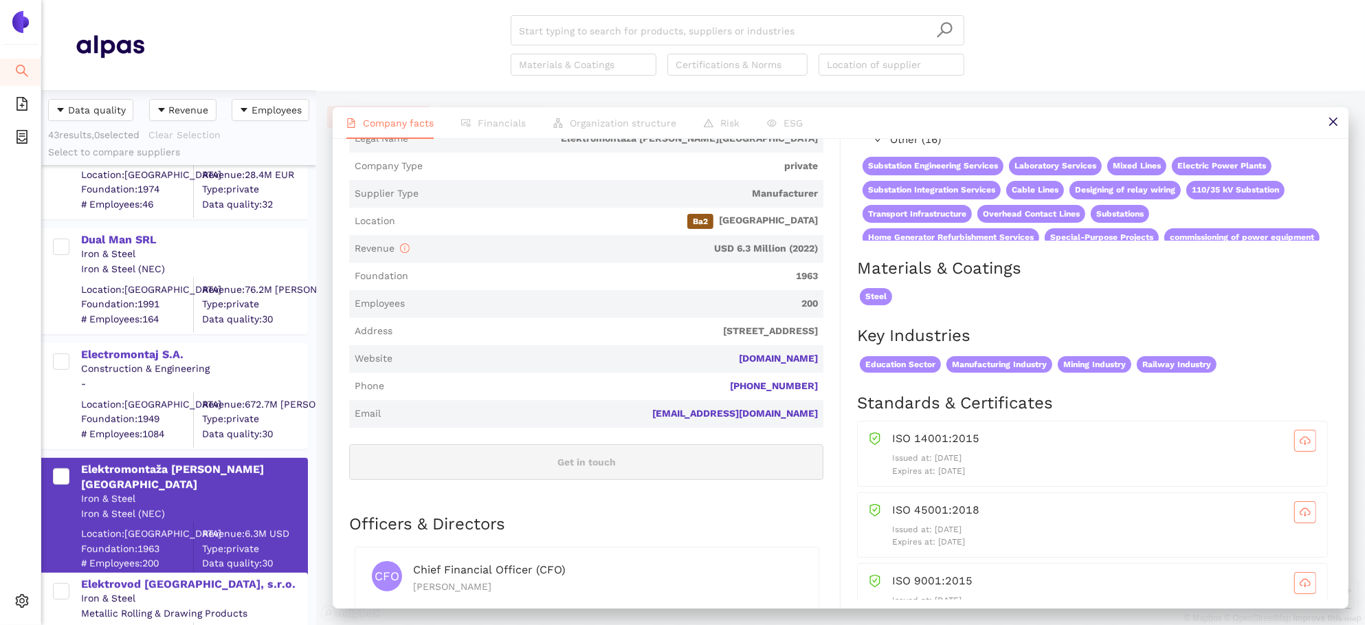
scroll to position [0, 0]
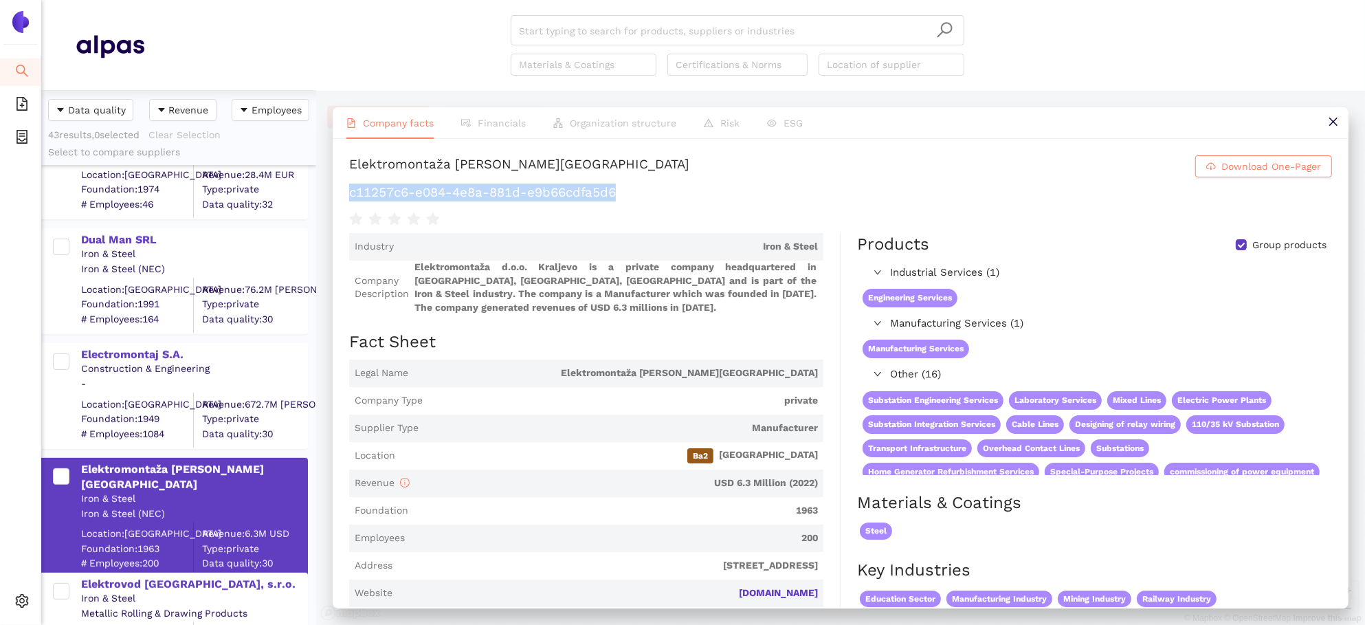
drag, startPoint x: 651, startPoint y: 188, endPoint x: 344, endPoint y: 192, distance: 307.2
click at [344, 192] on div "Elektromontaža d.o.o. Kraljevo Download One-Pager c11257c6-e084-4e8a-881d-e9b66…" at bounding box center [841, 373] width 1016 height 468
copy h1 "c11257c6-e084-4e8a-881d-e9b66cdfa5d6"
click at [178, 584] on div "Elektrovod [GEOGRAPHIC_DATA], s.r.o." at bounding box center [193, 583] width 225 height 15
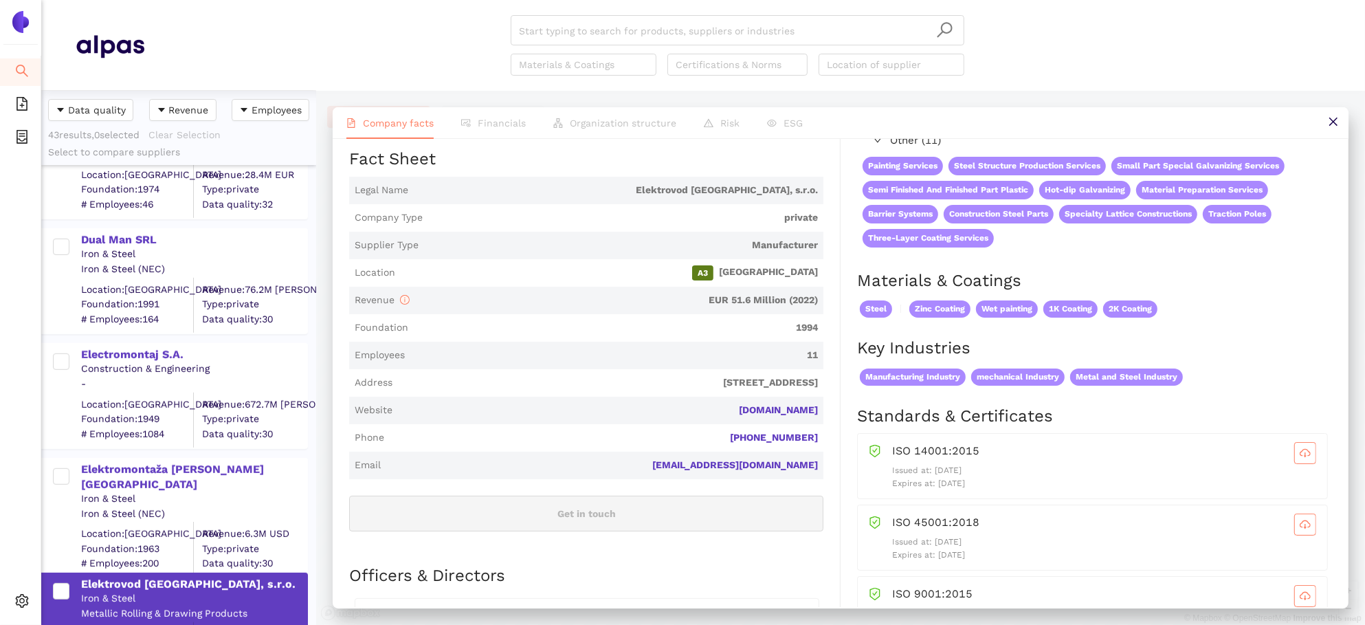
scroll to position [252, 0]
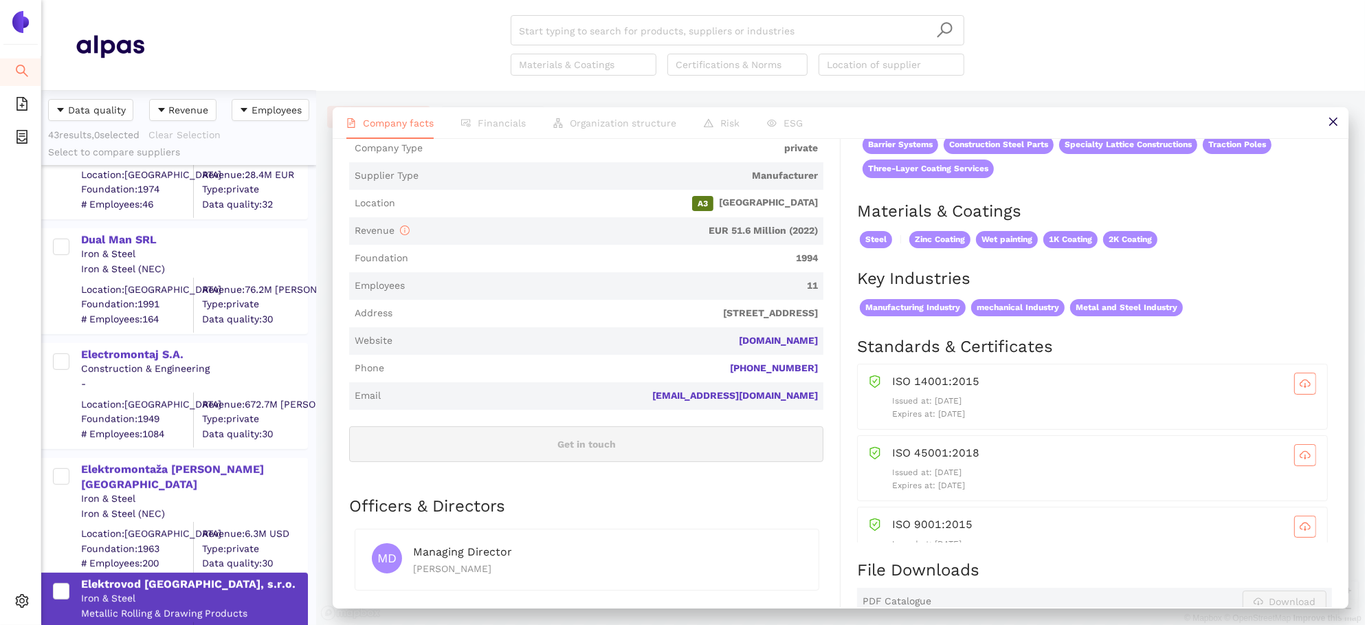
drag, startPoint x: 822, startPoint y: 313, endPoint x: 675, endPoint y: 304, distance: 147.4
click at [675, 304] on span "Address Bytcicka 4, 010 42 Zilina, Slovakia" at bounding box center [586, 313] width 474 height 27
click at [750, 256] on span "1994" at bounding box center [616, 258] width 404 height 14
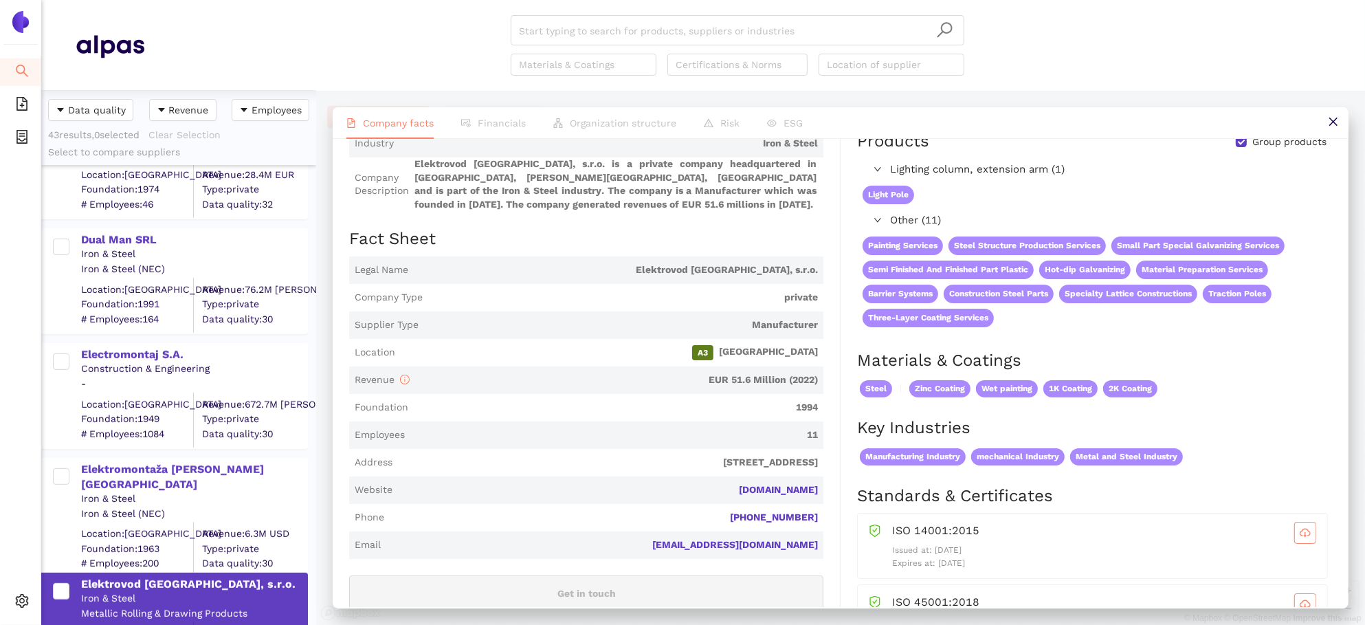
scroll to position [0, 0]
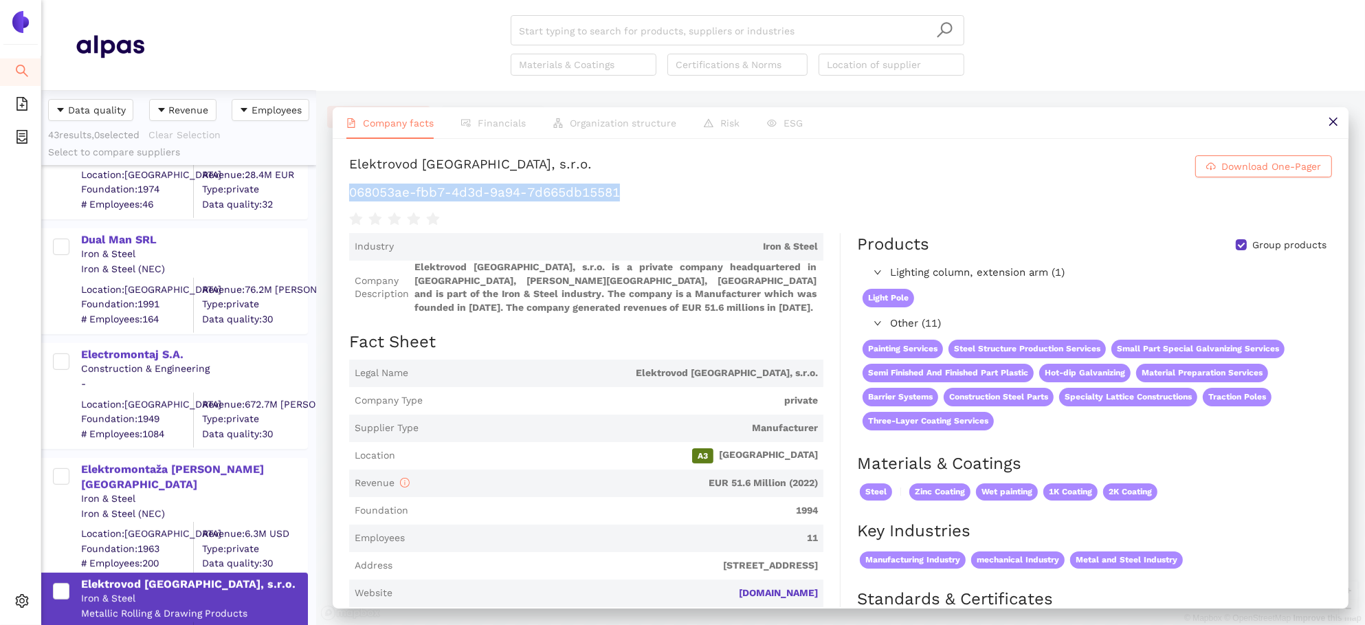
drag, startPoint x: 629, startPoint y: 194, endPoint x: 339, endPoint y: 195, distance: 289.3
click at [339, 196] on div "Elektrovod Slovakia, s.r.o. Download One-Pager 068053ae-fbb7-4d3d-9a94-7d665db1…" at bounding box center [841, 373] width 1016 height 468
copy h1 "068053ae-fbb7-4d3d-9a94-7d665db15581"
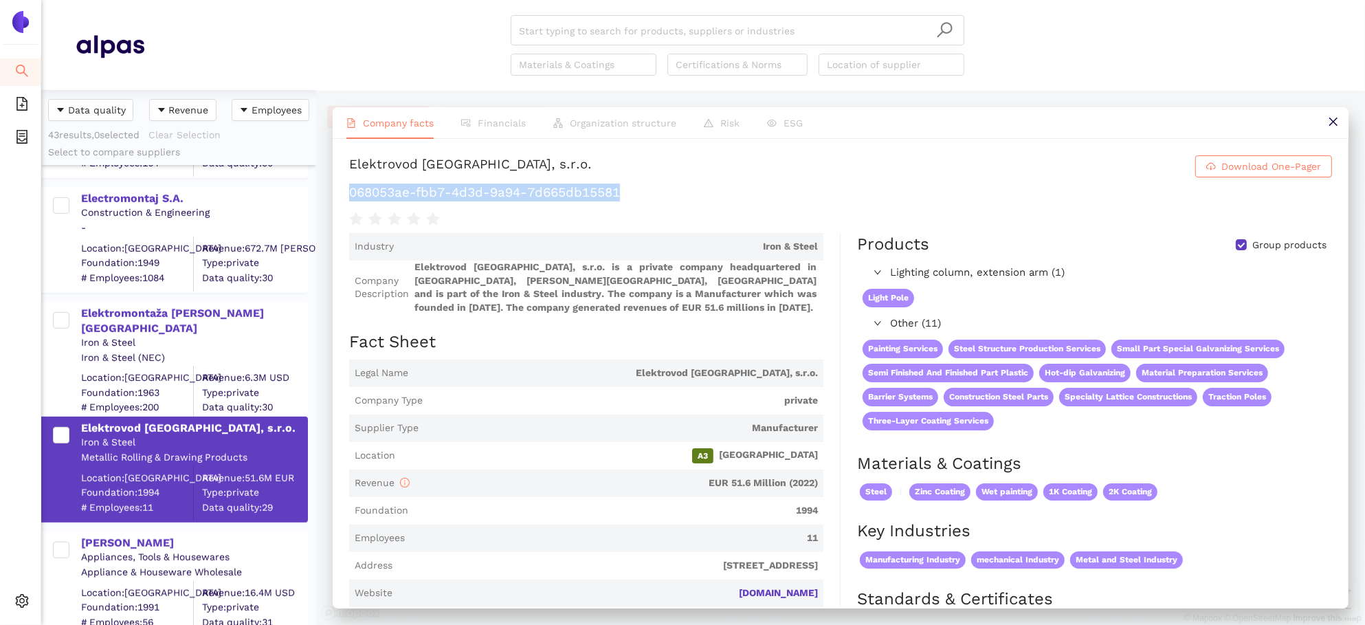
scroll to position [1114, 0]
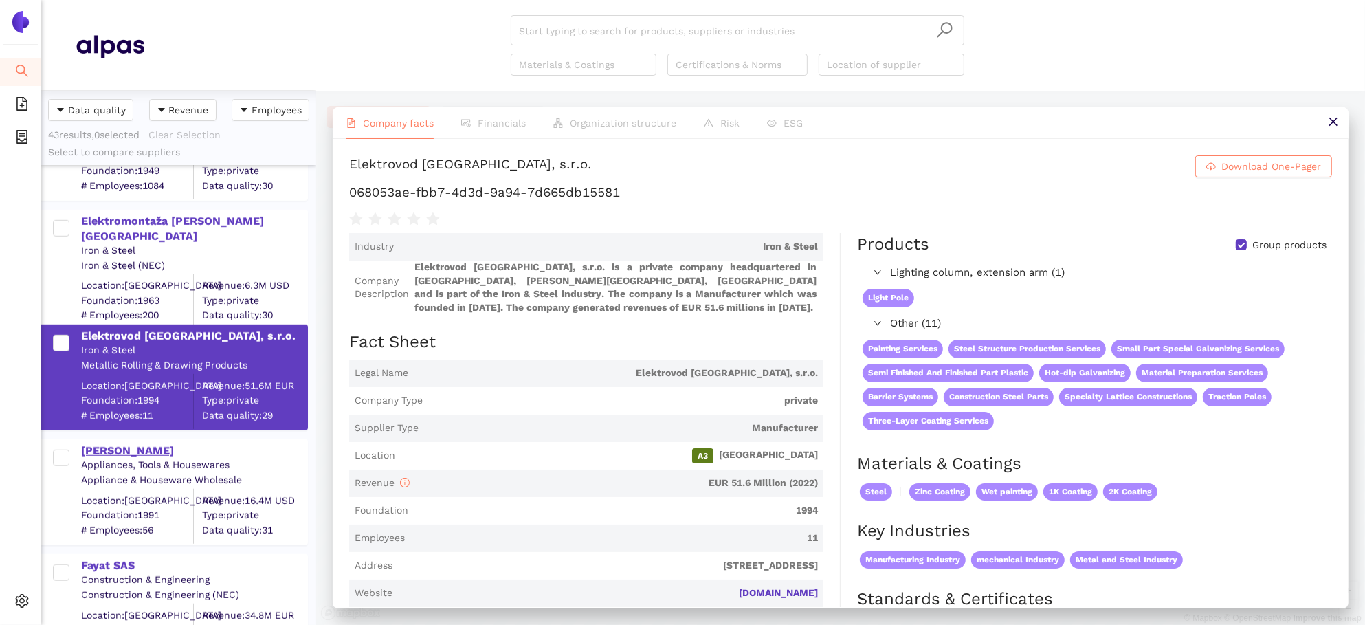
click at [111, 453] on div "[PERSON_NAME]" at bounding box center [193, 450] width 225 height 15
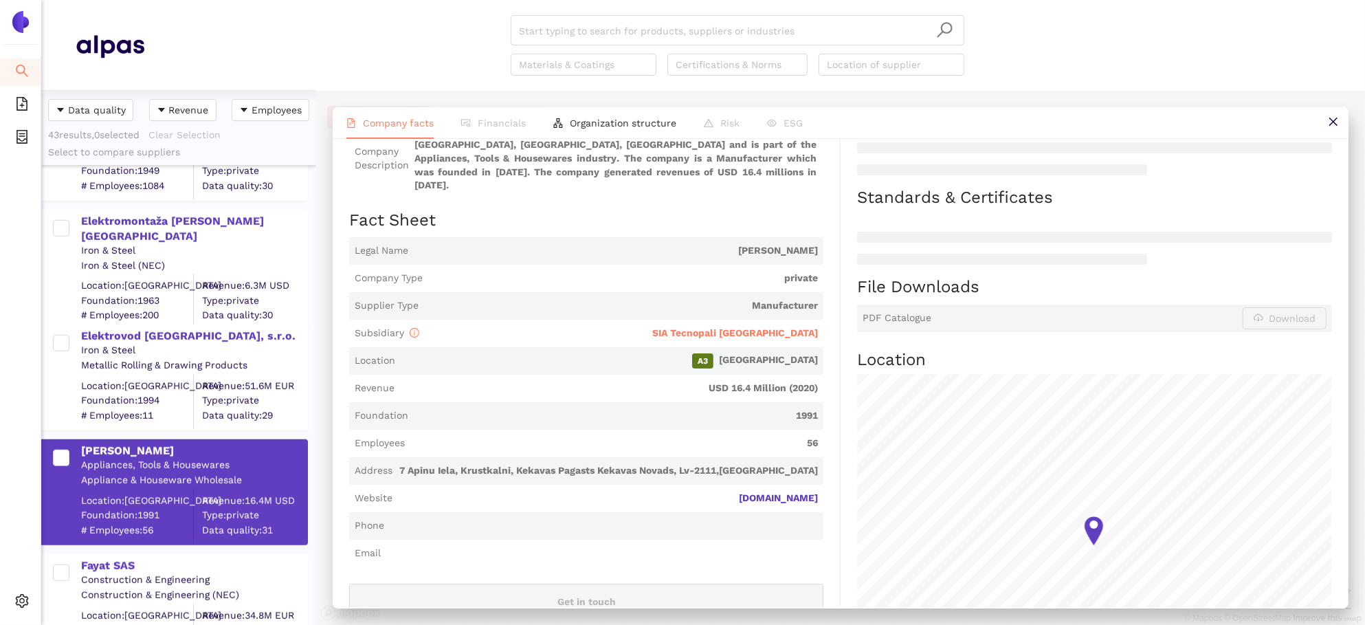
scroll to position [285, 0]
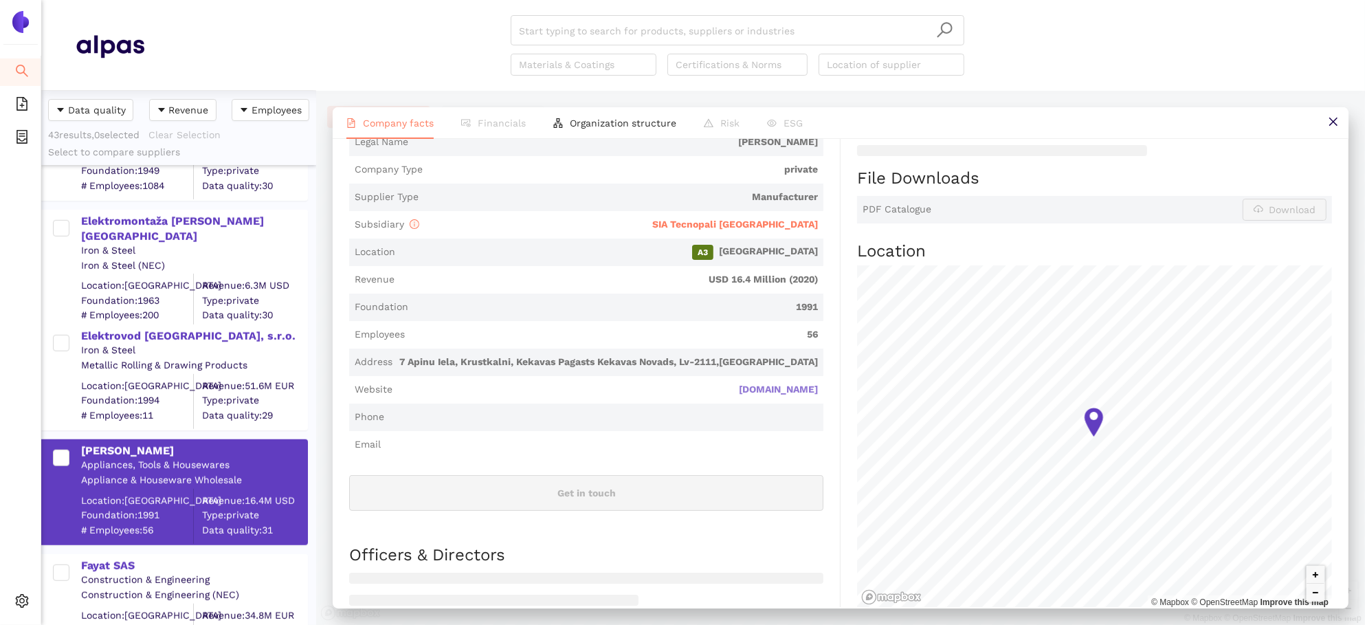
click at [0, 0] on link "elkosia.lv" at bounding box center [0, 0] width 0 height 0
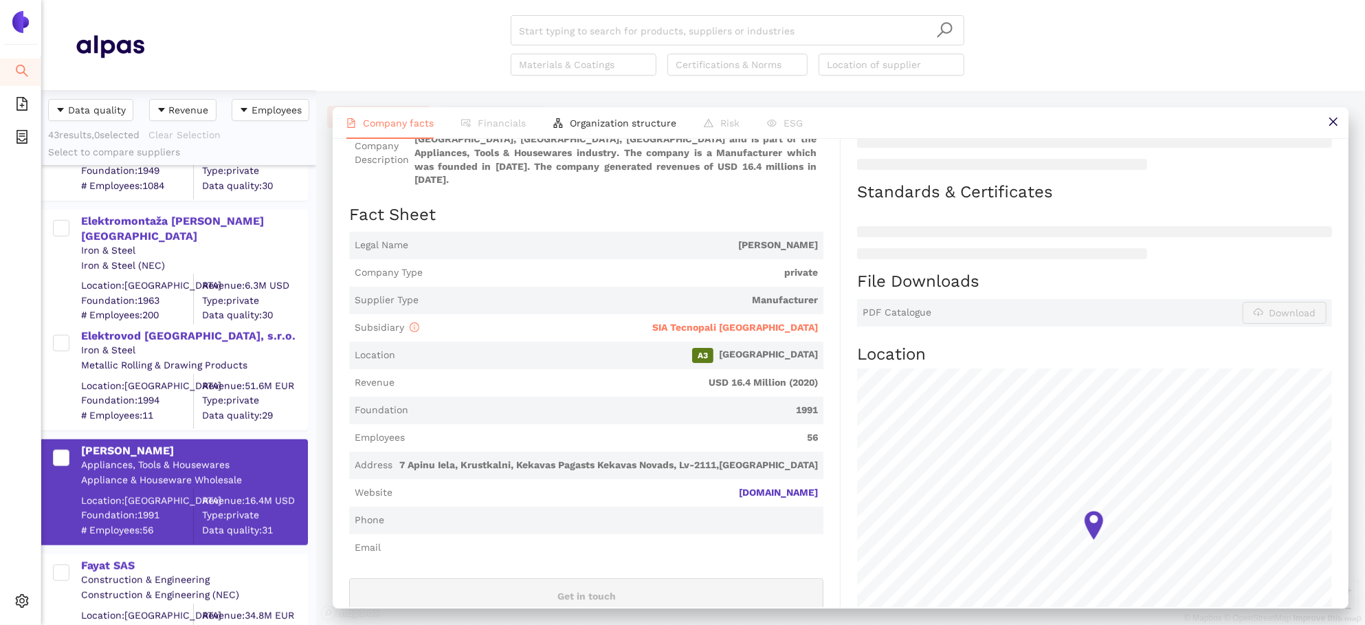
scroll to position [174, 0]
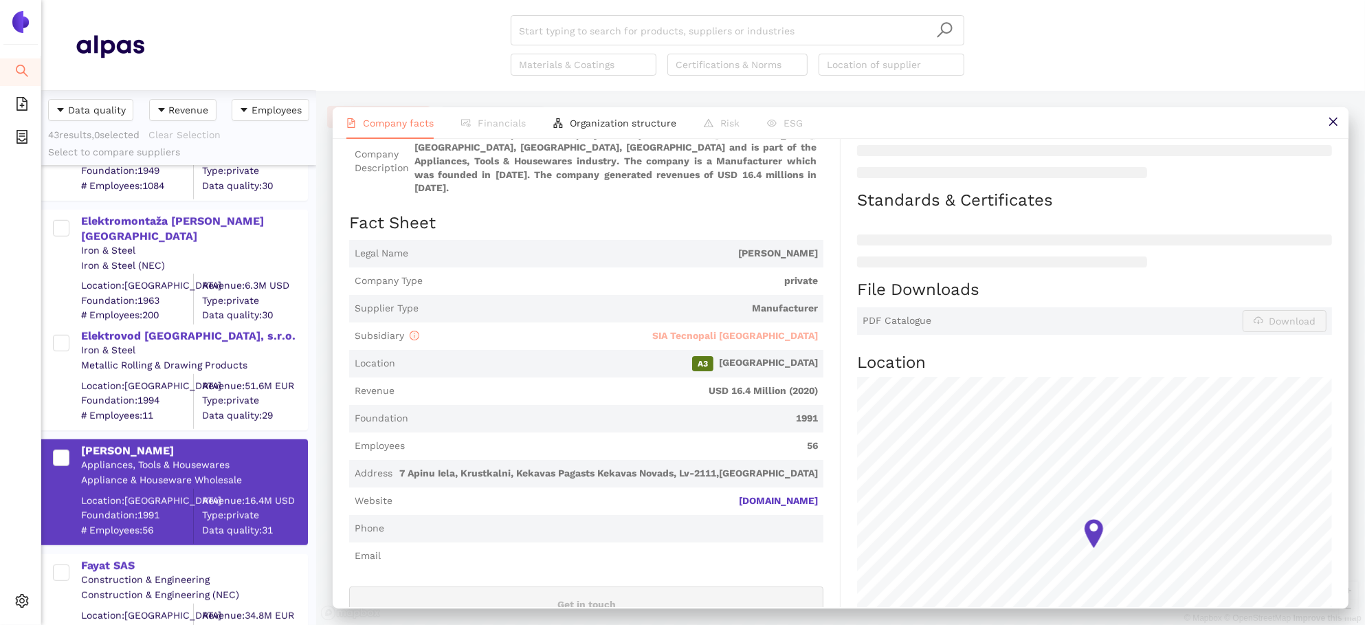
click at [735, 330] on span "SIA Tecnopali [GEOGRAPHIC_DATA]" at bounding box center [735, 335] width 166 height 11
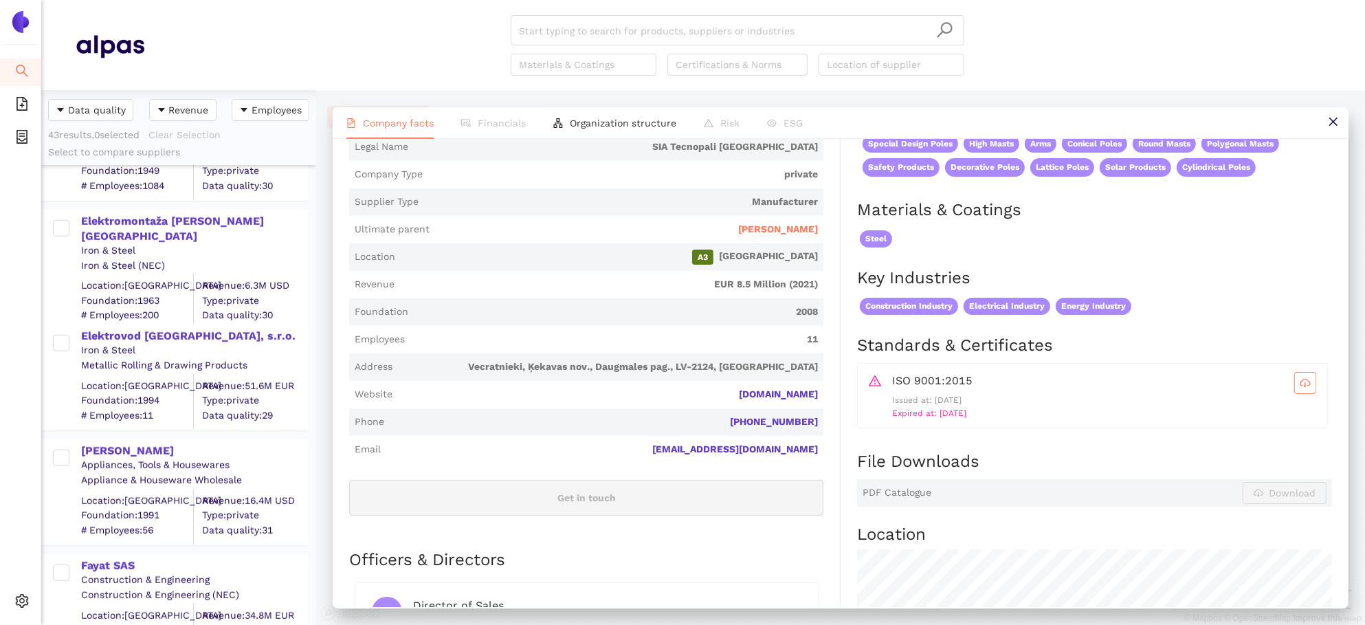
scroll to position [258, 0]
click at [807, 227] on span "[PERSON_NAME]" at bounding box center [778, 231] width 80 height 14
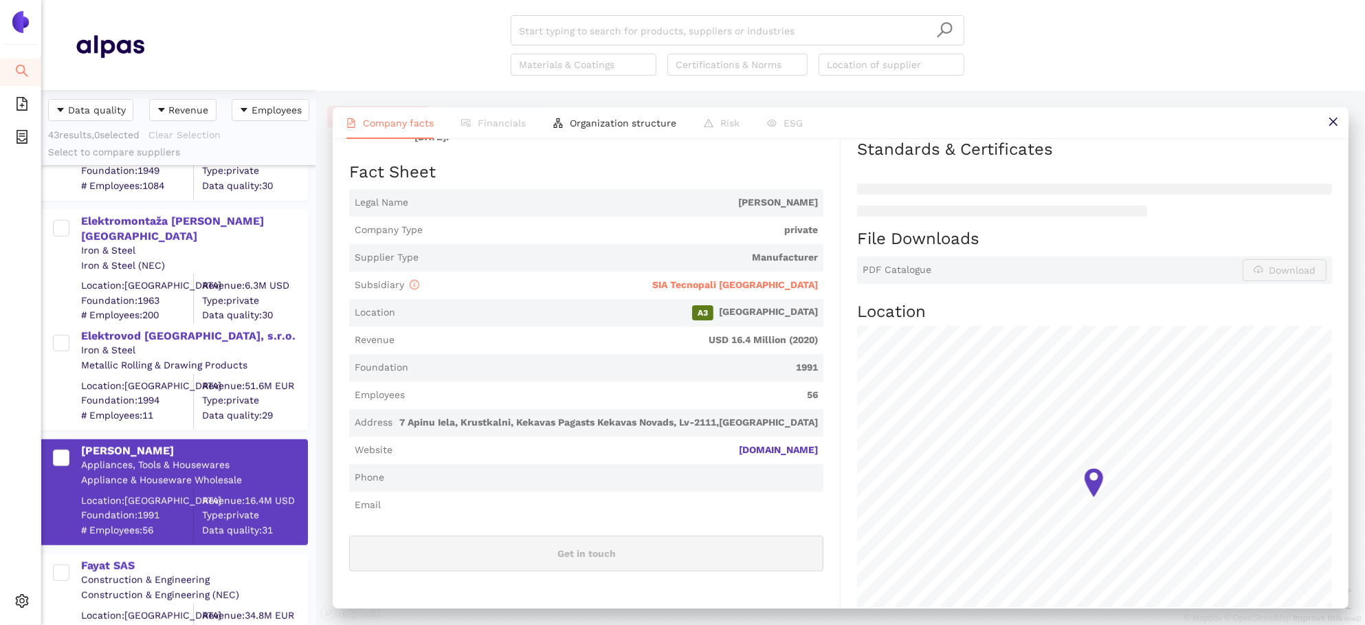
scroll to position [0, 0]
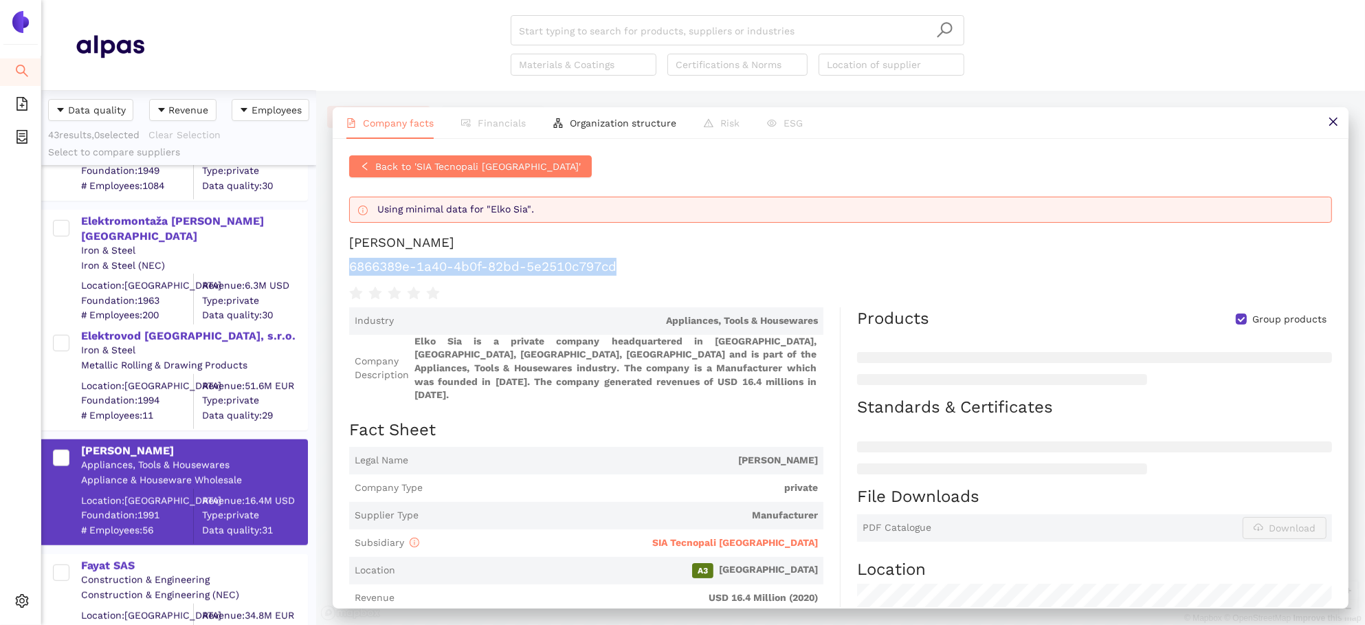
drag, startPoint x: 639, startPoint y: 274, endPoint x: 347, endPoint y: 259, distance: 292.4
click at [347, 259] on div "Back to 'SIA Tecnopali North Europe' Using minimal data for "Elko Sia". Elko Si…" at bounding box center [841, 373] width 1016 height 468
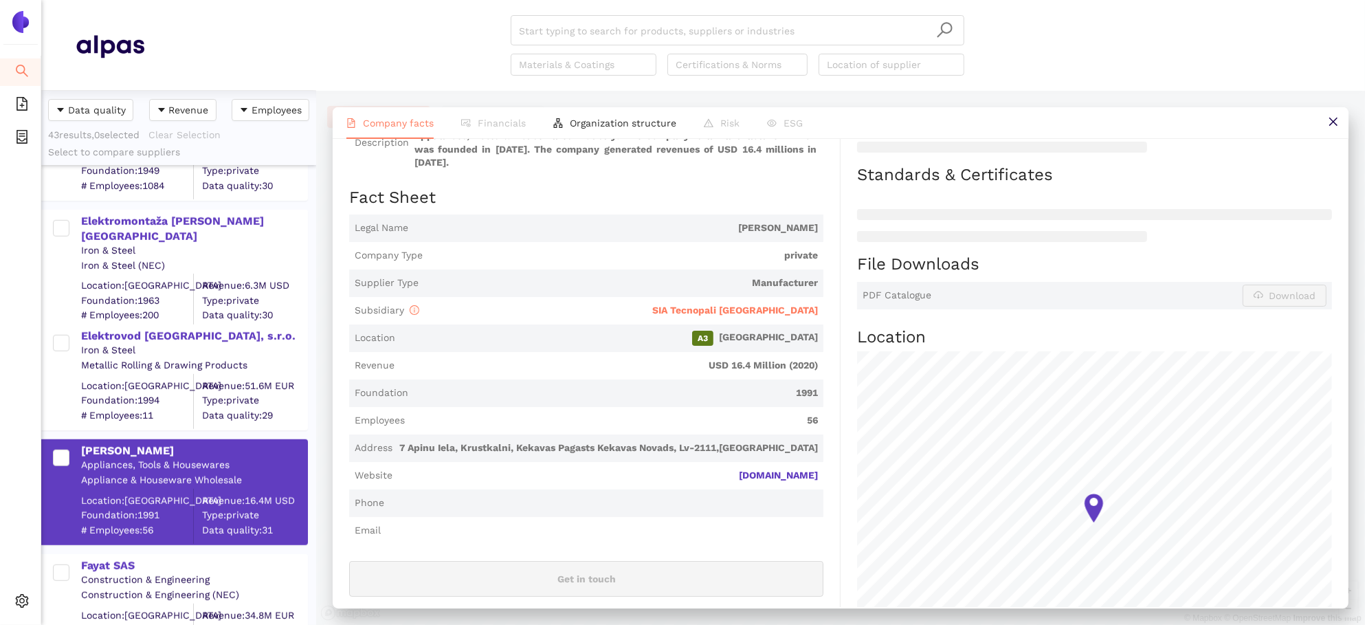
scroll to position [285, 0]
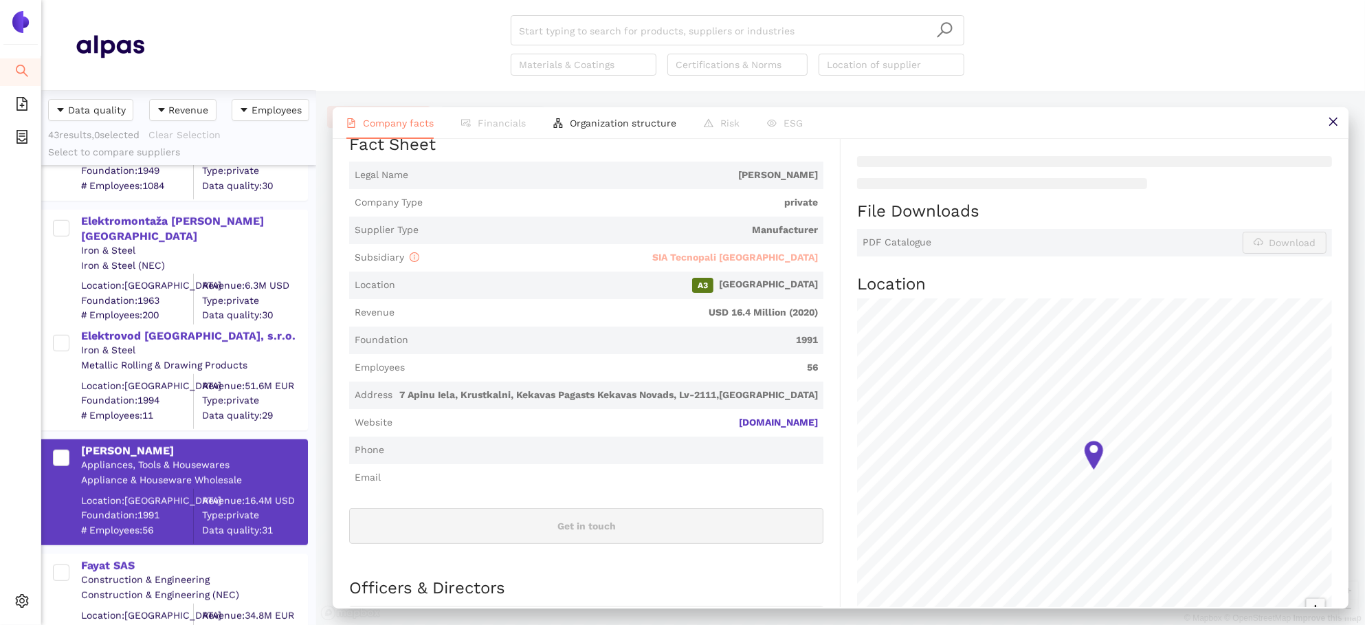
click at [755, 251] on span "SIA Tecnopali [GEOGRAPHIC_DATA]" at bounding box center [735, 256] width 166 height 11
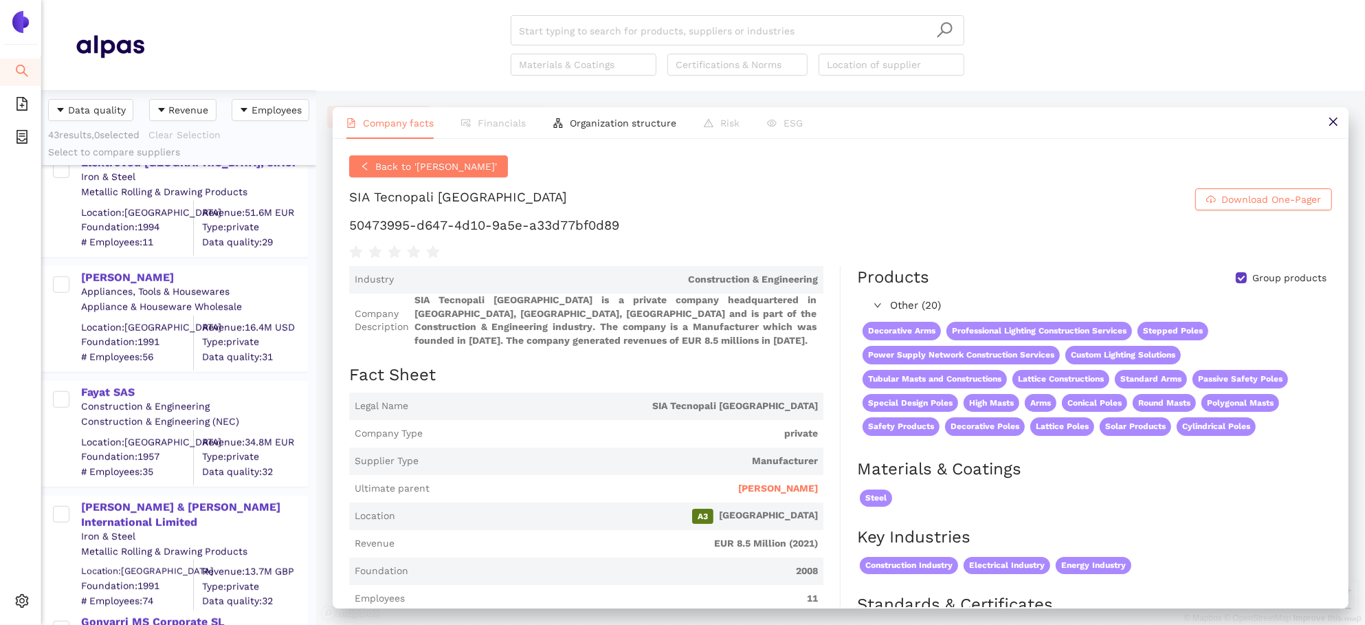
scroll to position [1337, 0]
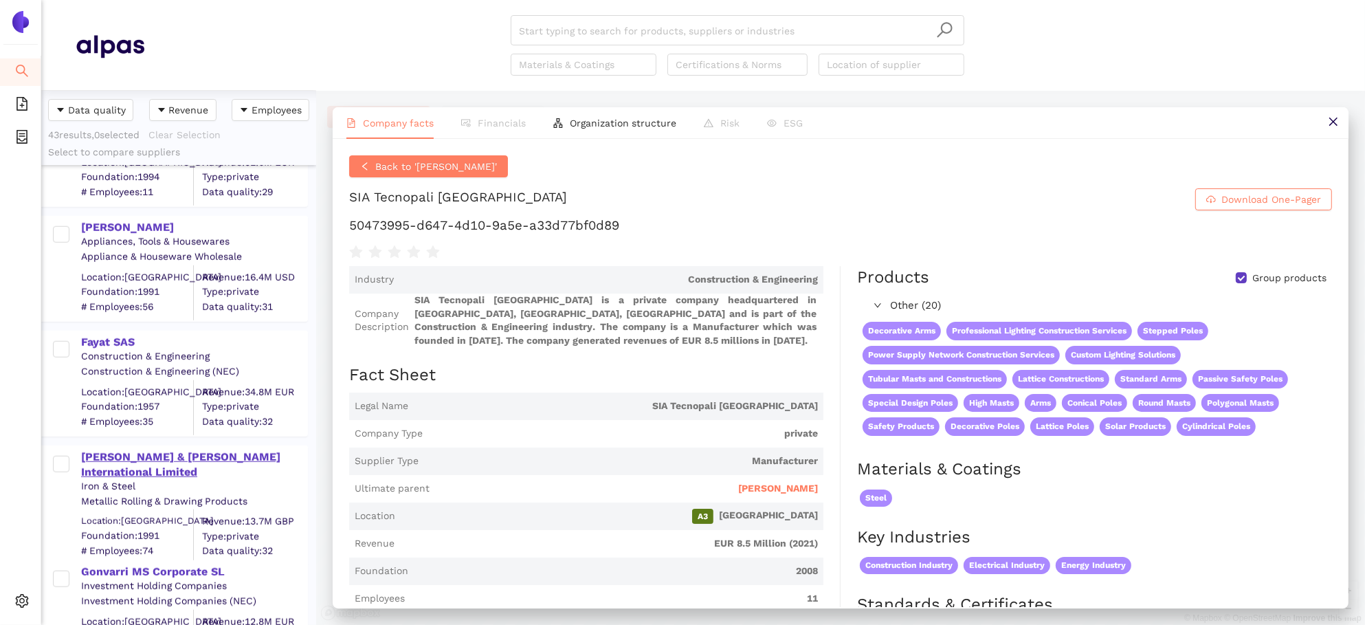
click at [122, 457] on div "[PERSON_NAME] & [PERSON_NAME] International Limited" at bounding box center [193, 464] width 225 height 31
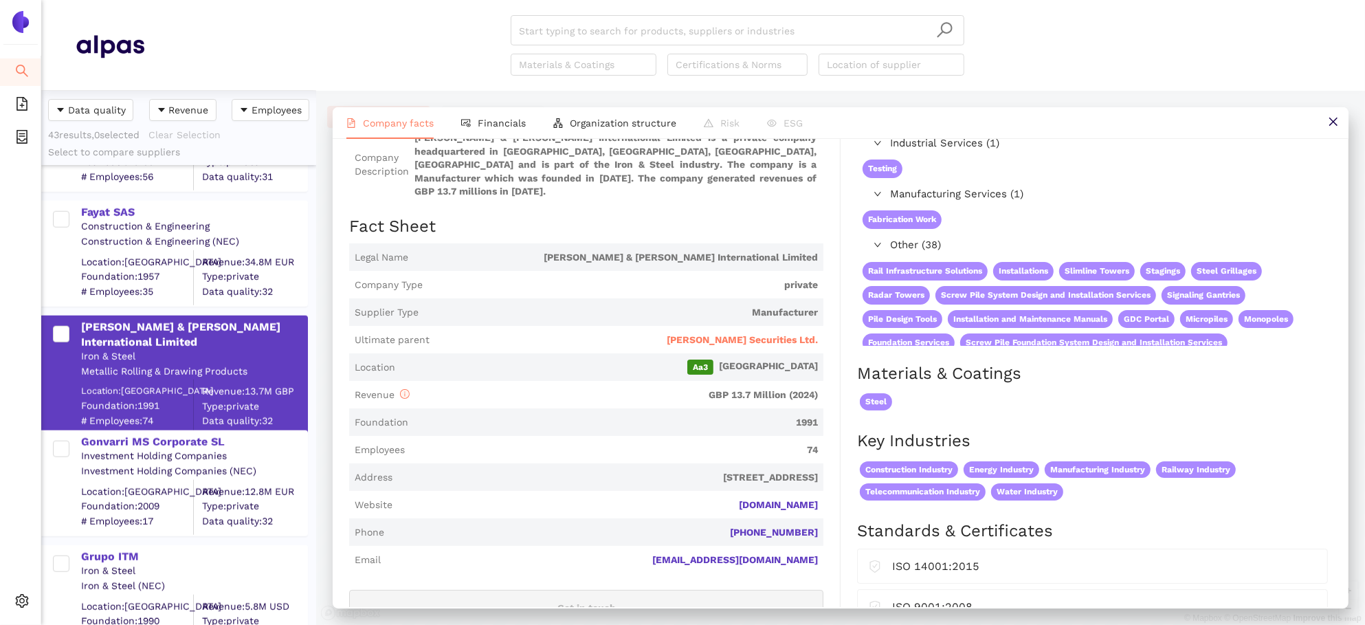
scroll to position [1523, 0]
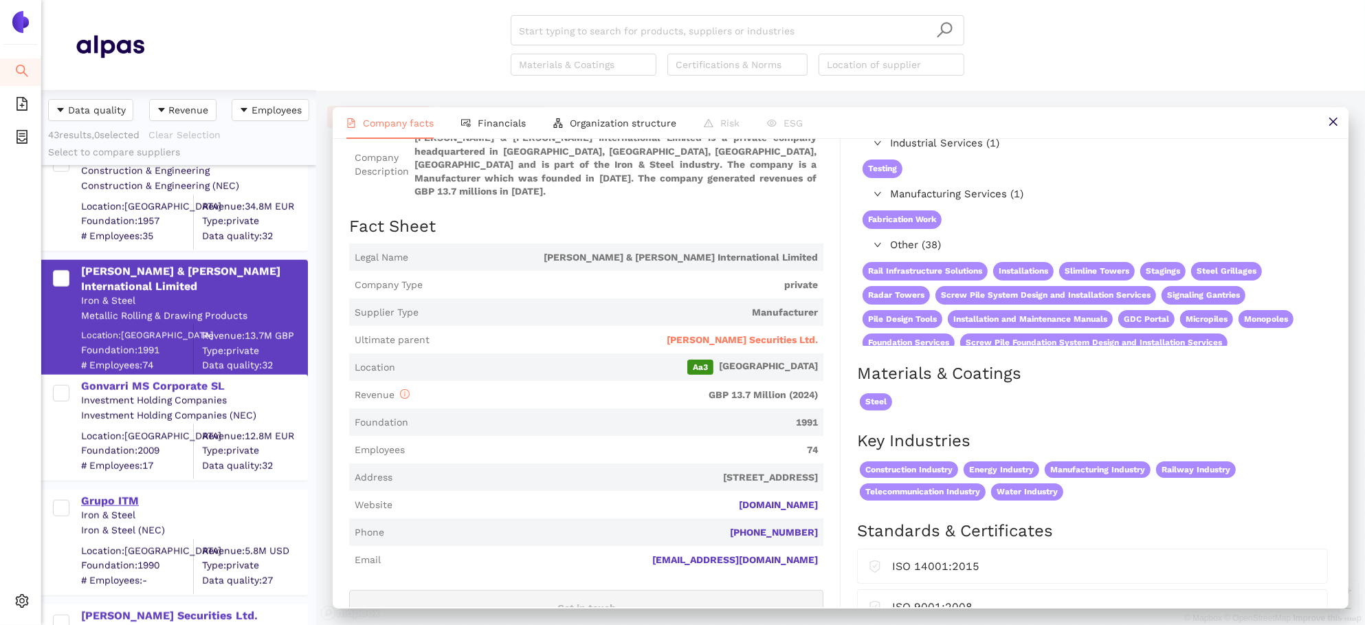
click at [120, 501] on div "Grupo ITM" at bounding box center [193, 500] width 225 height 15
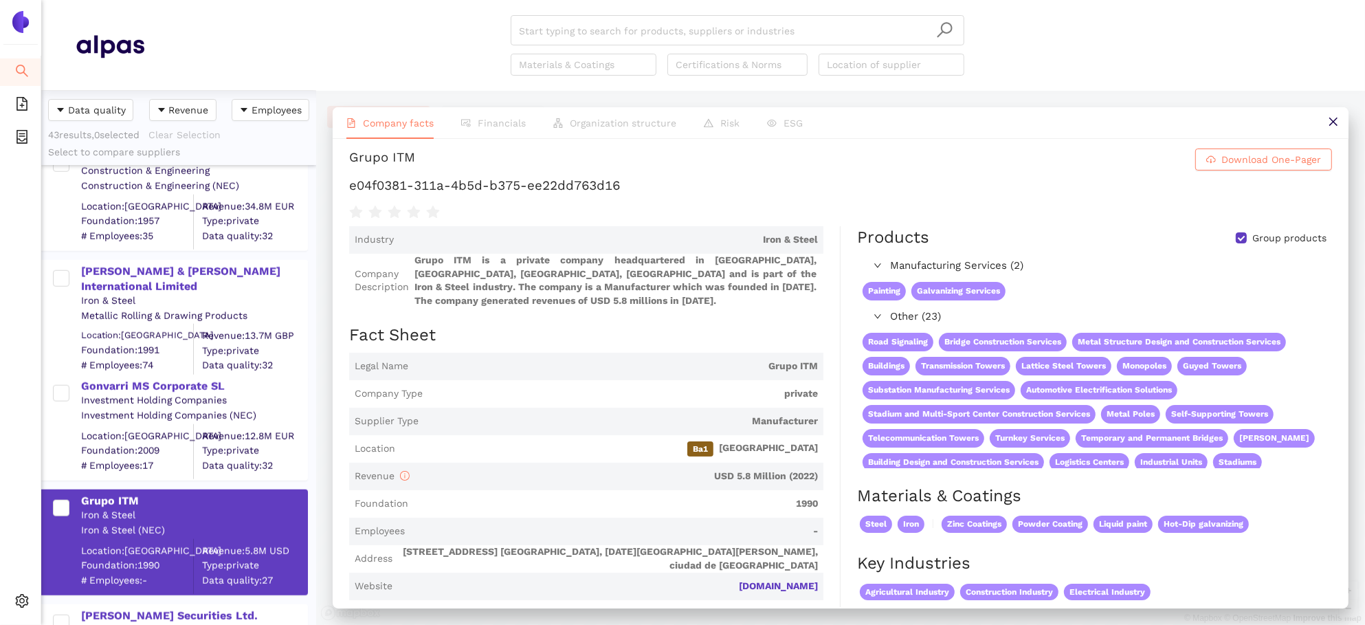
scroll to position [0, 0]
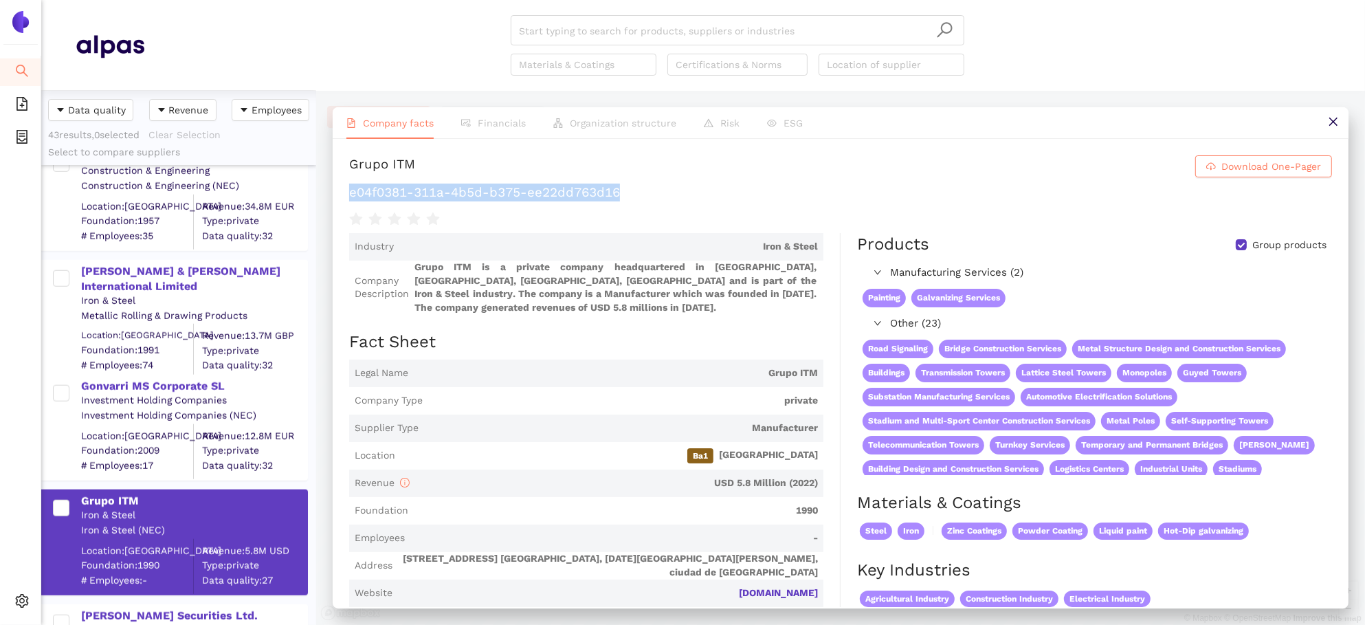
drag, startPoint x: 657, startPoint y: 189, endPoint x: 350, endPoint y: 188, distance: 307.1
click at [350, 188] on h1 "e04f0381-311a-4b5d-b375-ee22dd763d16" at bounding box center [840, 192] width 983 height 18
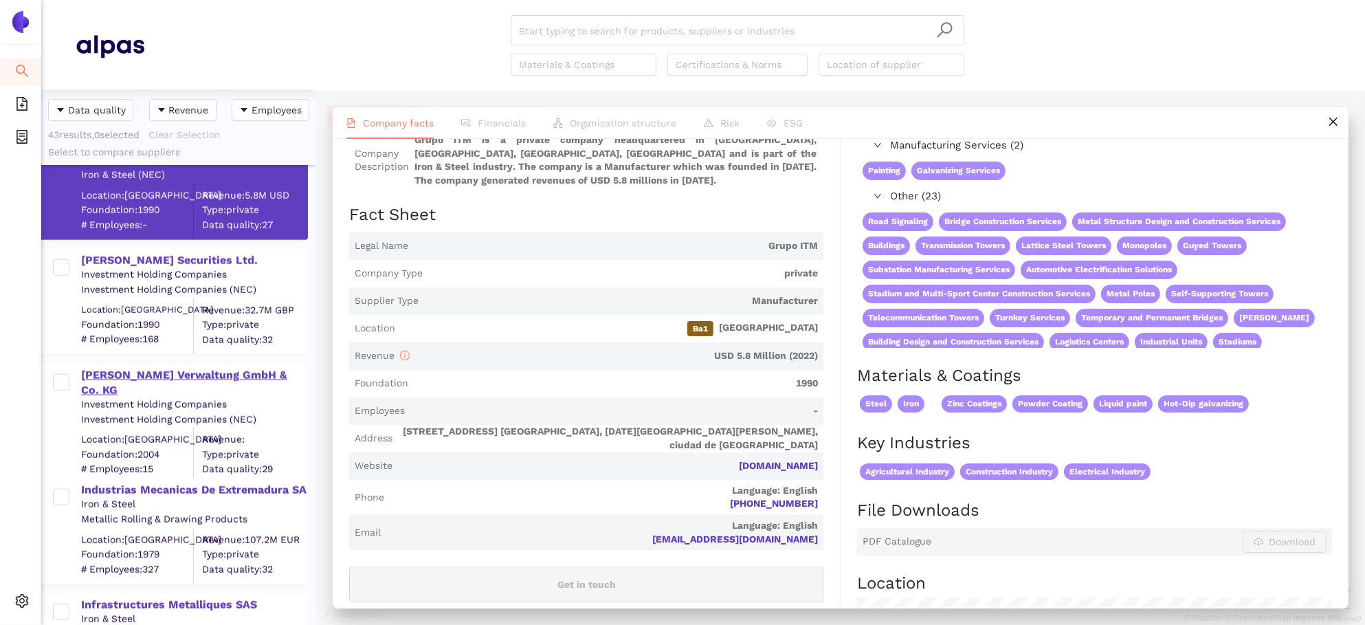
scroll to position [1929, 0]
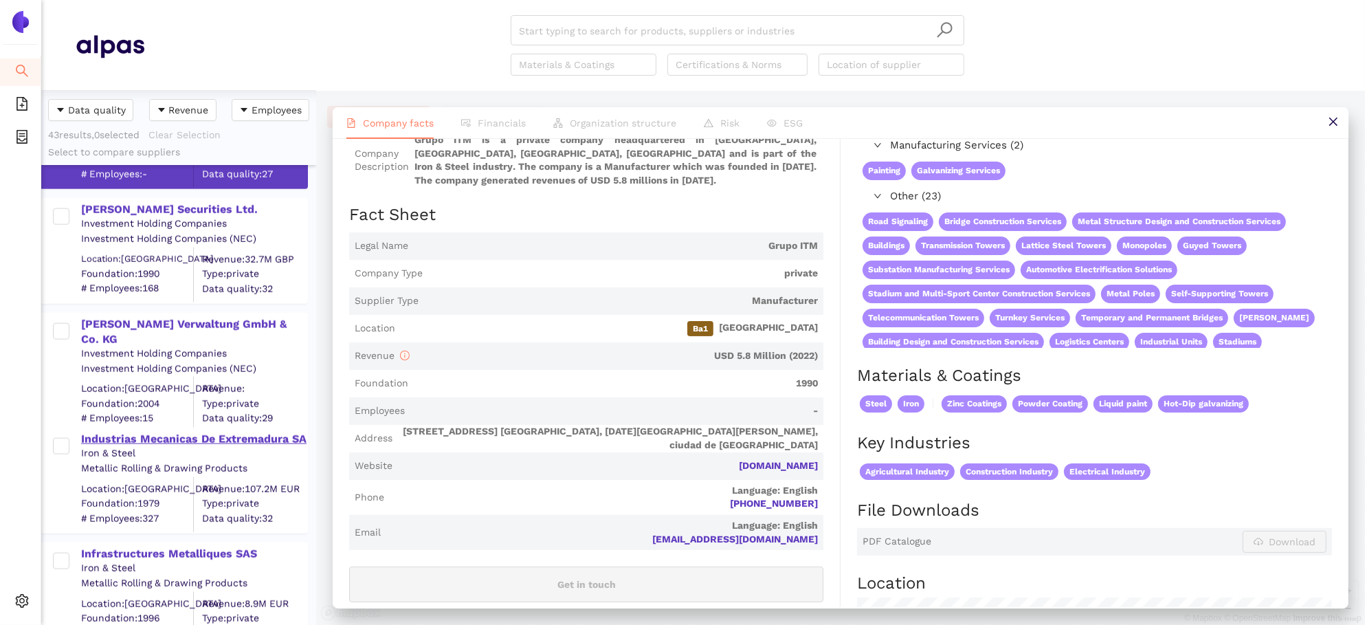
click at [175, 437] on div "Industrias Mecanicas De Extremadura SA" at bounding box center [193, 439] width 225 height 15
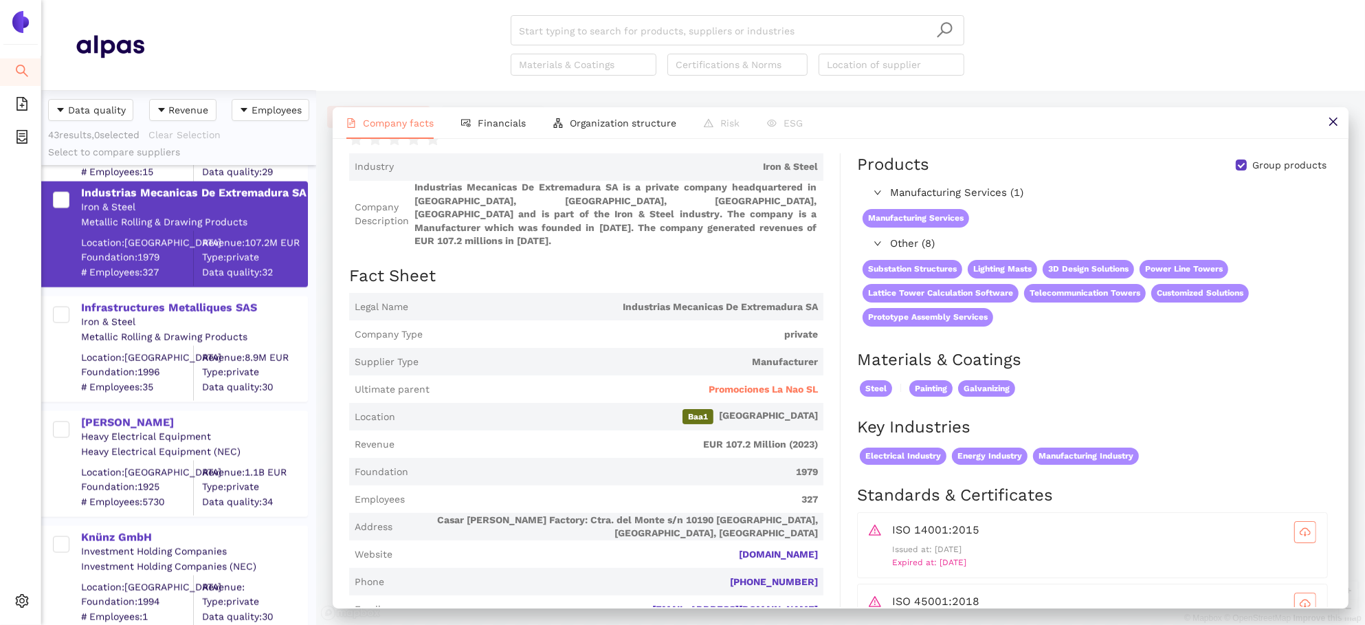
scroll to position [2254, 0]
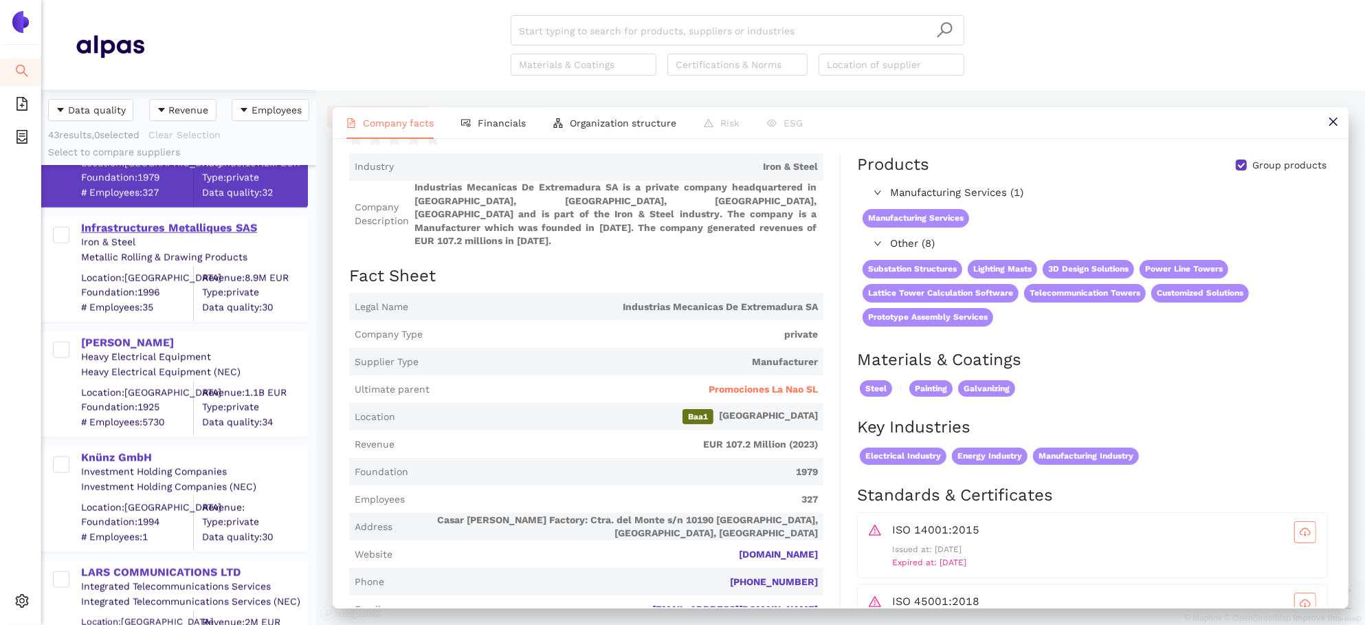
click at [200, 233] on div "Infrastructures Metalliques SAS" at bounding box center [193, 228] width 225 height 15
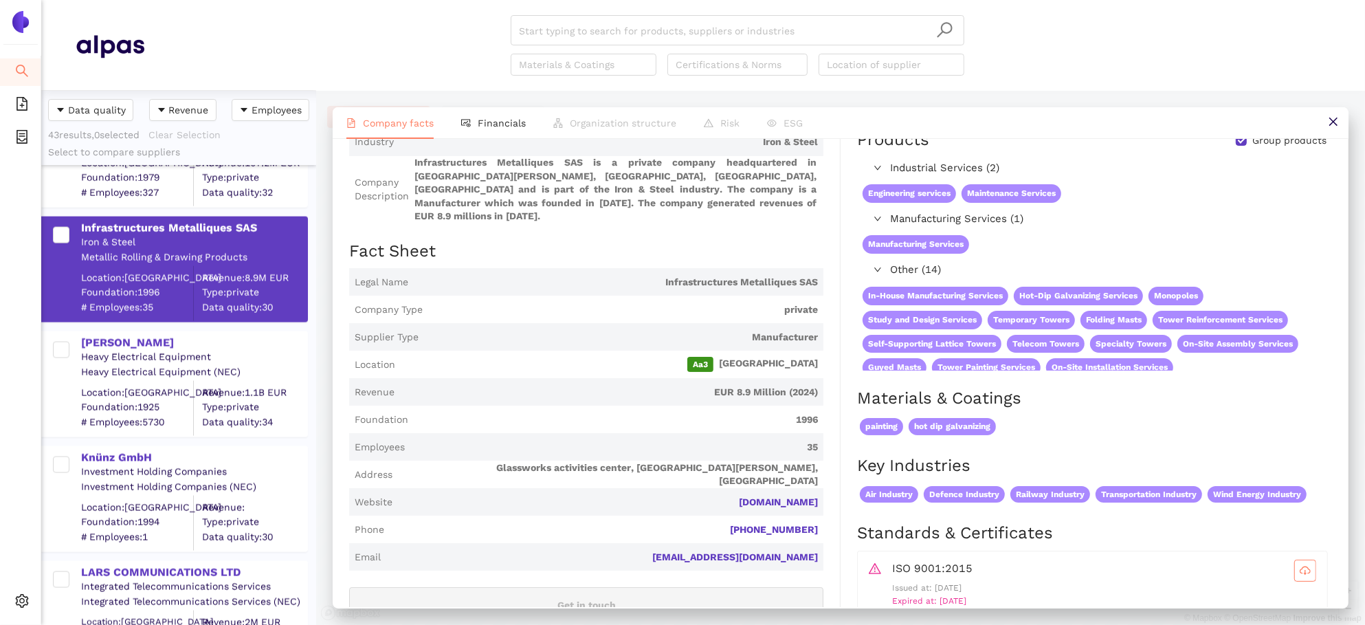
scroll to position [0, 0]
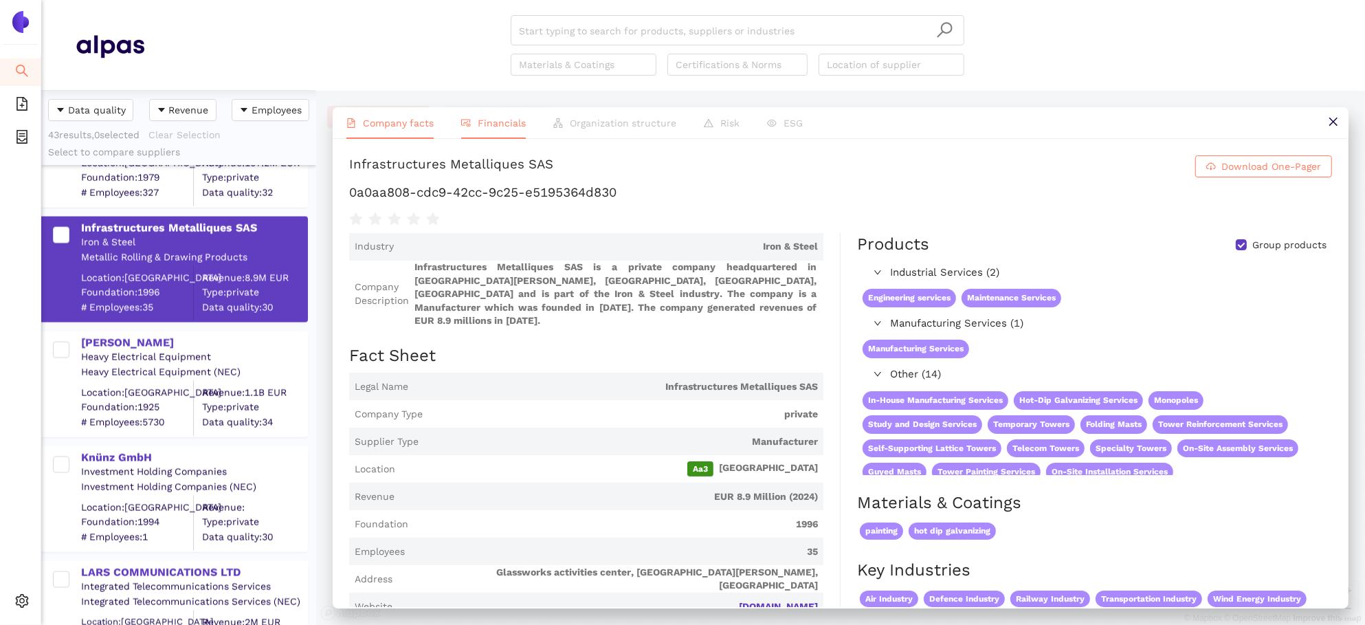
click at [502, 121] on span "Financials" at bounding box center [502, 122] width 48 height 11
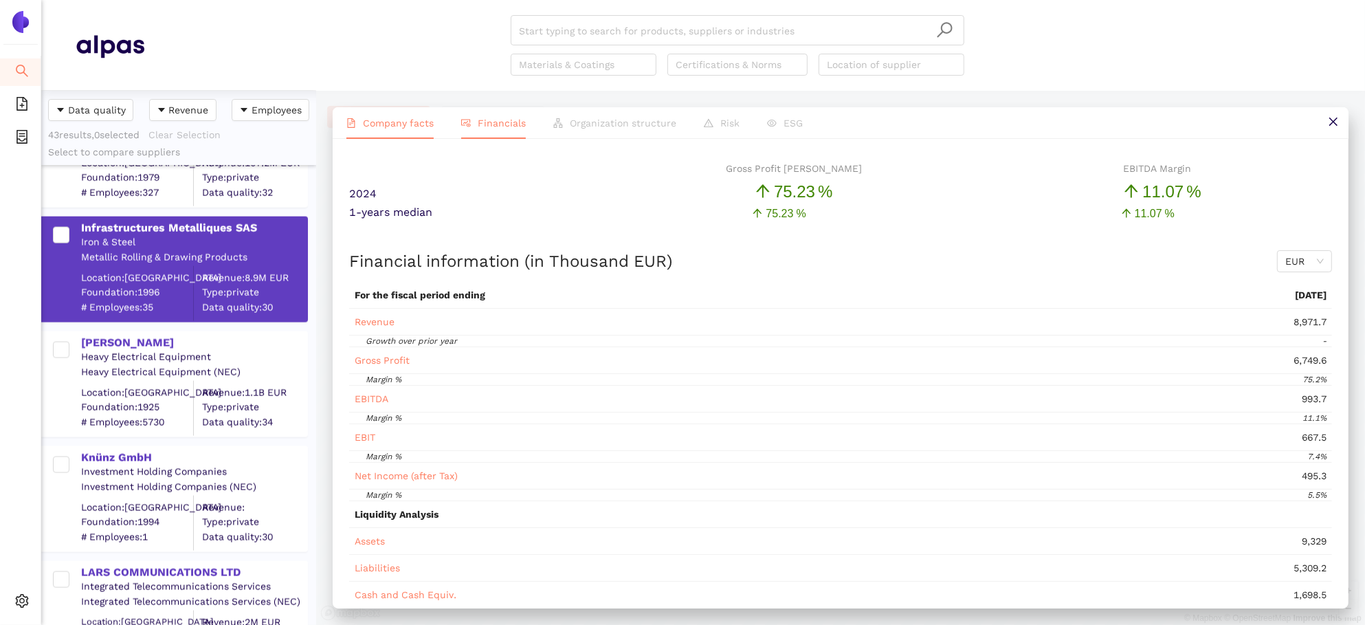
click at [379, 118] on span "Company facts" at bounding box center [398, 122] width 71 height 11
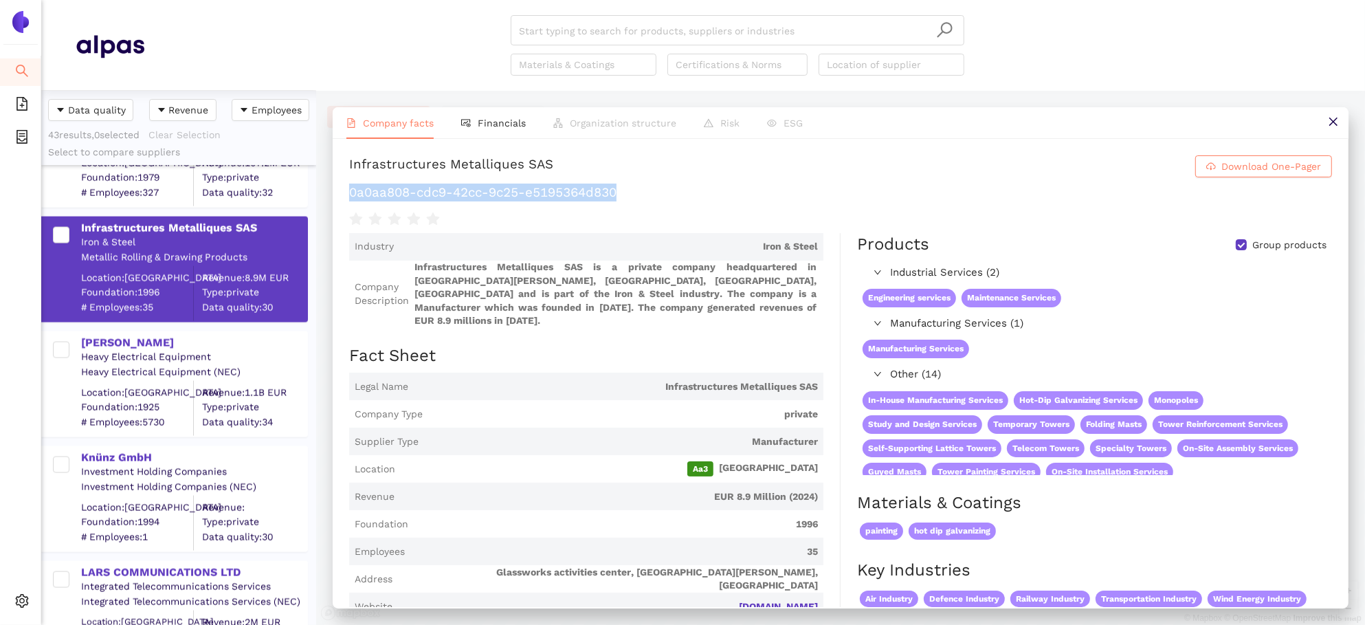
drag, startPoint x: 636, startPoint y: 193, endPoint x: 350, endPoint y: 188, distance: 286.6
click at [350, 188] on h1 "0a0aa808-cdc9-42cc-9c25-e5195364d830" at bounding box center [840, 192] width 983 height 18
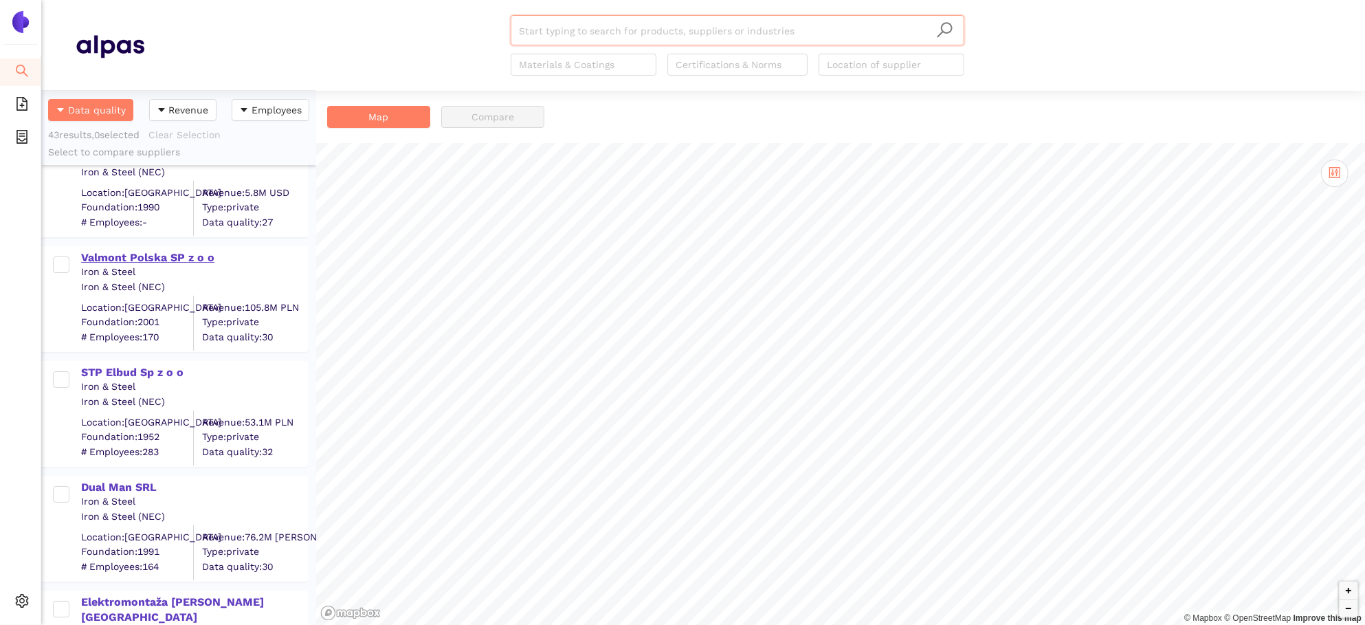
scroll to position [162, 0]
click at [137, 352] on div "STP Elbud Sp z o o Iron & Steel Iron & Steel (NEC) Location: Poland Foundation:…" at bounding box center [178, 404] width 275 height 115
click at [137, 368] on div "STP Elbud Sp z o o" at bounding box center [193, 369] width 225 height 15
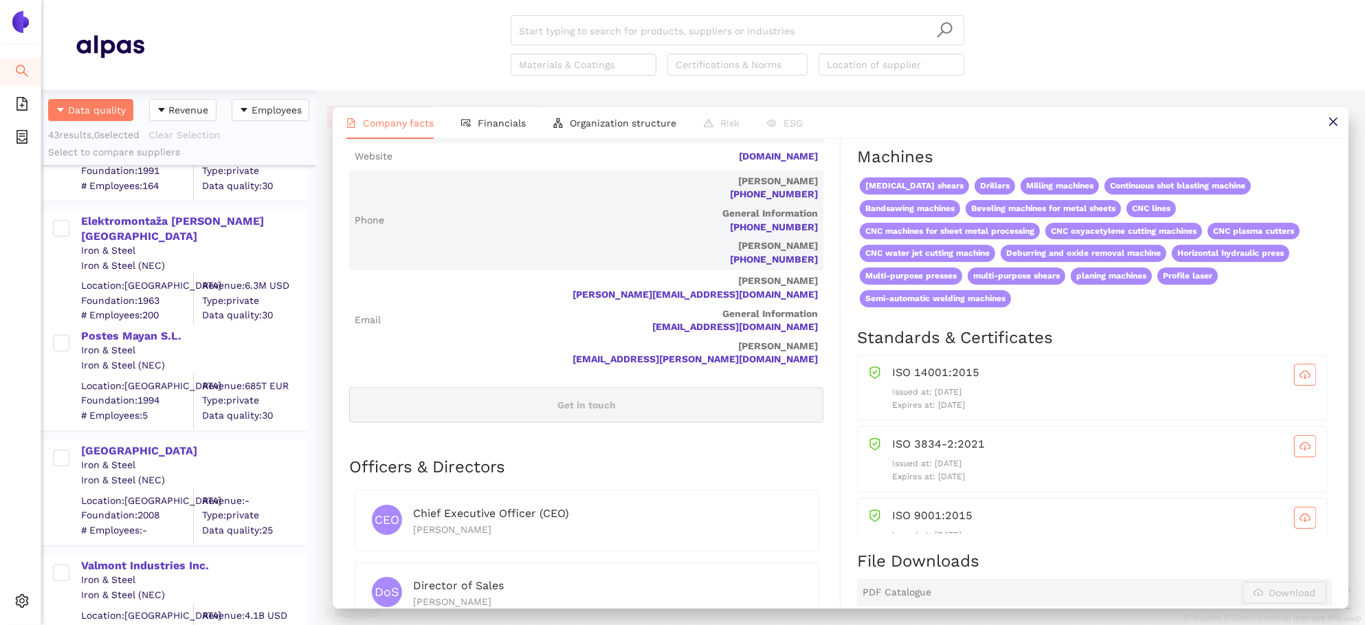
scroll to position [568, 0]
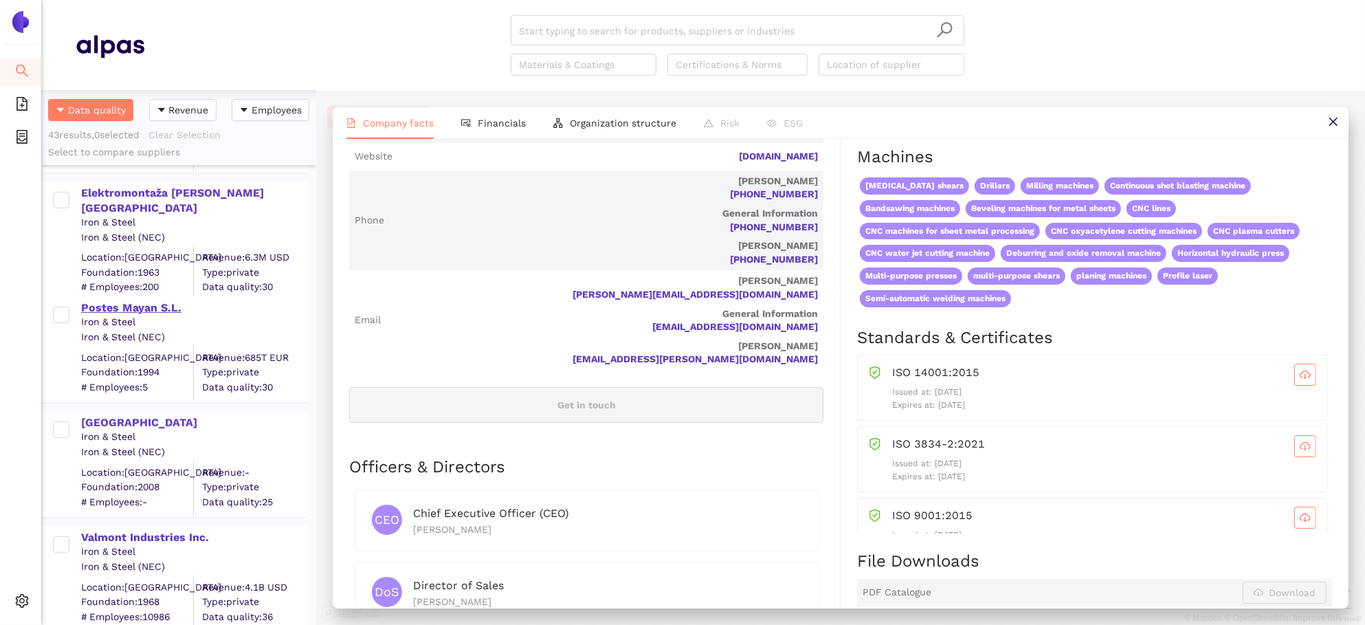
click at [162, 301] on div "Postes Mayan S.L." at bounding box center [193, 307] width 225 height 15
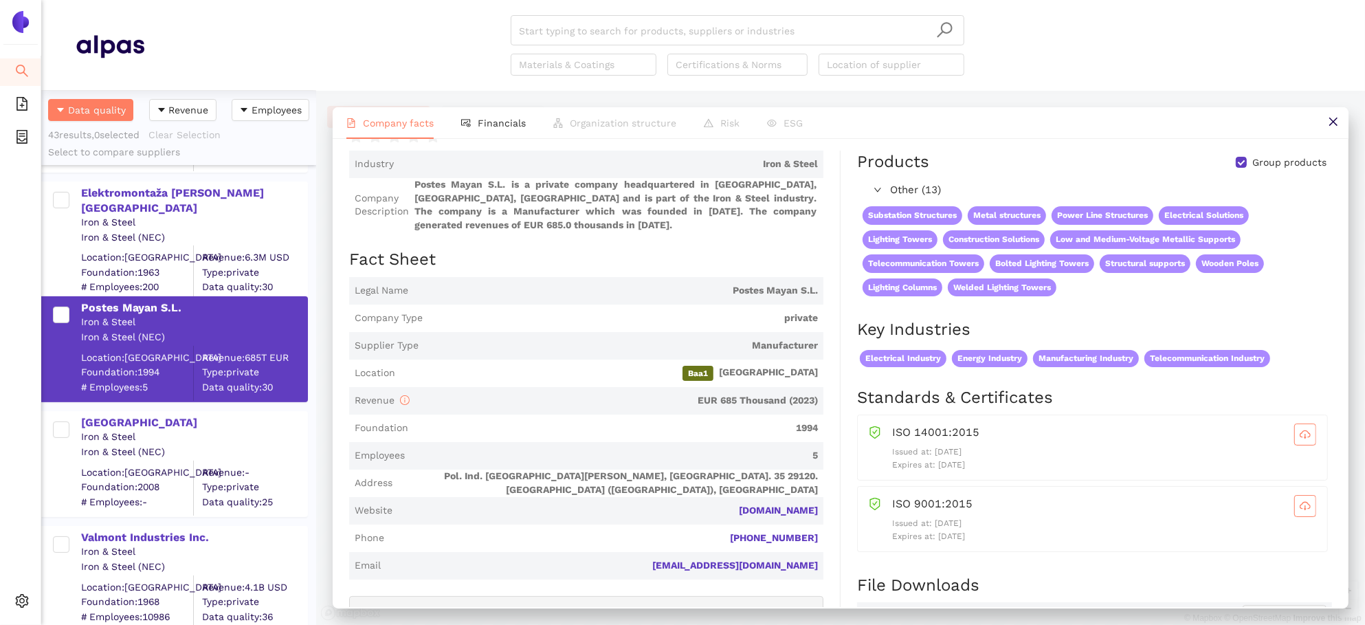
scroll to position [19, 0]
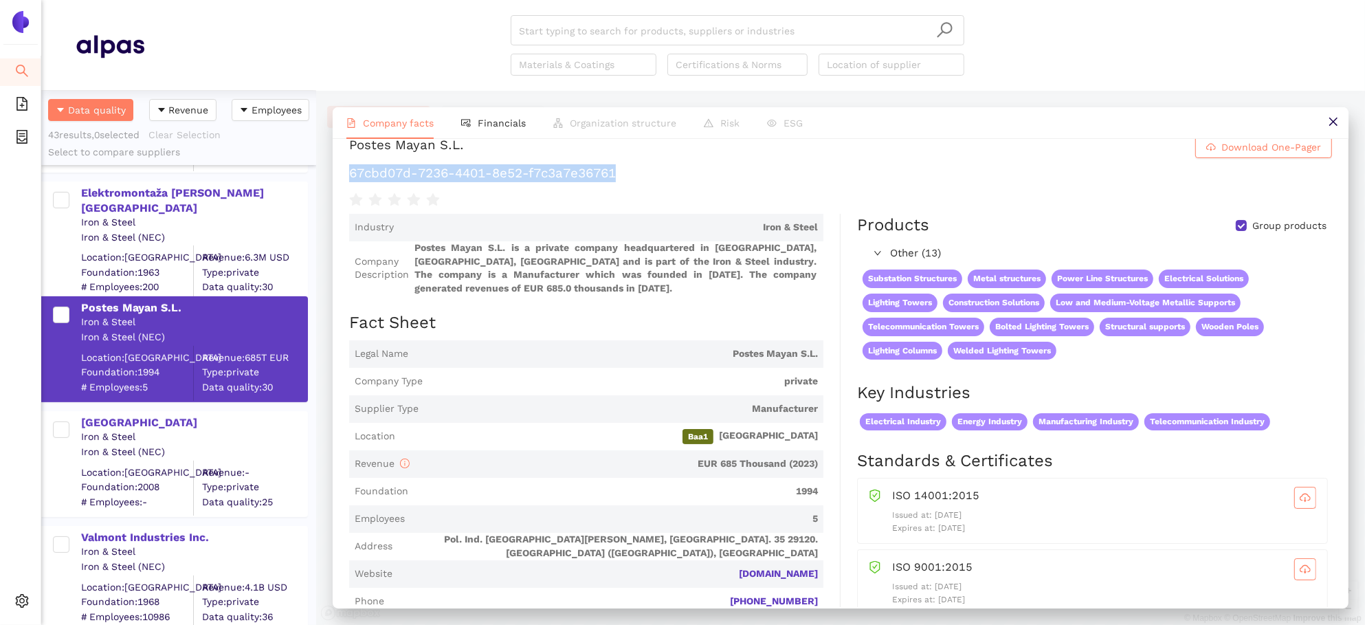
drag, startPoint x: 618, startPoint y: 175, endPoint x: 346, endPoint y: 171, distance: 272.1
click at [346, 171] on div "Postes Mayan S.L. Download One-Pager 67cbd07d-7236-4401-8e52-f7c3a7e36761 Indus…" at bounding box center [841, 373] width 1016 height 468
copy h1 "67cbd07d-7236-4401-8e52-f7c3a7e36761"
click at [484, 122] on span "Financials" at bounding box center [502, 122] width 48 height 11
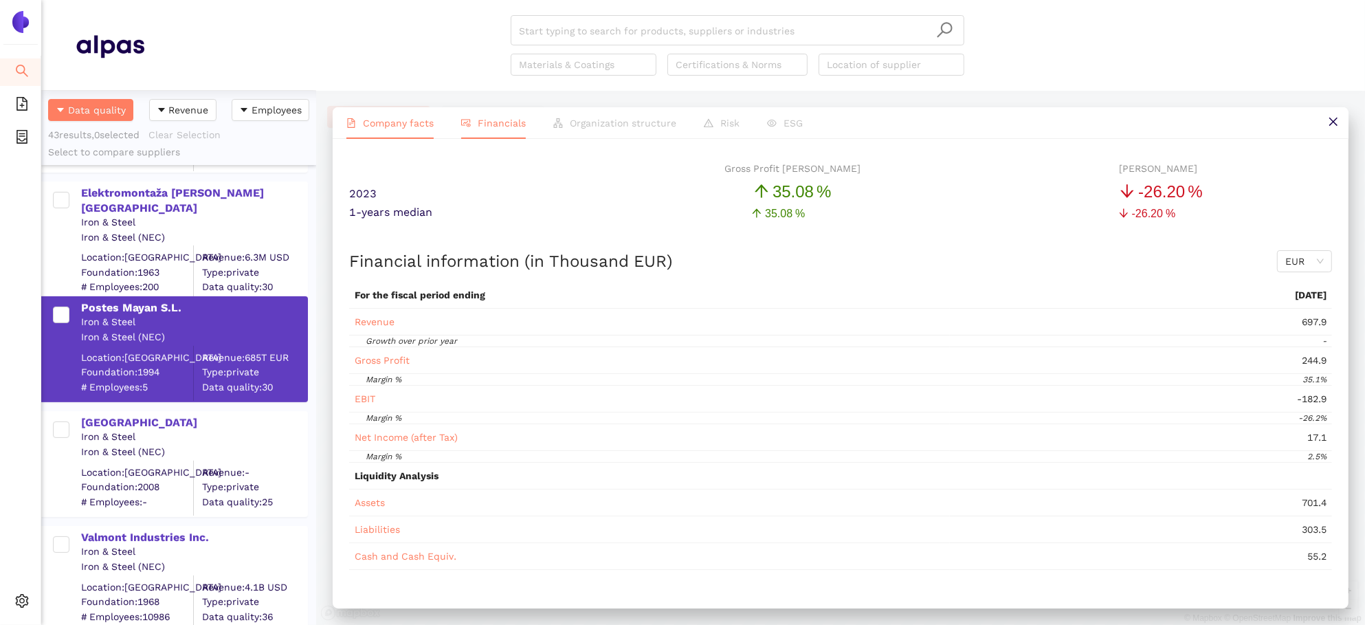
click at [395, 120] on span "Company facts" at bounding box center [398, 122] width 71 height 11
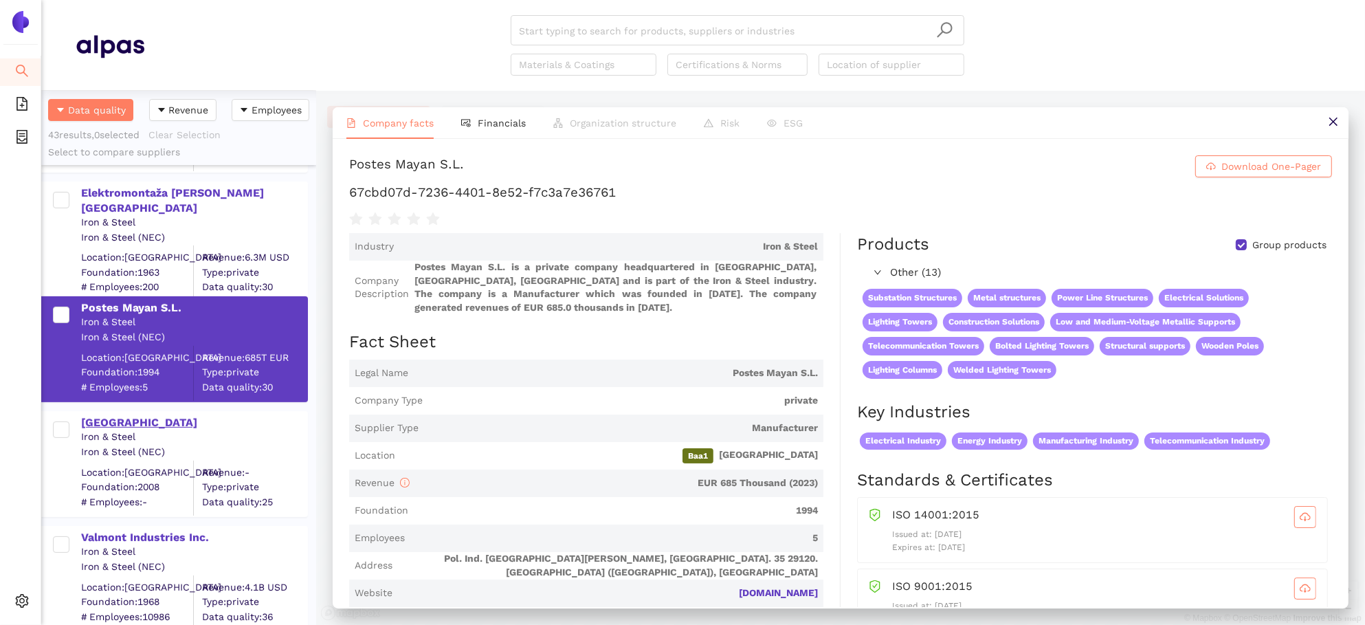
click at [123, 418] on div "[GEOGRAPHIC_DATA]" at bounding box center [193, 422] width 225 height 15
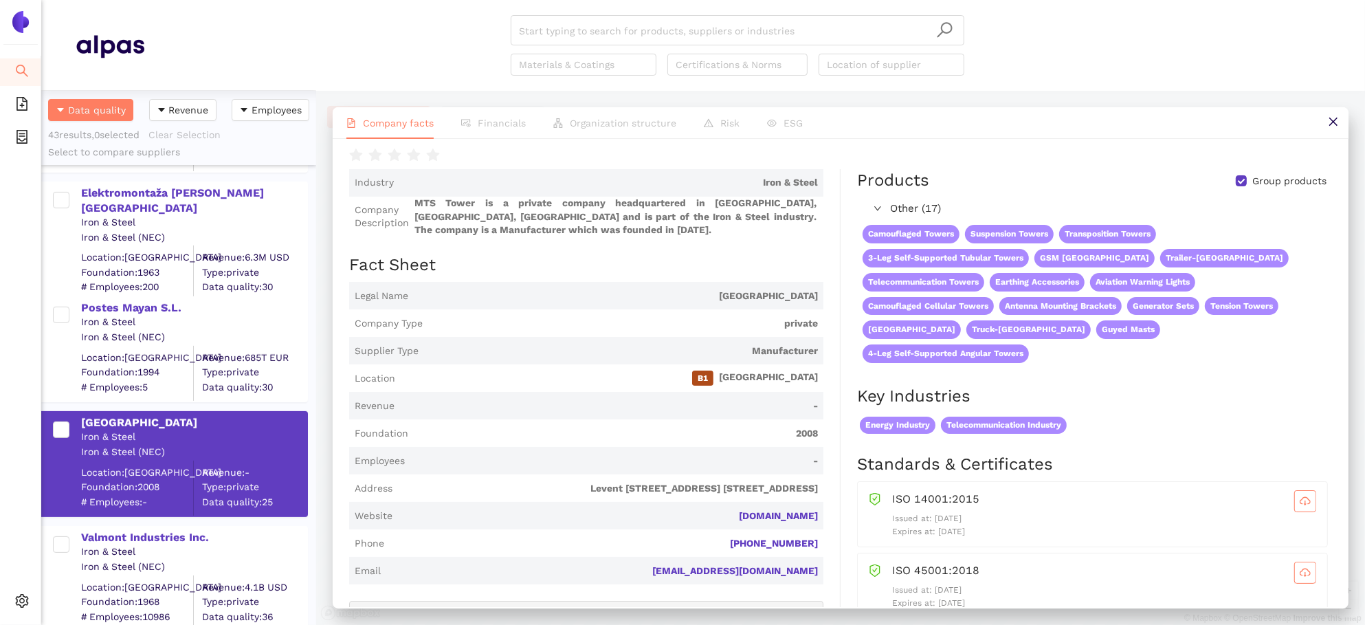
scroll to position [12, 0]
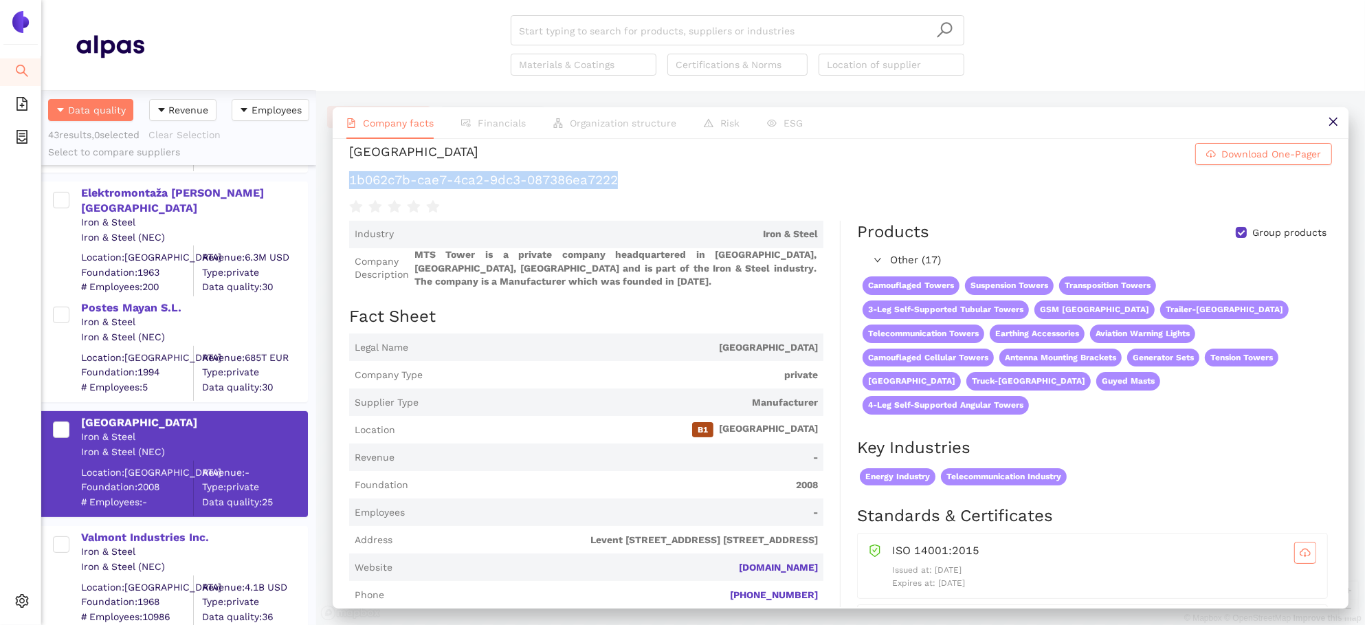
drag, startPoint x: 641, startPoint y: 181, endPoint x: 333, endPoint y: 181, distance: 307.8
click at [333, 181] on div "MTS Tower Download One-Pager 1b062c7b-cae7-4ca2-9dc3-087386ea7222 Industry Iron…" at bounding box center [841, 373] width 1016 height 468
copy h1 "1b062c7b-cae7-4ca2-9dc3-087386ea7222"
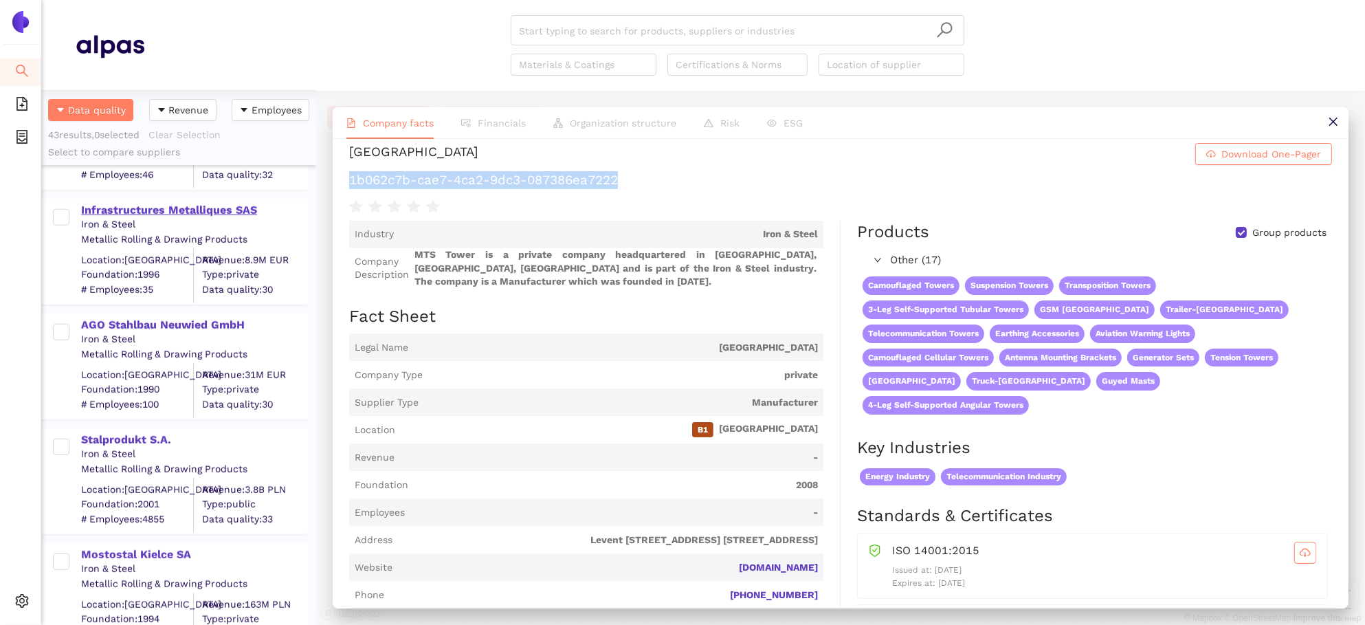
scroll to position [1368, 0]
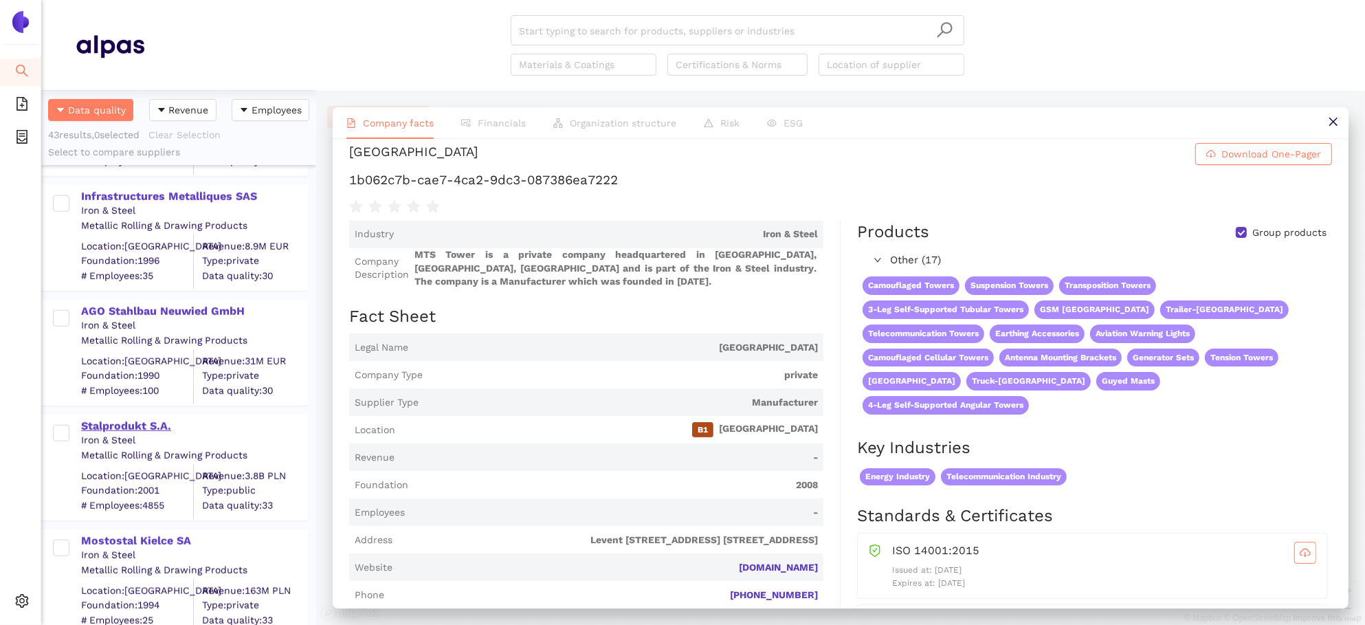
click at [133, 432] on div "Stalprodukt S.A." at bounding box center [193, 425] width 225 height 15
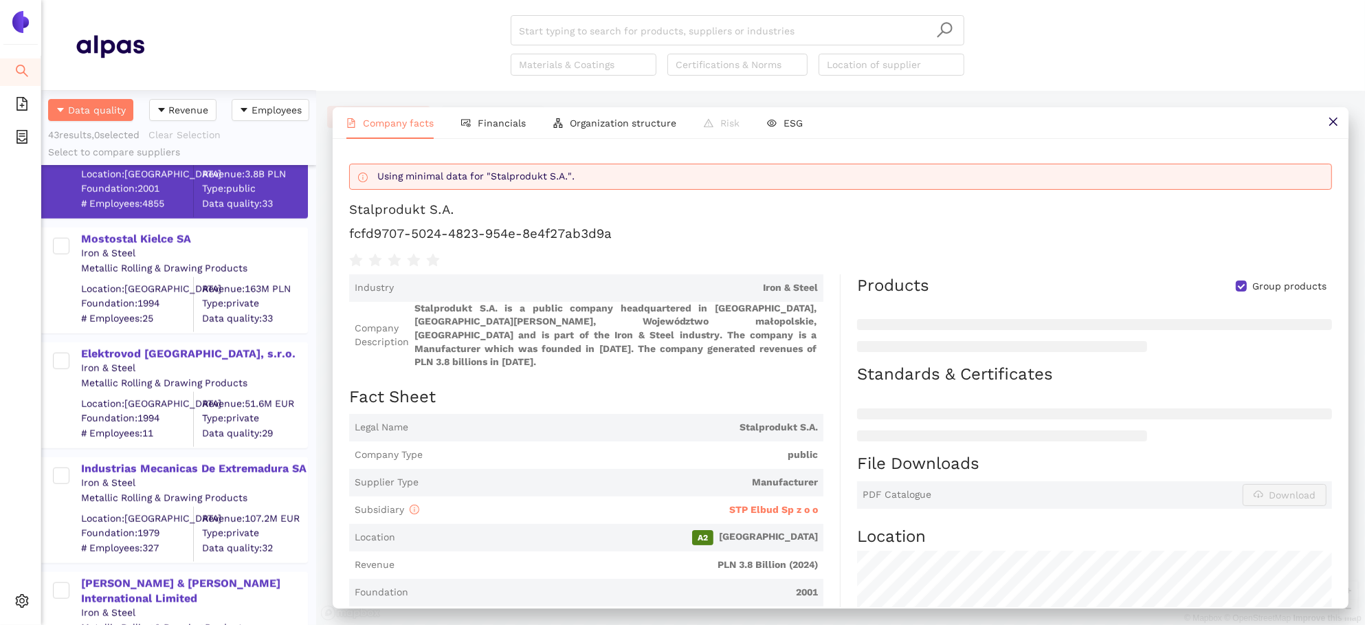
scroll to position [1778, 0]
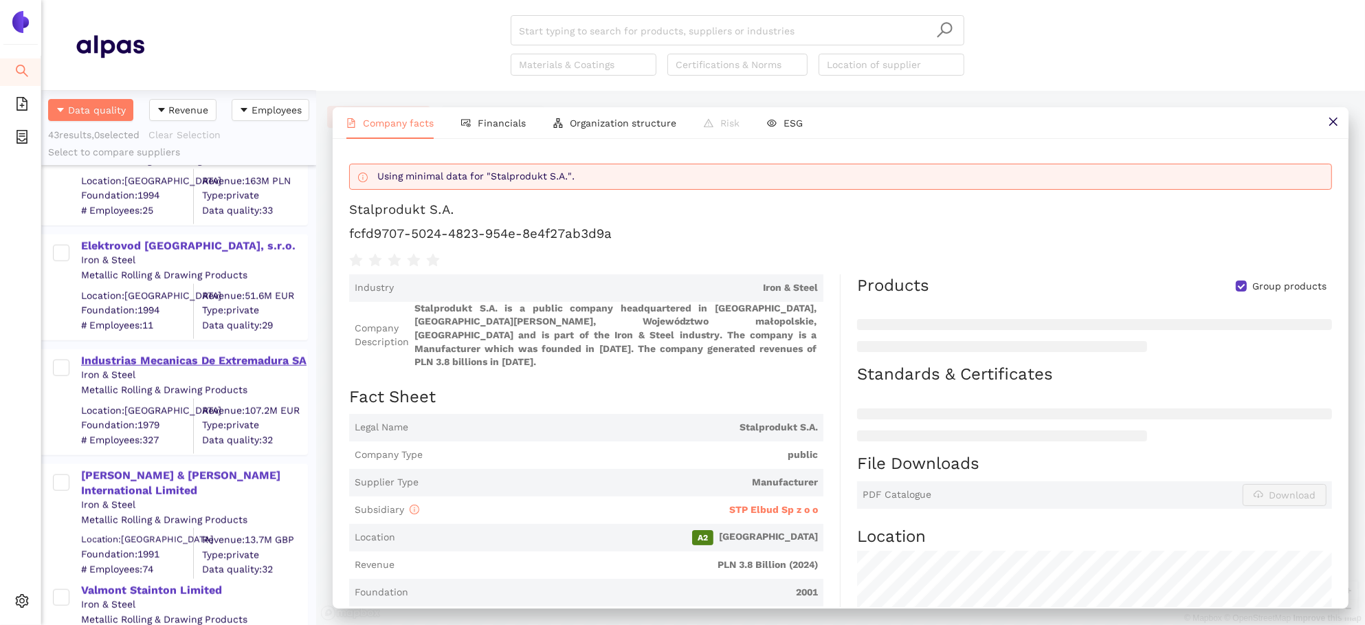
click at [221, 360] on div "Industrias Mecanicas De Extremadura SA" at bounding box center [193, 360] width 225 height 15
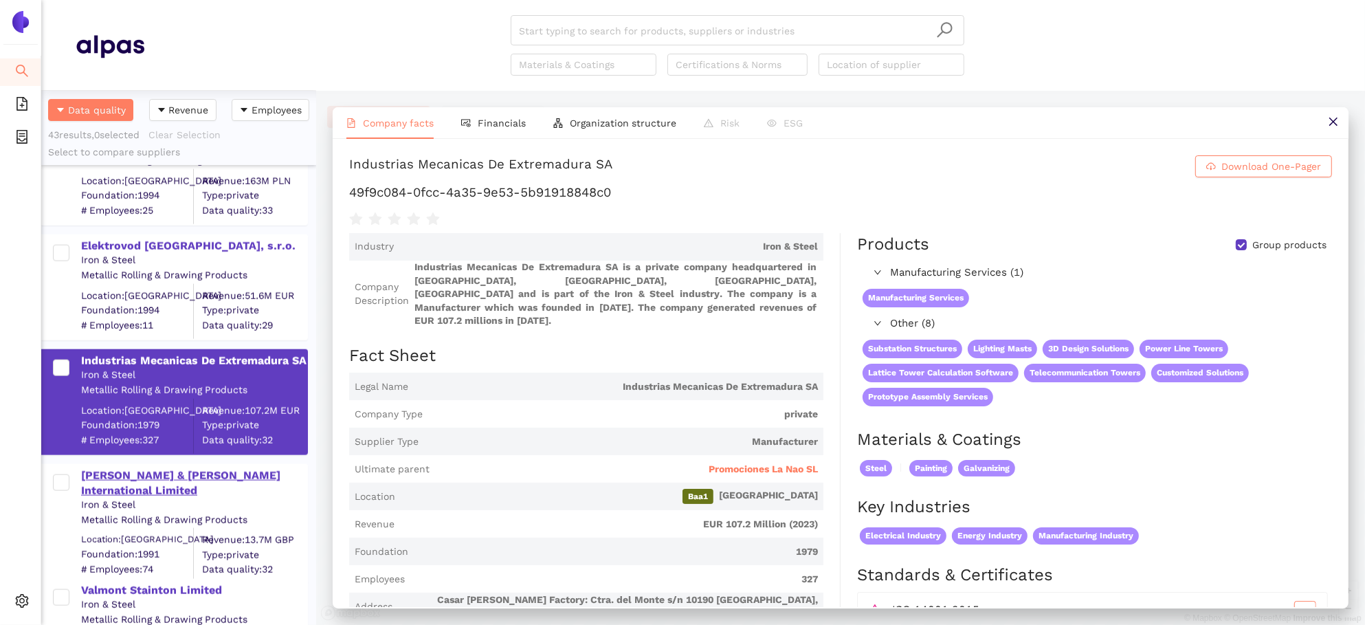
click at [188, 475] on div "[PERSON_NAME] & [PERSON_NAME] International Limited" at bounding box center [193, 483] width 225 height 31
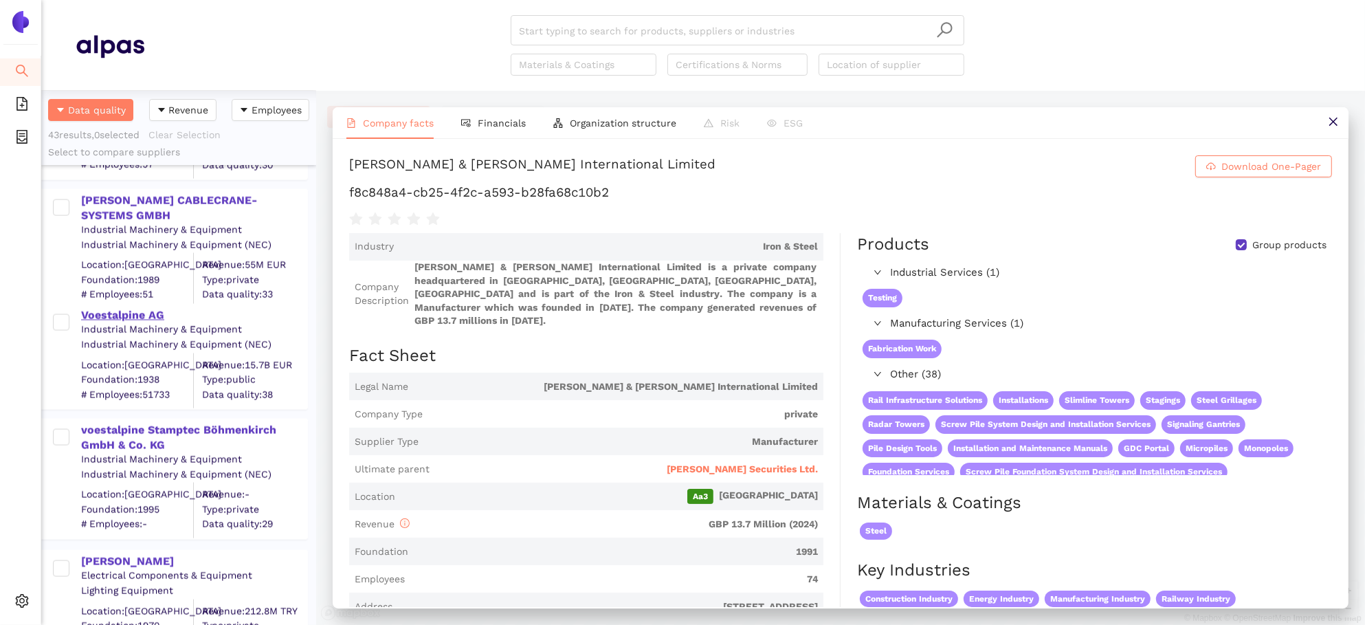
scroll to position [2283, 0]
click at [148, 559] on div "[PERSON_NAME]" at bounding box center [193, 560] width 225 height 15
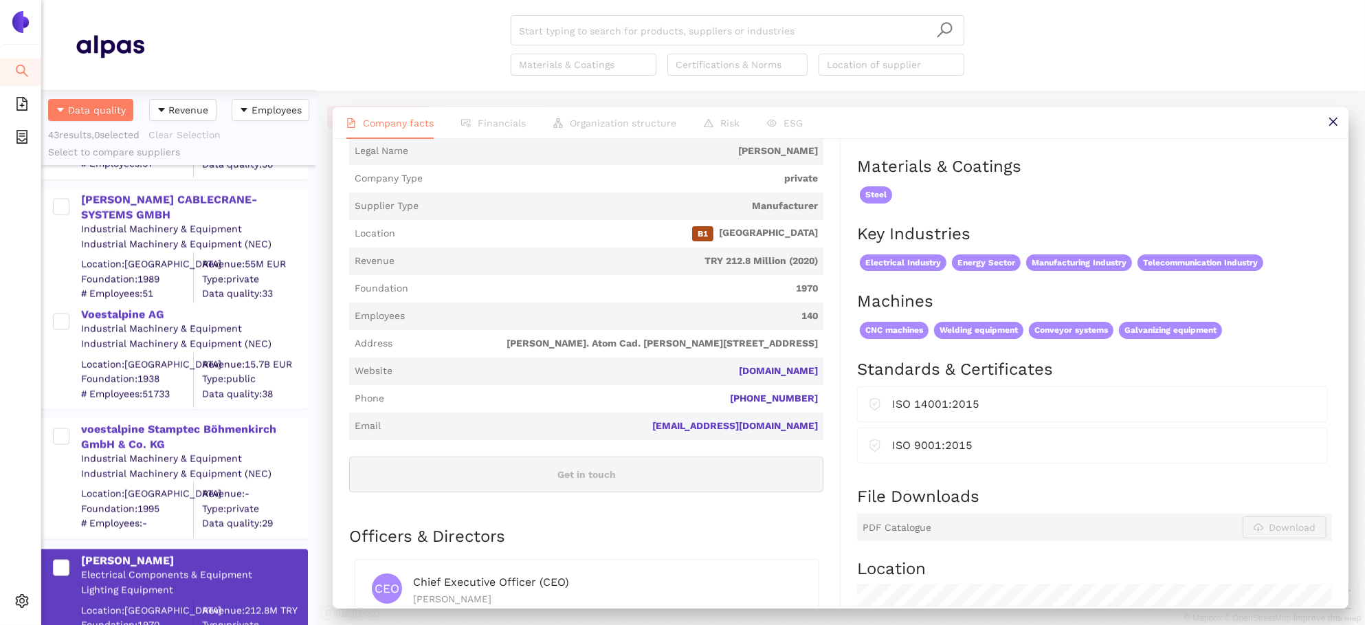
scroll to position [302, 0]
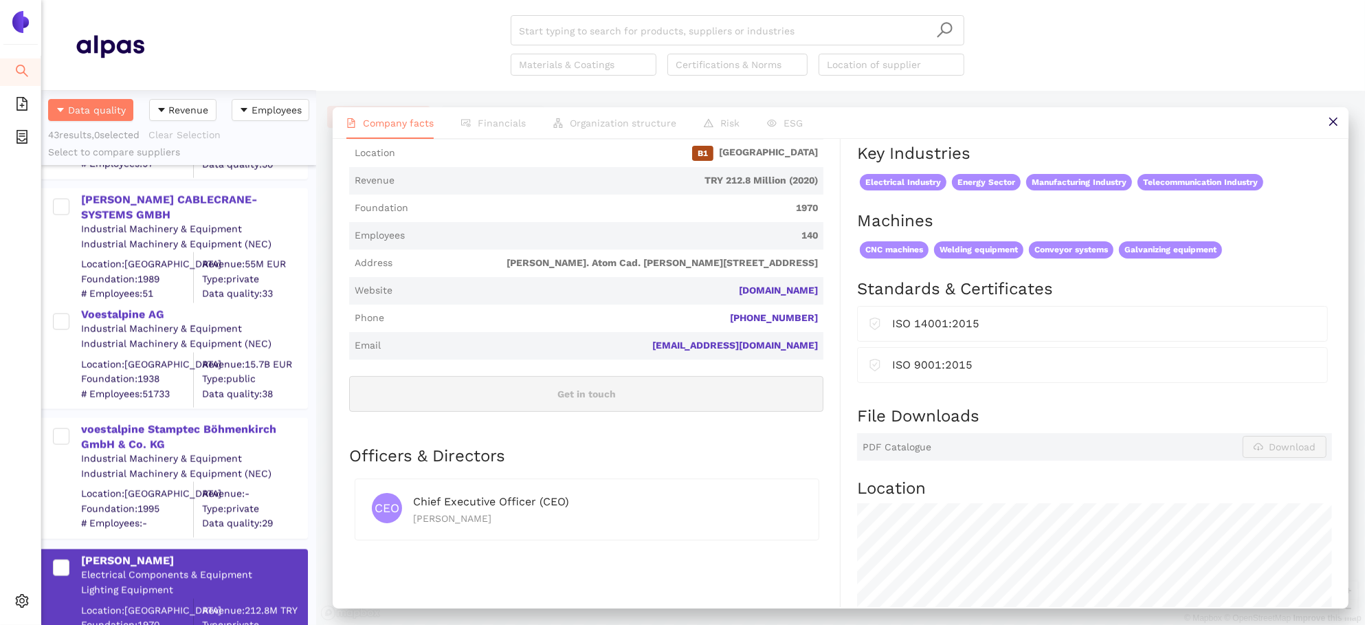
drag, startPoint x: 833, startPoint y: 291, endPoint x: 673, endPoint y: 290, distance: 160.1
click at [673, 290] on div "Industry Electrical Components & Equipment Company Description Çelikler Demir D…" at bounding box center [594, 397] width 491 height 932
copy link "[DOMAIN_NAME]"
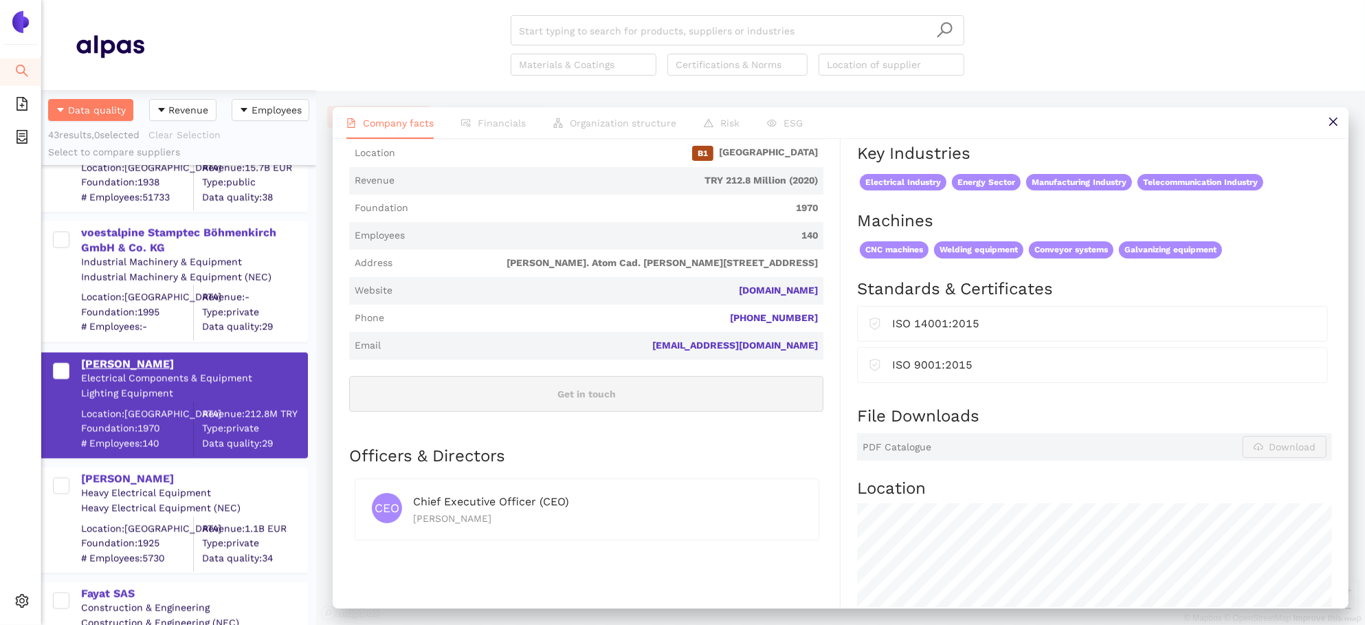
scroll to position [2484, 0]
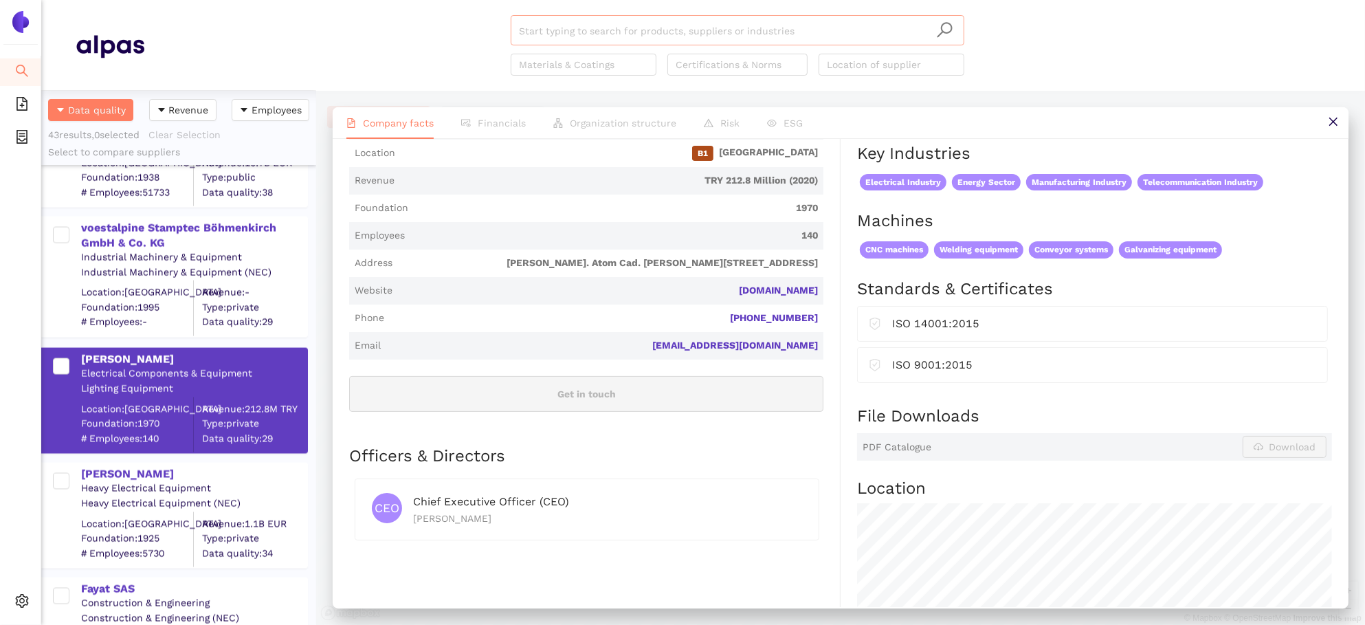
click at [659, 32] on input "search" at bounding box center [737, 31] width 437 height 30
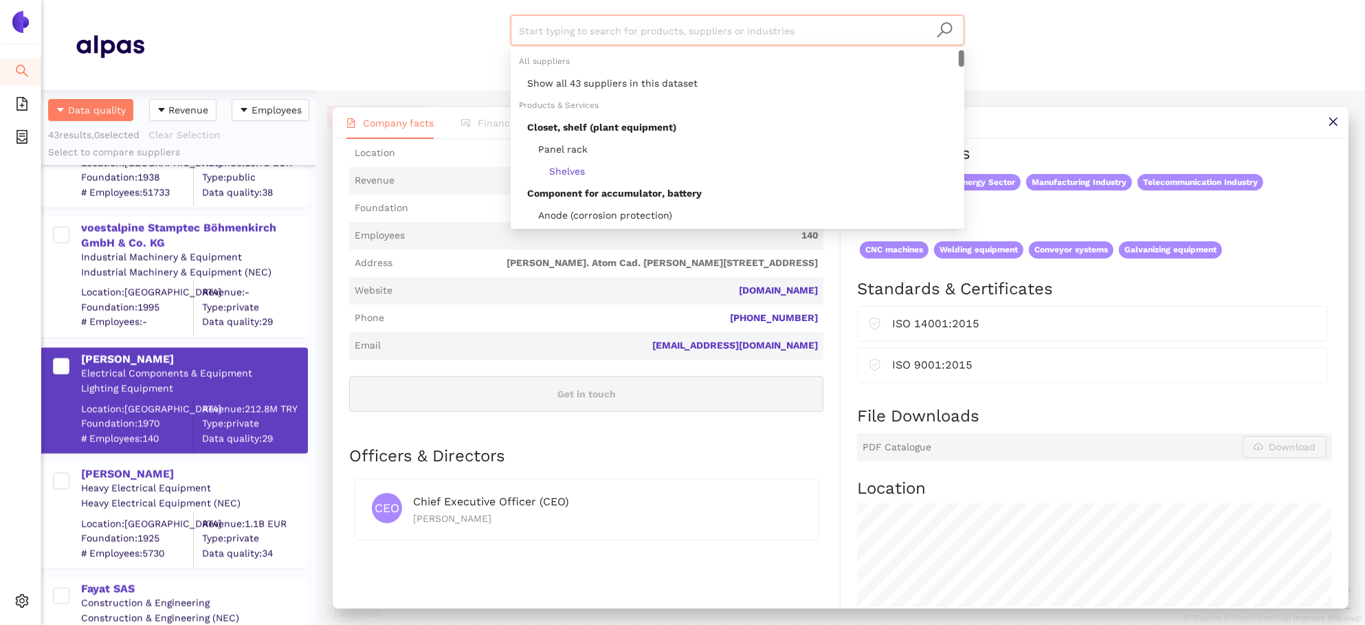
paste input "LARS COMMUNICATIONS LTD"
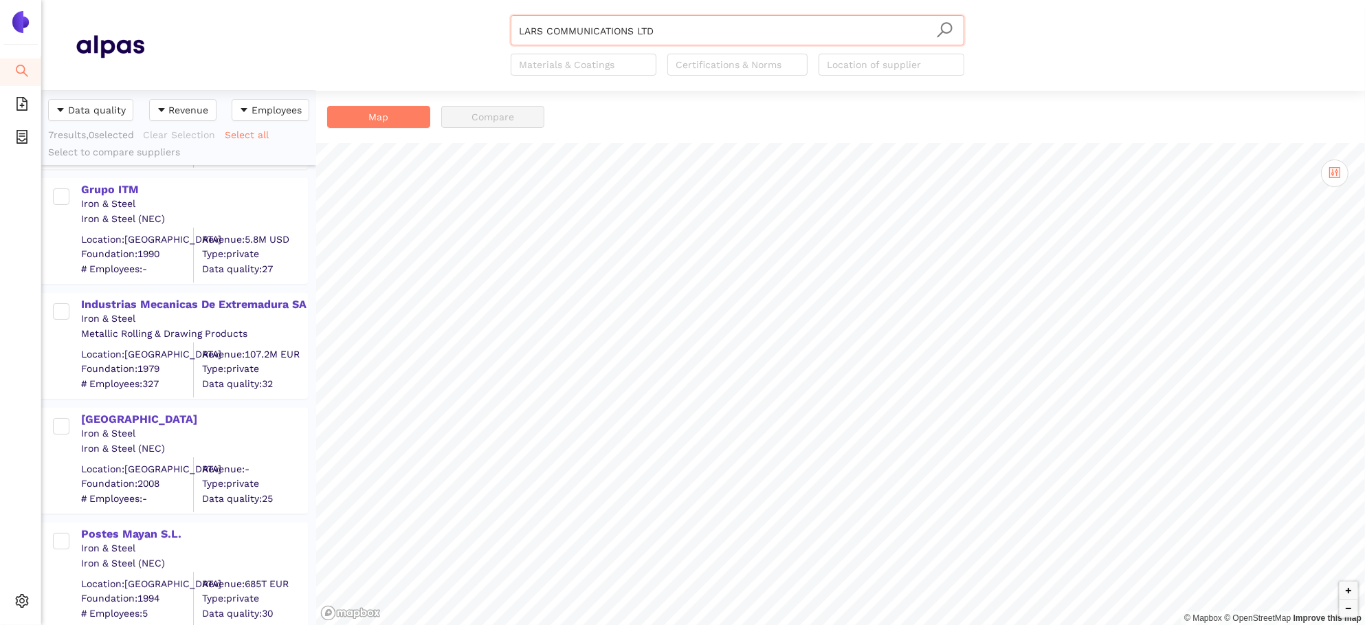
scroll to position [344, 0]
drag, startPoint x: 663, startPoint y: 28, endPoint x: 298, endPoint y: -21, distance: 368.8
click at [298, 0] on html "Search eSourcing Templates eSourcing Projects Settings LARS COMMUNICATIONS LTD …" at bounding box center [682, 312] width 1365 height 625
paste input "Mostostal Kielce SA"
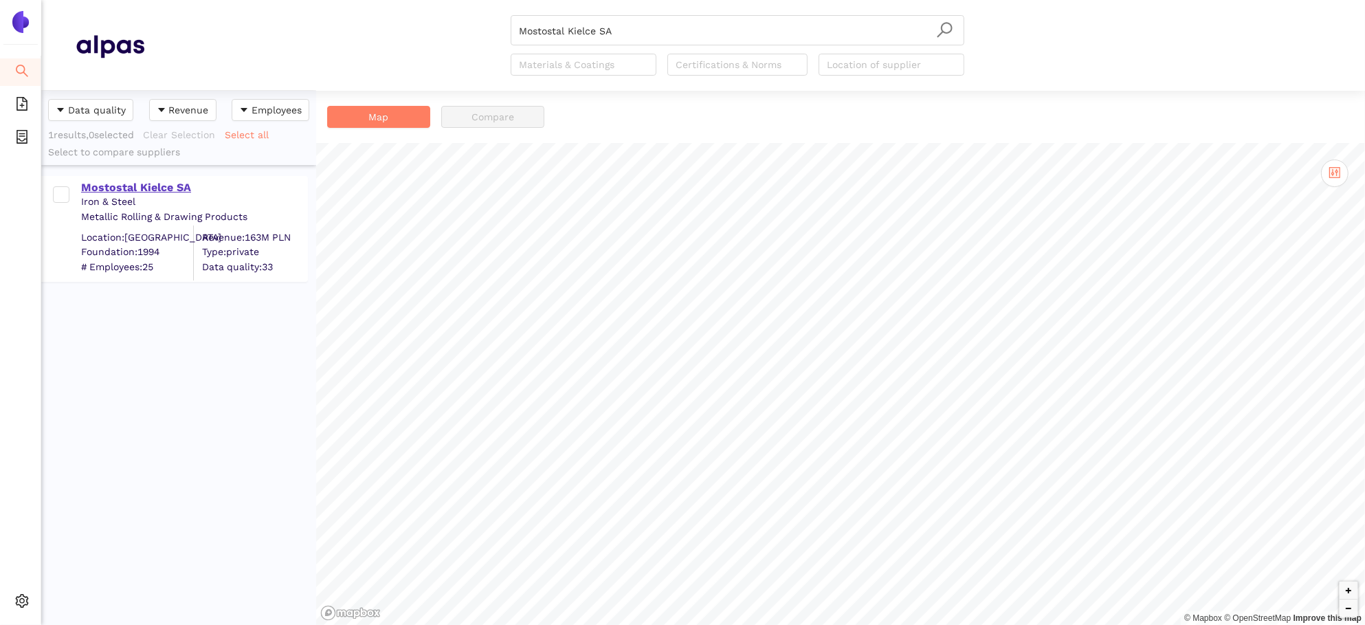
click at [147, 188] on div "Mostostal Kielce SA" at bounding box center [193, 187] width 225 height 15
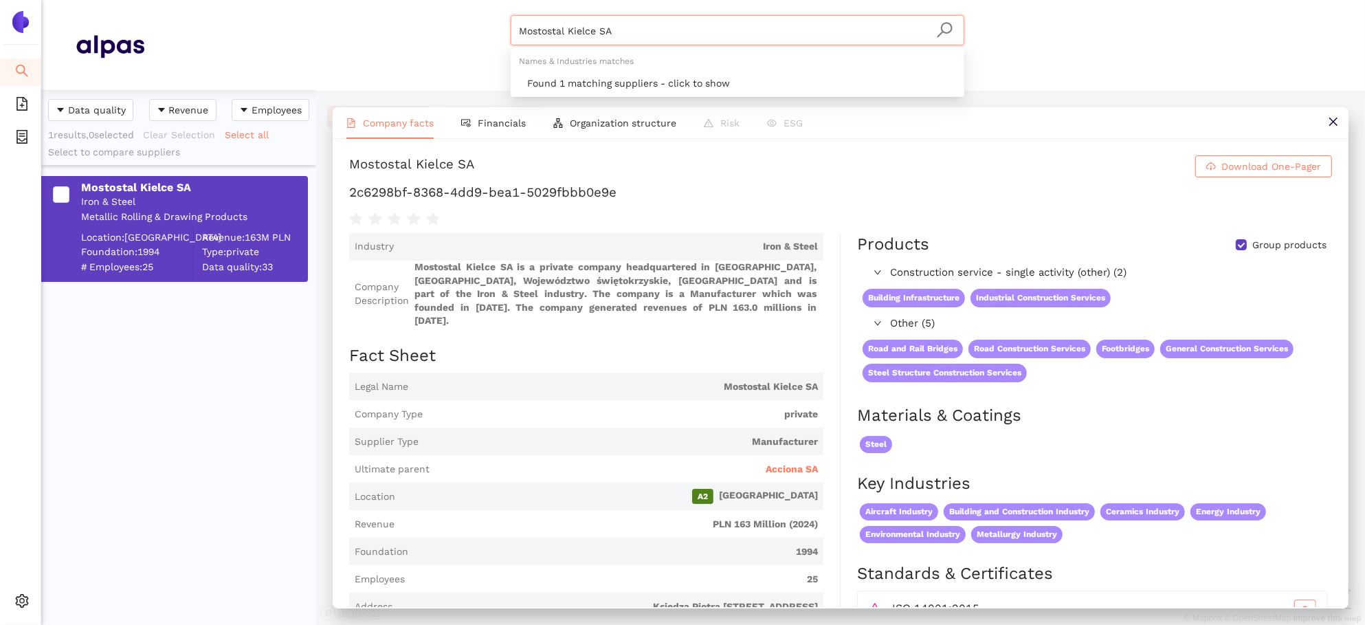
drag, startPoint x: 623, startPoint y: 40, endPoint x: 391, endPoint y: -2, distance: 236.0
click at [391, 0] on html "Search eSourcing Templates eSourcing Projects Settings Mostostal [GEOGRAPHIC_DA…" at bounding box center [682, 312] width 1365 height 625
paste input "[DEMOGRAPHIC_DATA] AB"
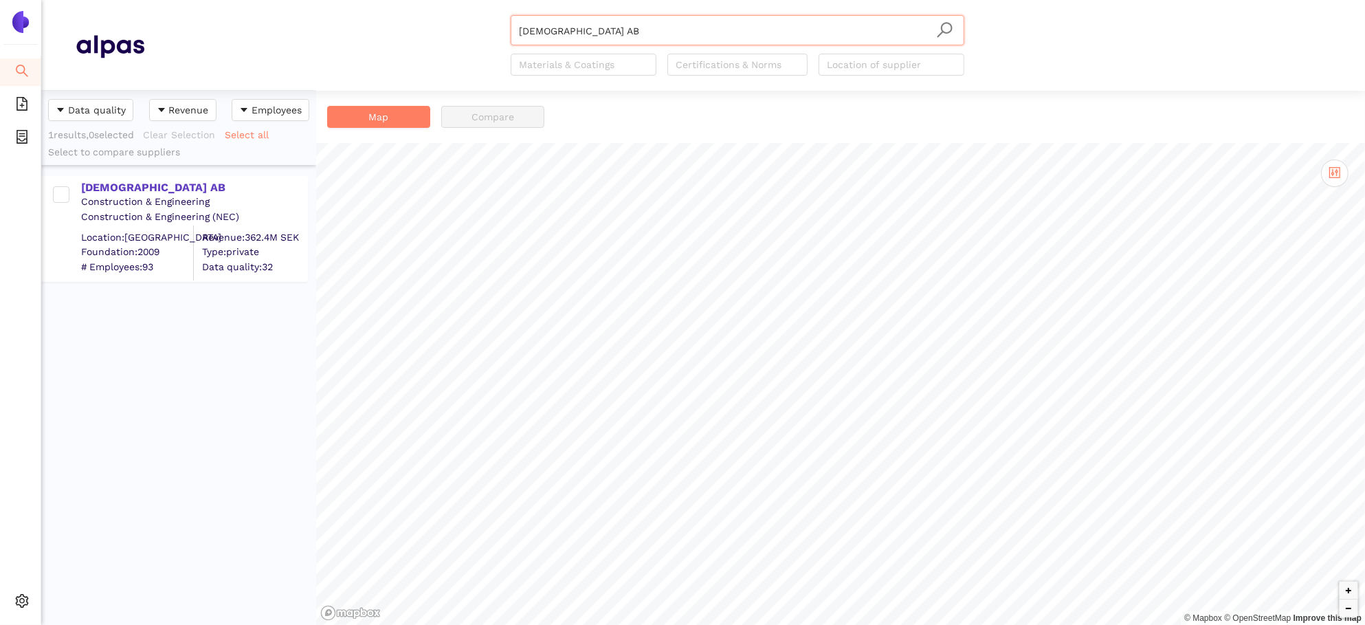
click at [109, 180] on div "[DEMOGRAPHIC_DATA] AB" at bounding box center [193, 187] width 225 height 15
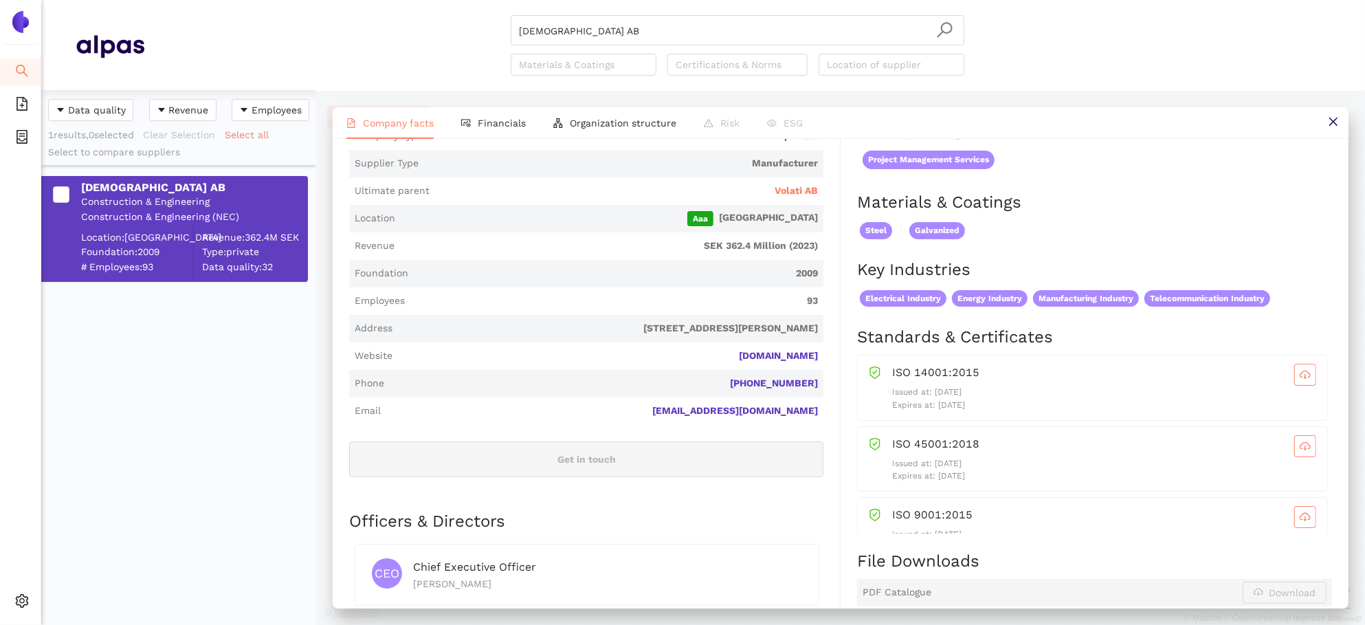
scroll to position [269, 0]
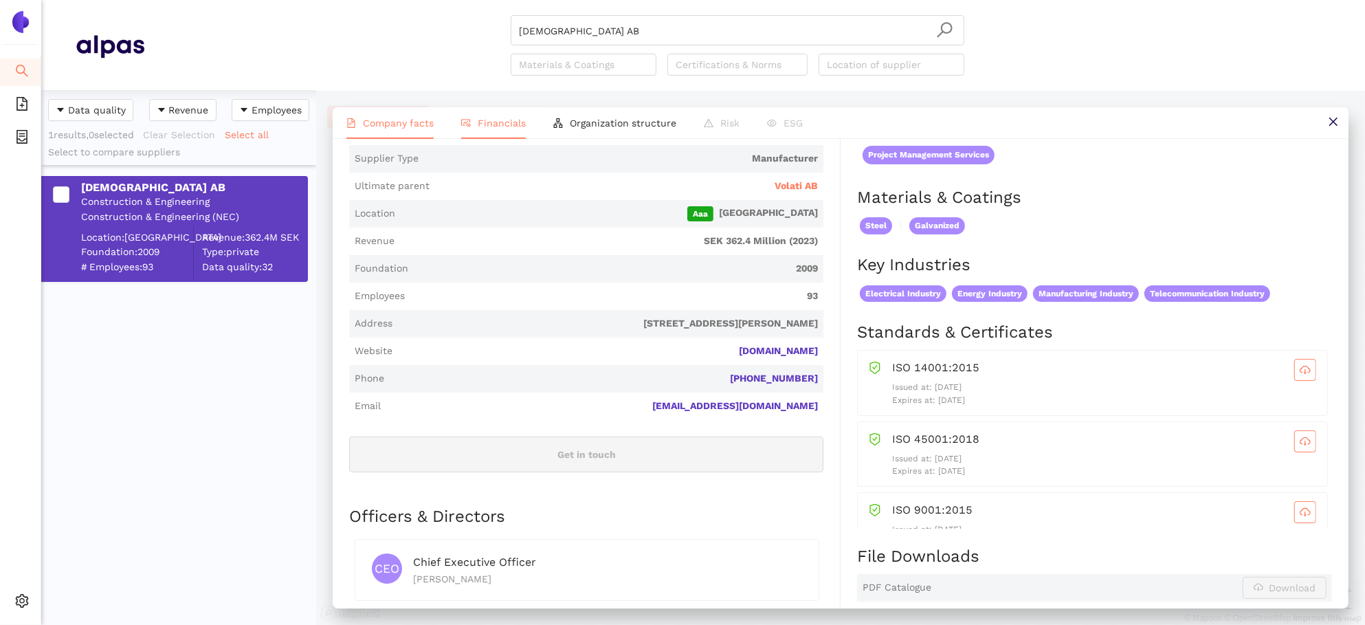
click at [518, 121] on span "Financials" at bounding box center [502, 122] width 48 height 11
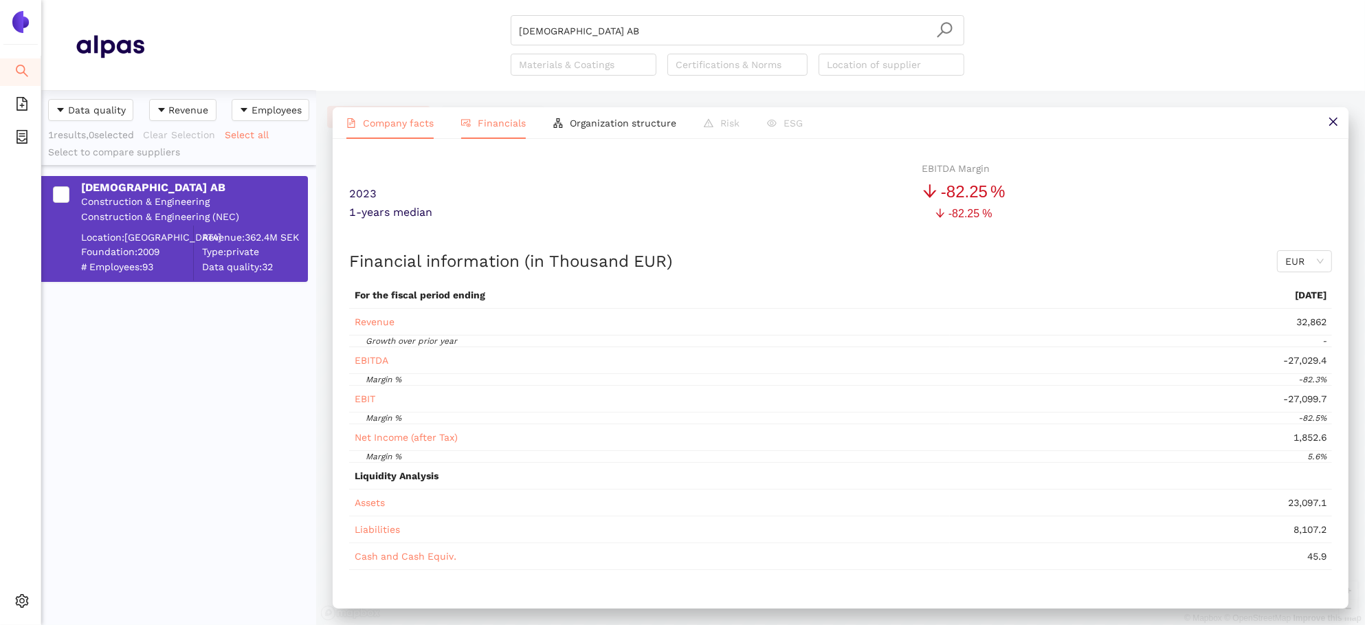
click at [390, 122] on span "Company facts" at bounding box center [398, 122] width 71 height 11
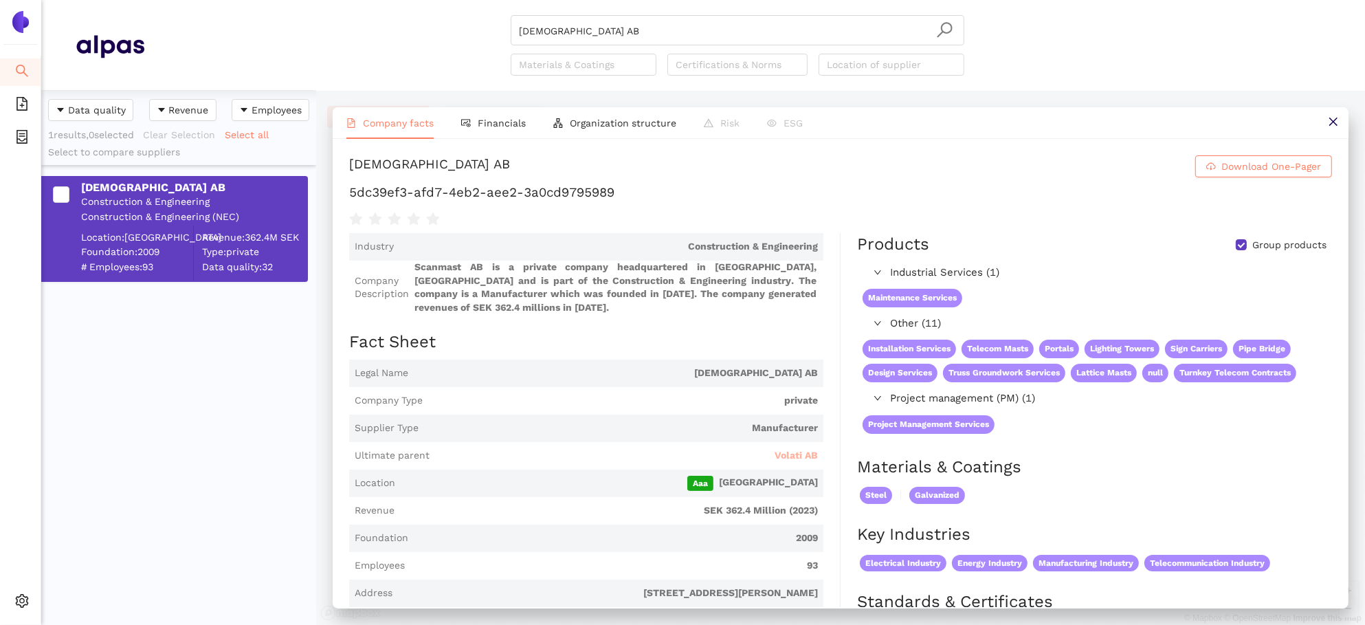
click at [778, 456] on span "Volati AB" at bounding box center [795, 456] width 43 height 14
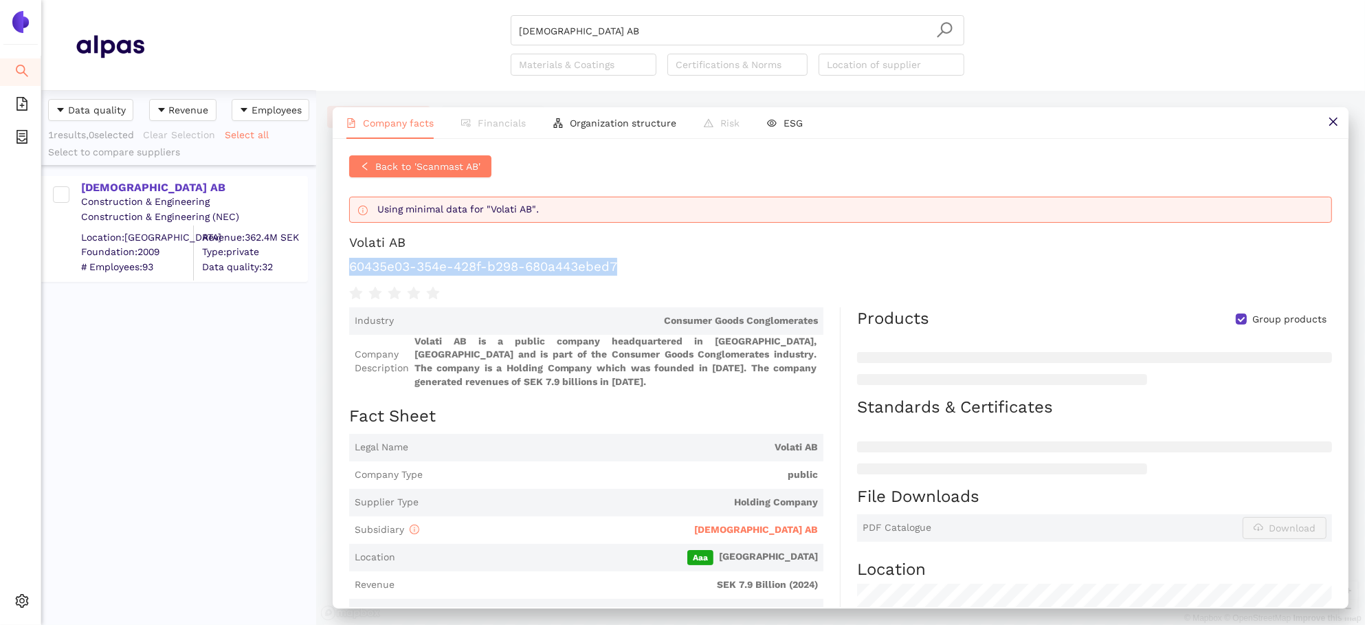
drag, startPoint x: 651, startPoint y: 270, endPoint x: 340, endPoint y: 271, distance: 310.6
click at [340, 271] on div "Back to 'Scanmast AB' Using minimal data for "Volati AB". Volati AB 60435e03-35…" at bounding box center [841, 373] width 1016 height 468
copy h1 "60435e03-354e-428f-b298-680a443ebed7"
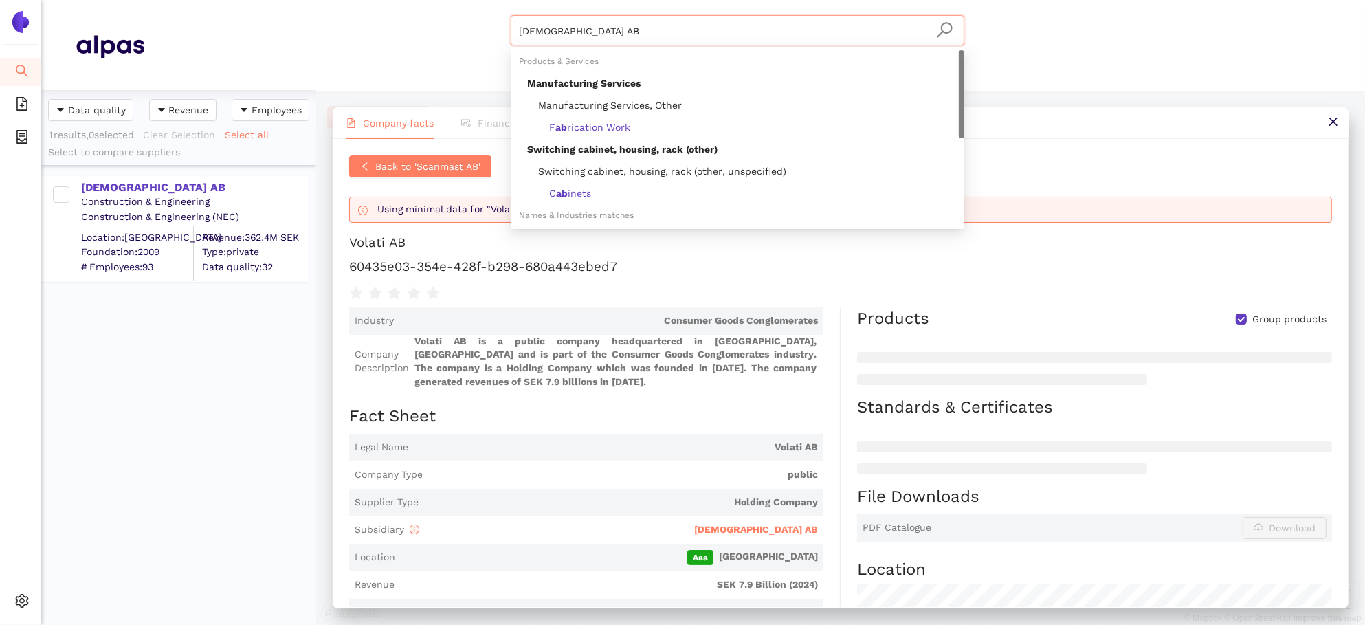
drag, startPoint x: 603, startPoint y: 37, endPoint x: 414, endPoint y: -11, distance: 195.0
click at [414, 0] on html "Search eSourcing Templates eSourcing Projects Settings Scanmast AB Materials & …" at bounding box center [682, 312] width 1365 height 625
paste input "[PERSON_NAME]. z o.o."
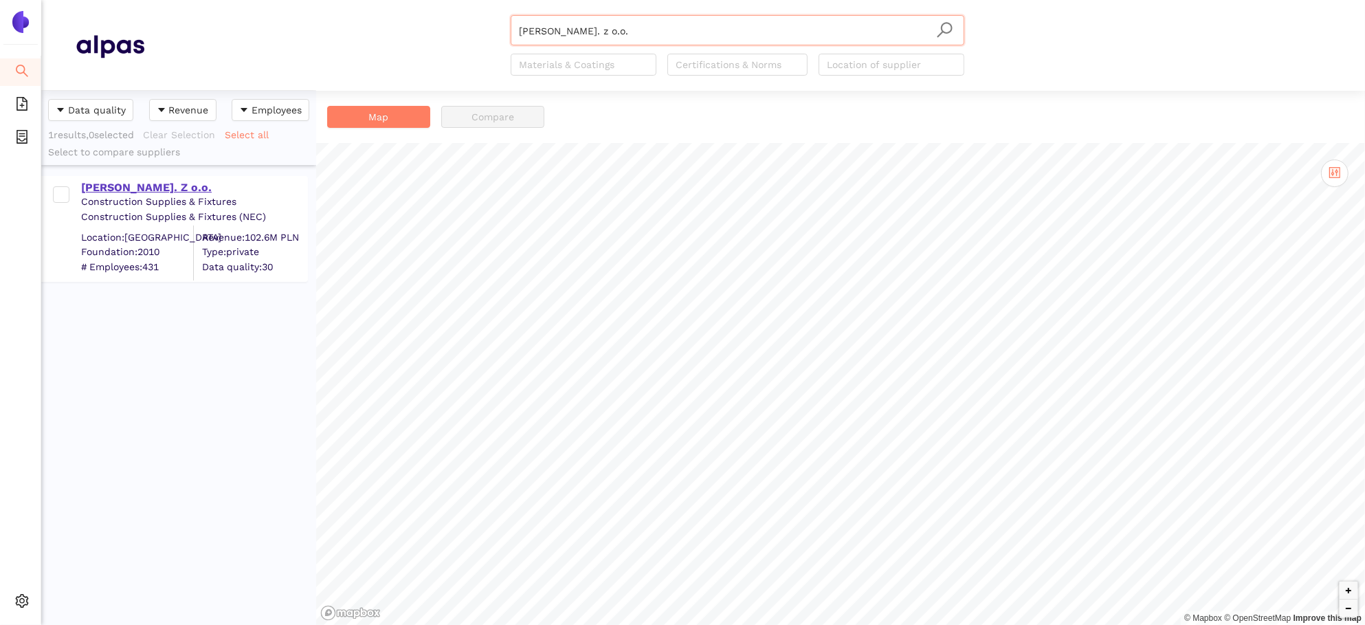
click at [139, 183] on div "[PERSON_NAME]. Z o.o." at bounding box center [193, 187] width 225 height 15
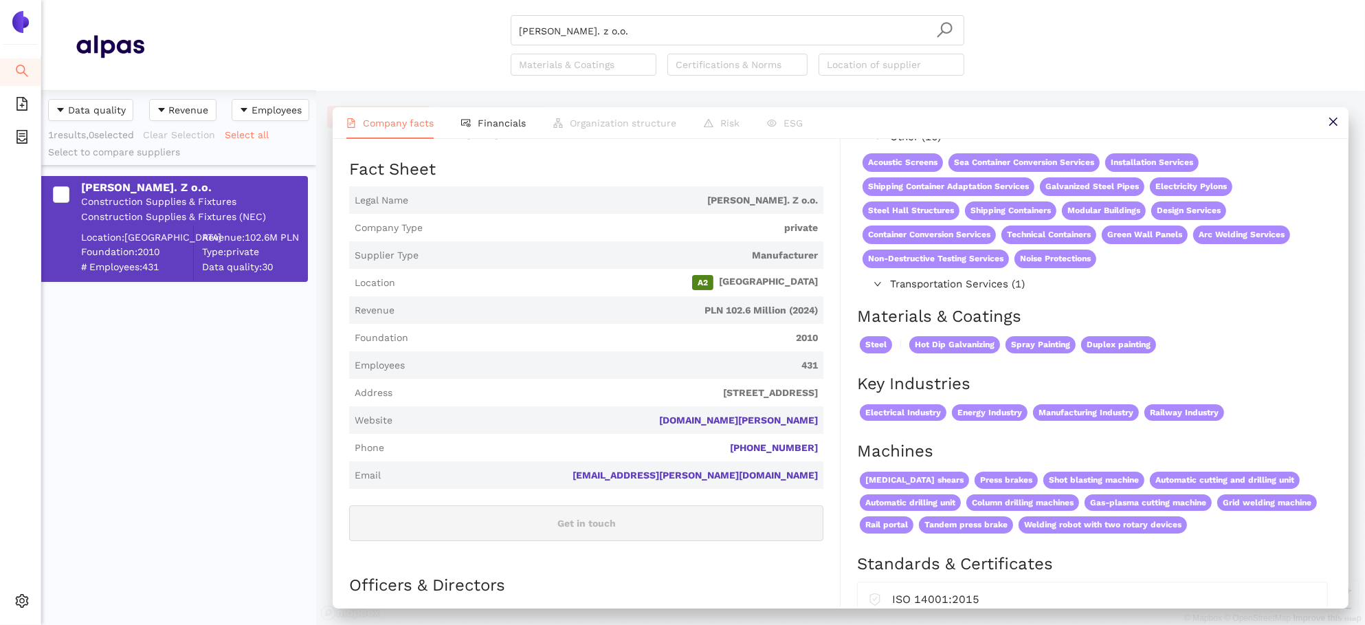
scroll to position [157, 0]
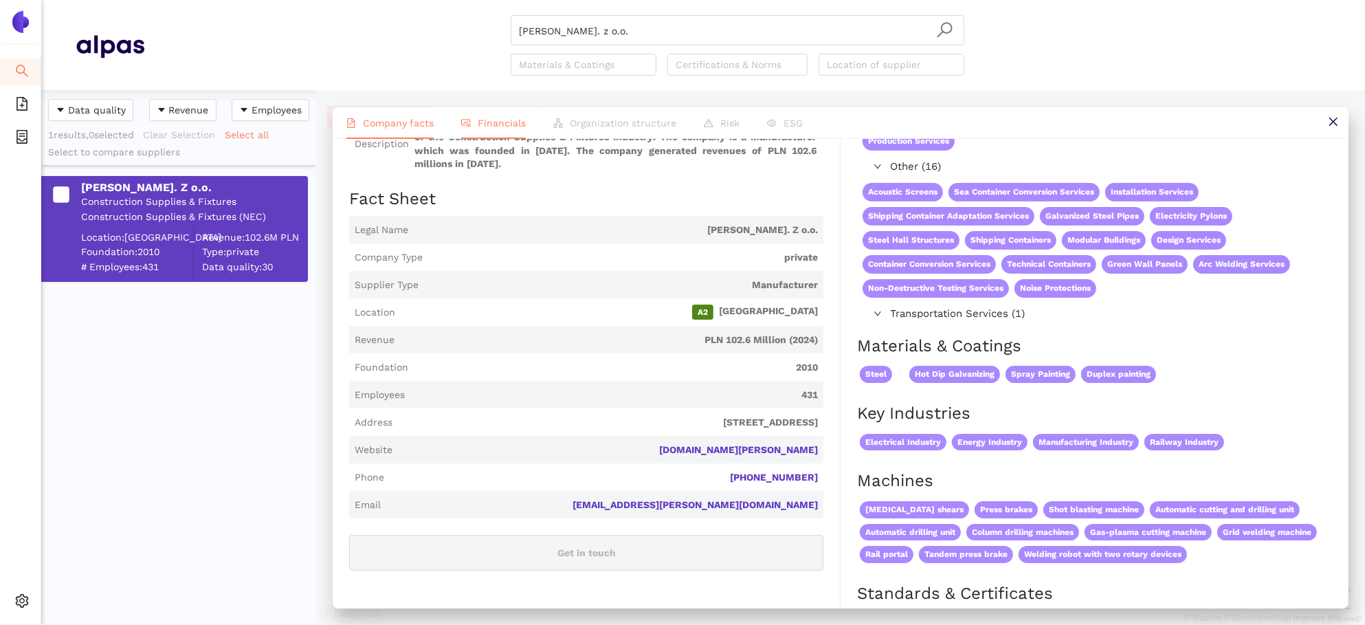
click at [492, 124] on span "Financials" at bounding box center [502, 122] width 48 height 11
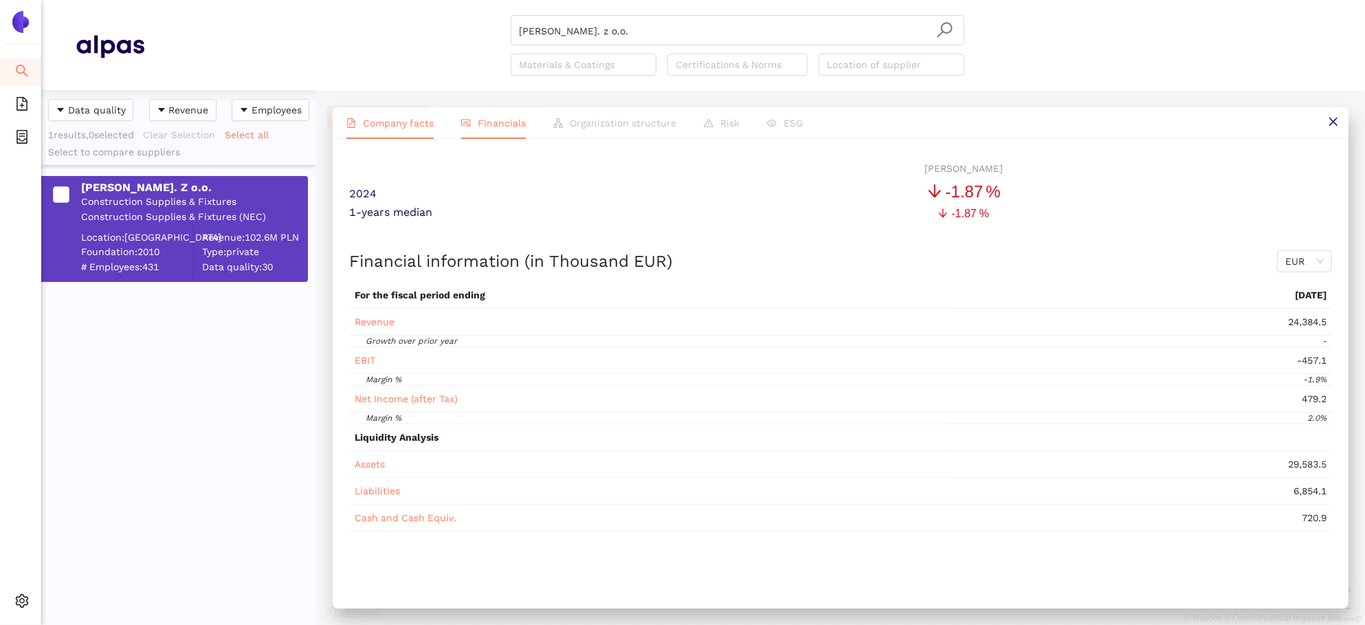
click at [398, 126] on span "Company facts" at bounding box center [398, 122] width 71 height 11
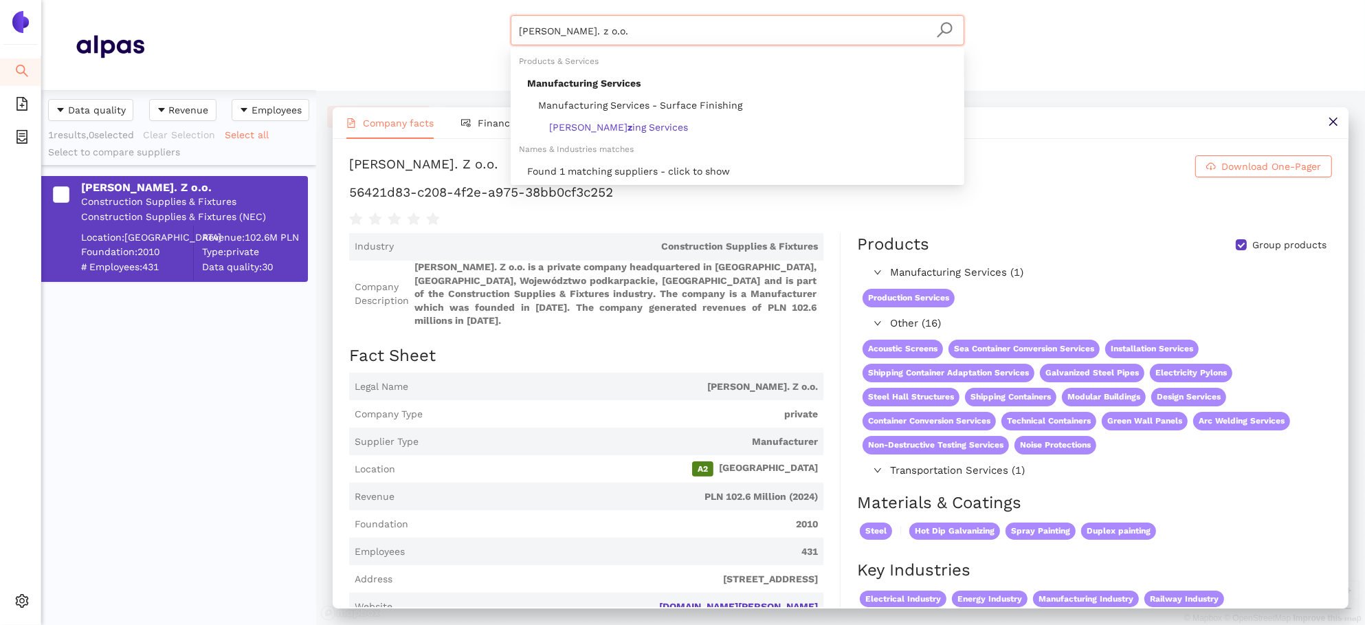
drag, startPoint x: 614, startPoint y: 43, endPoint x: 423, endPoint y: -18, distance: 200.4
click at [423, 0] on html "Search eSourcing Templates eSourcing Projects Settings [PERSON_NAME]. z o.o. Ma…" at bounding box center [682, 312] width 1365 height 625
paste input "SIFA S.r.l"
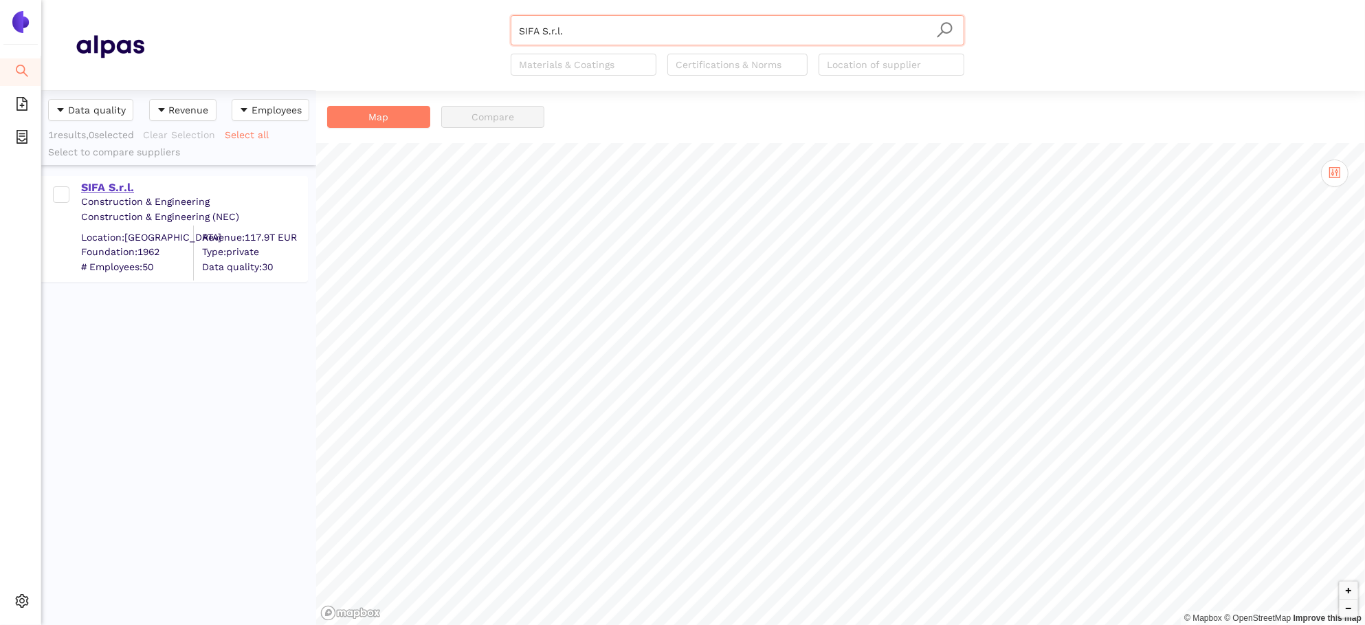
type input "SIFA S.r.l."
click at [120, 192] on div "SIFA S.r.l." at bounding box center [193, 187] width 225 height 15
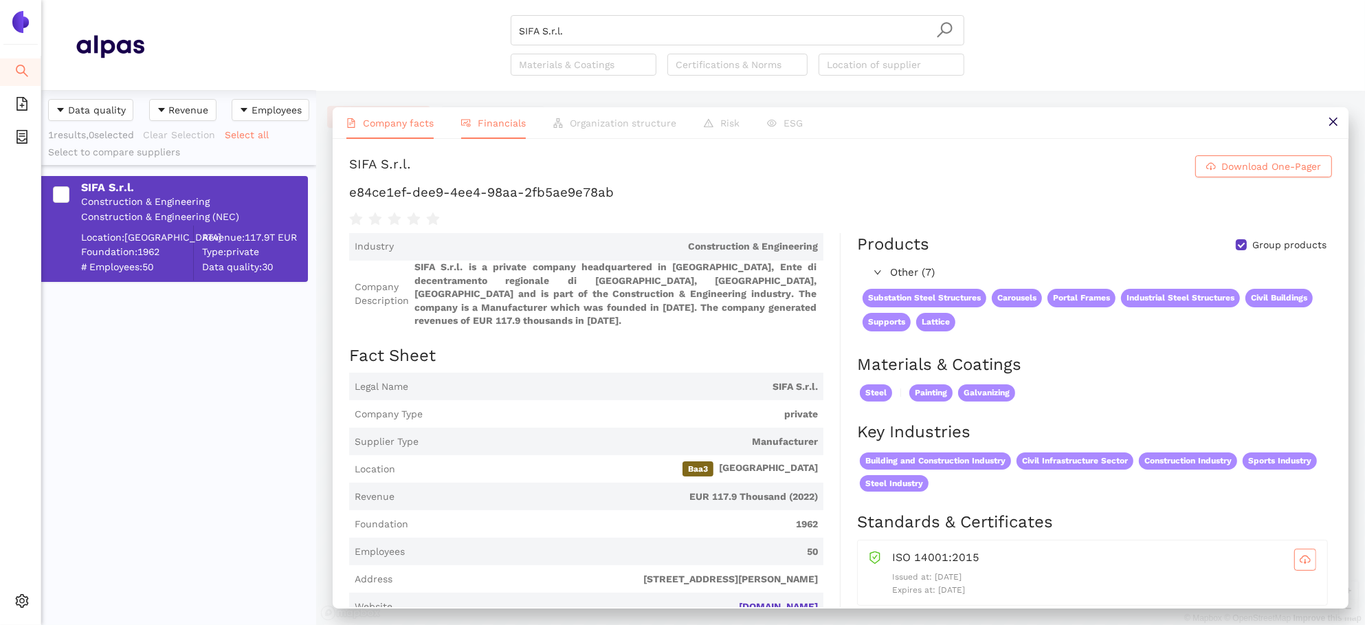
click at [493, 118] on span "Financials" at bounding box center [502, 122] width 48 height 11
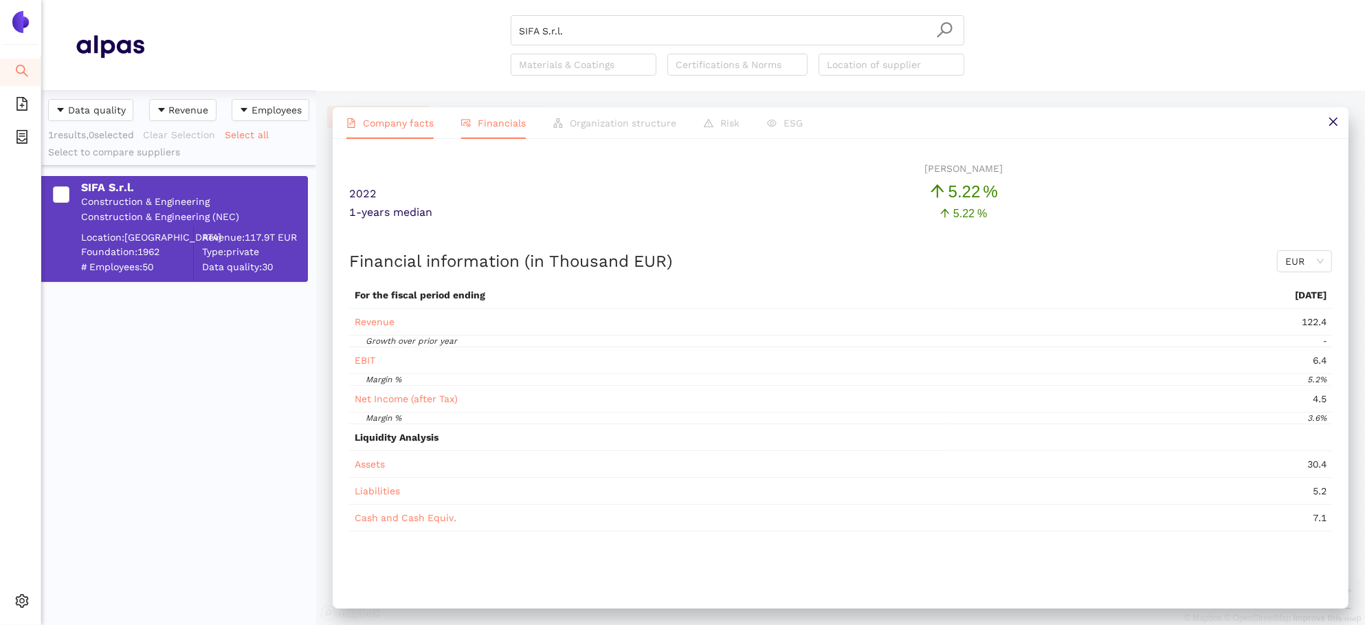
click at [407, 118] on span "Company facts" at bounding box center [398, 122] width 71 height 11
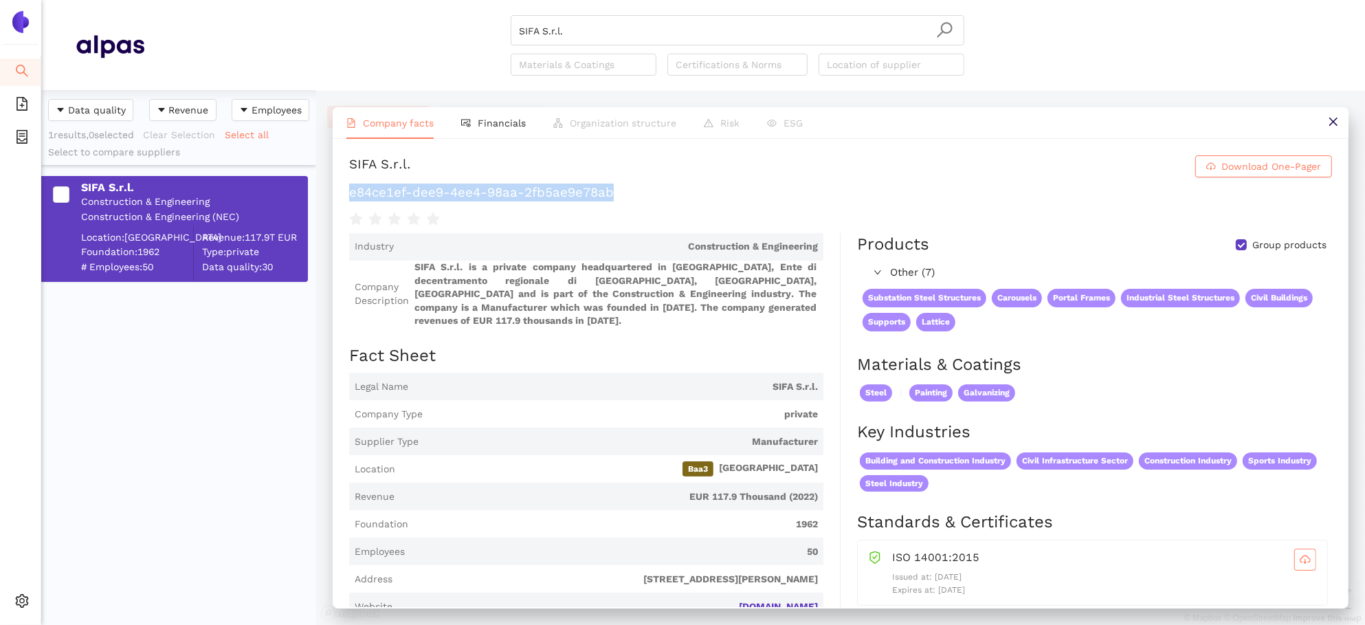
drag, startPoint x: 640, startPoint y: 197, endPoint x: 340, endPoint y: 192, distance: 299.6
click at [340, 192] on div "SIFA S.r.l. Download One-Pager e84ce1ef-dee9-4ee4-98aa-2fb5ae9e78ab Industry Co…" at bounding box center [841, 373] width 1016 height 468
copy h1 "e84ce1ef-dee9-4ee4-98aa-2fb5ae9e78ab"
click at [22, 64] on icon "search" at bounding box center [22, 71] width 14 height 14
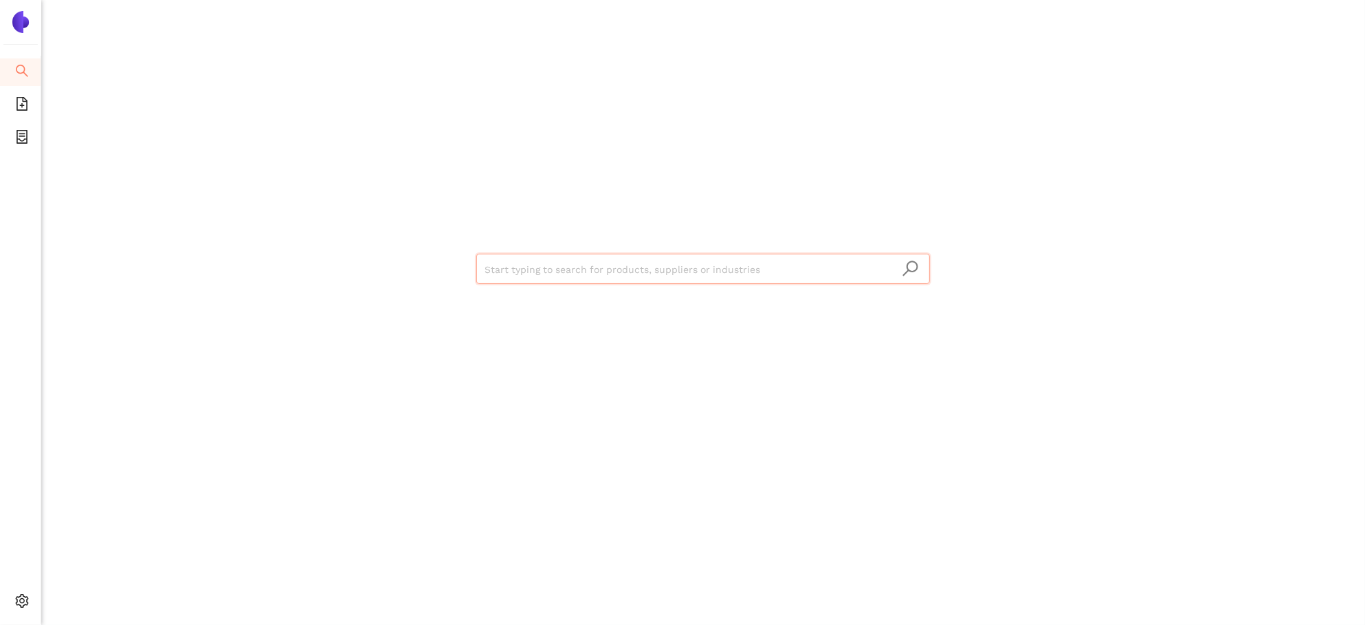
click at [534, 280] on input "search" at bounding box center [702, 269] width 437 height 30
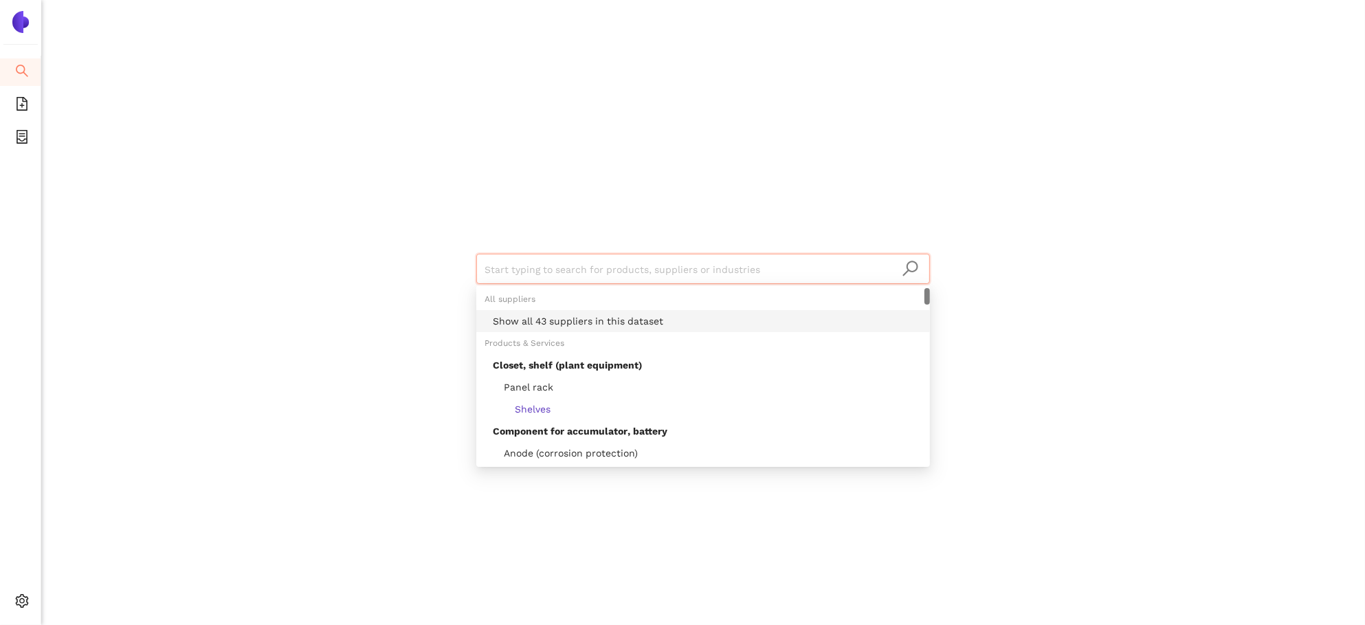
click at [566, 324] on div "Show all 43 suppliers in this dataset" at bounding box center [707, 320] width 429 height 15
